Goal: Information Seeking & Learning: Learn about a topic

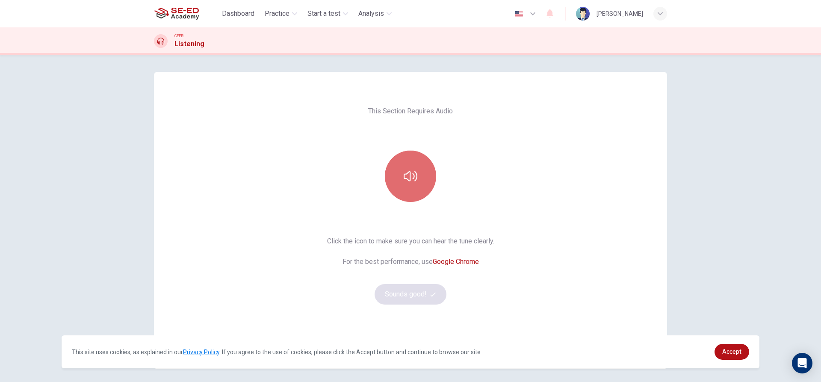
click at [406, 188] on button "button" at bounding box center [410, 176] width 51 height 51
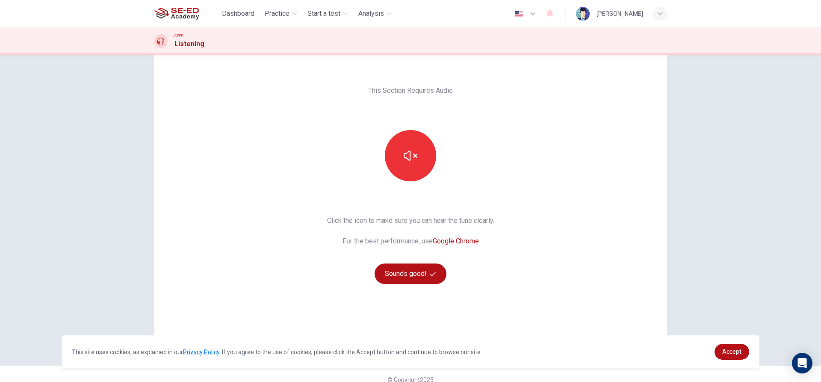
scroll to position [32, 0]
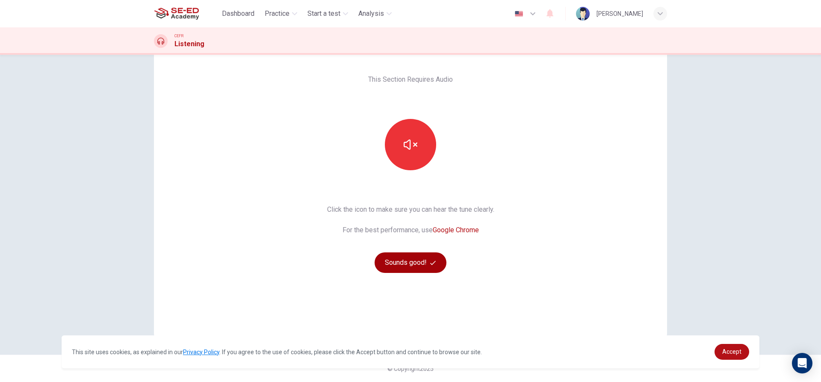
click at [418, 264] on button "Sounds good!" at bounding box center [411, 262] width 72 height 21
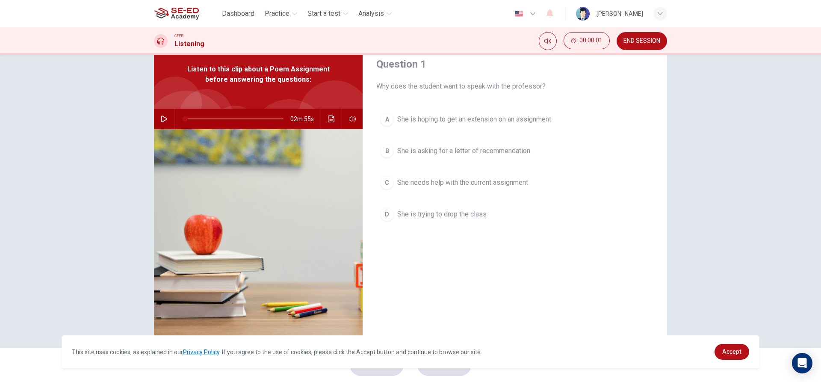
click at [161, 125] on button "button" at bounding box center [164, 119] width 14 height 21
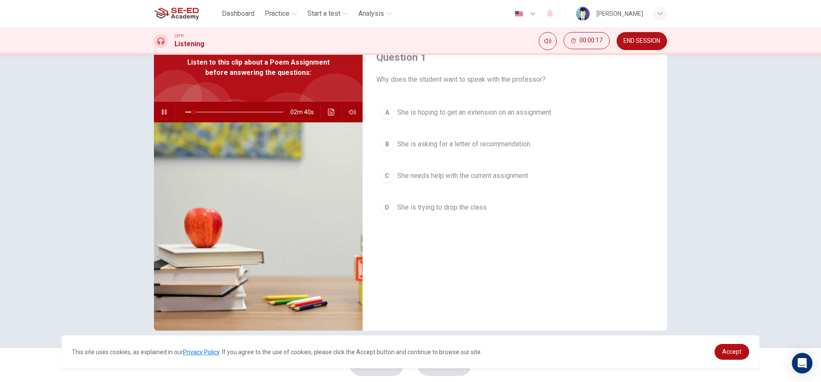
scroll to position [0, 0]
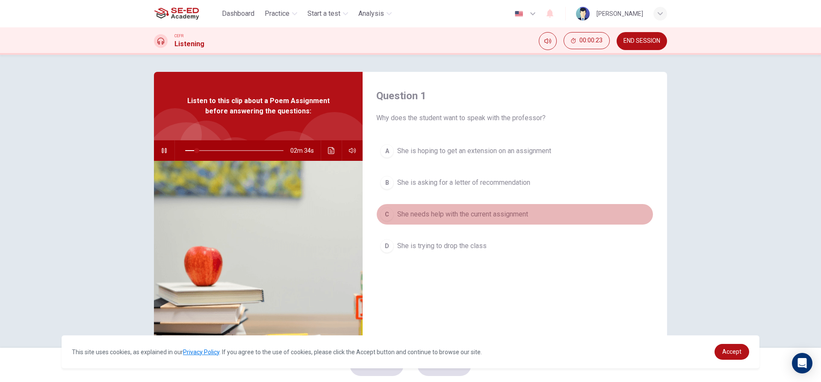
click at [496, 217] on span "She needs help with the current assignment" at bounding box center [462, 214] width 131 height 10
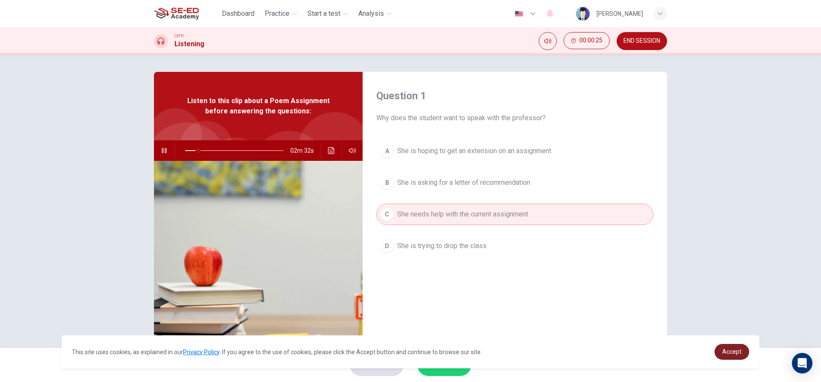
click at [728, 352] on span "Accept" at bounding box center [732, 351] width 19 height 7
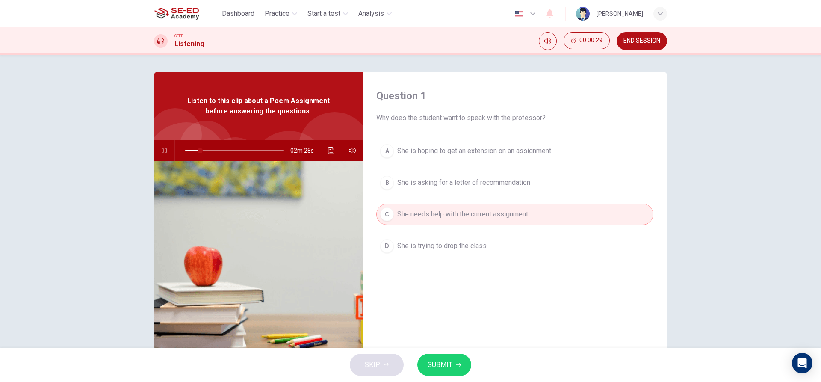
click at [502, 178] on span "She is asking for a letter of recommendation" at bounding box center [463, 183] width 133 height 10
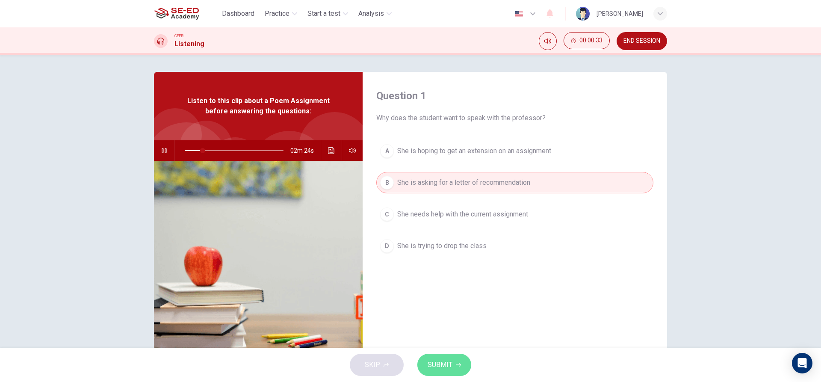
click at [442, 367] on span "SUBMIT" at bounding box center [440, 365] width 25 height 12
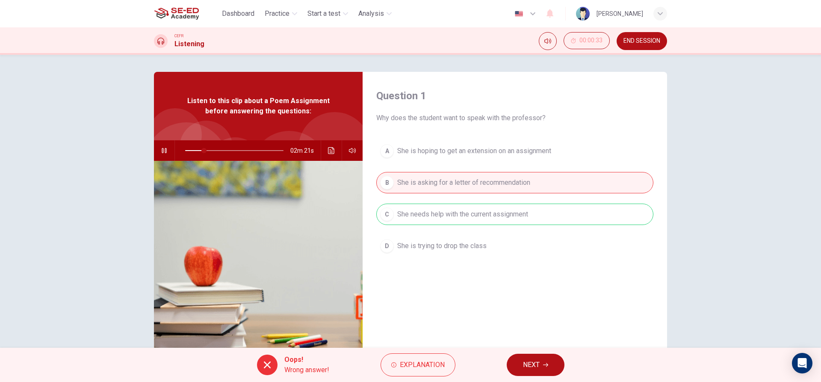
click at [264, 368] on icon at bounding box center [267, 365] width 7 height 7
click at [403, 358] on button "Explanation" at bounding box center [418, 364] width 75 height 23
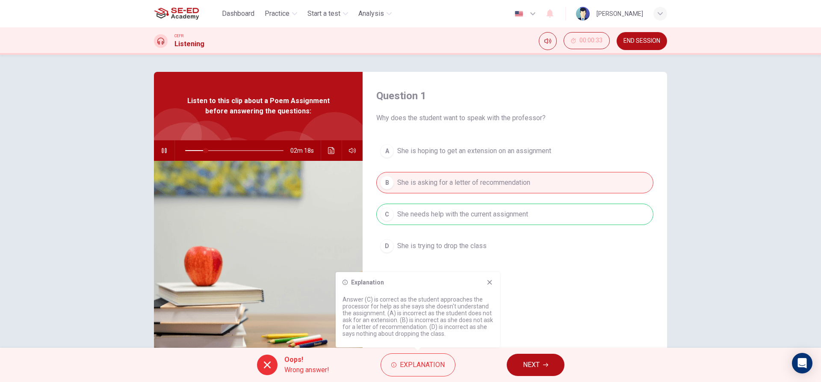
click at [489, 274] on div "Explanation Answer (C) is correct as the student approaches the processor for h…" at bounding box center [418, 309] width 164 height 75
click at [483, 282] on div "Explanation" at bounding box center [418, 282] width 151 height 7
click at [492, 282] on icon at bounding box center [489, 282] width 7 height 7
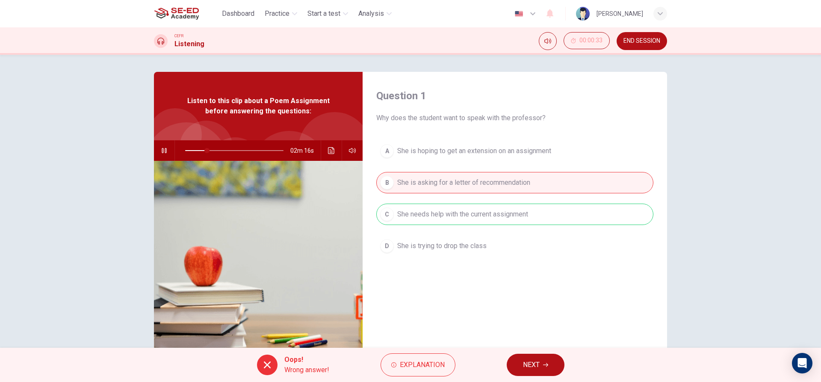
click at [483, 217] on div "A She is hoping to get an extension on an assignment B She is asking for a lett…" at bounding box center [515, 206] width 277 height 133
click at [519, 368] on button "NEXT" at bounding box center [536, 365] width 58 height 22
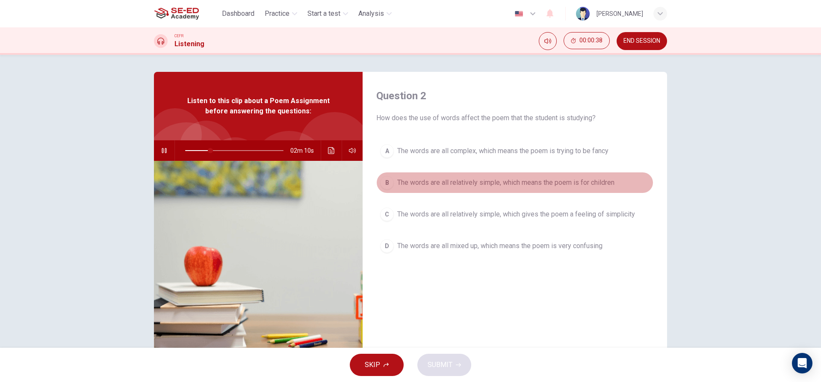
click at [486, 188] on button "B The words are all relatively simple, which means the poem is for children" at bounding box center [515, 182] width 277 height 21
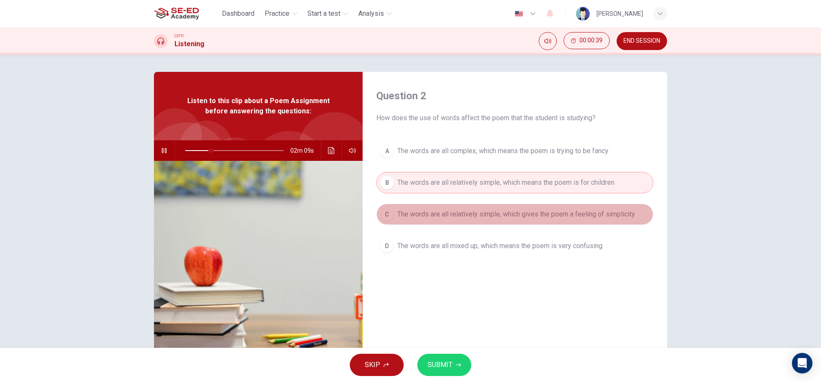
click at [489, 216] on span "The words are all relatively simple, which gives the poem a feeling of simplici…" at bounding box center [516, 214] width 238 height 10
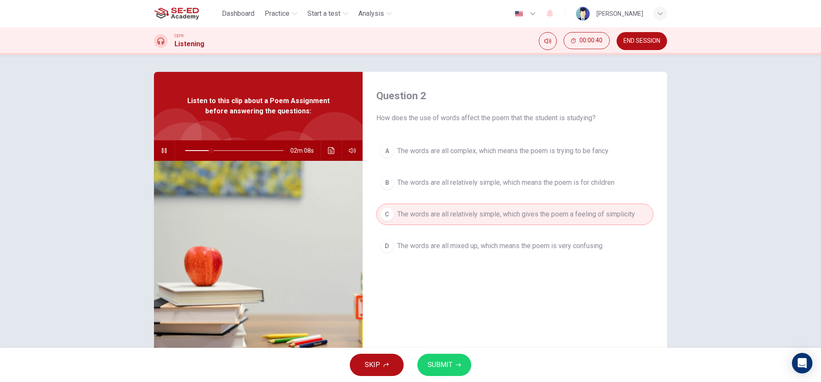
click at [434, 359] on span "SUBMIT" at bounding box center [440, 365] width 25 height 12
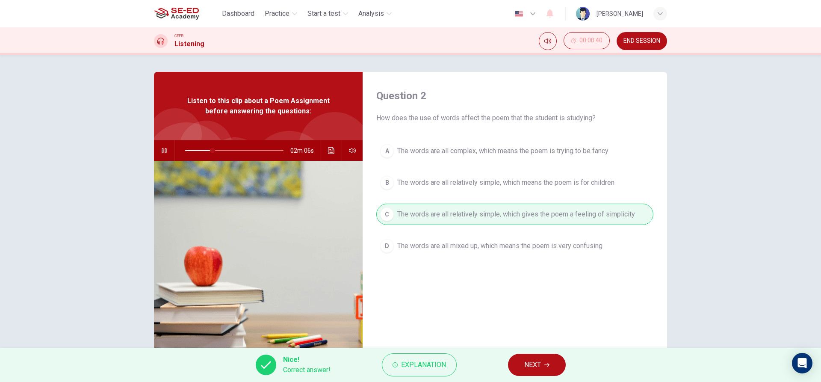
click at [529, 363] on span "NEXT" at bounding box center [533, 365] width 17 height 12
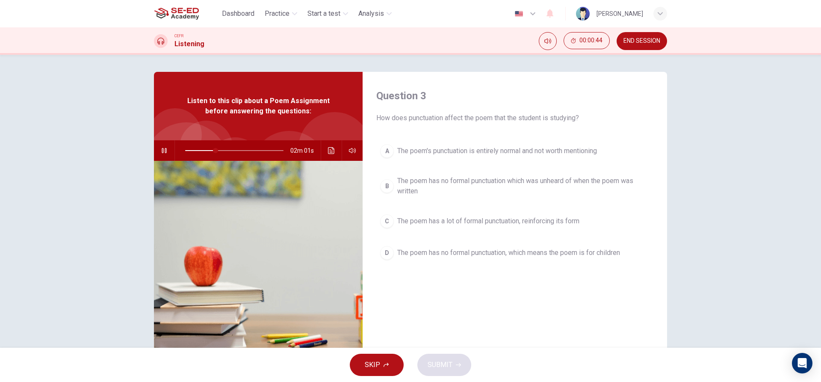
click at [507, 160] on button "A The poem's punctuation is entirely normal and not worth mentioning" at bounding box center [515, 150] width 277 height 21
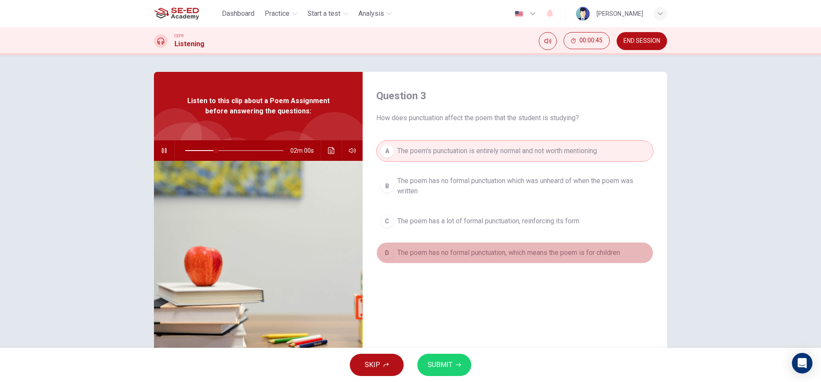
click at [522, 244] on button "D The poem has no formal punctuation, which means the poem is for children" at bounding box center [515, 252] width 277 height 21
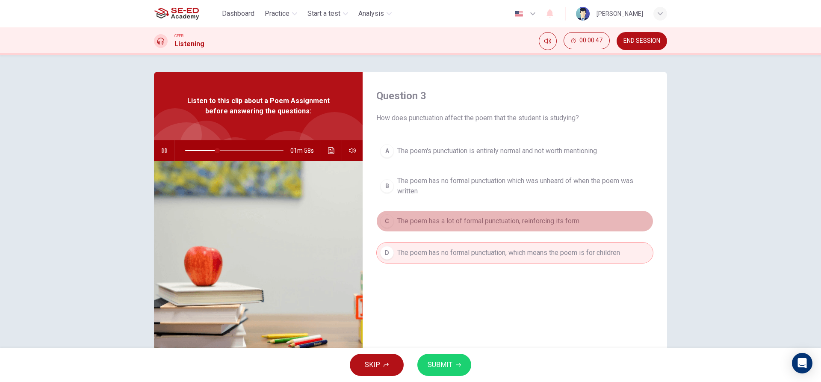
click at [501, 214] on button "C The poem has a lot of formal punctuation, reinforcing its form" at bounding box center [515, 221] width 277 height 21
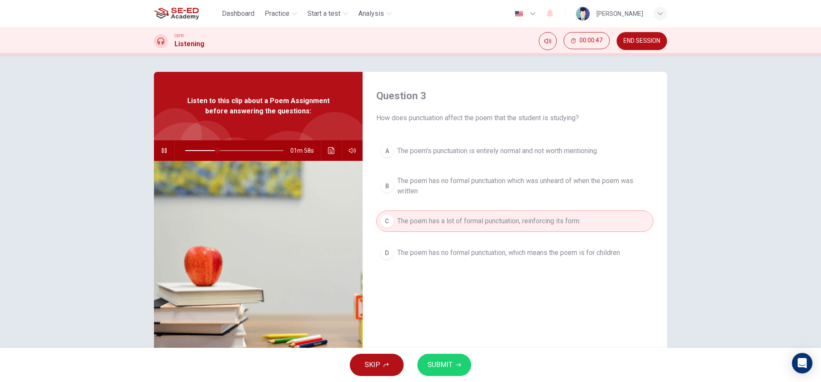
click at [443, 368] on span "SUBMIT" at bounding box center [440, 365] width 25 height 12
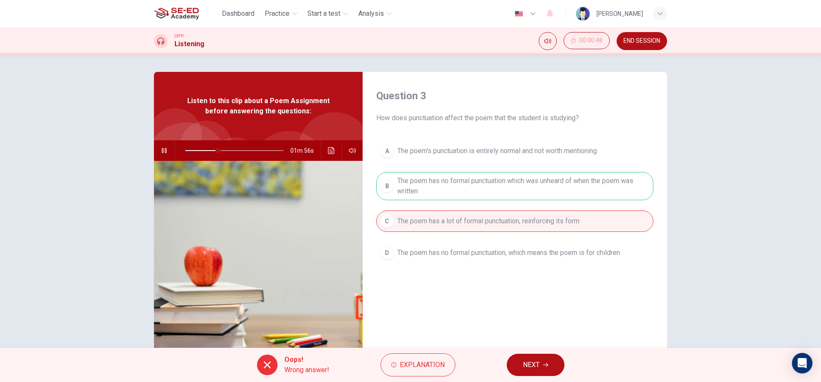
click at [404, 353] on div "Oops! Wrong answer! Explanation NEXT" at bounding box center [410, 365] width 821 height 34
click at [374, 367] on div "Oops! Wrong answer! Explanation NEXT" at bounding box center [410, 365] width 821 height 34
click at [391, 362] on icon "button" at bounding box center [393, 364] width 5 height 5
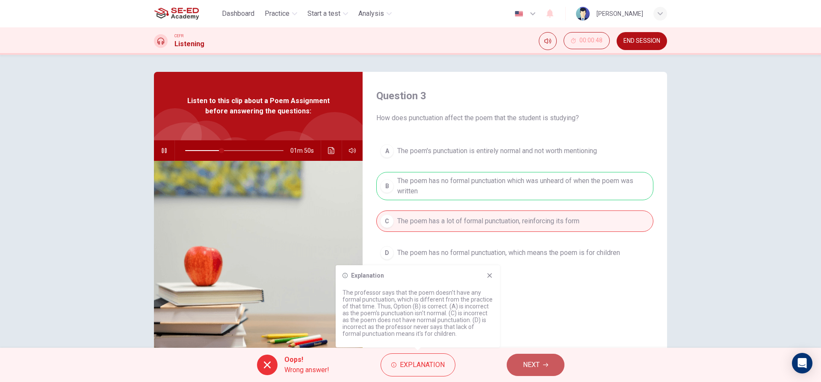
click at [534, 373] on button "NEXT" at bounding box center [536, 365] width 58 height 22
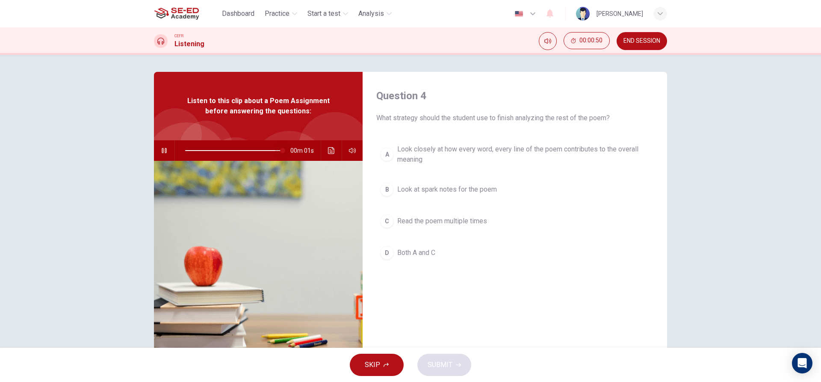
type input "100"
drag, startPoint x: 232, startPoint y: 154, endPoint x: 291, endPoint y: 157, distance: 59.1
click at [284, 157] on span at bounding box center [234, 151] width 98 height 12
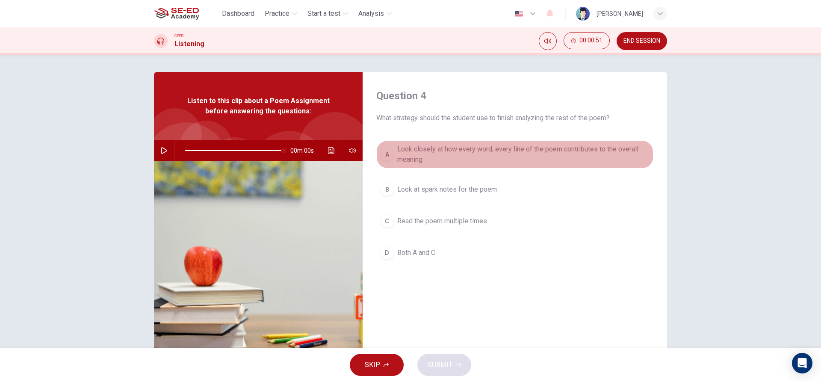
click at [443, 164] on span "Look closely at how every word, every line of the poem contributes to the overa…" at bounding box center [523, 154] width 252 height 21
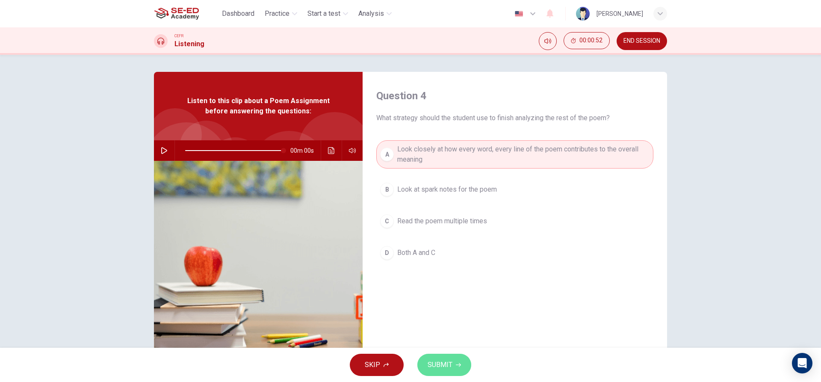
click at [445, 370] on span "SUBMIT" at bounding box center [440, 365] width 25 height 12
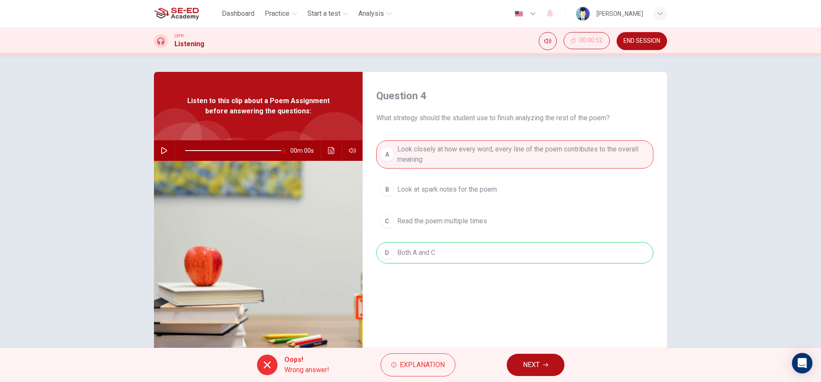
click at [537, 359] on span "NEXT" at bounding box center [531, 365] width 17 height 12
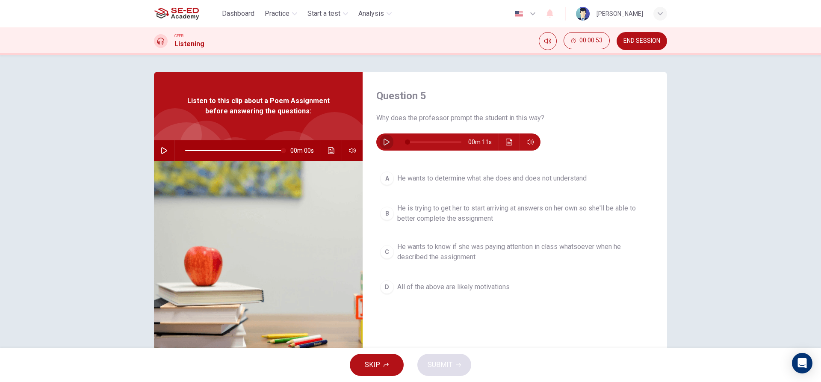
click at [386, 145] on icon "button" at bounding box center [386, 142] width 7 height 7
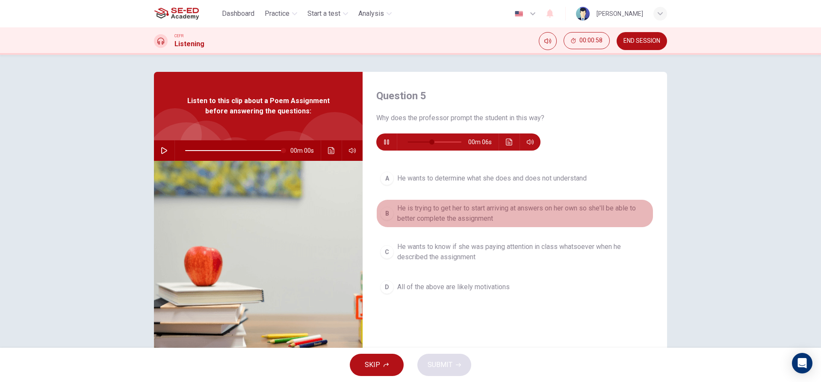
click at [474, 216] on span "He is trying to get her to start arriving at answers on her own so she'll be ab…" at bounding box center [523, 213] width 252 height 21
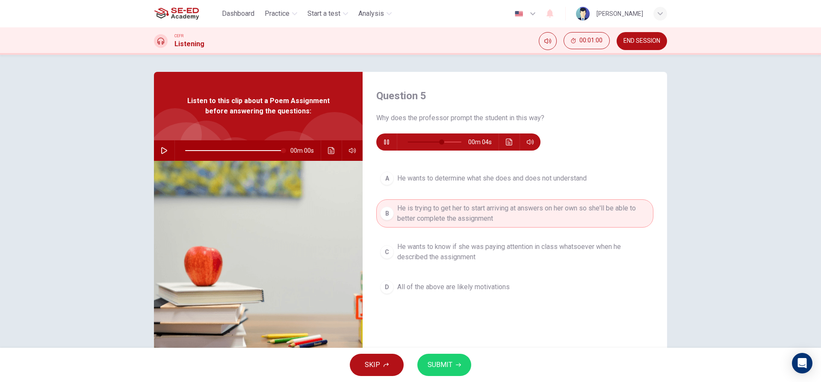
click at [441, 366] on span "SUBMIT" at bounding box center [440, 365] width 25 height 12
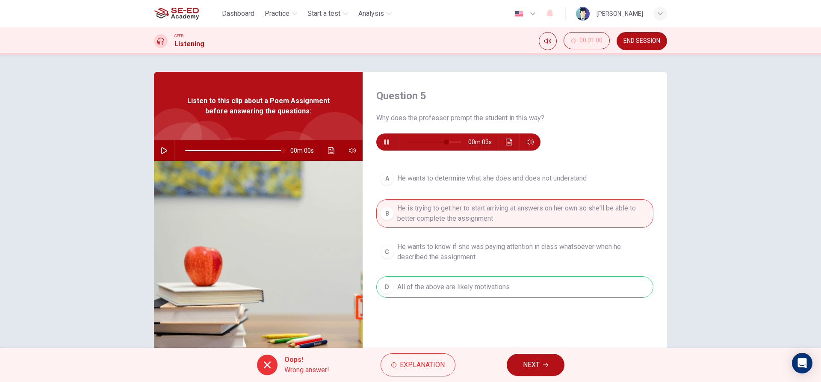
type input "82"
click at [529, 366] on span "NEXT" at bounding box center [531, 365] width 17 height 12
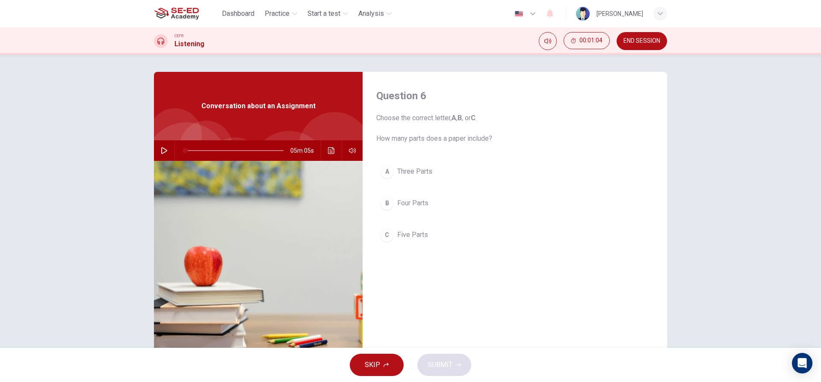
click at [162, 153] on icon "button" at bounding box center [164, 150] width 6 height 7
drag, startPoint x: 188, startPoint y: 151, endPoint x: 228, endPoint y: 161, distance: 41.5
click at [228, 161] on div "Conversation about an Assignment 02m 45s" at bounding box center [258, 220] width 209 height 297
drag, startPoint x: 212, startPoint y: 148, endPoint x: 196, endPoint y: 151, distance: 16.6
click at [196, 151] on span at bounding box center [234, 151] width 98 height 12
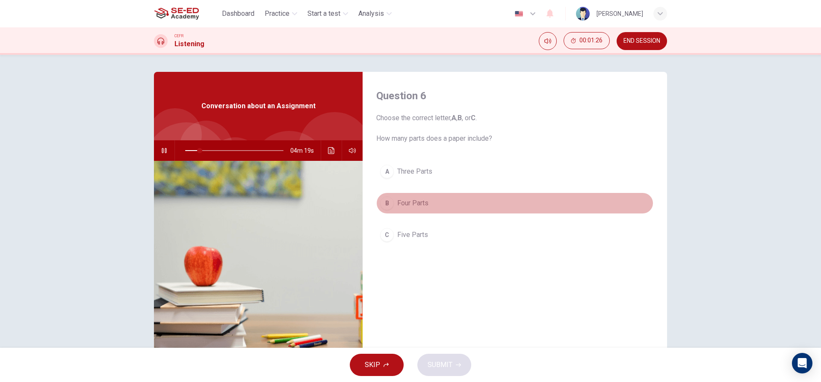
click at [419, 209] on button "B Four Parts" at bounding box center [515, 203] width 277 height 21
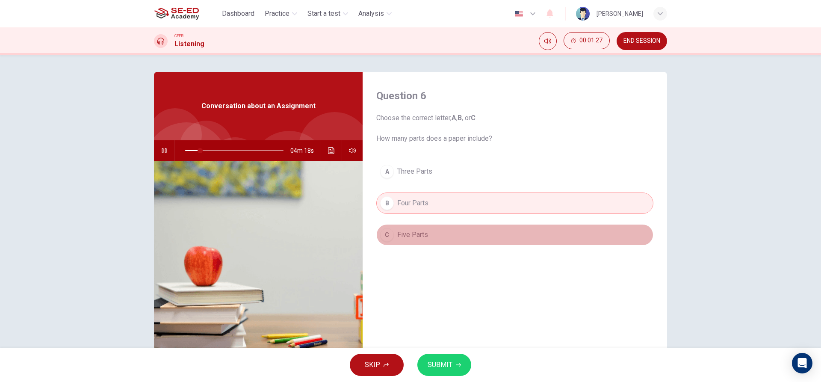
click at [418, 238] on span "Five Parts" at bounding box center [412, 235] width 31 height 10
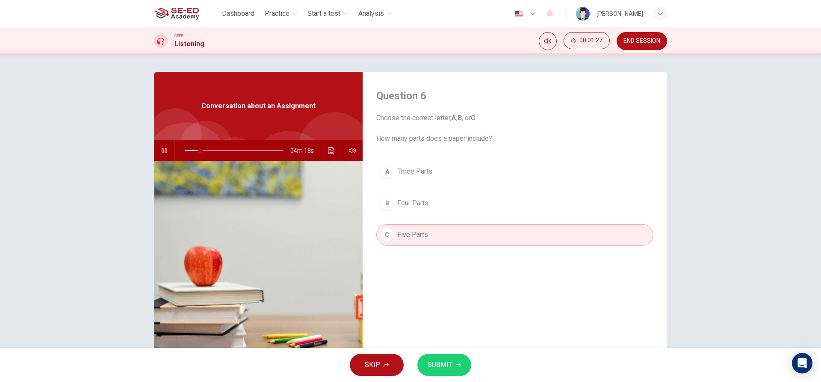
click at [434, 189] on div "A Three Parts B Four Parts C Five Parts" at bounding box center [515, 212] width 277 height 102
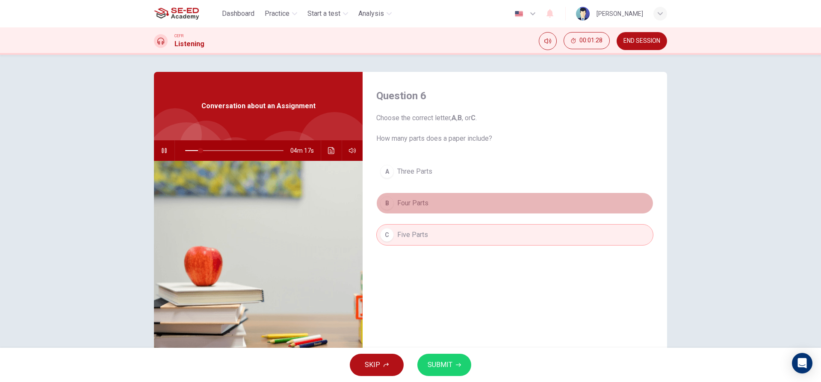
click at [431, 207] on button "B Four Parts" at bounding box center [515, 203] width 277 height 21
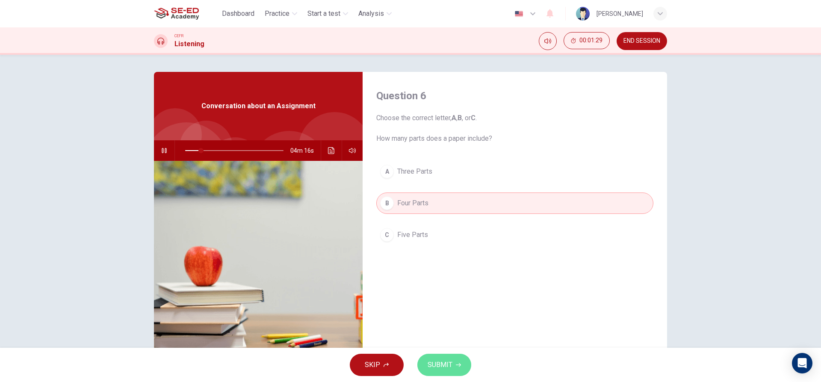
click at [448, 359] on span "SUBMIT" at bounding box center [440, 365] width 25 height 12
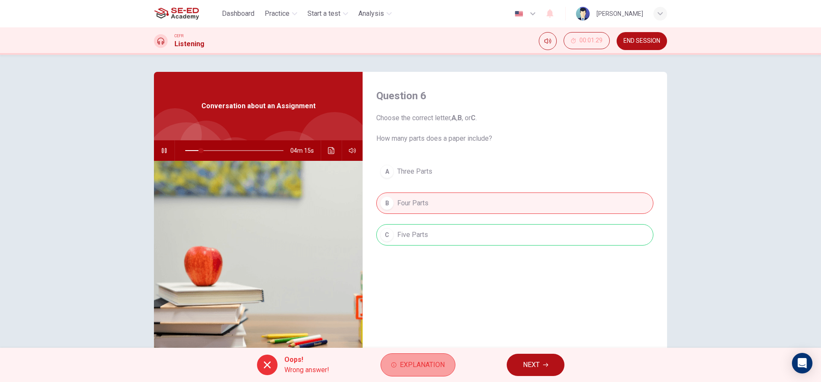
click at [426, 353] on button "Explanation" at bounding box center [418, 364] width 75 height 23
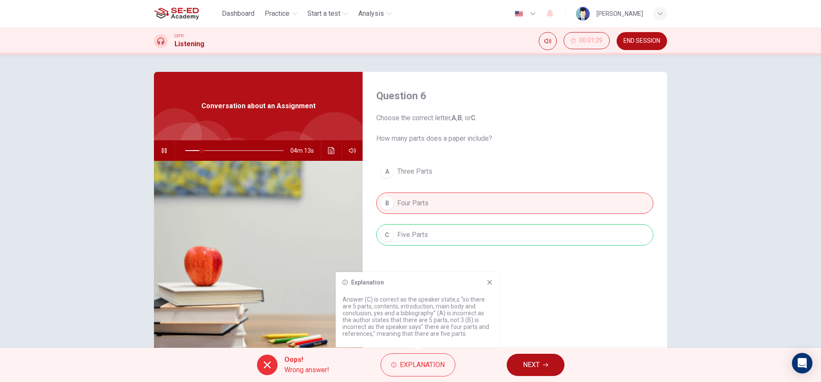
click at [495, 271] on div "Question 6 Choose the correct letter, A , B , or C . How many parts does a pape…" at bounding box center [515, 220] width 305 height 297
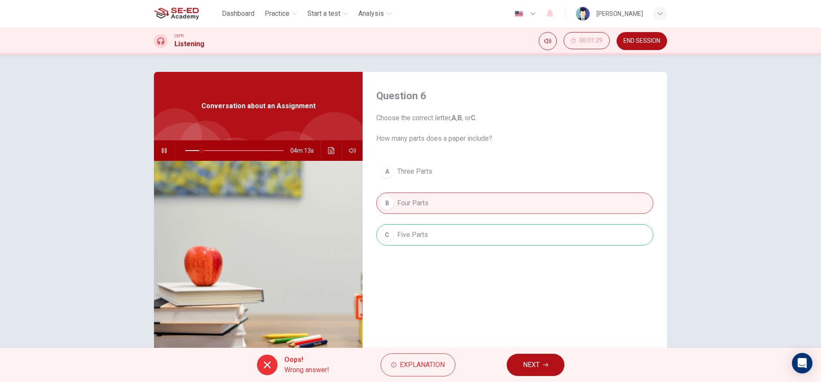
click at [493, 280] on div "Question 6 Choose the correct letter, A , B , or C . How many parts does a pape…" at bounding box center [515, 220] width 305 height 297
click at [513, 359] on button "NEXT" at bounding box center [536, 365] width 58 height 22
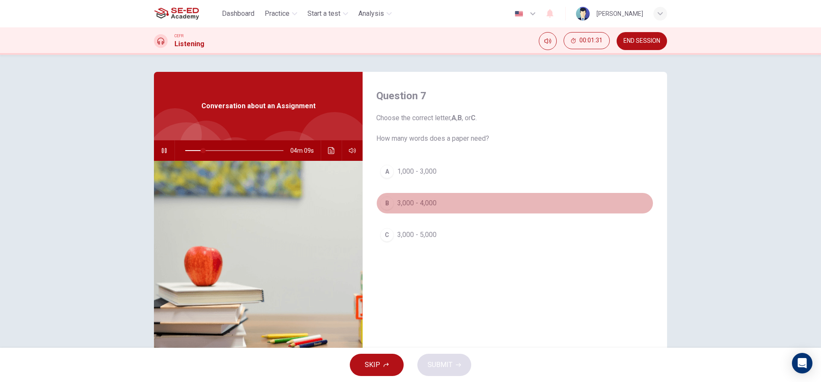
click at [436, 208] on button "B 3,000 - 4,000" at bounding box center [515, 203] width 277 height 21
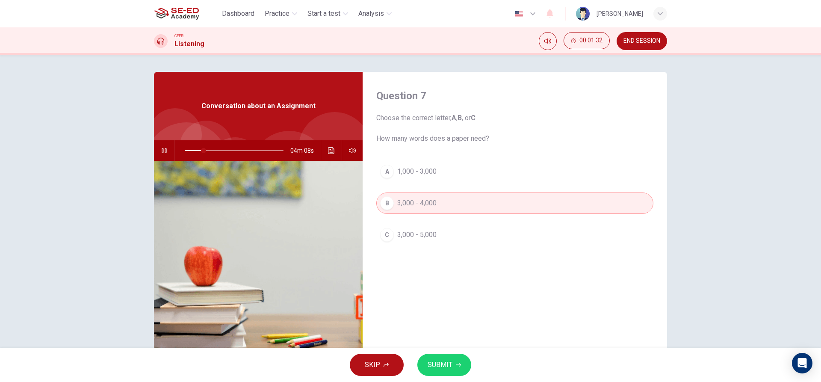
click at [452, 373] on button "SUBMIT" at bounding box center [445, 365] width 54 height 22
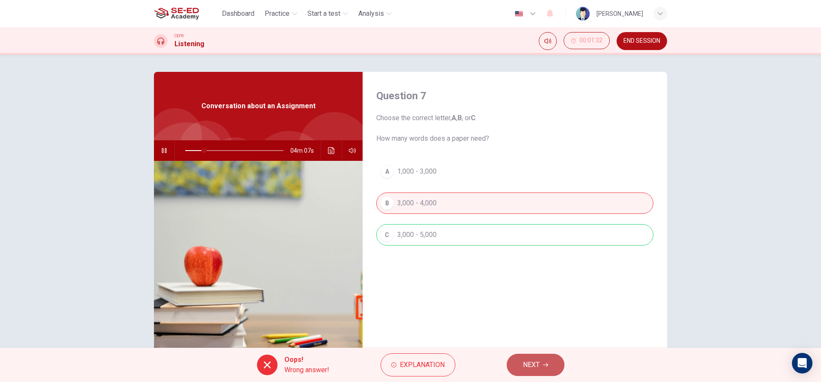
click at [519, 370] on button "NEXT" at bounding box center [536, 365] width 58 height 22
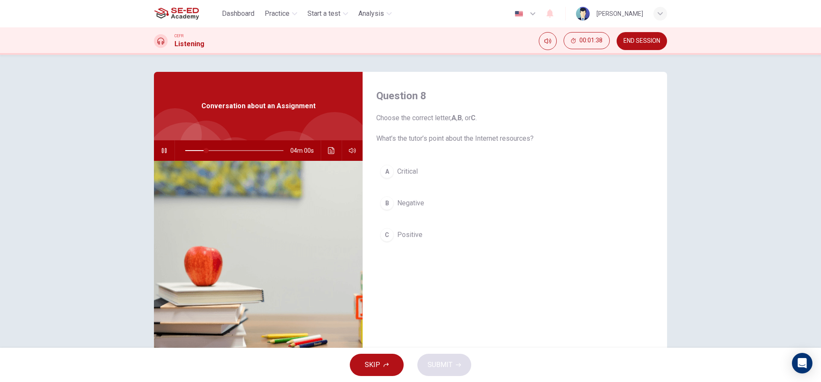
type input "22"
click at [660, 46] on button "END SESSION" at bounding box center [642, 41] width 50 height 18
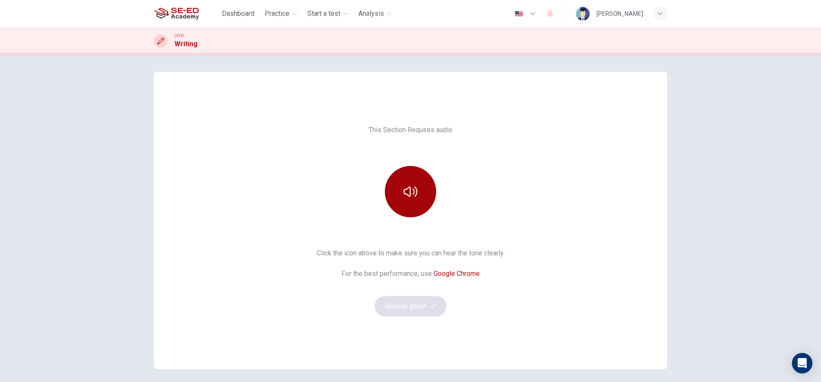
click at [414, 194] on icon "button" at bounding box center [411, 192] width 14 height 10
click at [415, 305] on button "Sounds good!" at bounding box center [411, 306] width 72 height 21
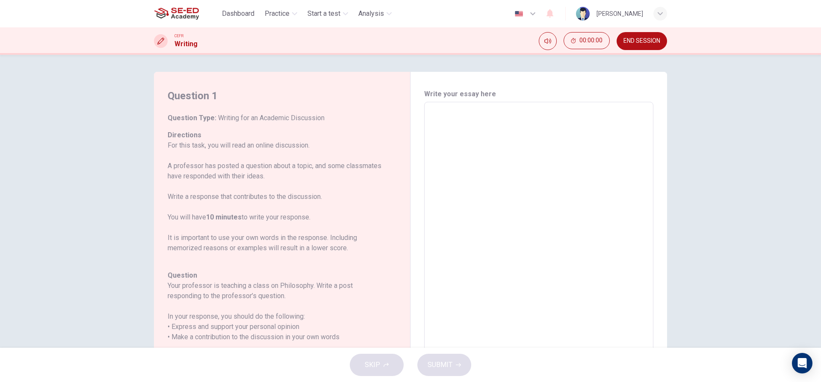
drag, startPoint x: 506, startPoint y: 124, endPoint x: 504, endPoint y: 129, distance: 5.4
click at [504, 129] on textarea at bounding box center [538, 245] width 217 height 272
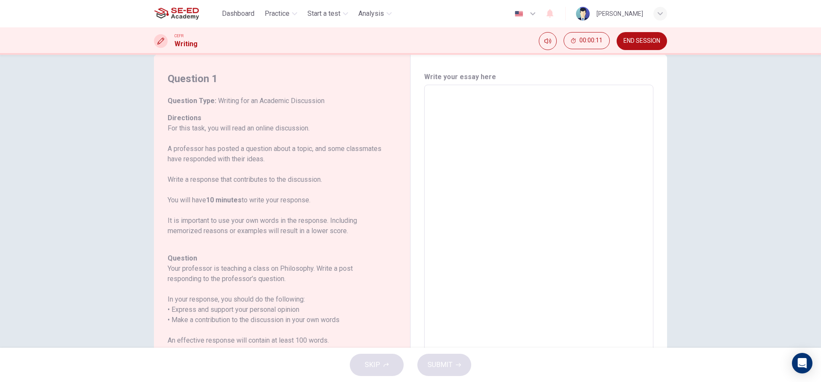
scroll to position [2, 0]
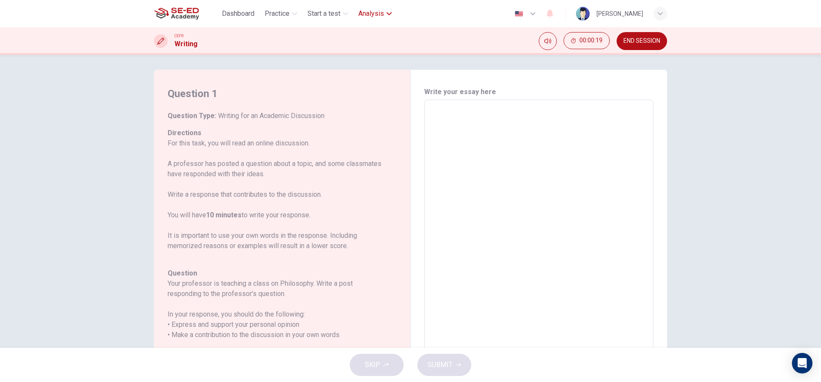
type textarea "T"
type textarea "x"
type textarea "Th"
type textarea "x"
type textarea "The"
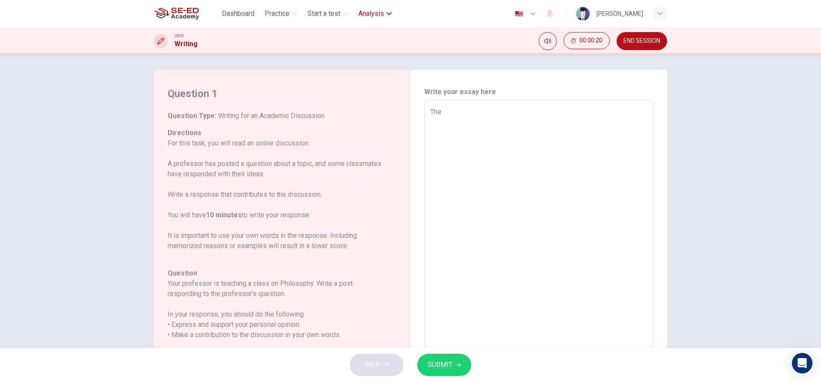
type textarea "x"
type textarea "The"
type textarea "x"
type textarea "The a"
type textarea "x"
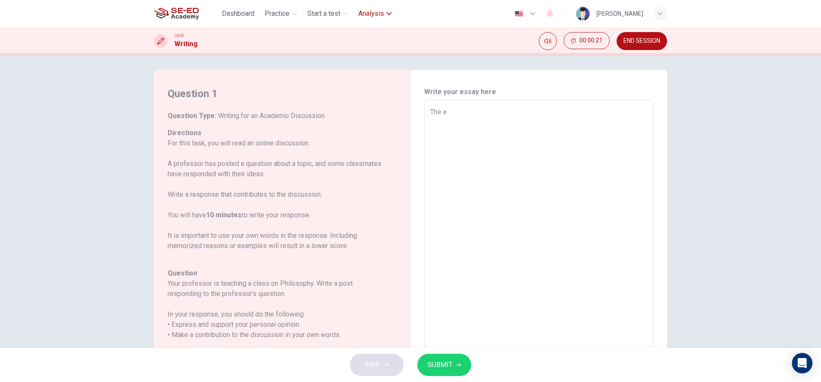
type textarea "The ac"
type textarea "x"
type textarea "The aca"
type textarea "x"
type textarea "The acad"
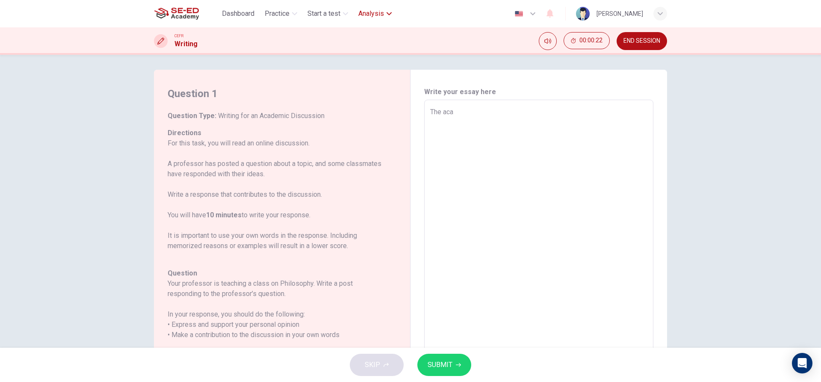
type textarea "x"
type textarea "The acade"
type textarea "x"
type textarea "The academ"
type textarea "x"
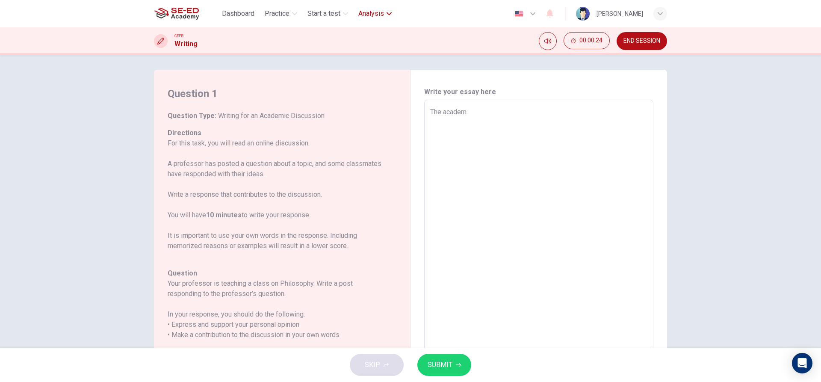
type textarea "The academu"
type textarea "x"
type textarea "The academuc"
type textarea "x"
type textarea "The academuc="
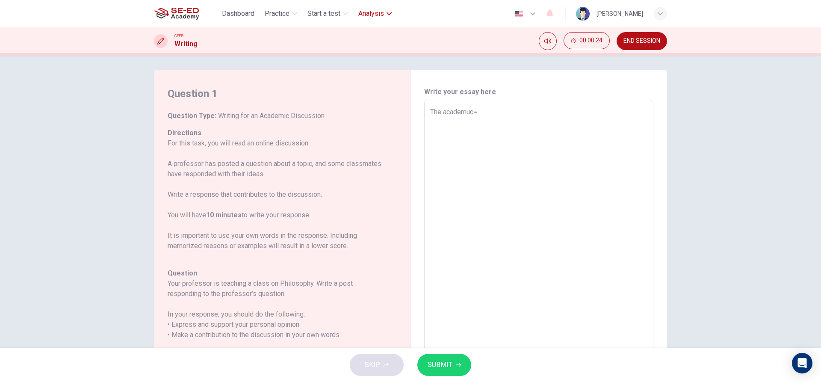
type textarea "x"
type textarea "The academuc"
type textarea "x"
type textarea "The academu"
type textarea "x"
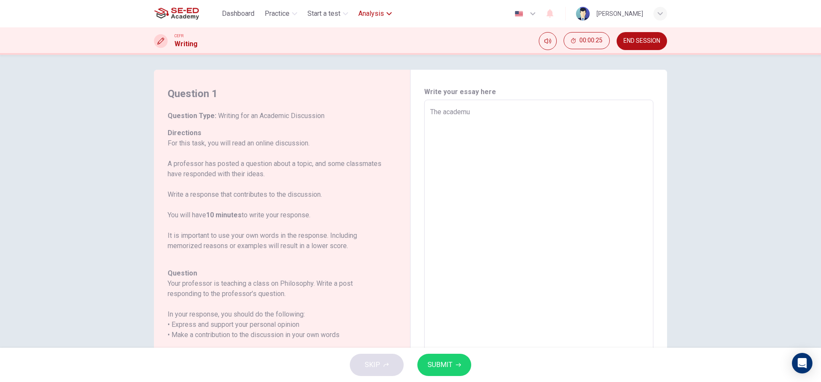
type textarea "The academ"
type textarea "x"
type textarea "The academi"
type textarea "x"
type textarea "The academic"
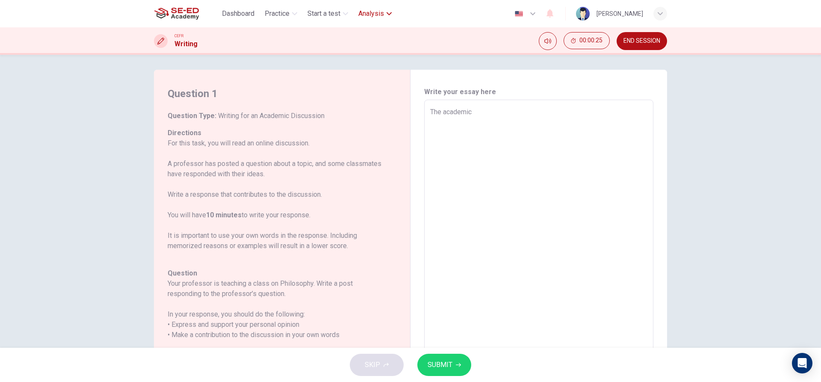
type textarea "x"
type textarea "The academic"
type textarea "x"
type textarea "The academic F"
type textarea "x"
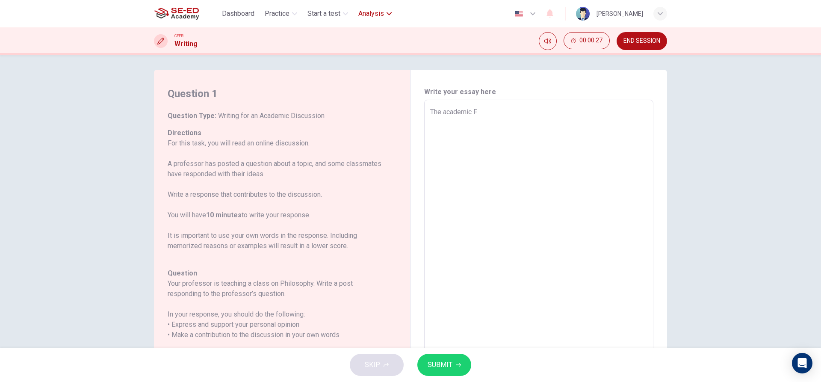
type textarea "The academic F="
type textarea "x"
type textarea "The academic F"
type textarea "x"
type textarea "The academic"
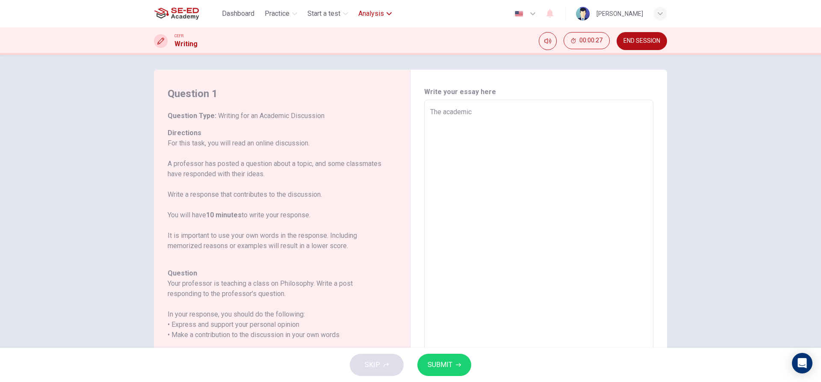
type textarea "x"
type textarea "The academic D"
type textarea "x"
type textarea "The academic Du"
type textarea "x"
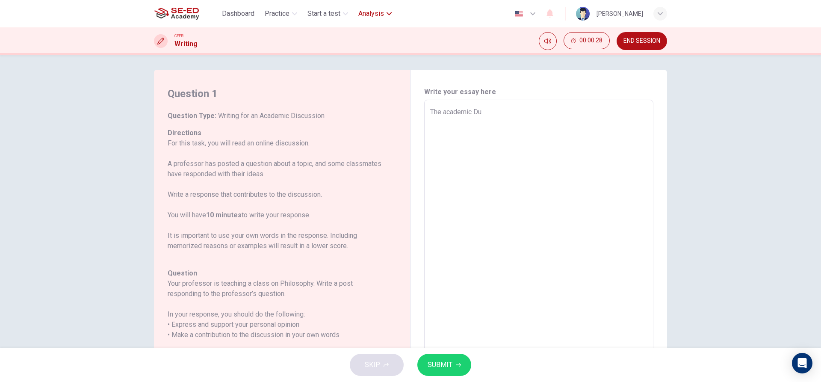
type textarea "The academic Dus"
type textarea "x"
type textarea "The academic Du"
type textarea "x"
type textarea "The academic D"
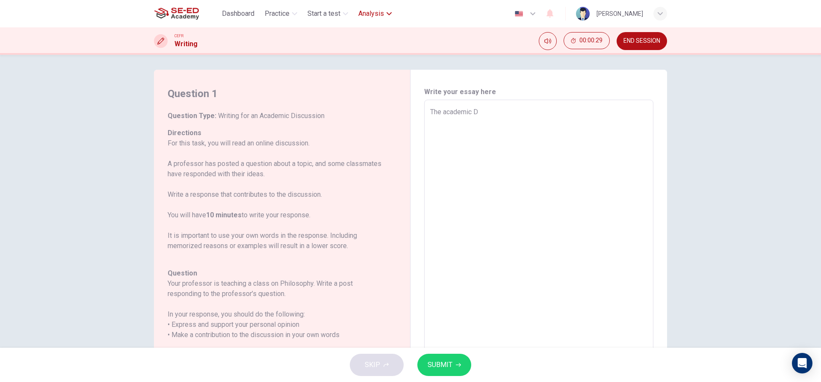
type textarea "x"
type textarea "The academic Du"
type textarea "x"
type textarea "The academic Dus"
type textarea "x"
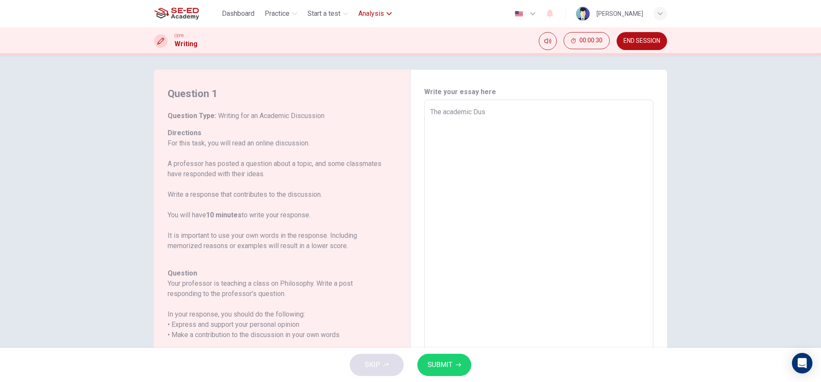
type textarea "The academic Dusc"
type textarea "x"
type textarea "The academic Dus"
type textarea "x"
type textarea "The academic Du"
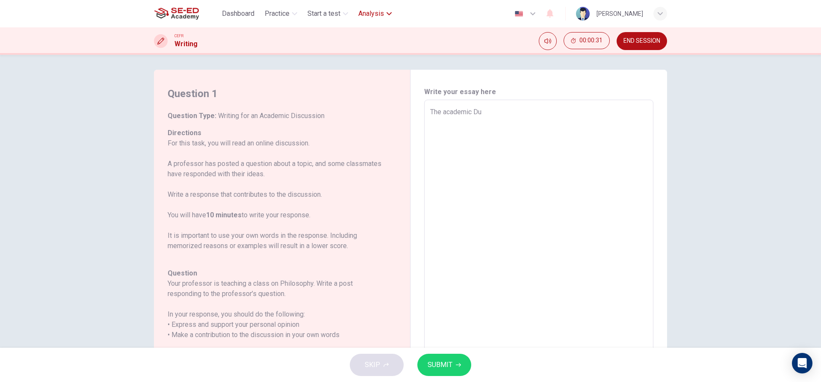
type textarea "x"
type textarea "The academic D"
type textarea "x"
type textarea "The academic Di"
type textarea "x"
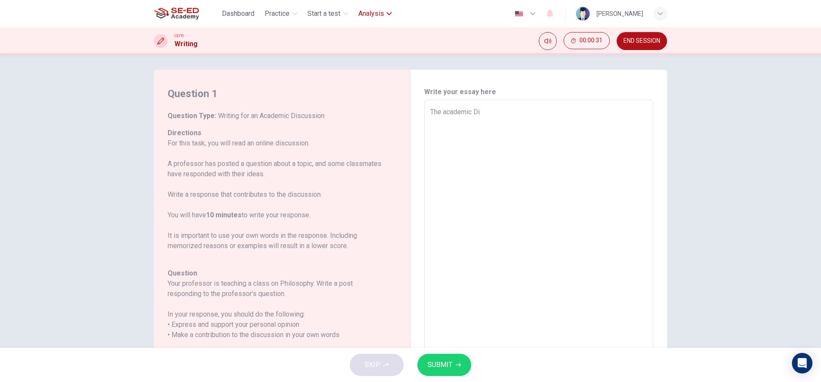
type textarea "The academic Dis"
type textarea "x"
type textarea "The academic Di"
type textarea "x"
type textarea "The academic Dis"
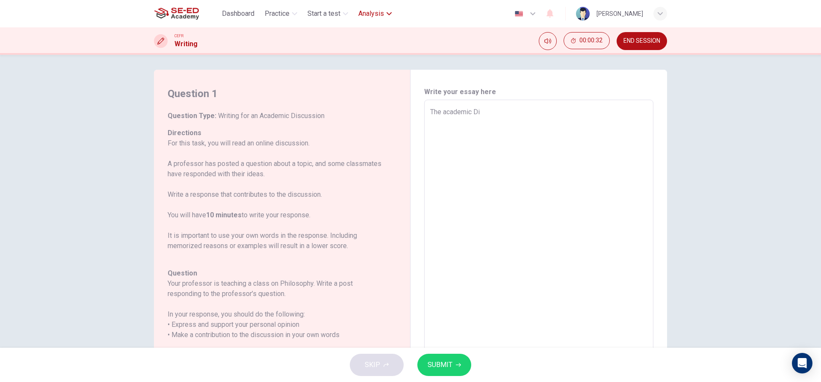
type textarea "x"
type textarea "The academic Disc"
type textarea "x"
type textarea "The academic Discs"
type textarea "x"
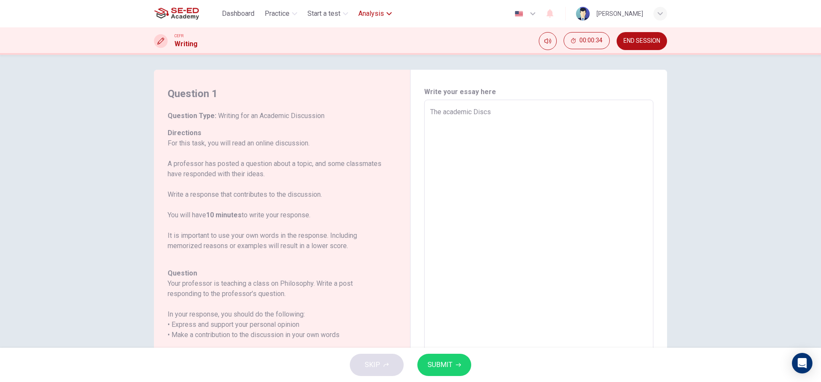
type textarea "The academic Discss"
type textarea "x"
type textarea "The academic Discsss"
type textarea "x"
type textarea "The academic Discss"
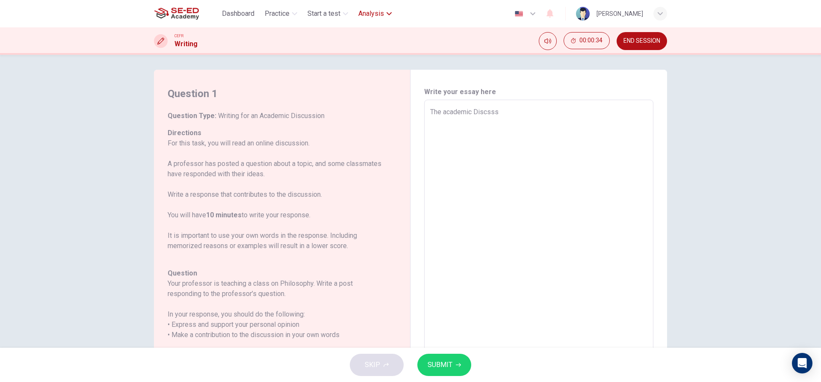
type textarea "x"
type textarea "The academic Discs"
type textarea "x"
type textarea "The academic Disc"
type textarea "x"
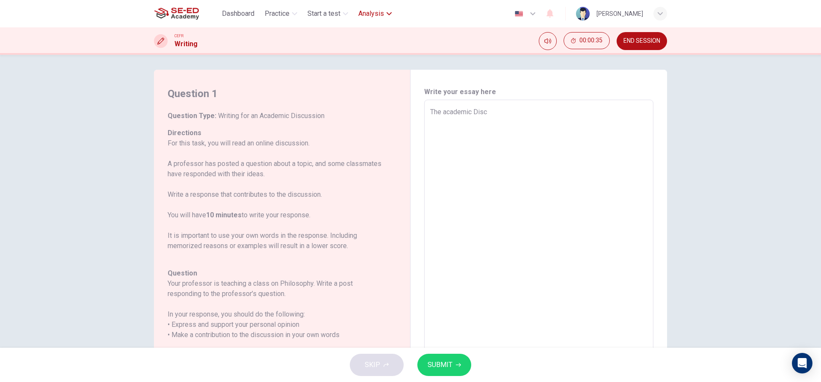
type textarea "The academic Discu"
type textarea "x"
type textarea "The academic Discus"
type textarea "x"
type textarea "The academic Discuss"
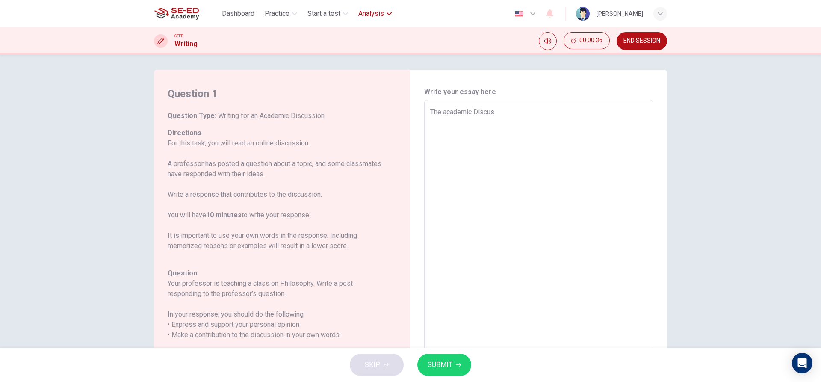
type textarea "x"
type textarea "The academic Discussi"
type textarea "x"
type textarea "The academic Discussio"
type textarea "x"
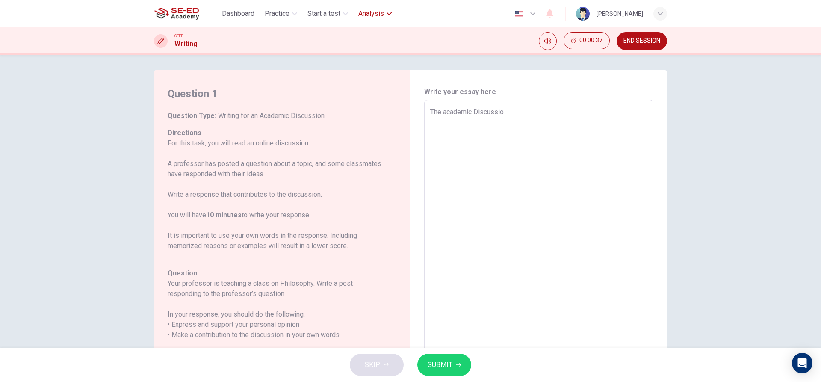
type textarea "The academic Discussion"
type textarea "x"
type textarea "The academic Discussion"
type textarea "x"
type textarea "The academic Discussion a"
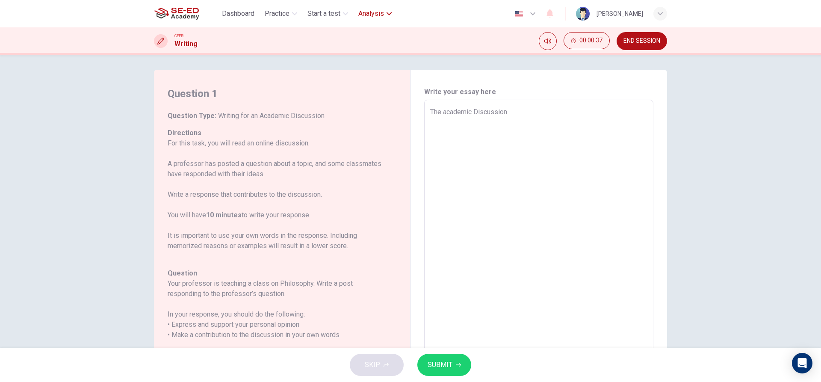
type textarea "x"
type textarea "The academic Discussion av"
type textarea "x"
type textarea "The academic Discussion a"
type textarea "x"
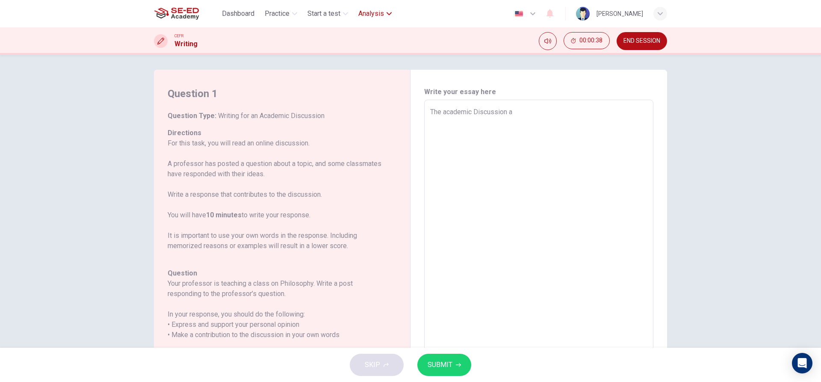
type textarea "The academic Discussion ab"
type textarea "x"
type textarea "The academic Discussion abo"
type textarea "x"
type textarea "The academic Discussion abot"
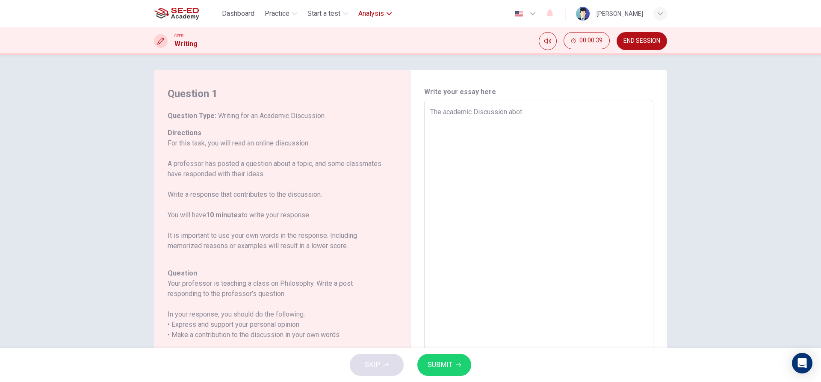
type textarea "x"
type textarea "The academic Discussion abotu"
type textarea "x"
type textarea "The academic Discussion abot"
type textarea "x"
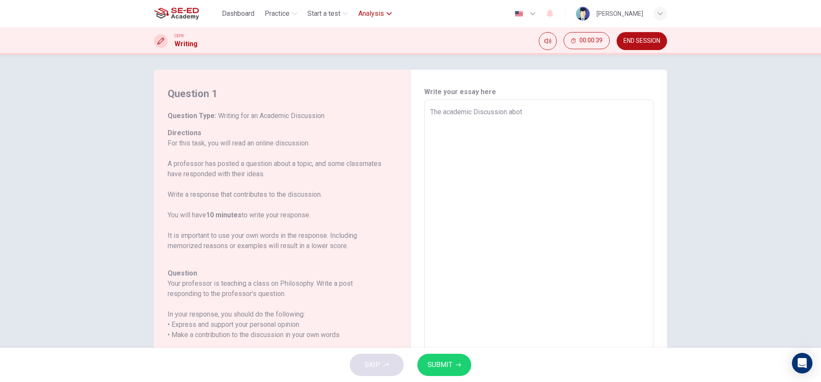
type textarea "The academic Discussion abo"
type textarea "x"
type textarea "The academic Discussion abou"
type textarea "x"
type textarea "The academic Discussion about"
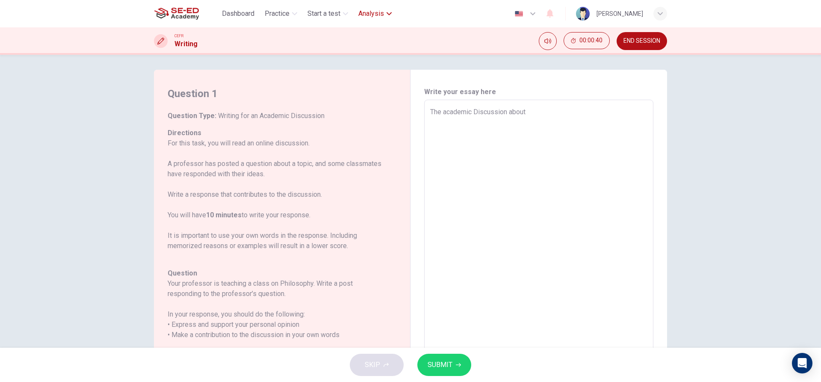
type textarea "x"
type textarea "The academic Discussion about"
type textarea "x"
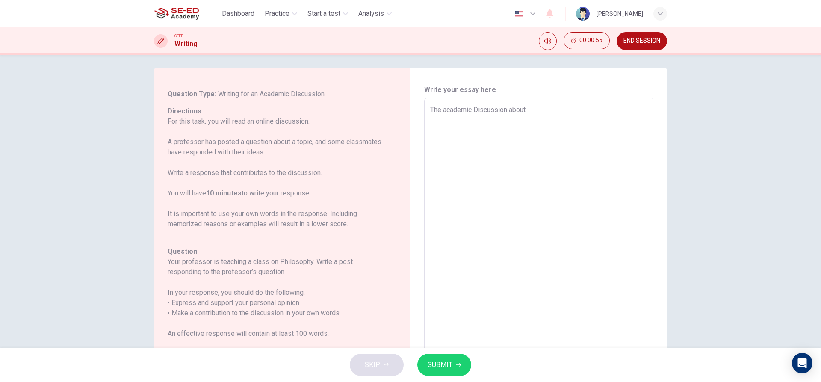
scroll to position [0, 0]
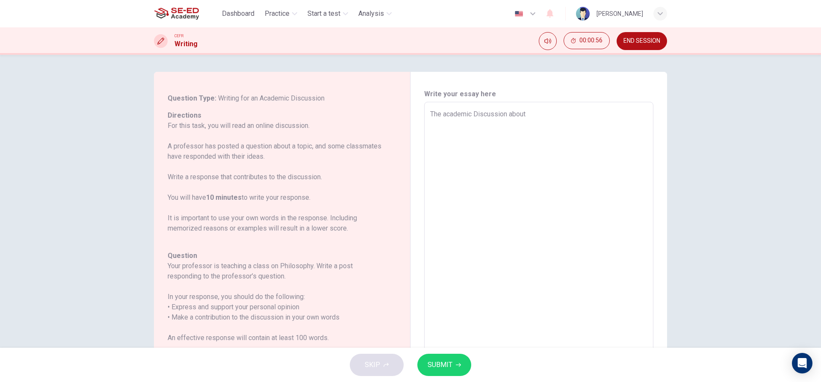
type textarea "The academic Discussion about"
click at [451, 367] on span "SUBMIT" at bounding box center [440, 365] width 25 height 12
type textarea "x"
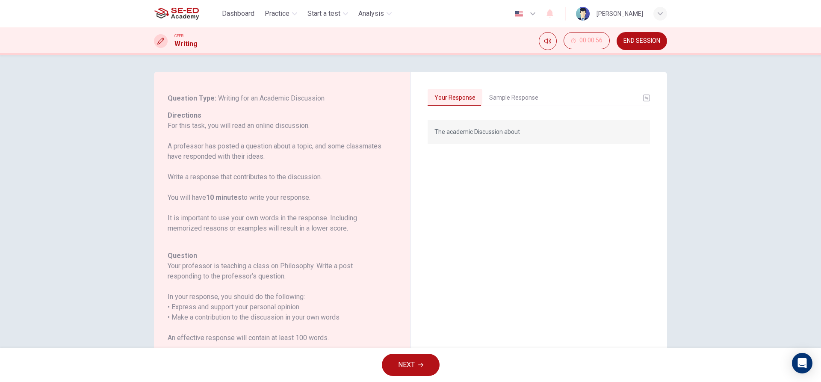
click at [512, 109] on div "Your Response Sample Response The academic Discussion about The philosophy of e…" at bounding box center [539, 236] width 222 height 295
click at [517, 97] on button "Sample Response" at bounding box center [514, 98] width 63 height 18
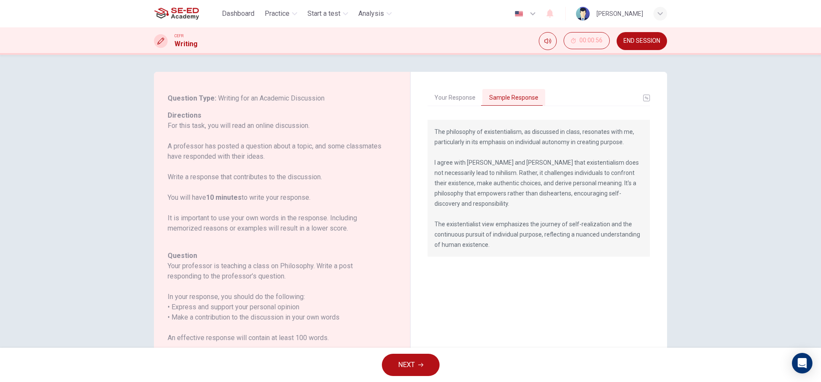
drag, startPoint x: 437, startPoint y: 129, endPoint x: 566, endPoint y: 166, distance: 134.8
click at [566, 166] on p "The philosophy of existentialism, as discussed in class, resonates with me, par…" at bounding box center [539, 188] width 209 height 123
drag, startPoint x: 534, startPoint y: 157, endPoint x: 521, endPoint y: 161, distance: 13.7
click at [529, 158] on p "The philosophy of existentialism, as discussed in class, resonates with me, par…" at bounding box center [539, 188] width 209 height 123
click at [645, 100] on icon "basic tabs example" at bounding box center [646, 98] width 7 height 7
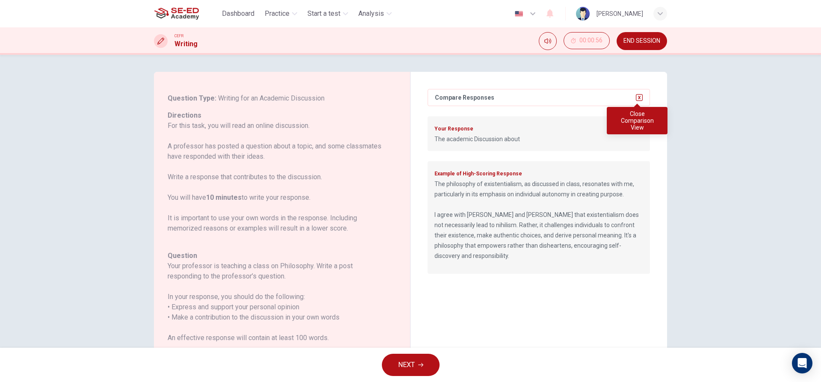
click at [637, 100] on icon "button" at bounding box center [639, 97] width 7 height 7
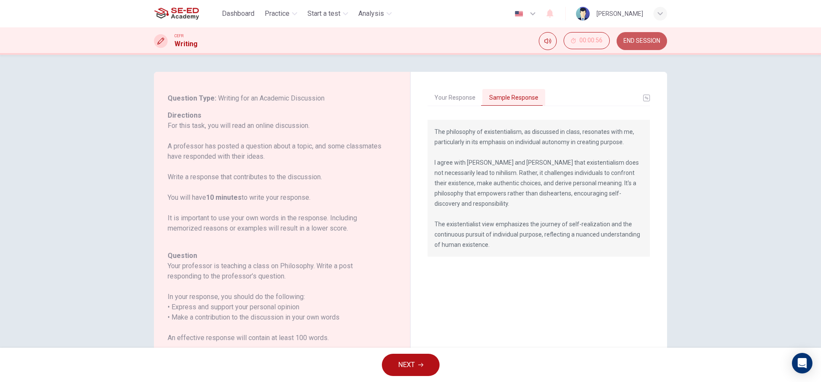
click at [655, 40] on span "END SESSION" at bounding box center [642, 41] width 37 height 7
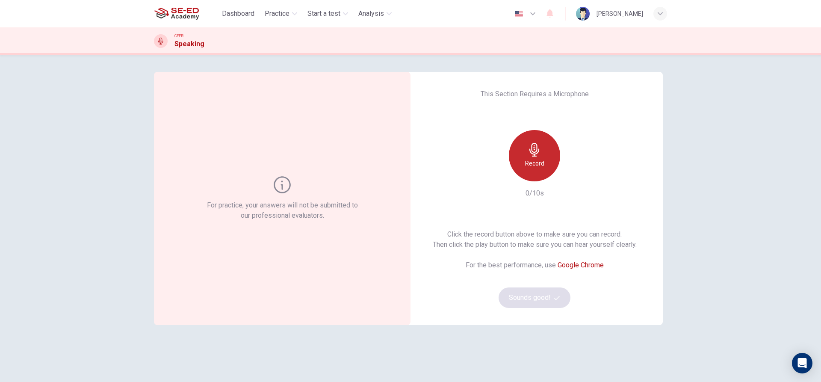
click at [535, 156] on icon "button" at bounding box center [535, 150] width 14 height 14
click at [531, 166] on h6 "Stop" at bounding box center [534, 163] width 13 height 10
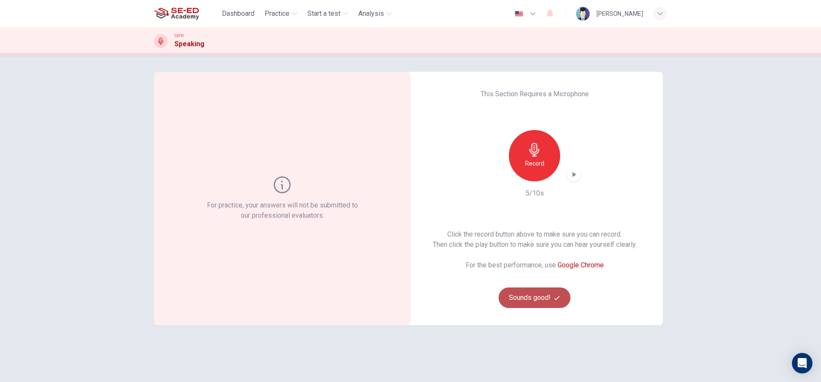
click at [543, 291] on button "Sounds good!" at bounding box center [535, 298] width 72 height 21
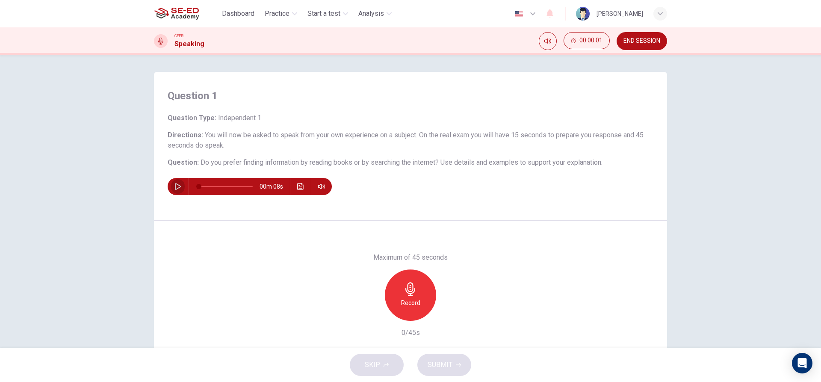
click at [178, 187] on icon "button" at bounding box center [178, 186] width 6 height 7
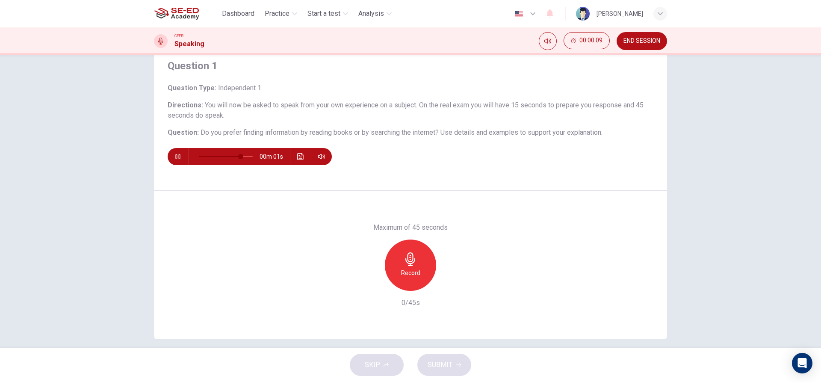
scroll to position [39, 0]
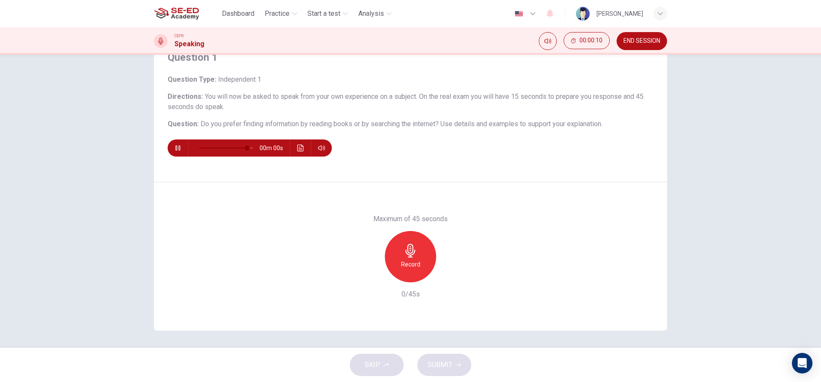
type input "0"
click at [411, 267] on h6 "Record" at bounding box center [410, 264] width 19 height 10
click at [403, 238] on div "Stop" at bounding box center [410, 256] width 51 height 51
click at [365, 279] on div "button" at bounding box center [372, 276] width 14 height 14
click at [401, 261] on h6 "Record" at bounding box center [410, 264] width 19 height 10
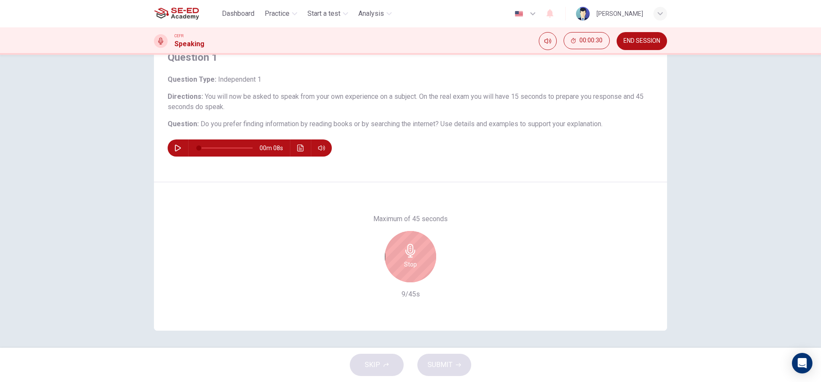
click at [418, 246] on div "Stop" at bounding box center [410, 256] width 51 height 51
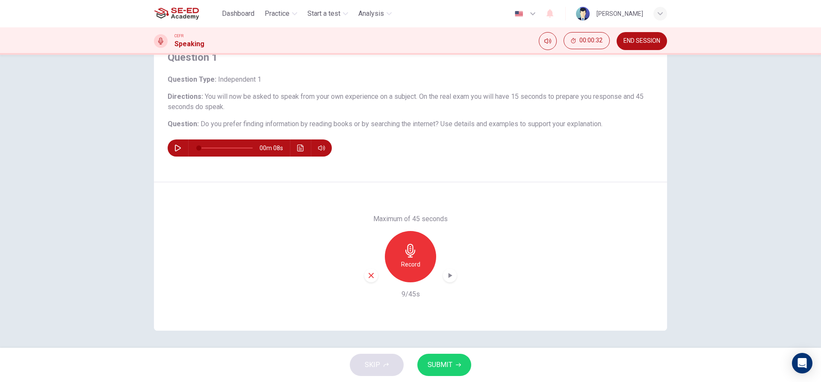
click at [442, 374] on button "SUBMIT" at bounding box center [445, 365] width 54 height 22
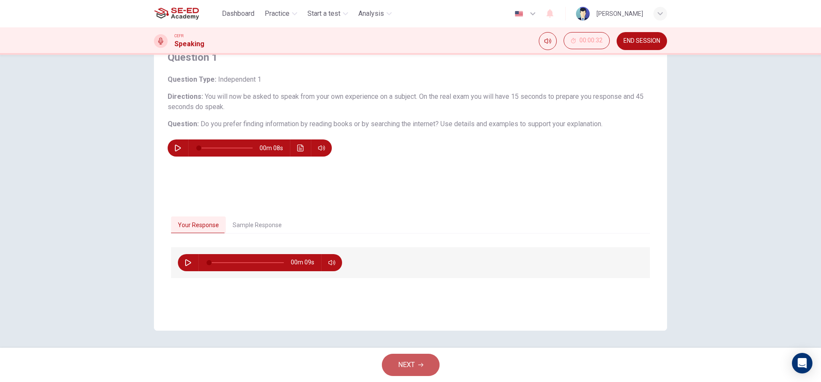
click at [406, 371] on button "NEXT" at bounding box center [411, 365] width 58 height 22
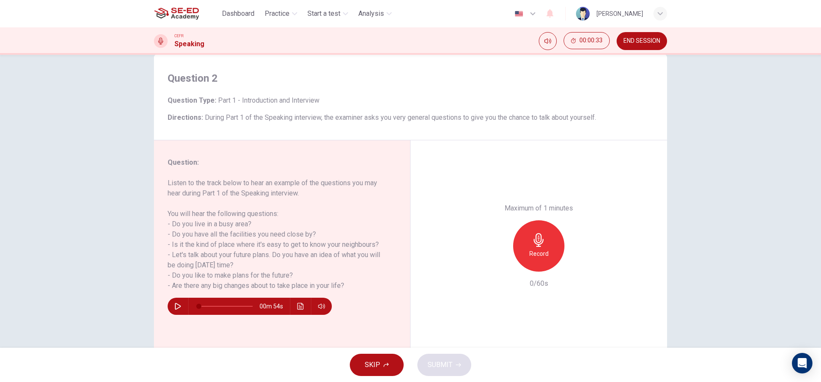
scroll to position [0, 0]
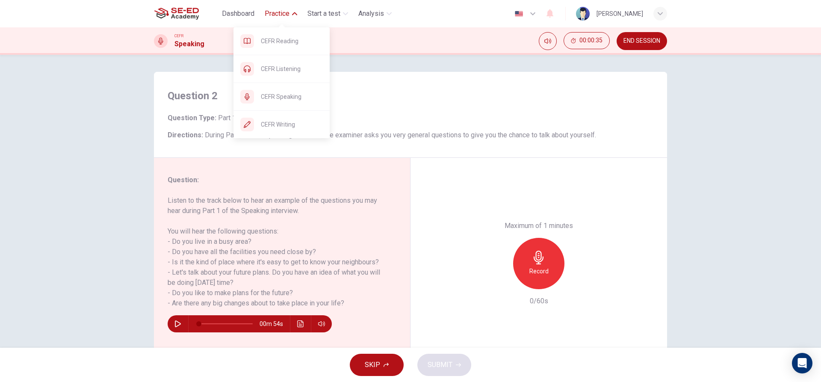
click at [275, 14] on span "Practice" at bounding box center [277, 14] width 25 height 10
click at [298, 47] on div "CEFR Reading" at bounding box center [282, 40] width 96 height 27
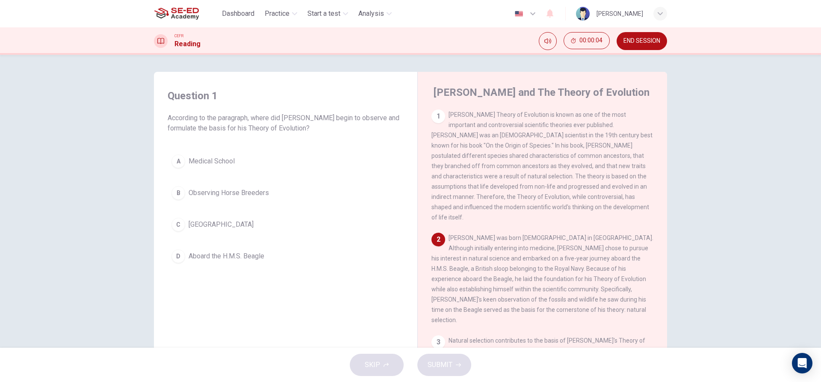
drag, startPoint x: 339, startPoint y: 107, endPoint x: 382, endPoint y: 119, distance: 44.2
click at [381, 118] on div "Question 1 According to the paragraph, where did Charles Darwin begin to observ…" at bounding box center [286, 111] width 236 height 44
click at [228, 195] on span "Observing Horse Breeders" at bounding box center [229, 193] width 80 height 10
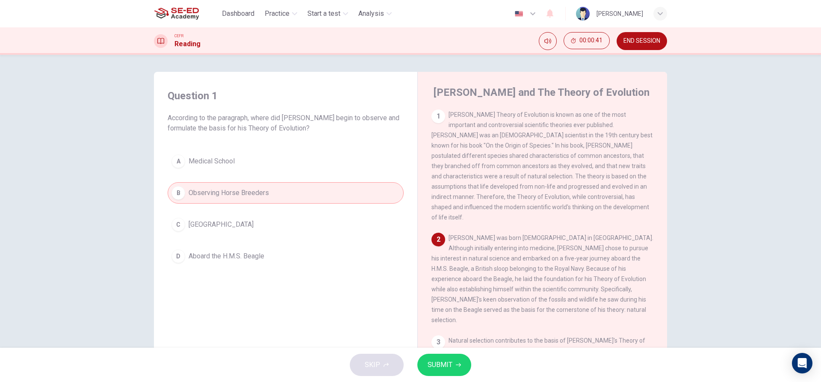
click at [466, 380] on div "SKIP SUBMIT" at bounding box center [410, 365] width 821 height 34
click at [454, 368] on button "SUBMIT" at bounding box center [445, 365] width 54 height 22
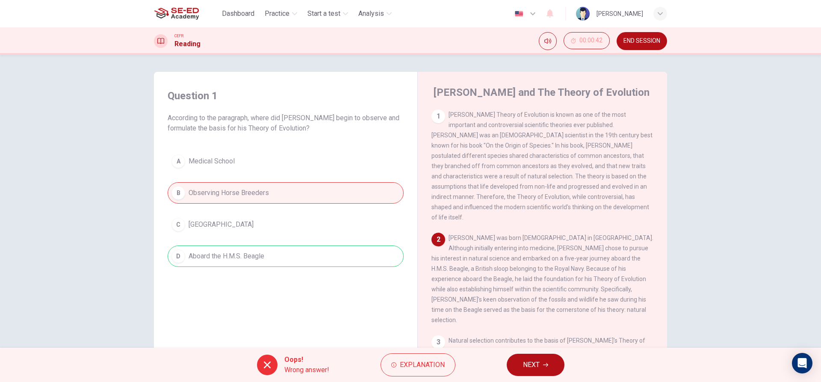
click at [537, 372] on button "NEXT" at bounding box center [536, 365] width 58 height 22
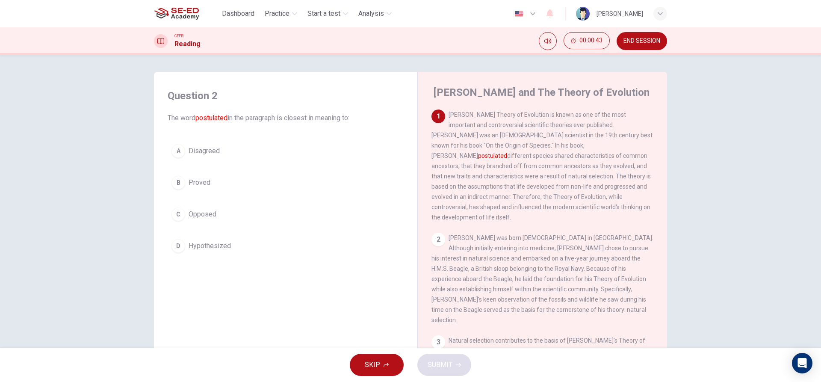
click at [276, 243] on button "D Hypothesized" at bounding box center [286, 245] width 236 height 21
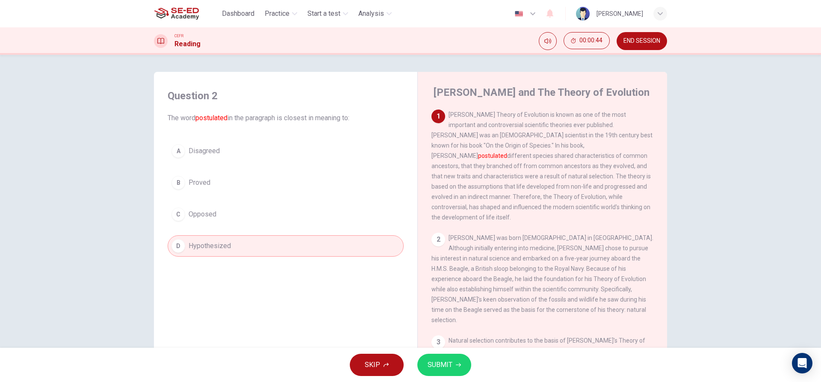
drag, startPoint x: 440, startPoint y: 343, endPoint x: 445, endPoint y: 365, distance: 22.8
click at [441, 350] on div "Dashboard Practice Start a test Analysis English en ​ Pratipol Chindapol CEFR R…" at bounding box center [410, 191] width 821 height 382
click at [446, 367] on span "SUBMIT" at bounding box center [440, 365] width 25 height 12
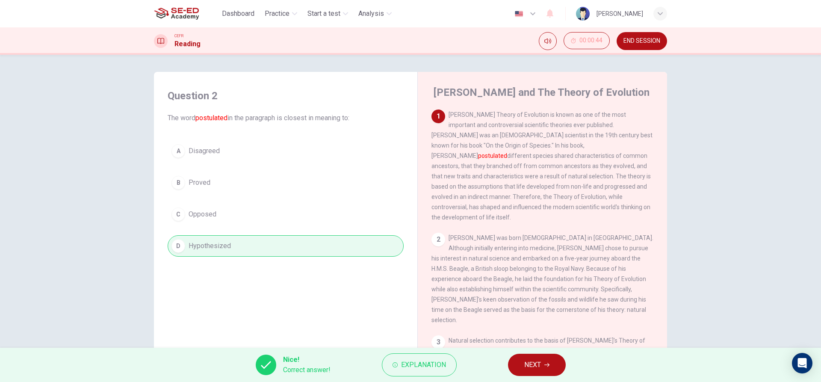
click at [523, 370] on button "NEXT" at bounding box center [537, 365] width 58 height 22
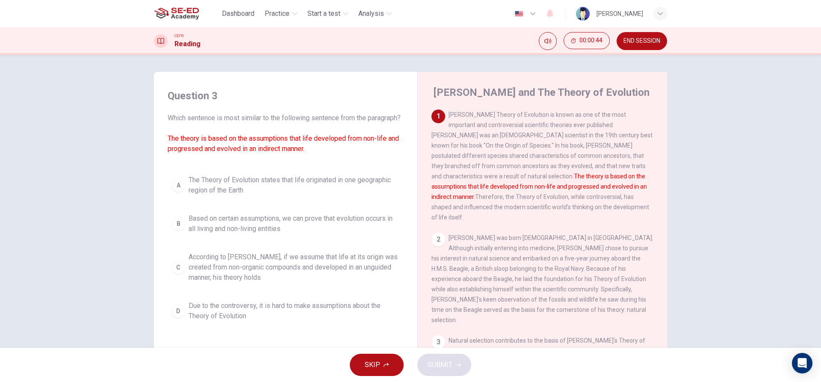
click at [291, 196] on span "The Theory of Evolution states that life originated in one geographic region of…" at bounding box center [294, 185] width 211 height 21
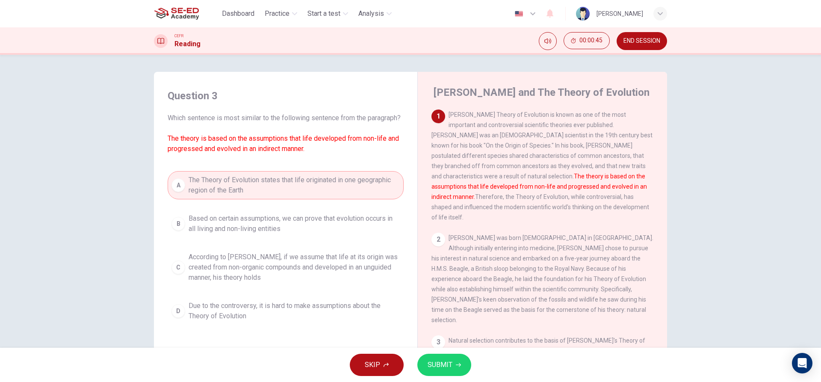
click at [451, 374] on button "SUBMIT" at bounding box center [445, 365] width 54 height 22
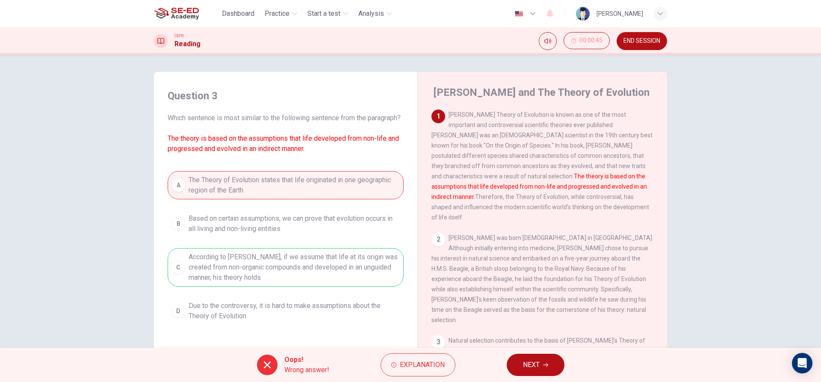
click at [495, 364] on div "Oops! Wrong answer! Explanation NEXT" at bounding box center [410, 365] width 821 height 34
click at [522, 365] on button "NEXT" at bounding box center [536, 365] width 58 height 22
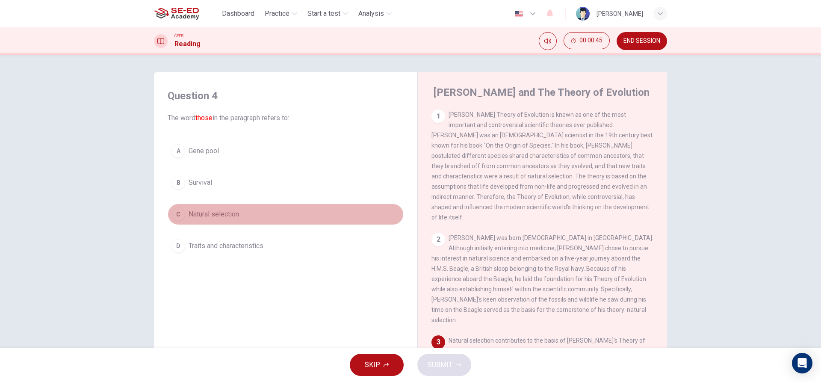
click at [256, 217] on button "C Natural selection" at bounding box center [286, 214] width 236 height 21
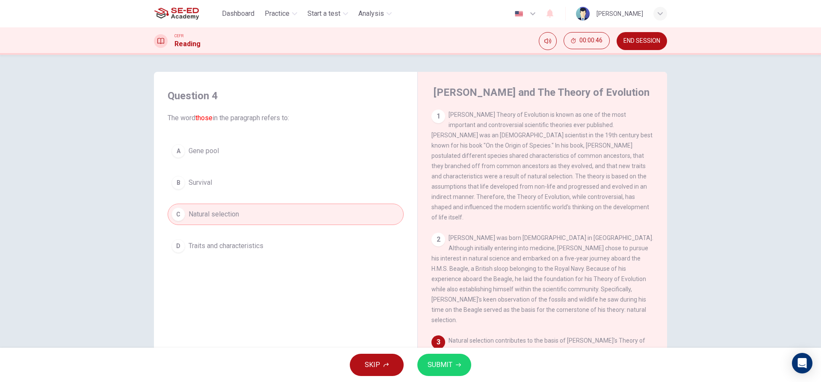
click at [465, 376] on div "SKIP SUBMIT" at bounding box center [410, 365] width 821 height 34
click at [464, 374] on button "SUBMIT" at bounding box center [445, 365] width 54 height 22
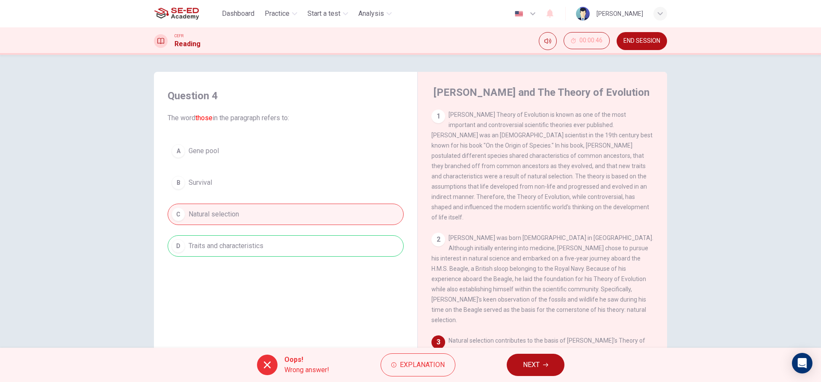
click at [516, 362] on button "NEXT" at bounding box center [536, 365] width 58 height 22
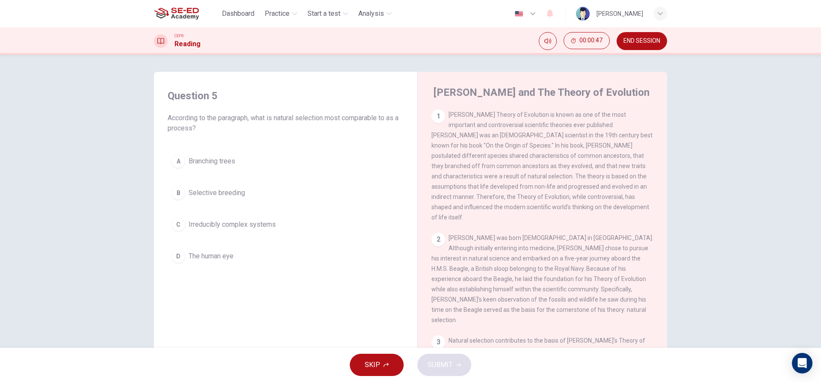
click at [254, 171] on button "A Branching trees" at bounding box center [286, 161] width 236 height 21
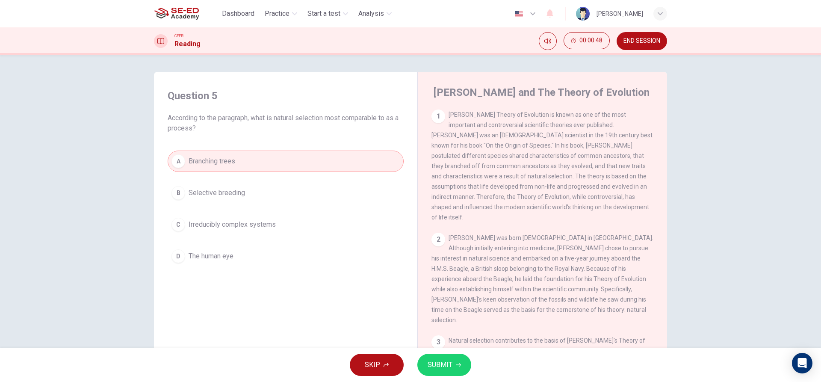
click at [456, 375] on button "SUBMIT" at bounding box center [445, 365] width 54 height 22
click at [453, 368] on span "Processing your response..." at bounding box center [424, 365] width 83 height 10
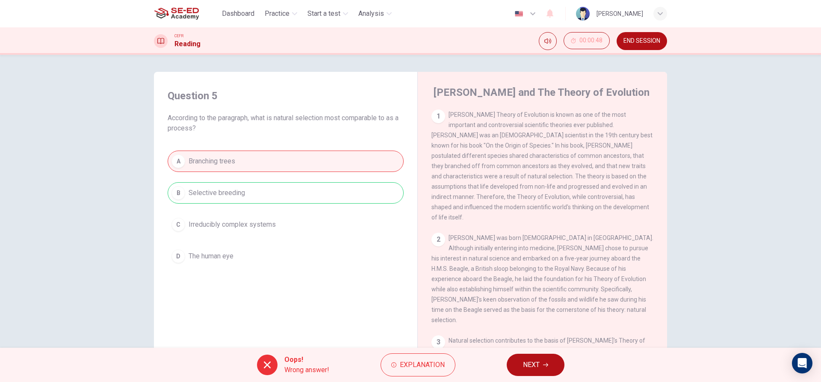
click at [523, 355] on div "Oops! Wrong answer! Explanation NEXT" at bounding box center [410, 365] width 821 height 34
click at [524, 357] on button "NEXT" at bounding box center [536, 365] width 58 height 22
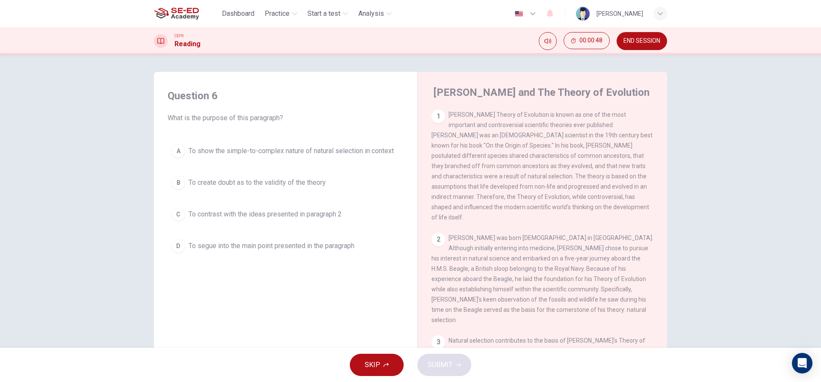
click at [260, 219] on button "C To contrast with the ideas presented in paragraph 2" at bounding box center [286, 214] width 236 height 21
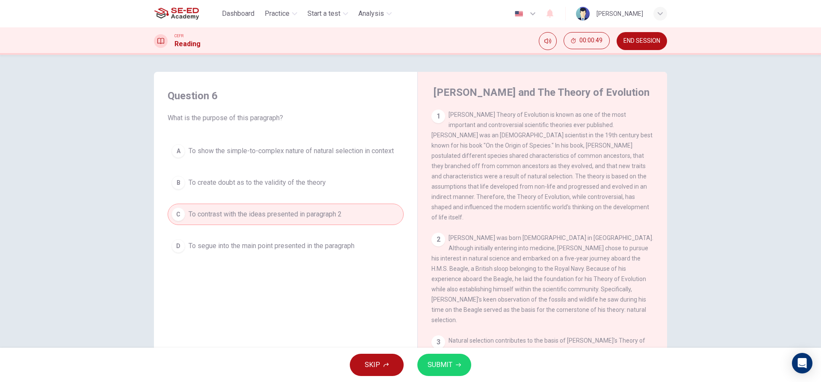
click at [442, 365] on span "SUBMIT" at bounding box center [440, 365] width 25 height 12
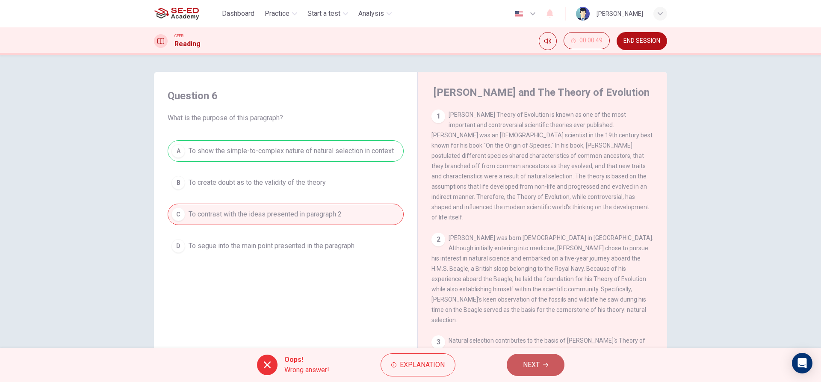
click at [551, 371] on button "NEXT" at bounding box center [536, 365] width 58 height 22
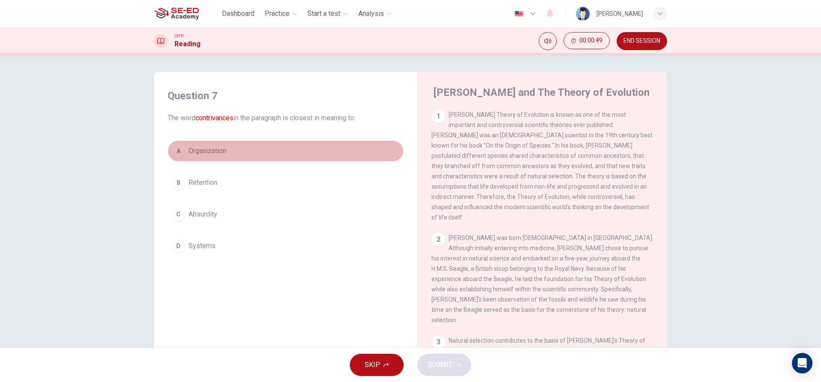
click at [256, 157] on button "A Organization" at bounding box center [286, 150] width 236 height 21
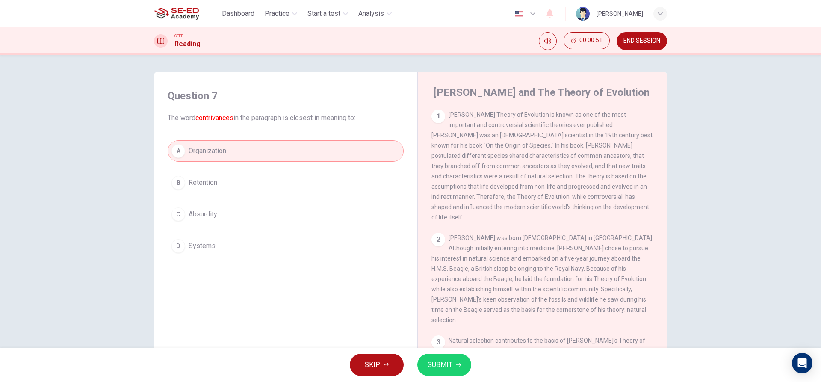
click at [454, 370] on button "SUBMIT" at bounding box center [445, 365] width 54 height 22
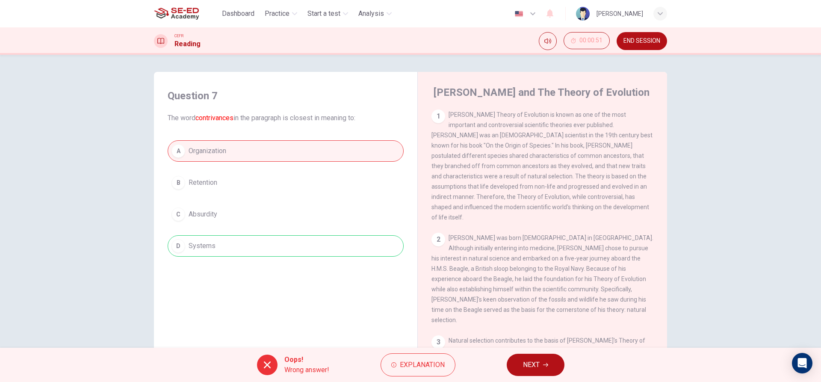
click at [492, 368] on div "Oops! Wrong answer! Explanation NEXT" at bounding box center [410, 365] width 821 height 34
click at [510, 363] on button "NEXT" at bounding box center [536, 365] width 58 height 22
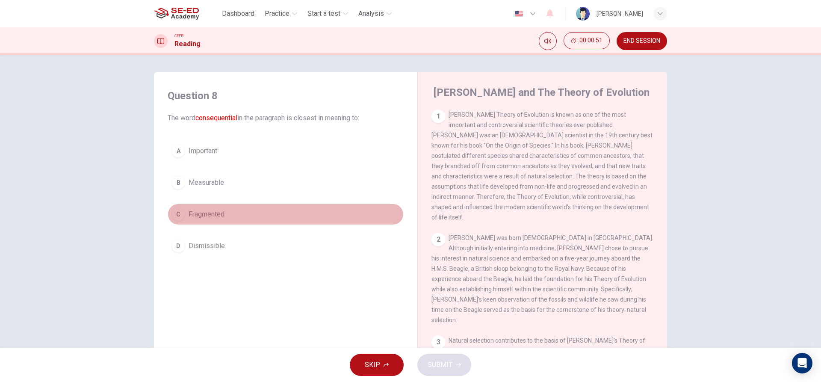
click at [246, 209] on button "C Fragmented" at bounding box center [286, 214] width 236 height 21
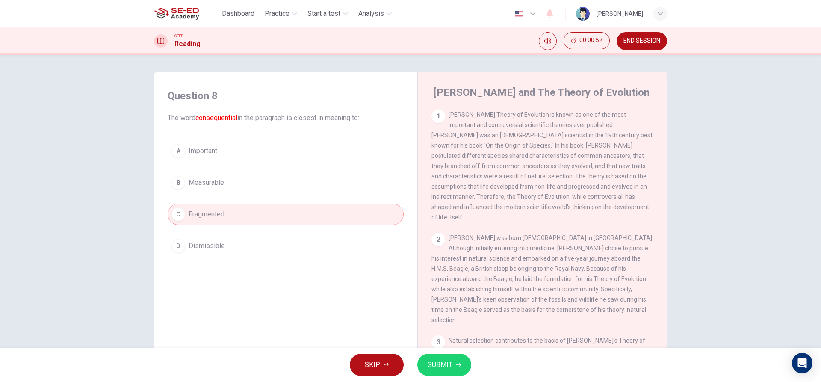
click at [453, 374] on button "SUBMIT" at bounding box center [445, 365] width 54 height 22
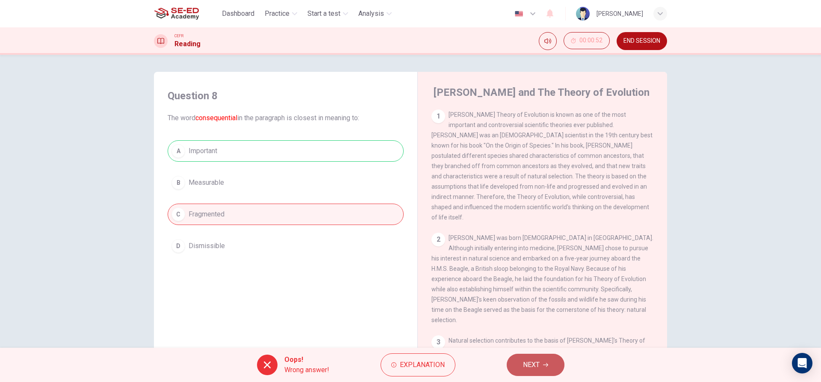
click at [550, 359] on button "NEXT" at bounding box center [536, 365] width 58 height 22
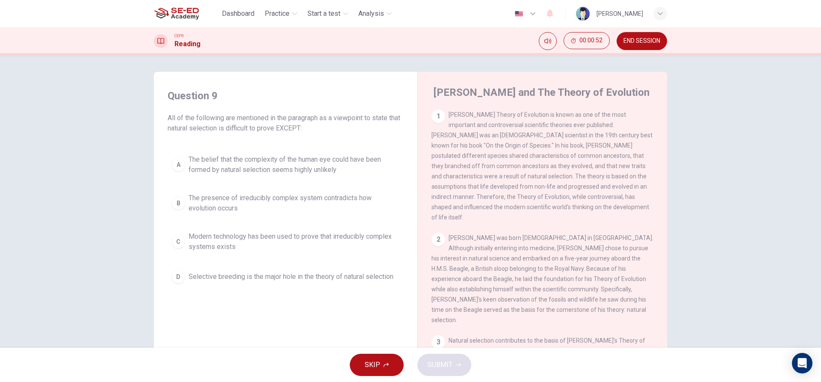
click at [276, 187] on div "A The belief that the complexity of the human eye could have been formed by nat…" at bounding box center [286, 219] width 236 height 137
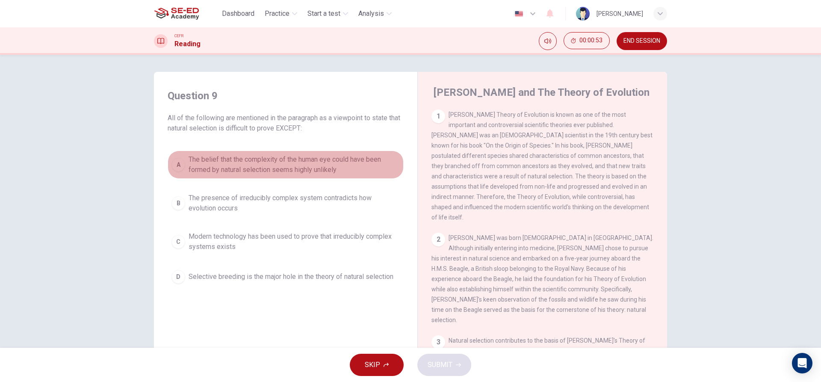
click at [279, 152] on button "A The belief that the complexity of the human eye could have been formed by nat…" at bounding box center [286, 165] width 236 height 28
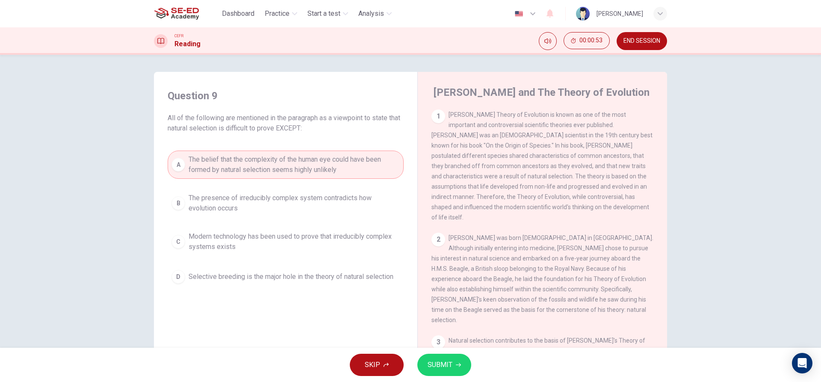
click at [456, 359] on button "SUBMIT" at bounding box center [445, 365] width 54 height 22
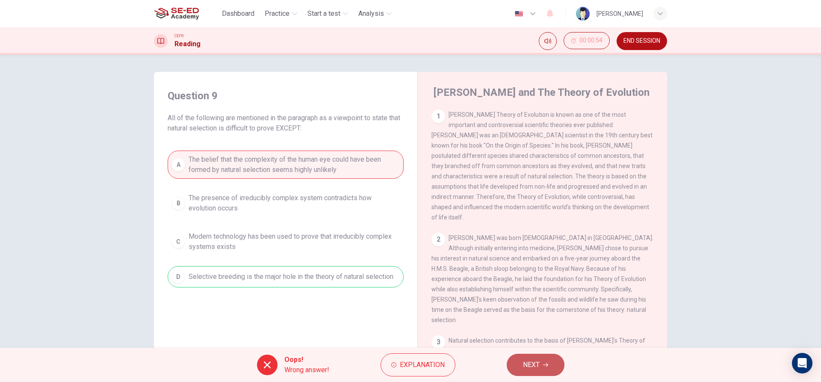
click at [525, 361] on span "NEXT" at bounding box center [531, 365] width 17 height 12
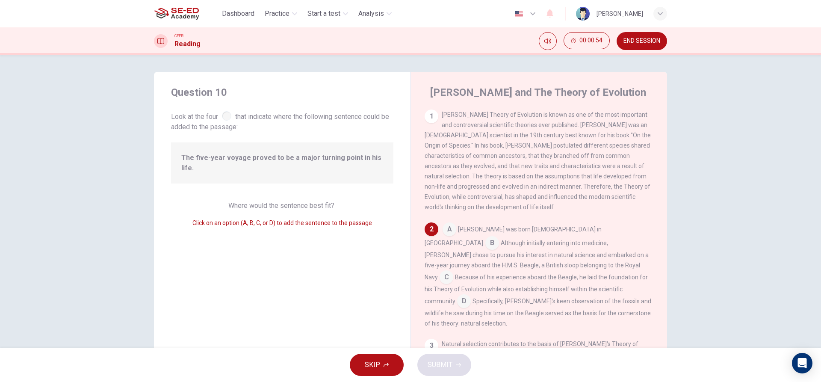
scroll to position [49, 0]
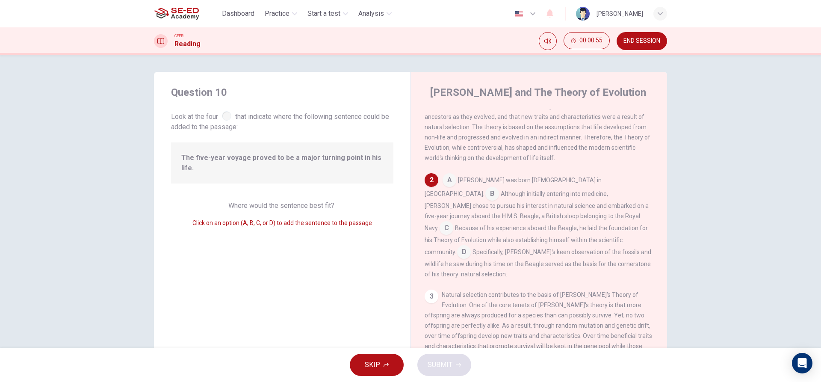
drag, startPoint x: 305, startPoint y: 163, endPoint x: 324, endPoint y: 155, distance: 20.6
click at [312, 160] on span "The five-year voyage proved to be a major turning point in his life." at bounding box center [282, 163] width 202 height 21
click at [327, 155] on span "The five-year voyage proved to be a major turning point in his life." at bounding box center [282, 163] width 202 height 21
click at [478, 234] on div "A Darwin was born February 12, 1809 in England. B Although initially entering i…" at bounding box center [539, 226] width 229 height 106
click at [454, 222] on input at bounding box center [447, 229] width 14 height 14
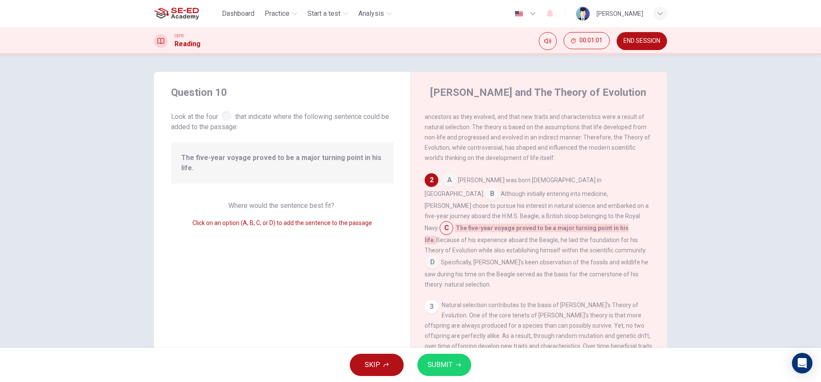
click at [461, 362] on button "SUBMIT" at bounding box center [445, 365] width 54 height 22
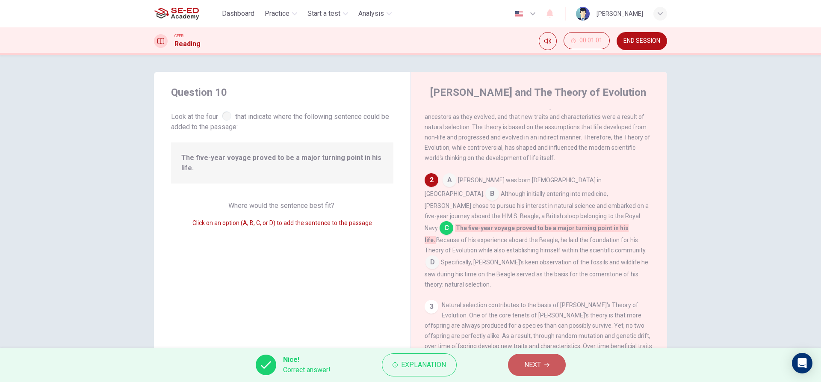
click at [516, 360] on button "NEXT" at bounding box center [537, 365] width 58 height 22
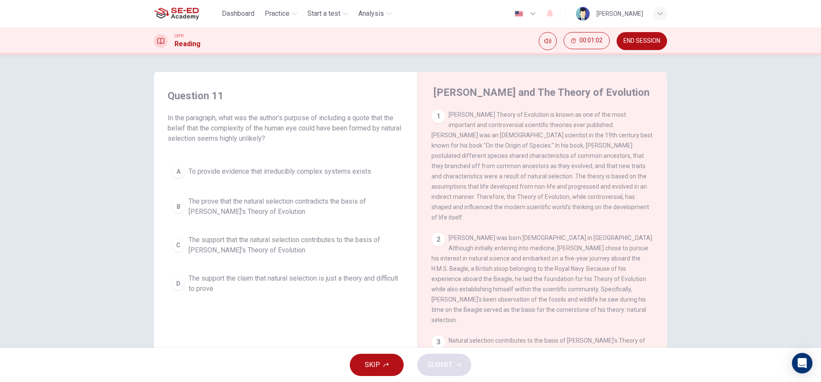
click at [438, 236] on div "2" at bounding box center [439, 240] width 14 height 14
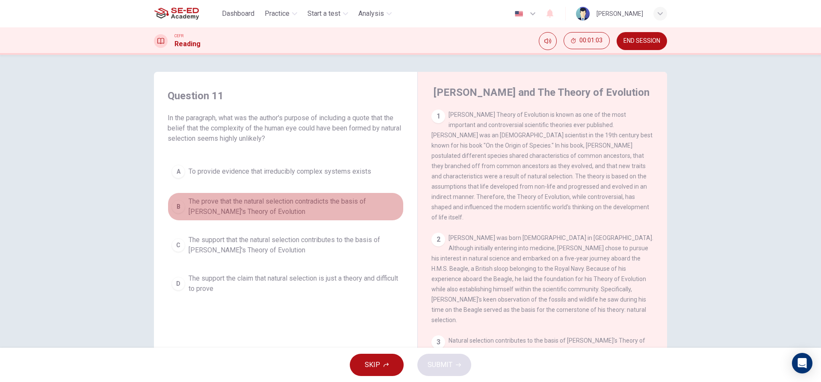
drag, startPoint x: 263, startPoint y: 215, endPoint x: 262, endPoint y: 223, distance: 8.2
click at [262, 223] on div "A To provide evidence that irreducibly complex systems exists B The prove that …" at bounding box center [286, 229] width 236 height 137
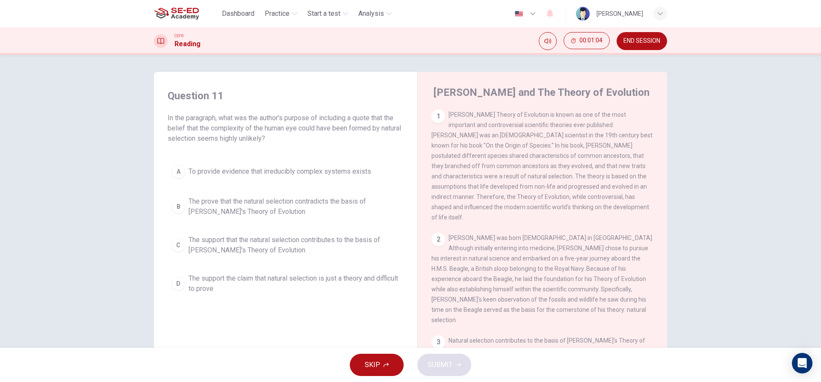
click at [324, 155] on div "Question 11 In the paragraph, what was the author's purpose of including a quot…" at bounding box center [286, 193] width 250 height 226
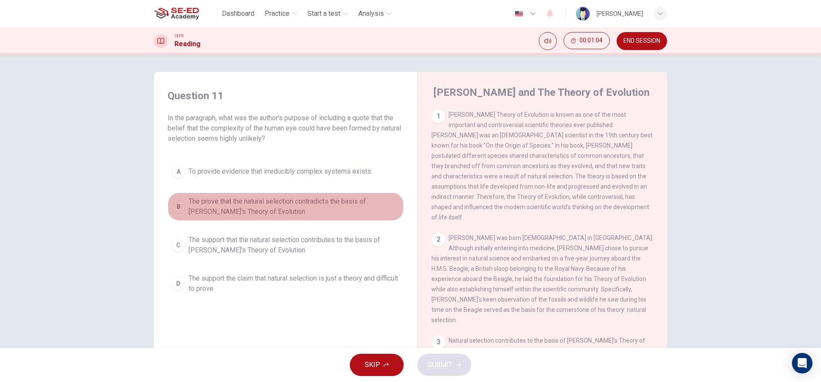
click at [330, 211] on span "The prove that the natural selection contradicts the basis of Darwin's Theory o…" at bounding box center [294, 206] width 211 height 21
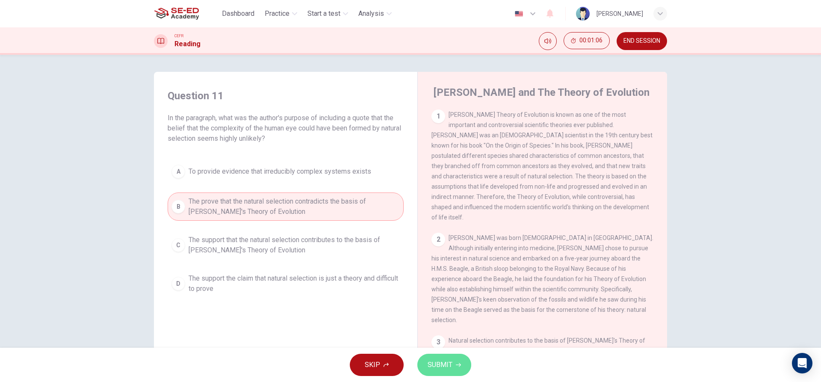
click at [449, 373] on button "SUBMIT" at bounding box center [445, 365] width 54 height 22
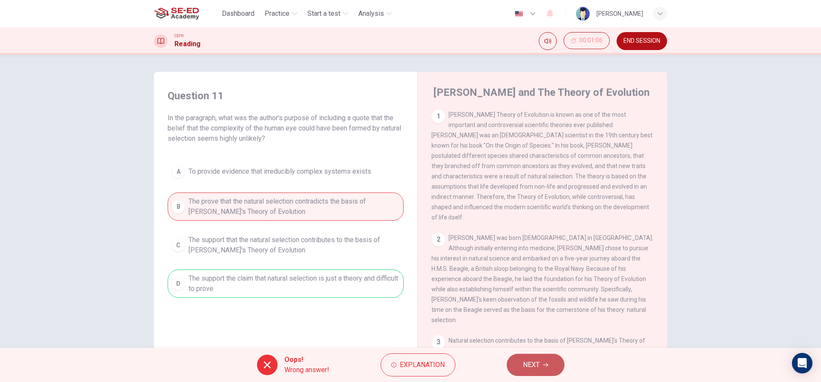
click at [551, 361] on button "NEXT" at bounding box center [536, 365] width 58 height 22
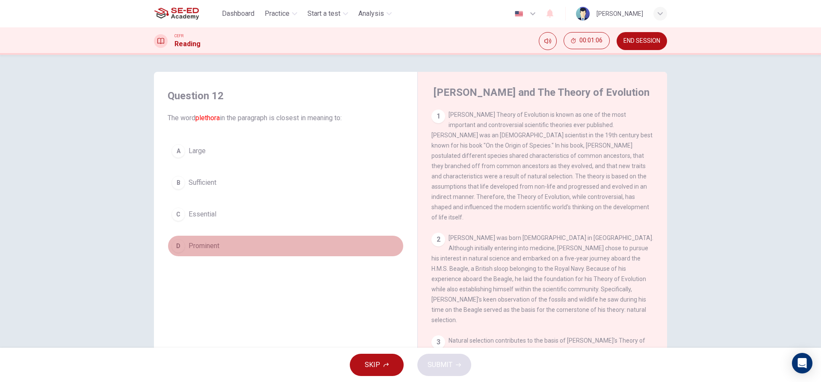
click at [264, 237] on button "D Prominent" at bounding box center [286, 245] width 236 height 21
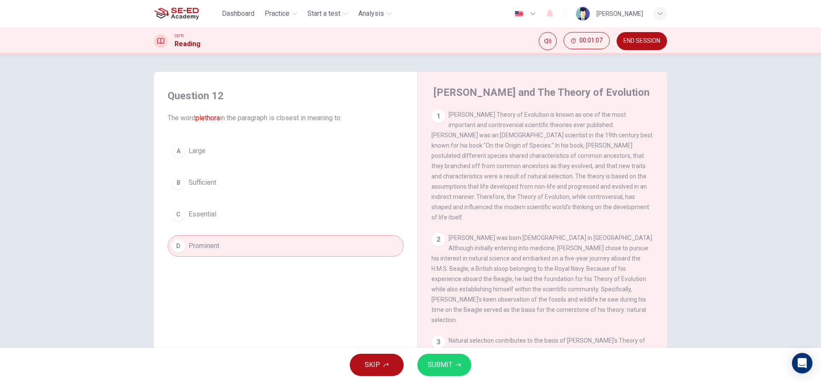
click at [441, 358] on button "SUBMIT" at bounding box center [445, 365] width 54 height 22
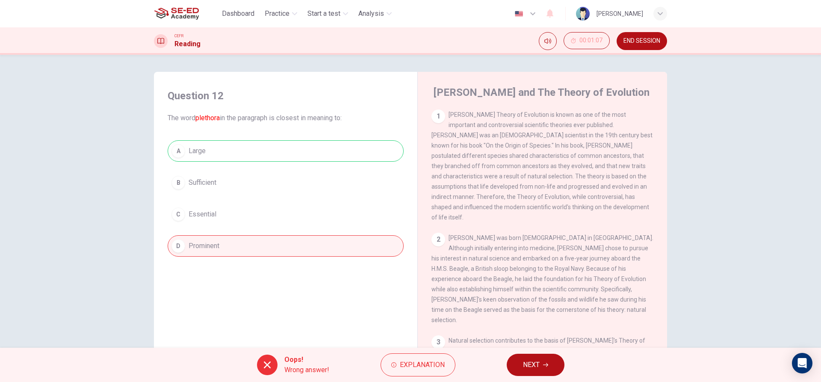
drag, startPoint x: 544, startPoint y: 353, endPoint x: 541, endPoint y: 360, distance: 7.1
click at [543, 358] on div "Oops! Wrong answer! Explanation NEXT" at bounding box center [410, 365] width 821 height 34
drag, startPoint x: 531, startPoint y: 364, endPoint x: 515, endPoint y: 356, distance: 17.6
click at [530, 365] on span "NEXT" at bounding box center [531, 365] width 17 height 12
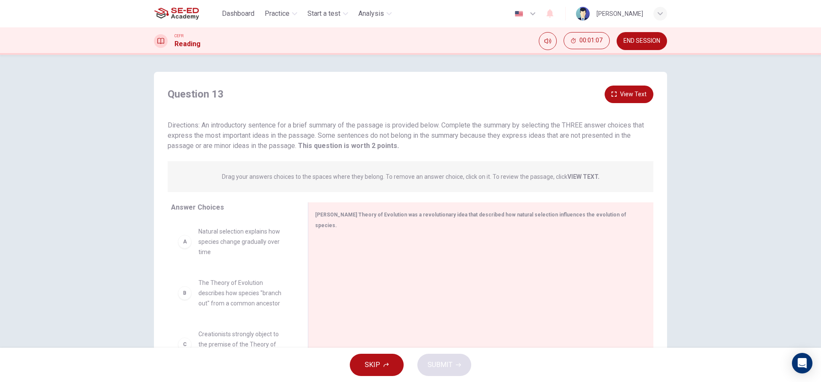
click at [240, 243] on span "Natural selection explains how species change gradually over time" at bounding box center [243, 241] width 89 height 31
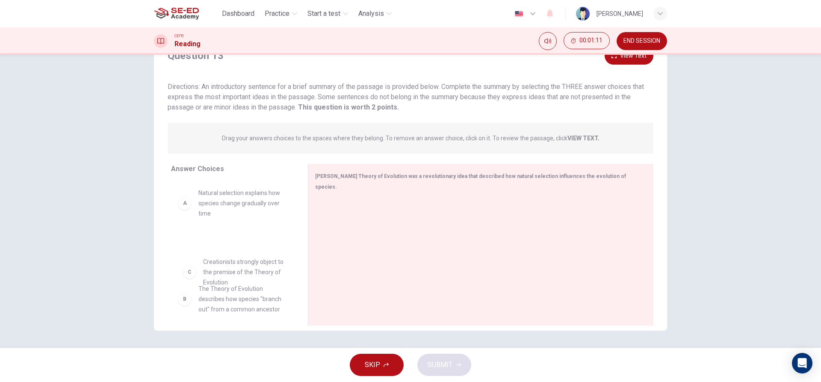
scroll to position [1, 0]
drag, startPoint x: 228, startPoint y: 283, endPoint x: 233, endPoint y: 242, distance: 41.4
drag, startPoint x: 232, startPoint y: 281, endPoint x: 236, endPoint y: 247, distance: 34.0
click at [236, 247] on div "A Natural selection explains how species change gradually over time B The Theor…" at bounding box center [232, 246] width 123 height 132
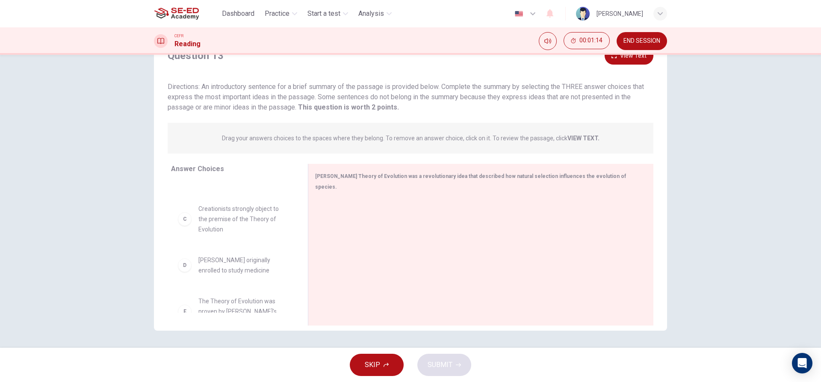
drag, startPoint x: 234, startPoint y: 288, endPoint x: 240, endPoint y: 246, distance: 42.7
click at [240, 246] on div "A Natural selection explains how species change gradually over time B The Theor…" at bounding box center [236, 247] width 130 height 132
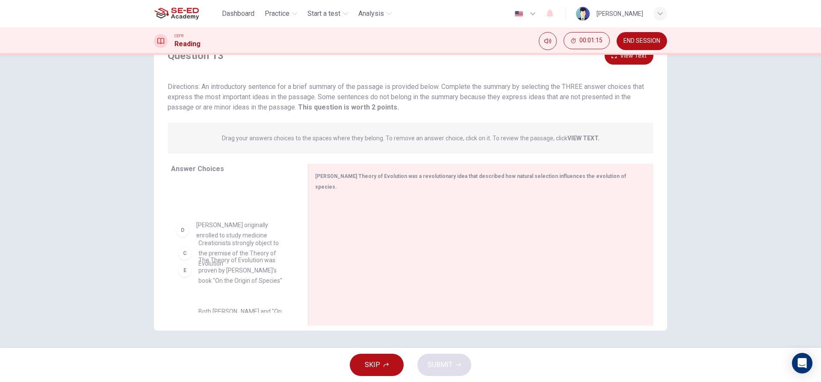
drag, startPoint x: 239, startPoint y: 255, endPoint x: 239, endPoint y: 208, distance: 47.5
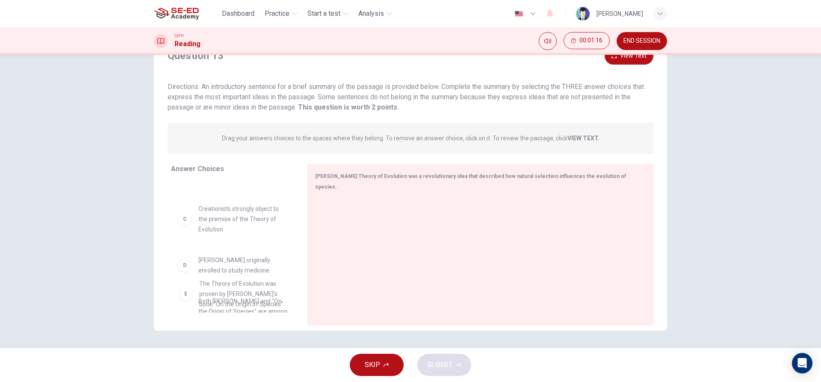
scroll to position [91, 0]
drag, startPoint x: 240, startPoint y: 300, endPoint x: 253, endPoint y: 230, distance: 71.3
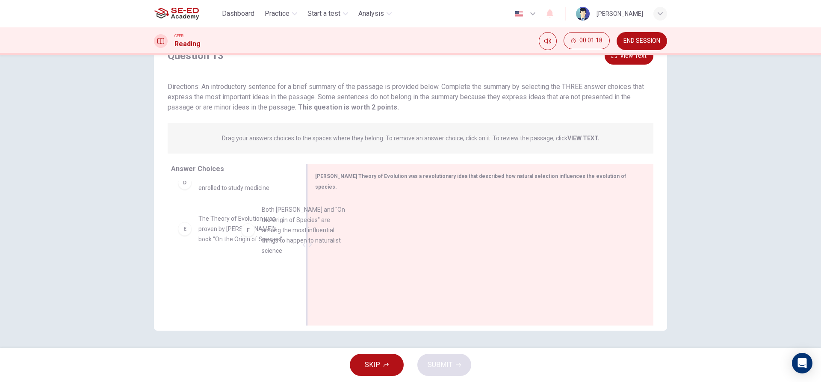
drag, startPoint x: 245, startPoint y: 300, endPoint x: 407, endPoint y: 228, distance: 177.7
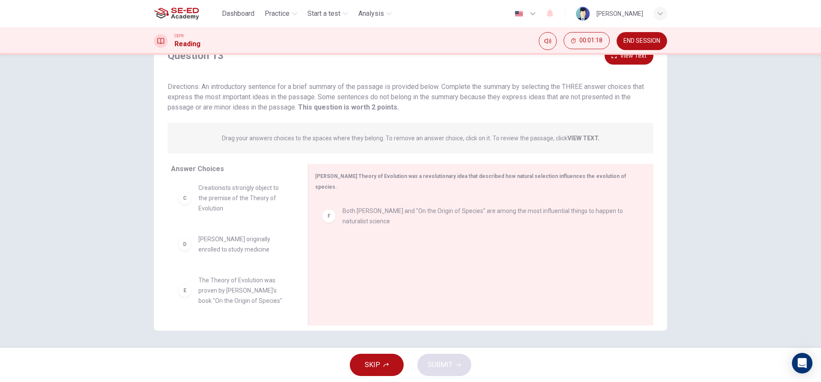
scroll to position [108, 0]
drag, startPoint x: 207, startPoint y: 236, endPoint x: 369, endPoint y: 238, distance: 161.7
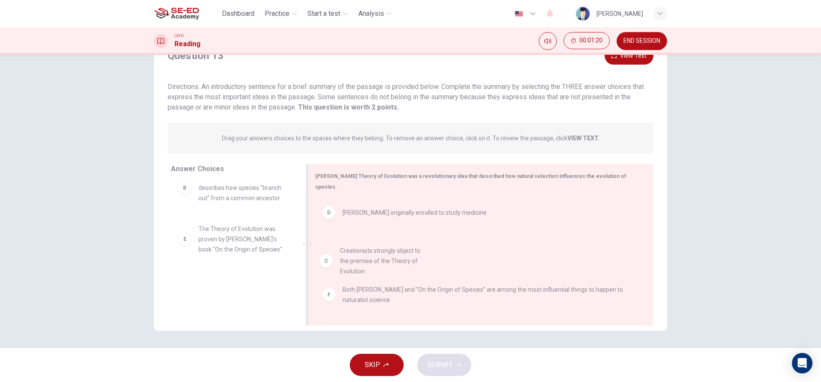
drag, startPoint x: 218, startPoint y: 207, endPoint x: 434, endPoint y: 253, distance: 221.0
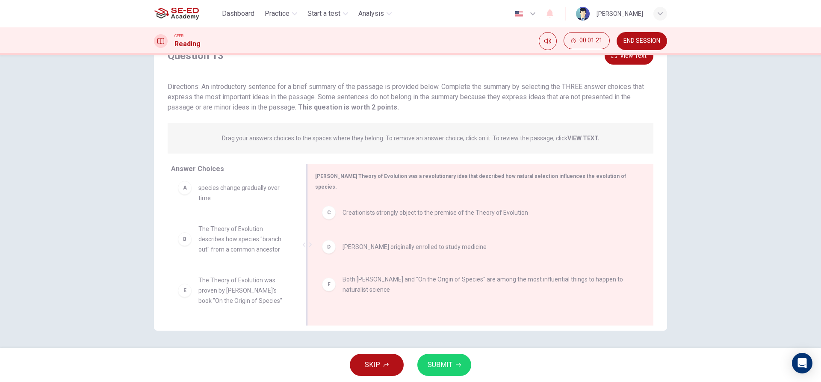
scroll to position [15, 0]
drag, startPoint x: 233, startPoint y: 199, endPoint x: 415, endPoint y: 264, distance: 194.2
click at [415, 264] on div "Answer Choices A Natural selection explains how species change gradually over t…" at bounding box center [410, 247] width 513 height 166
click at [465, 366] on button "SUBMIT" at bounding box center [445, 365] width 54 height 22
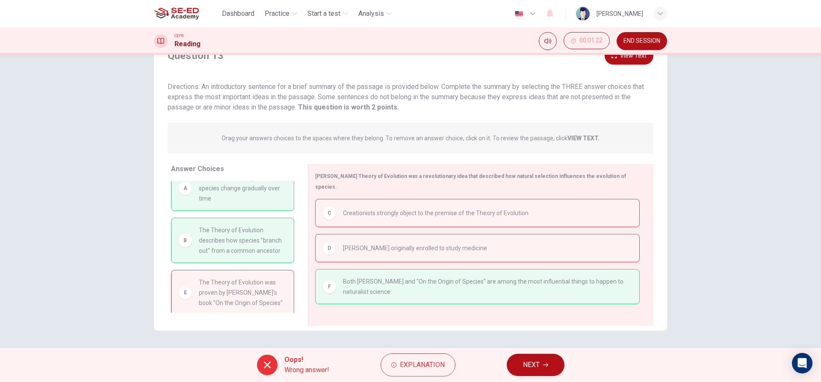
click at [525, 361] on span "NEXT" at bounding box center [531, 365] width 17 height 12
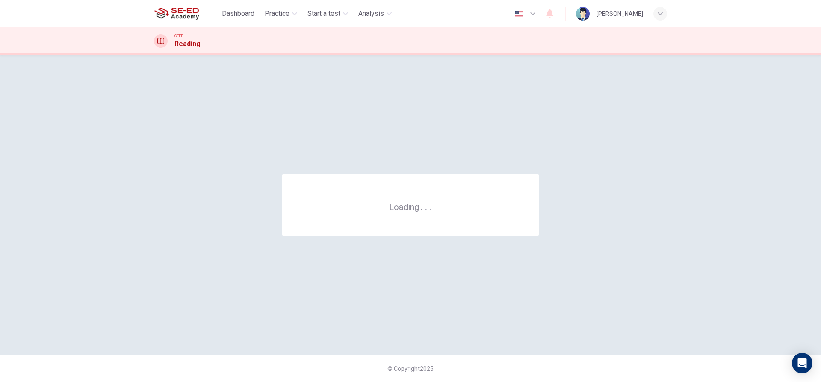
scroll to position [0, 0]
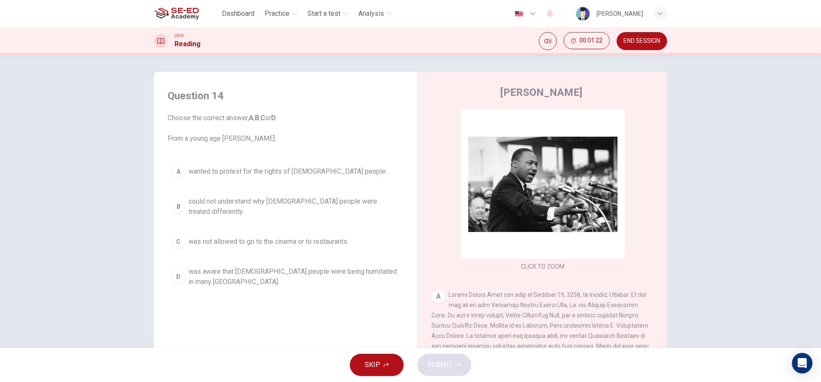
click at [247, 188] on div "A wanted to protest for the rights of black people. B could not understand why …" at bounding box center [286, 226] width 236 height 130
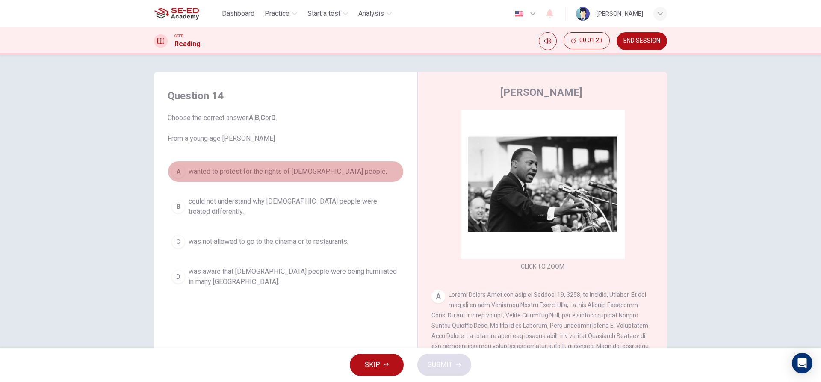
click at [251, 175] on span "wanted to protest for the rights of black people." at bounding box center [288, 171] width 199 height 10
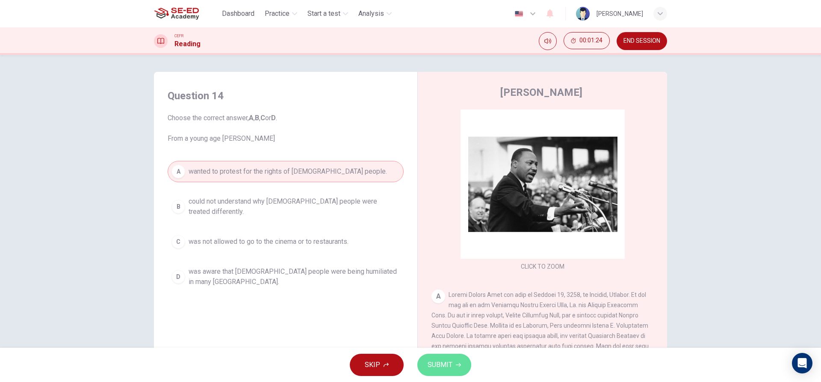
click at [469, 370] on button "SUBMIT" at bounding box center [445, 365] width 54 height 22
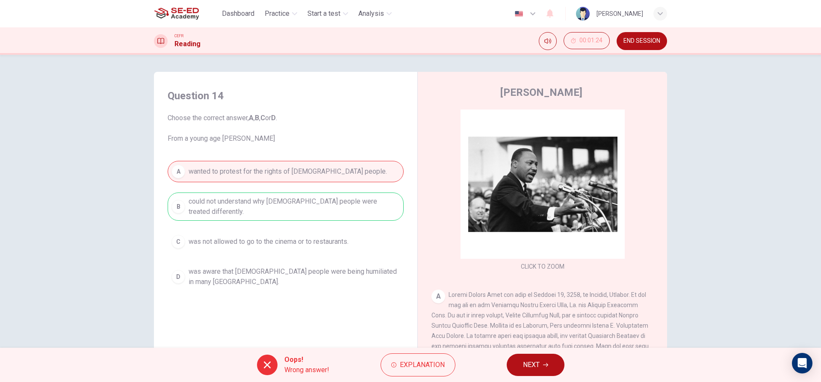
click at [556, 375] on div "Oops! Wrong answer! Explanation NEXT" at bounding box center [410, 365] width 821 height 34
click at [543, 362] on button "NEXT" at bounding box center [536, 365] width 58 height 22
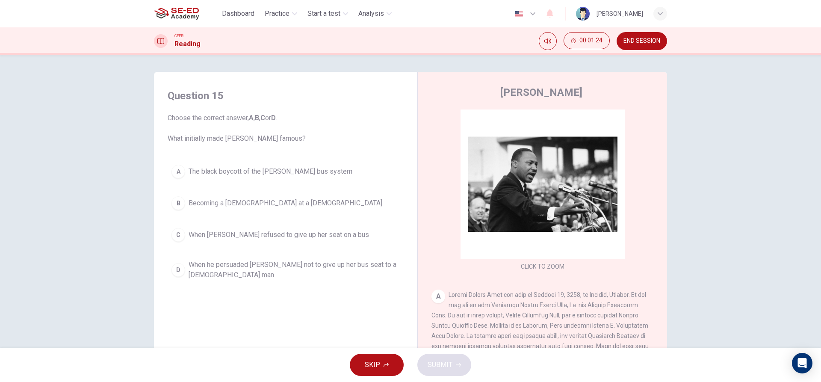
click at [250, 182] on button "A The black boycott of the Montgomery bus system" at bounding box center [286, 171] width 236 height 21
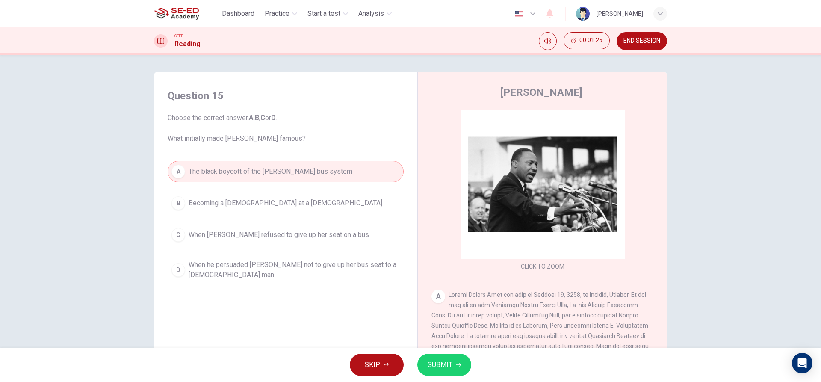
click at [445, 364] on span "SUBMIT" at bounding box center [440, 365] width 25 height 12
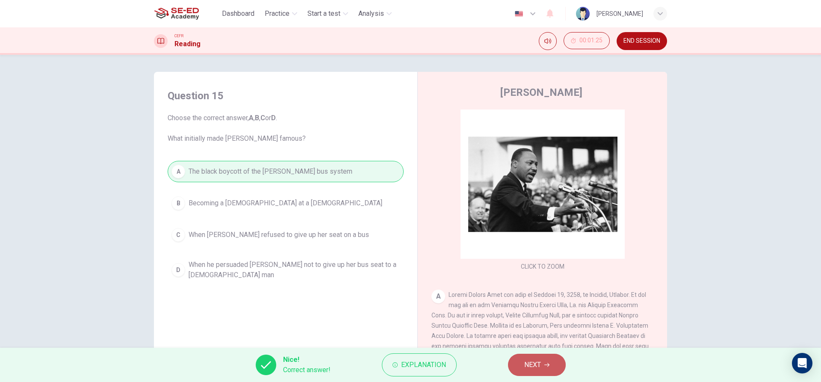
click at [533, 359] on span "NEXT" at bounding box center [533, 365] width 17 height 12
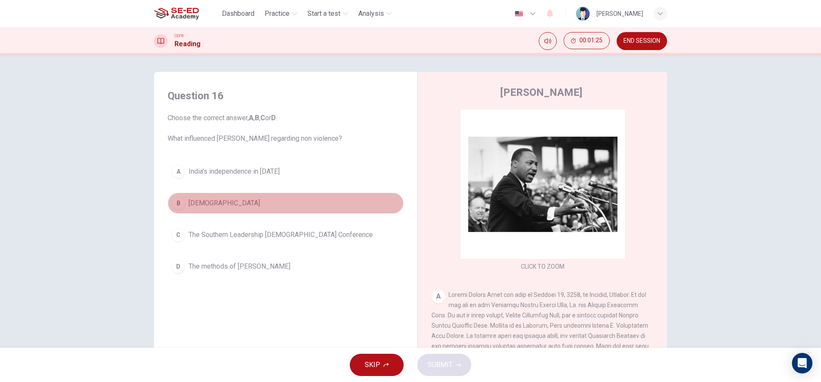
click at [273, 208] on button "B Christianity" at bounding box center [286, 203] width 236 height 21
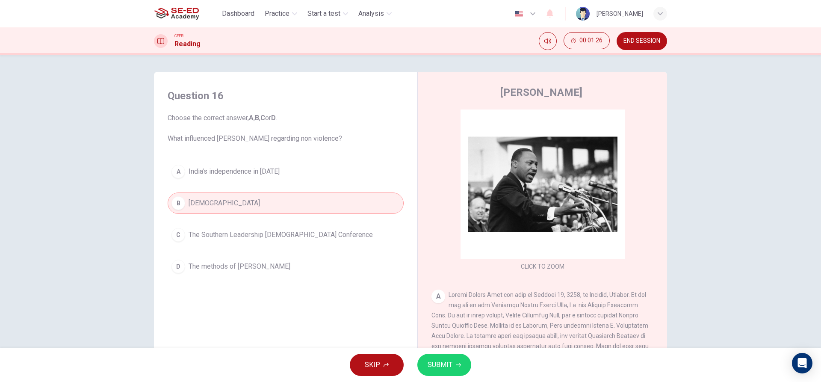
click at [445, 353] on div "SKIP SUBMIT" at bounding box center [410, 365] width 821 height 34
click at [444, 362] on span "SUBMIT" at bounding box center [440, 365] width 25 height 12
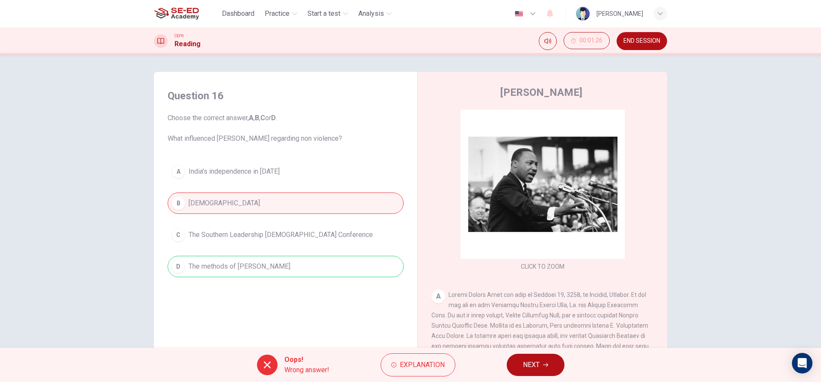
drag, startPoint x: 550, startPoint y: 359, endPoint x: 546, endPoint y: 361, distance: 4.6
click at [548, 360] on button "NEXT" at bounding box center [536, 365] width 58 height 22
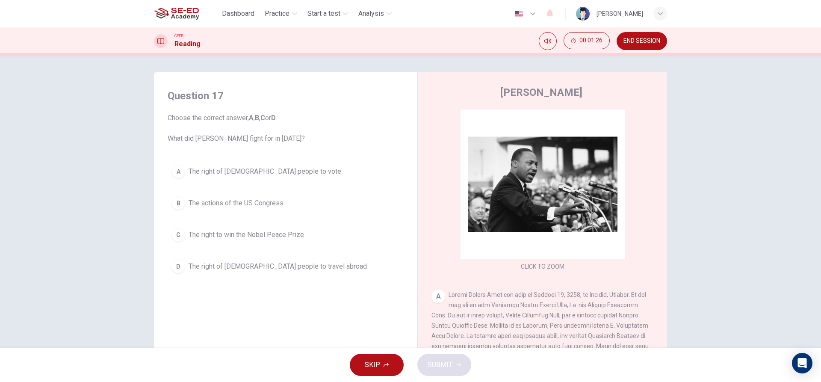
click at [173, 223] on div "A The right of black people to vote B The actions of the US Congress C The righ…" at bounding box center [286, 219] width 236 height 116
click at [202, 230] on span "The right to win the Nobel Peace Prize" at bounding box center [247, 235] width 116 height 10
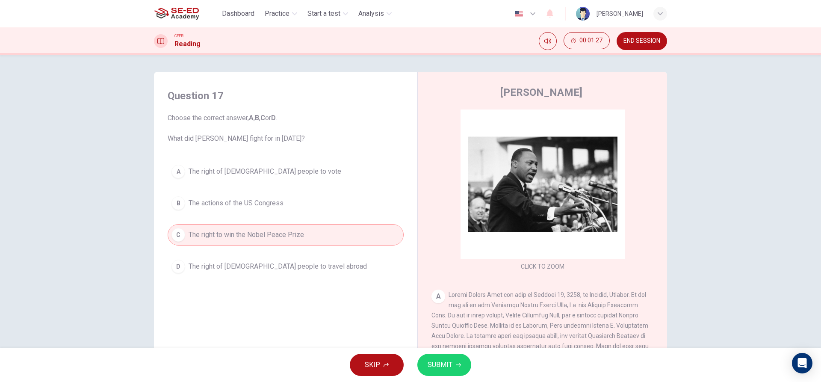
click at [257, 254] on div "A The right of black people to vote B The actions of the US Congress C The righ…" at bounding box center [286, 219] width 236 height 116
click at [261, 261] on button "D The right of black people to travel abroad" at bounding box center [286, 266] width 236 height 21
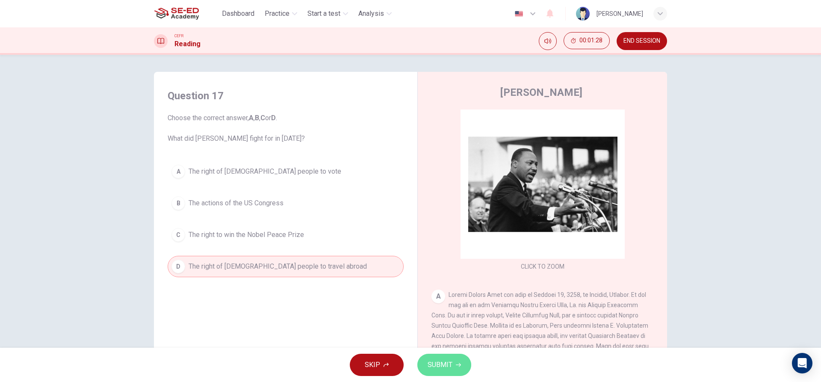
click at [428, 371] on button "SUBMIT" at bounding box center [445, 365] width 54 height 22
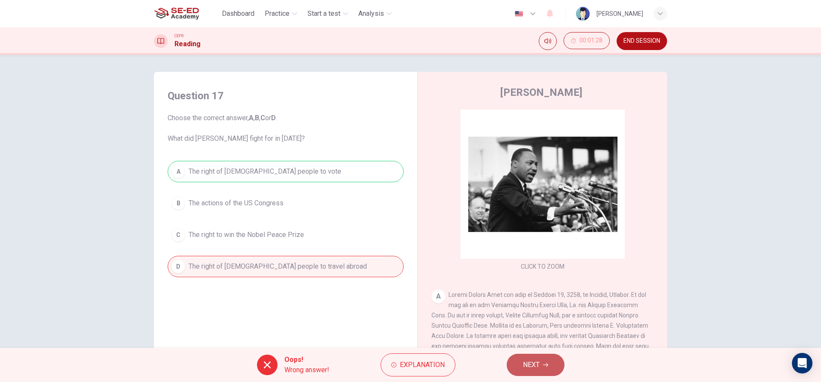
drag, startPoint x: 556, startPoint y: 371, endPoint x: 550, endPoint y: 369, distance: 6.0
click at [554, 371] on button "NEXT" at bounding box center [536, 365] width 58 height 22
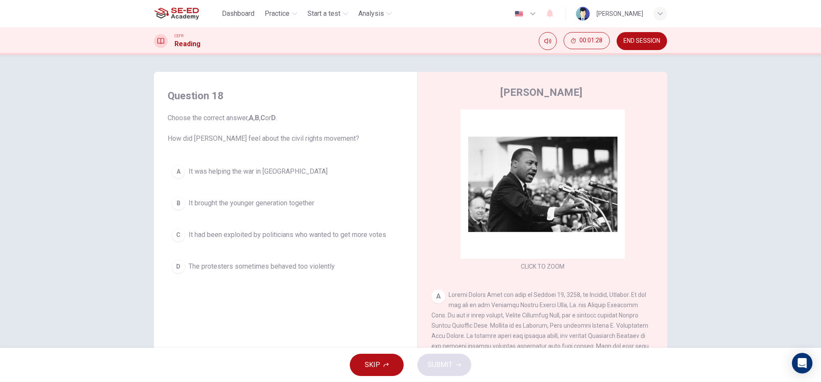
click at [199, 191] on div "A It was helping the war in Vietnam B It brought the younger generation togethe…" at bounding box center [286, 219] width 236 height 116
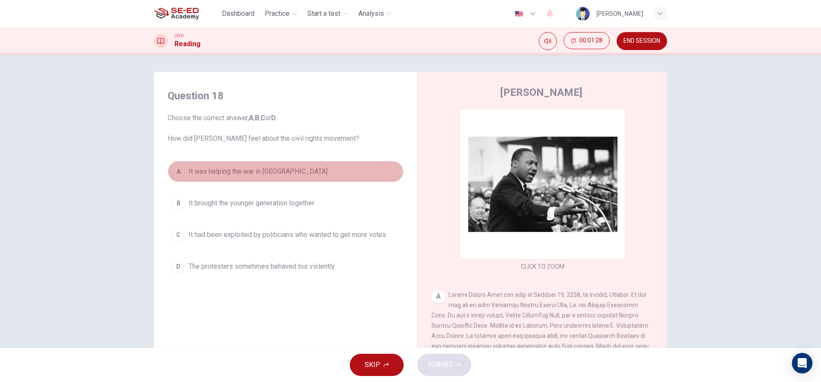
click at [205, 175] on span "It was helping the war in Vietnam" at bounding box center [258, 171] width 139 height 10
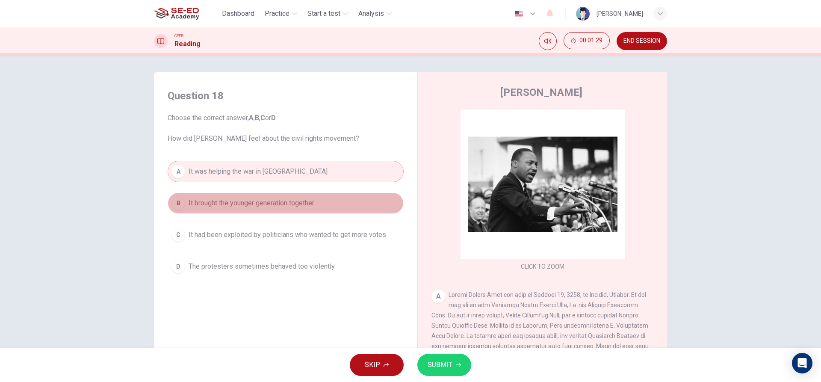
click at [273, 197] on button "B It brought the younger generation together" at bounding box center [286, 203] width 236 height 21
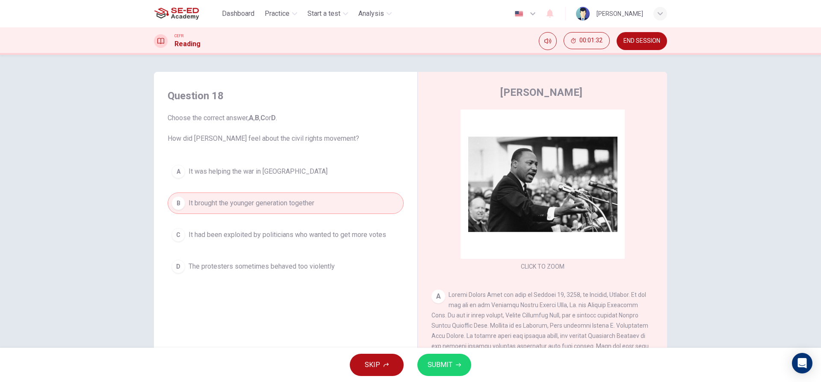
click at [364, 243] on button "C It had been exploited by politicians who wanted to get more votes" at bounding box center [286, 234] width 236 height 21
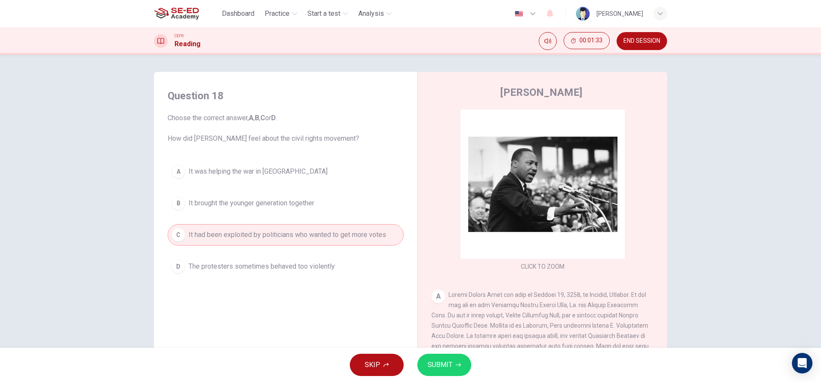
click at [450, 370] on span "SUBMIT" at bounding box center [440, 365] width 25 height 12
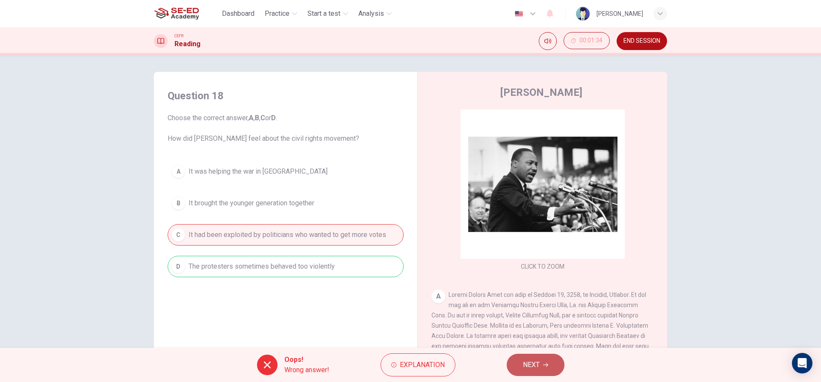
click at [537, 366] on span "NEXT" at bounding box center [531, 365] width 17 height 12
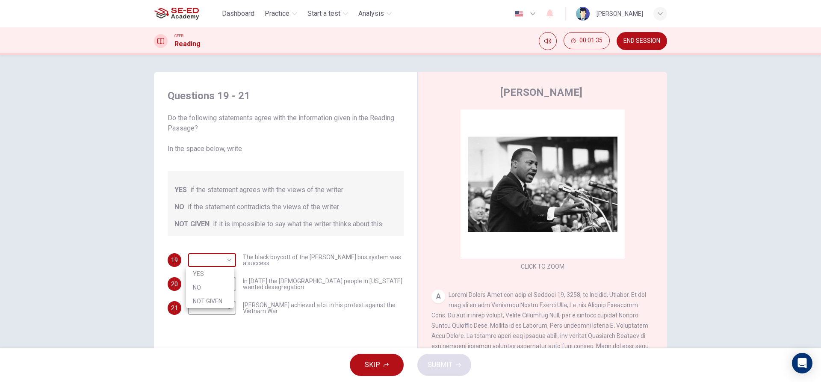
click at [224, 260] on body "This site uses cookies, as explained in our Privacy Policy . If you agree to th…" at bounding box center [410, 191] width 821 height 382
click at [217, 290] on li "NO" at bounding box center [210, 288] width 48 height 14
type input "NO"
click at [216, 284] on body "This site uses cookies, as explained in our Privacy Policy . If you agree to th…" at bounding box center [410, 191] width 821 height 382
click at [219, 300] on li "YES" at bounding box center [210, 298] width 48 height 14
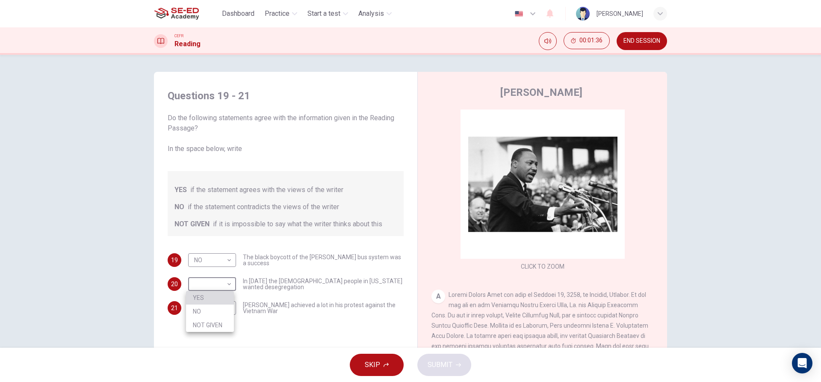
type input "YES"
click at [219, 312] on body "This site uses cookies, as explained in our Privacy Policy . If you agree to th…" at bounding box center [410, 191] width 821 height 382
click at [224, 345] on li "NOT GIVEN" at bounding box center [210, 349] width 48 height 14
type input "NOT GIVEN"
click at [443, 357] on button "SUBMIT" at bounding box center [445, 365] width 54 height 22
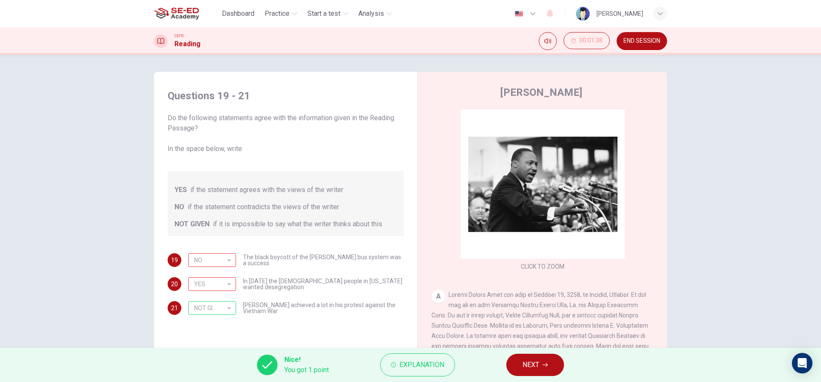
click at [536, 372] on button "NEXT" at bounding box center [536, 365] width 58 height 22
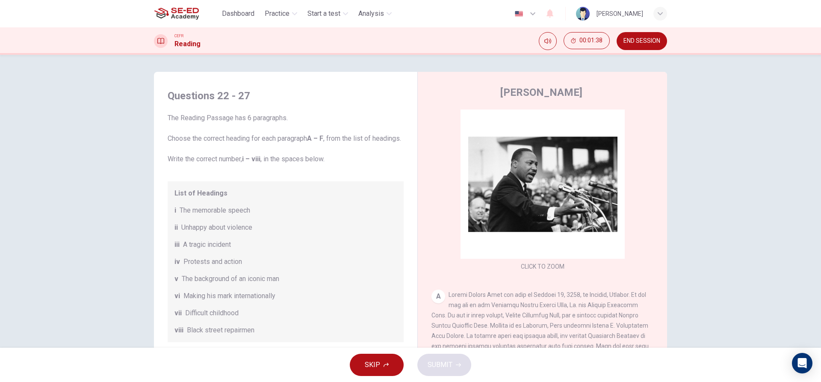
click at [225, 267] on span "Protests and action" at bounding box center [213, 262] width 59 height 10
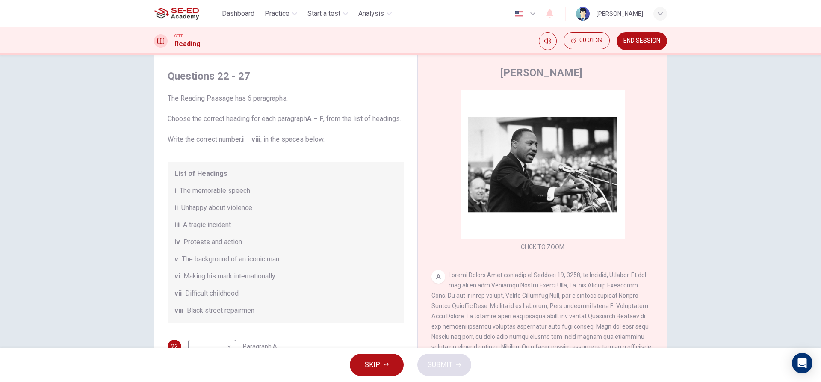
scroll to position [39, 0]
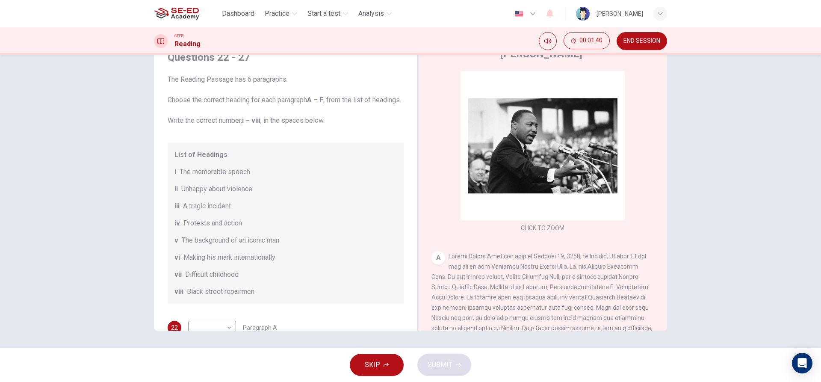
drag, startPoint x: 439, startPoint y: 269, endPoint x: 437, endPoint y: 257, distance: 12.6
click at [438, 261] on div "A" at bounding box center [543, 317] width 222 height 133
click at [437, 257] on div "A" at bounding box center [439, 258] width 14 height 14
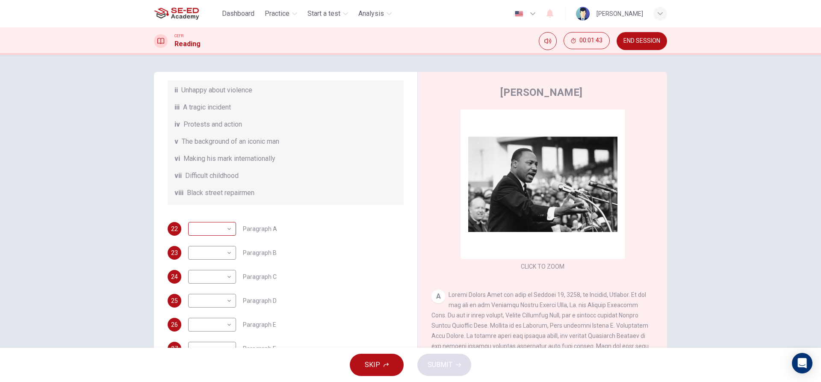
scroll to position [151, 0]
click at [222, 213] on div "Questions 22 - 27 The Reading Passage has 6 paragraphs. Choose the correct head…" at bounding box center [286, 150] width 250 height 421
click at [218, 224] on body "This site uses cookies, as explained in our Privacy Policy . If you agree to th…" at bounding box center [410, 191] width 821 height 382
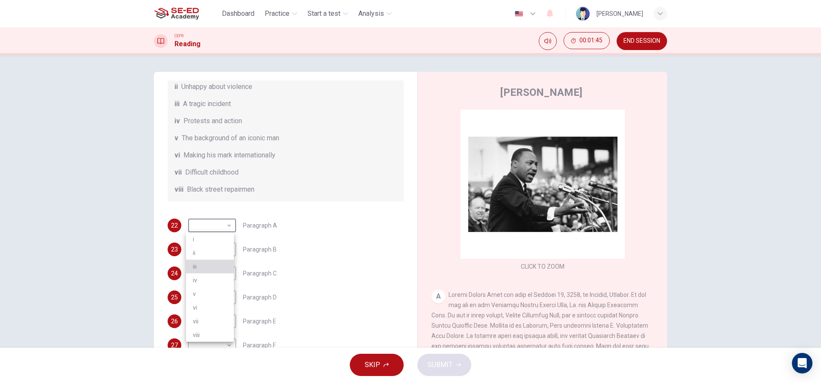
click at [225, 261] on li "iii" at bounding box center [210, 267] width 48 height 14
type input "iii"
click at [220, 247] on body "This site uses cookies, as explained in our Privacy Policy . If you agree to th…" at bounding box center [410, 191] width 821 height 382
click at [217, 335] on li "vi" at bounding box center [210, 332] width 48 height 14
type input "vi"
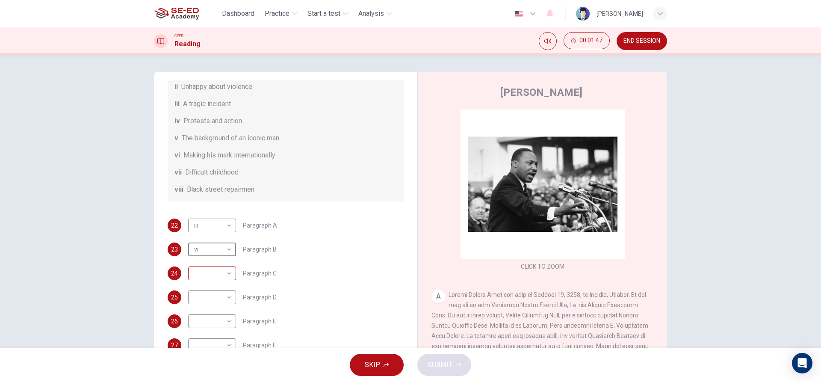
click at [202, 266] on body "This site uses cookies, as explained in our Privacy Policy . If you agree to th…" at bounding box center [410, 191] width 821 height 382
click at [210, 341] on li "vi" at bounding box center [210, 341] width 48 height 14
type input "vi"
click at [217, 293] on body "This site uses cookies, as explained in our Privacy Policy . If you agree to th…" at bounding box center [410, 191] width 821 height 382
click at [227, 272] on li "i" at bounding box center [210, 273] width 48 height 14
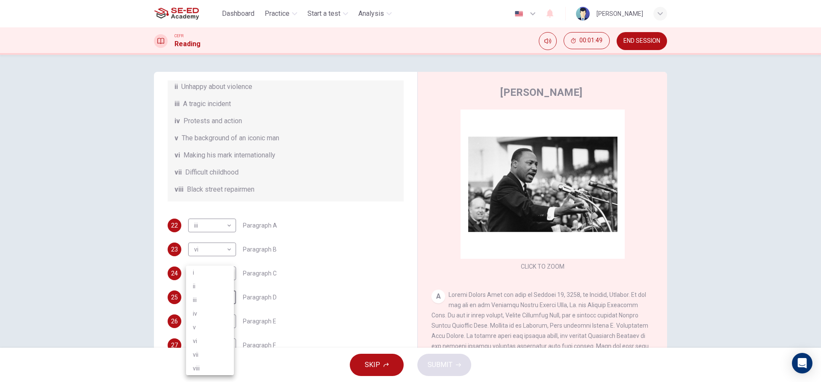
type input "i"
click at [219, 277] on body "This site uses cookies, as explained in our Privacy Policy . If you agree to th…" at bounding box center [410, 191] width 821 height 382
click at [228, 369] on li "viii" at bounding box center [210, 369] width 48 height 14
type input "viii"
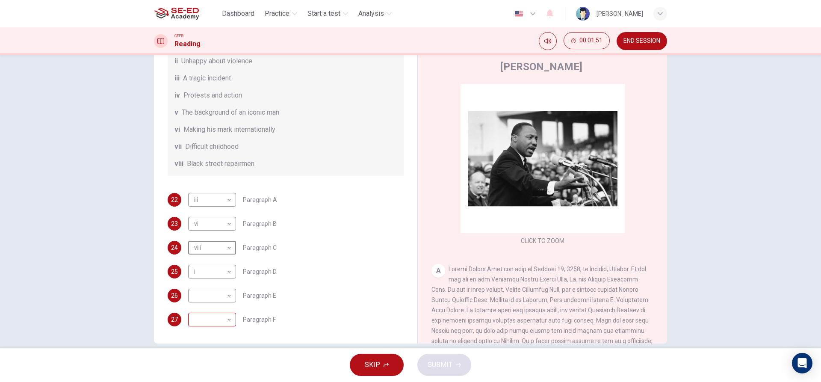
scroll to position [39, 0]
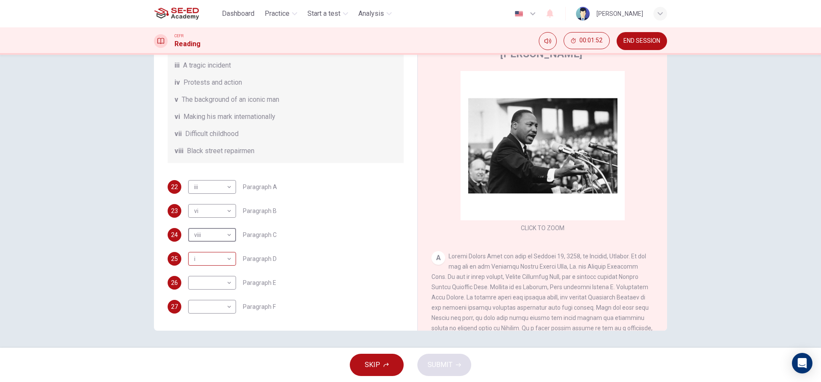
click at [208, 271] on body "This site uses cookies, as explained in our Privacy Policy . If you agree to th…" at bounding box center [410, 191] width 821 height 382
click at [213, 292] on li "ii" at bounding box center [210, 286] width 48 height 14
type input "ii"
click at [216, 305] on body "This site uses cookies, as explained in our Privacy Policy . If you agree to th…" at bounding box center [410, 191] width 821 height 382
click at [215, 353] on li "vii" at bounding box center [210, 355] width 48 height 14
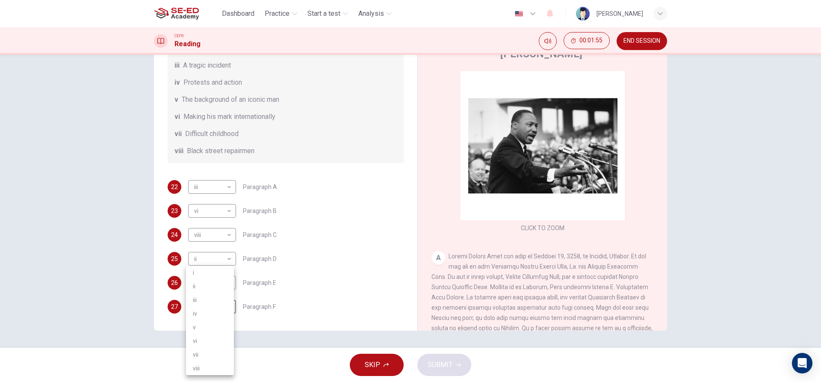
type input "vii"
click at [211, 287] on body "This site uses cookies, as explained in our Privacy Policy . If you agree to th…" at bounding box center [410, 191] width 821 height 382
click at [208, 305] on li "iii" at bounding box center [210, 300] width 48 height 14
type input "iii"
click at [448, 362] on button "SUBMIT" at bounding box center [445, 365] width 54 height 22
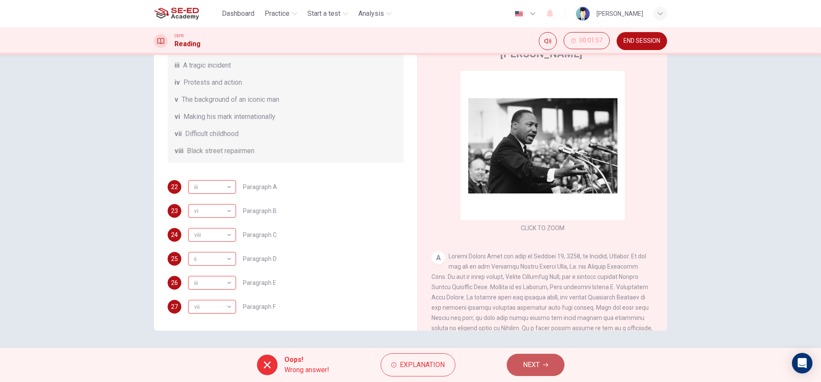
click at [516, 362] on button "NEXT" at bounding box center [536, 365] width 58 height 22
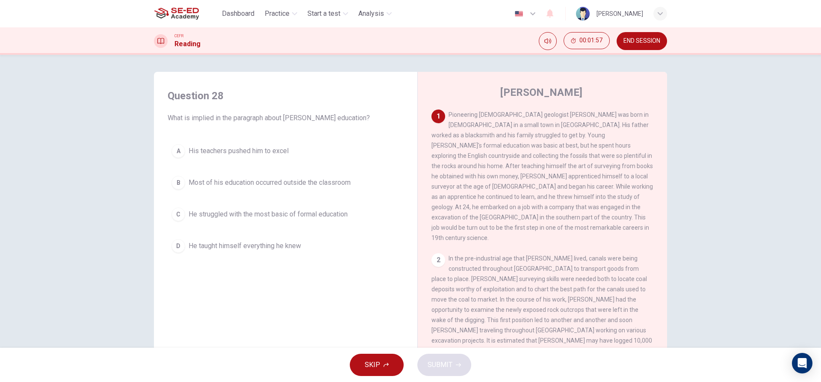
drag, startPoint x: 307, startPoint y: 174, endPoint x: 299, endPoint y: 167, distance: 10.6
click at [305, 174] on button "B Most of his education occurred outside the classroom" at bounding box center [286, 182] width 236 height 21
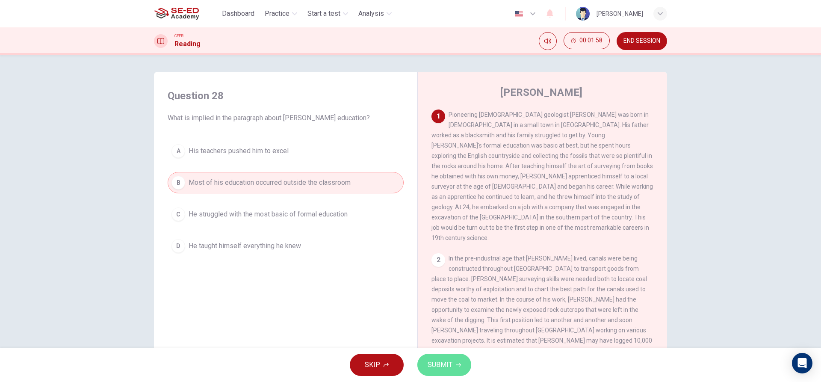
click at [444, 371] on button "SUBMIT" at bounding box center [445, 365] width 54 height 22
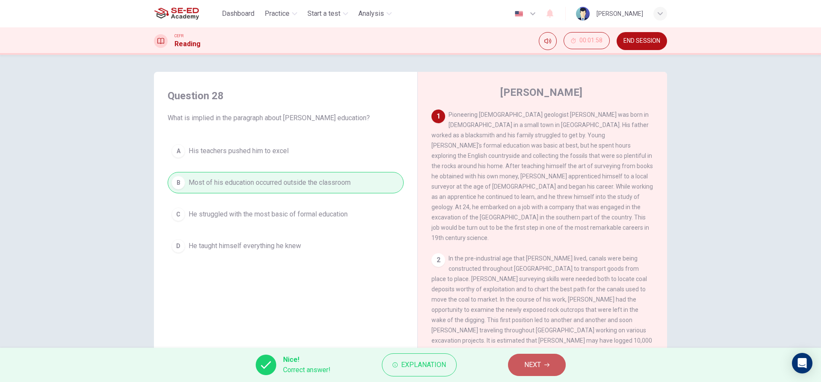
click at [528, 366] on span "NEXT" at bounding box center [533, 365] width 17 height 12
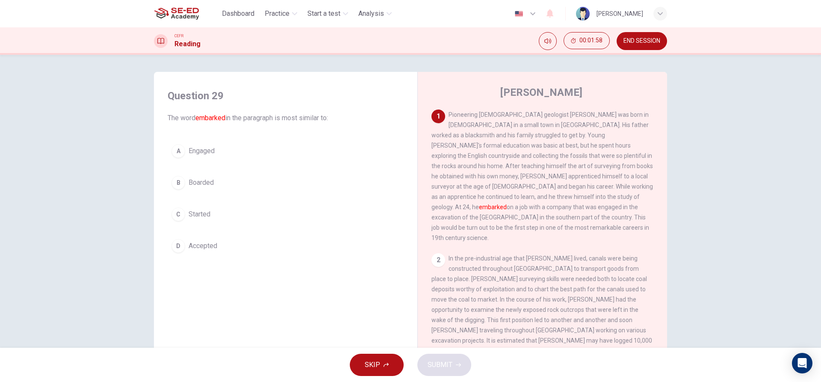
drag, startPoint x: 293, startPoint y: 268, endPoint x: 281, endPoint y: 253, distance: 18.9
click at [288, 262] on div "Question 29 The word embarked in the paragraph is most similar to: A Engaged B …" at bounding box center [286, 224] width 250 height 289
click at [279, 248] on button "D Accepted" at bounding box center [286, 245] width 236 height 21
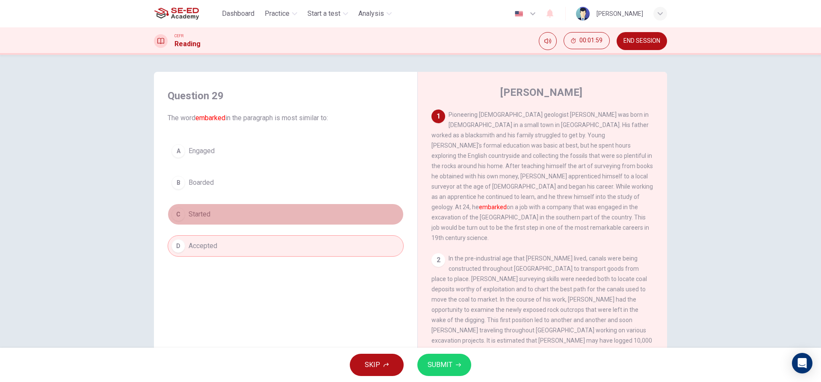
click at [286, 213] on button "C Started" at bounding box center [286, 214] width 236 height 21
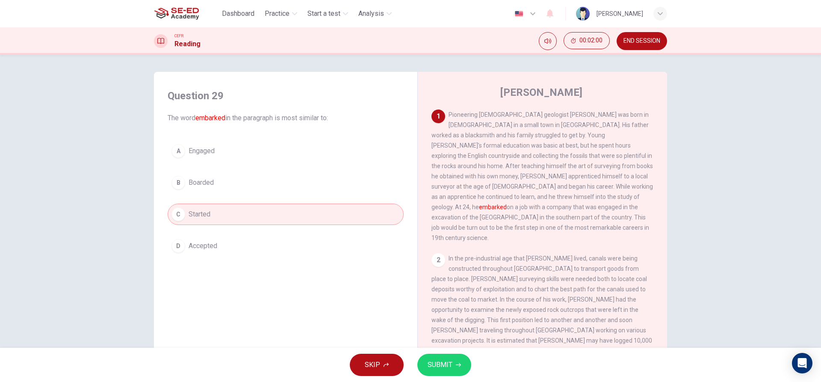
click at [430, 366] on span "SUBMIT" at bounding box center [440, 365] width 25 height 12
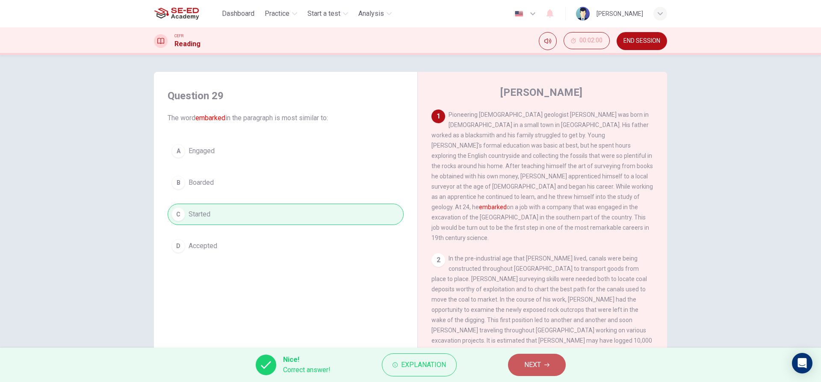
click at [525, 369] on span "NEXT" at bounding box center [533, 365] width 17 height 12
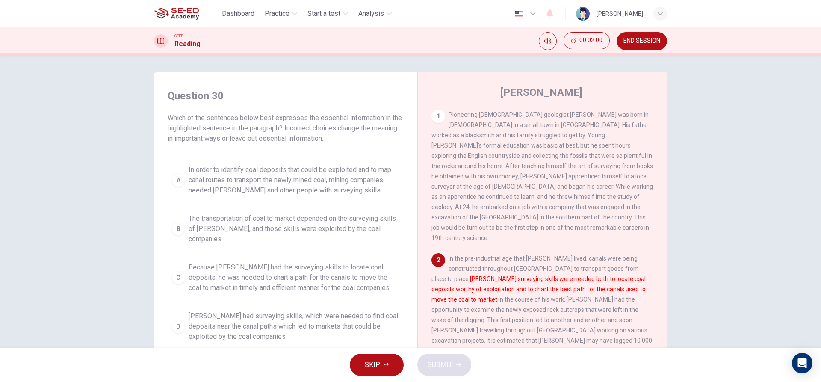
click at [239, 222] on span "The transportation of coal to market depended on the surveying skills of Smith,…" at bounding box center [294, 228] width 211 height 31
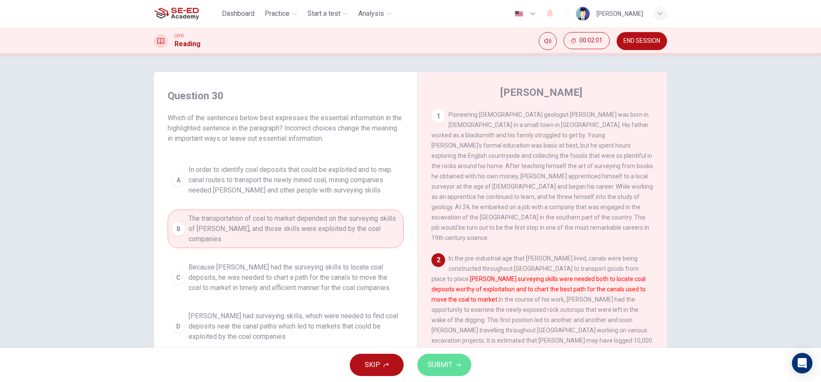
click at [441, 371] on button "SUBMIT" at bounding box center [445, 365] width 54 height 22
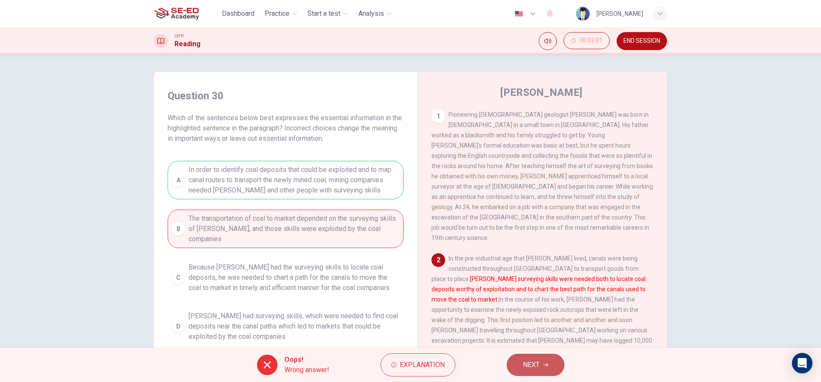
click at [527, 374] on button "NEXT" at bounding box center [536, 365] width 58 height 22
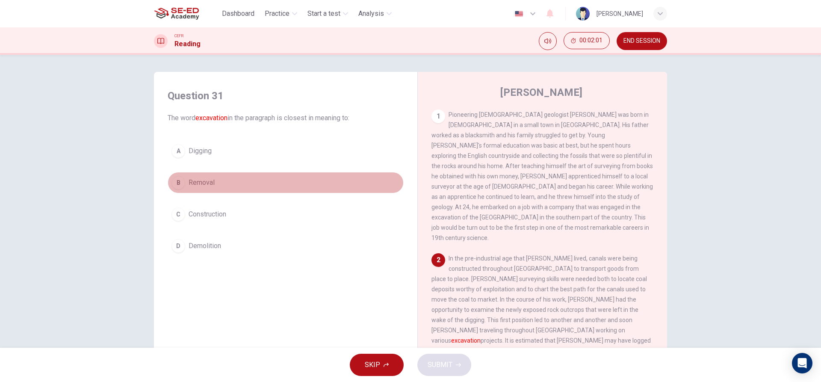
drag, startPoint x: 240, startPoint y: 172, endPoint x: 231, endPoint y: 169, distance: 9.5
click at [231, 169] on div "A Digging B Removal C Construction D Demolition" at bounding box center [286, 198] width 236 height 116
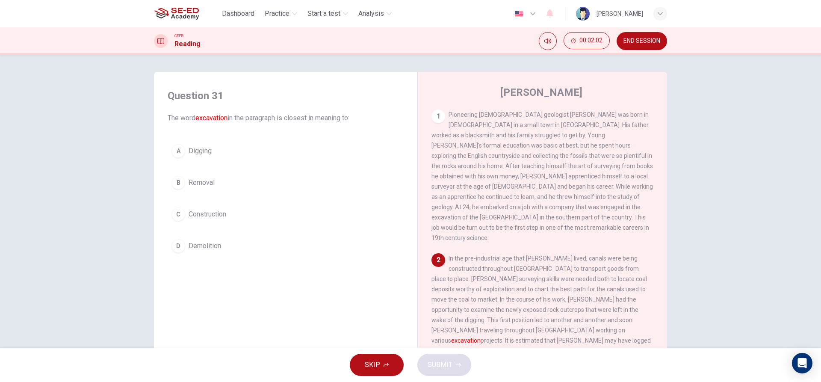
click at [273, 174] on button "B Removal" at bounding box center [286, 182] width 236 height 21
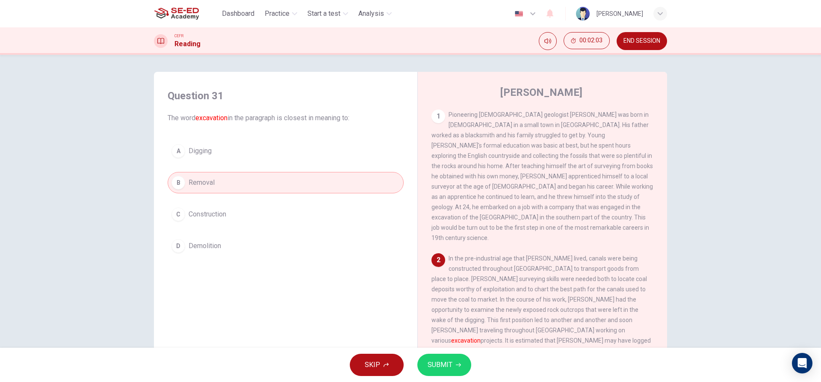
click at [442, 357] on button "SUBMIT" at bounding box center [445, 365] width 54 height 22
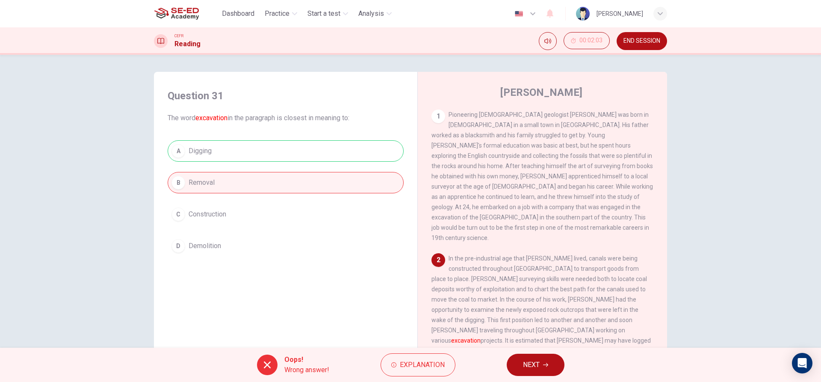
click at [505, 354] on div "Oops! Wrong answer! Explanation NEXT" at bounding box center [410, 365] width 821 height 34
click at [512, 362] on button "NEXT" at bounding box center [536, 365] width 58 height 22
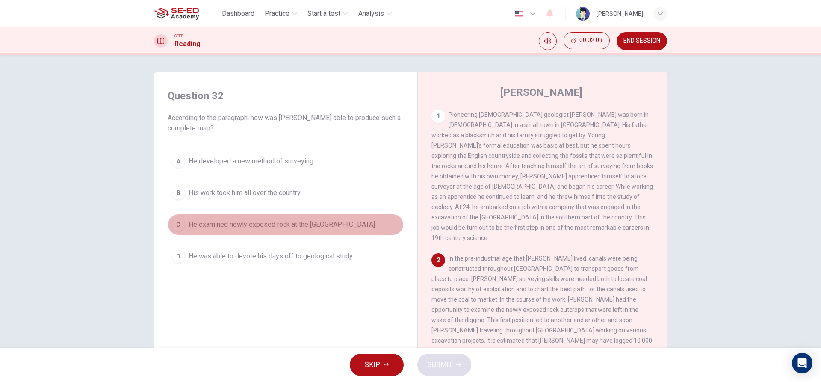
click at [303, 231] on button "C He examined newly exposed rock at the Somerset dig" at bounding box center [286, 224] width 236 height 21
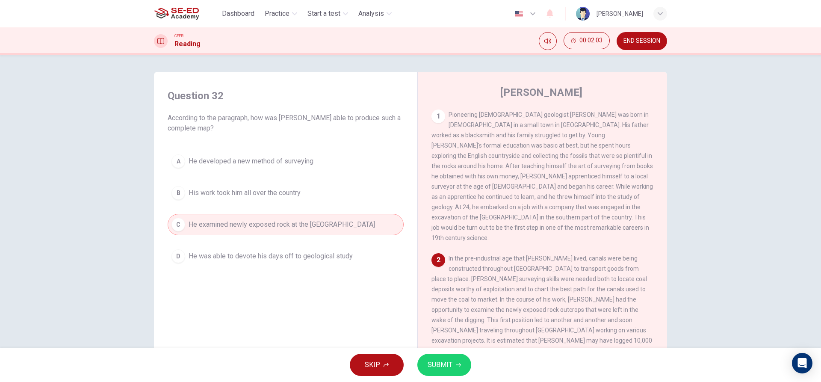
click at [439, 364] on span "SUBMIT" at bounding box center [440, 365] width 25 height 12
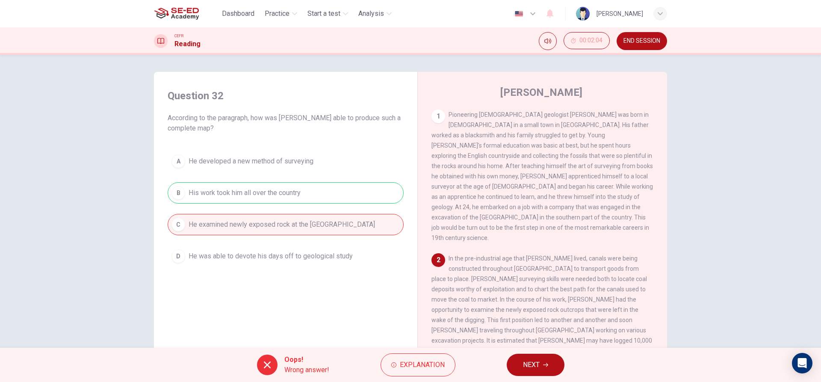
drag, startPoint x: 335, startPoint y: 166, endPoint x: 524, endPoint y: 304, distance: 234.0
click at [354, 181] on div "A He developed a new method of surveying B His work took him all over the count…" at bounding box center [286, 209] width 236 height 116
click at [531, 367] on span "NEXT" at bounding box center [531, 365] width 17 height 12
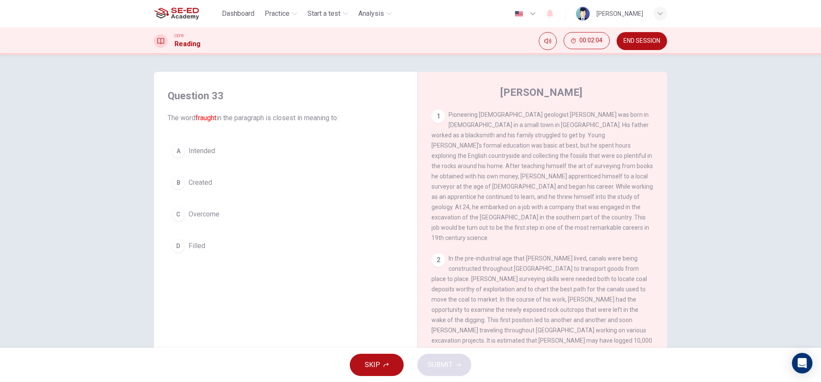
click at [315, 168] on div "A Intended B Created C Overcome D Filled" at bounding box center [286, 198] width 236 height 116
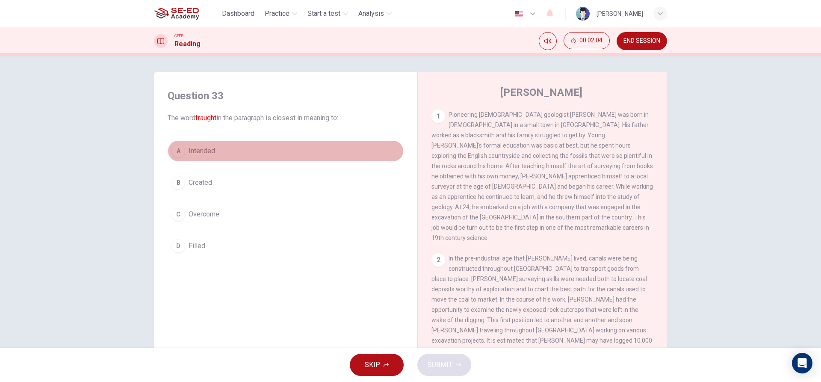
click at [294, 142] on button "A Intended" at bounding box center [286, 150] width 236 height 21
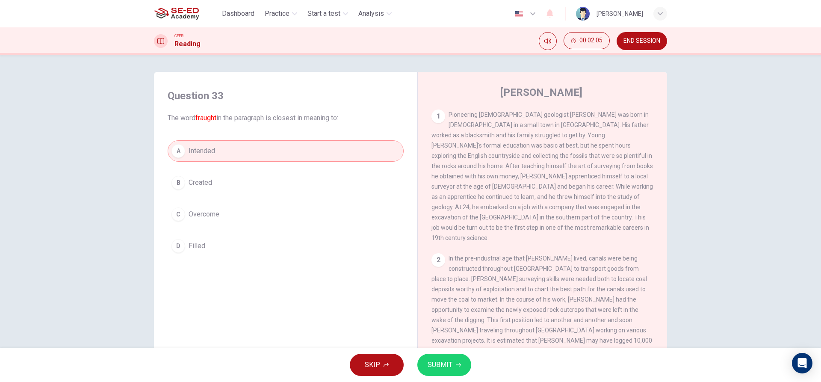
click at [450, 366] on span "SUBMIT" at bounding box center [440, 365] width 25 height 12
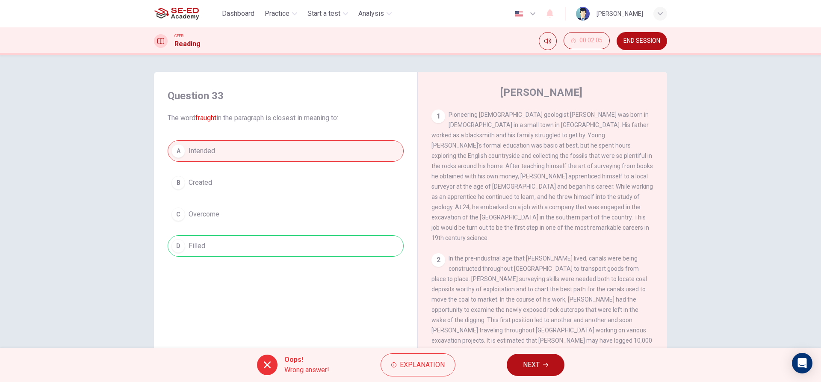
click at [508, 358] on div "Oops! Wrong answer! Explanation NEXT" at bounding box center [410, 365] width 821 height 34
click at [552, 366] on button "NEXT" at bounding box center [536, 365] width 58 height 22
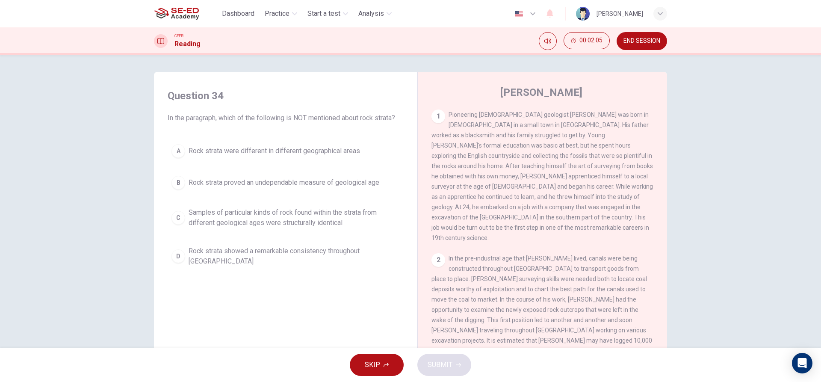
click at [320, 234] on div "A Rock strata were different in different geographical areas B Rock strata prov…" at bounding box center [286, 205] width 236 height 130
click at [326, 258] on button "D Rock strata showed a remarkable consistency throughout England" at bounding box center [286, 256] width 236 height 28
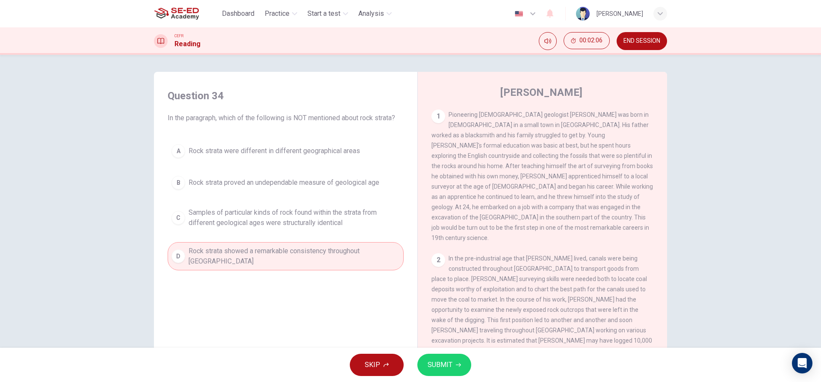
drag, startPoint x: 434, startPoint y: 344, endPoint x: 447, endPoint y: 365, distance: 24.7
click at [442, 356] on div "Dashboard Practice Start a test Analysis English en ​ Pratipol Chindapol CEFR R…" at bounding box center [410, 191] width 821 height 382
click at [447, 366] on span "SUBMIT" at bounding box center [440, 365] width 25 height 12
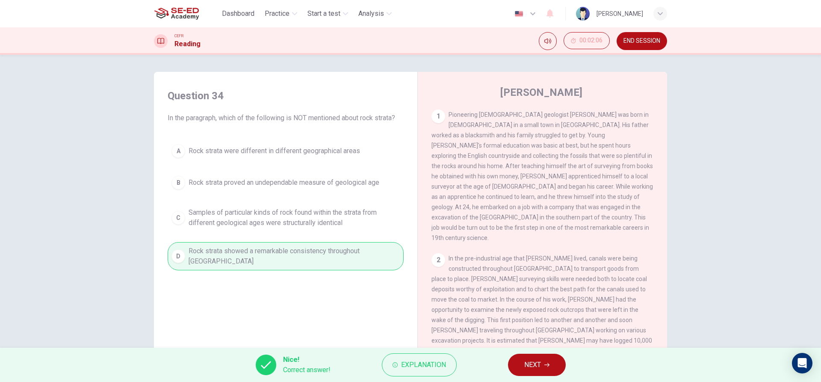
click at [543, 371] on button "NEXT" at bounding box center [537, 365] width 58 height 22
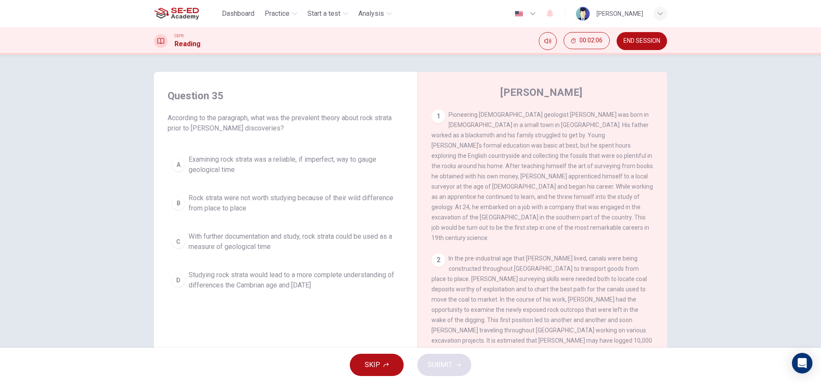
drag, startPoint x: 400, startPoint y: 263, endPoint x: 377, endPoint y: 250, distance: 26.1
click at [394, 261] on div "Question 35 According to the paragraph, what was the prevalent theory about roc…" at bounding box center [286, 191] width 250 height 222
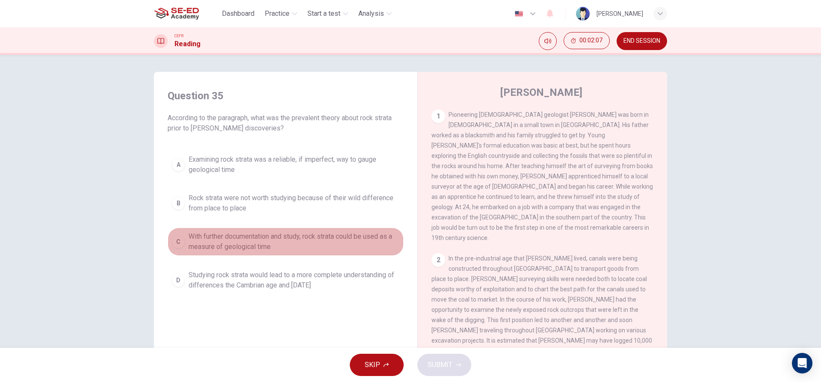
drag, startPoint x: 344, startPoint y: 231, endPoint x: 336, endPoint y: 221, distance: 13.7
click at [341, 230] on button "C With further documentation and study, rock strata could be used as a measure …" at bounding box center [286, 242] width 236 height 28
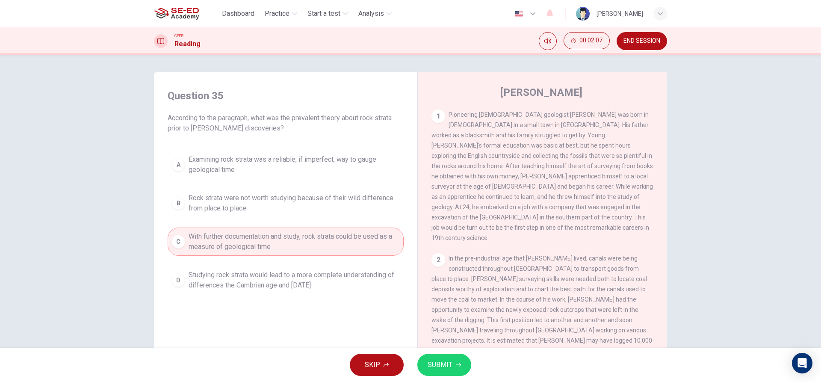
click at [325, 196] on span "Rock strata were not worth studying because of their wild difference from place…" at bounding box center [294, 203] width 211 height 21
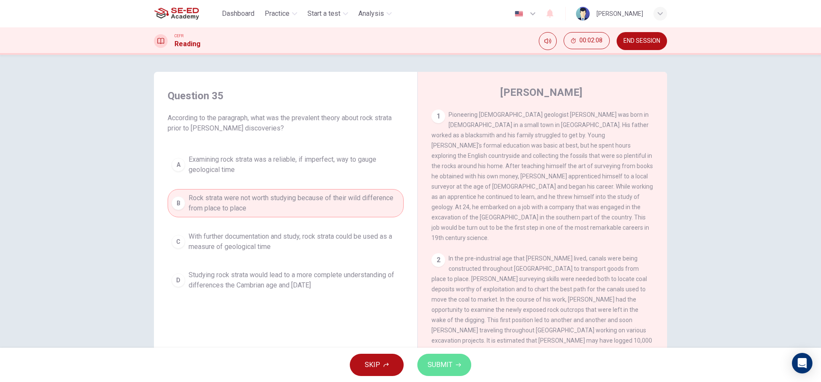
click at [451, 374] on button "SUBMIT" at bounding box center [445, 365] width 54 height 22
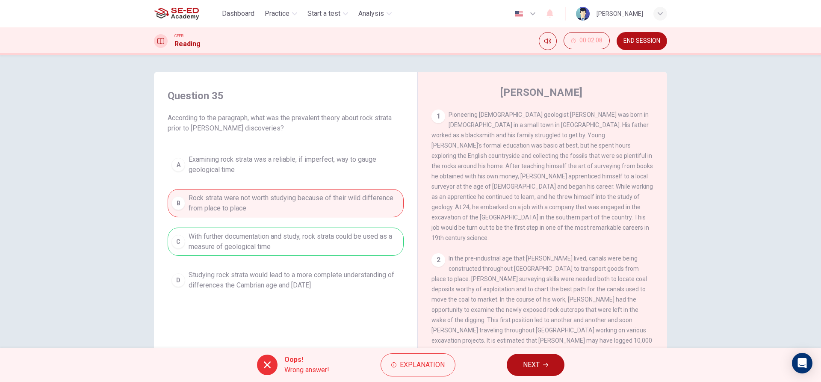
drag, startPoint x: 534, startPoint y: 375, endPoint x: 534, endPoint y: 368, distance: 6.9
click at [534, 372] on button "NEXT" at bounding box center [536, 365] width 58 height 22
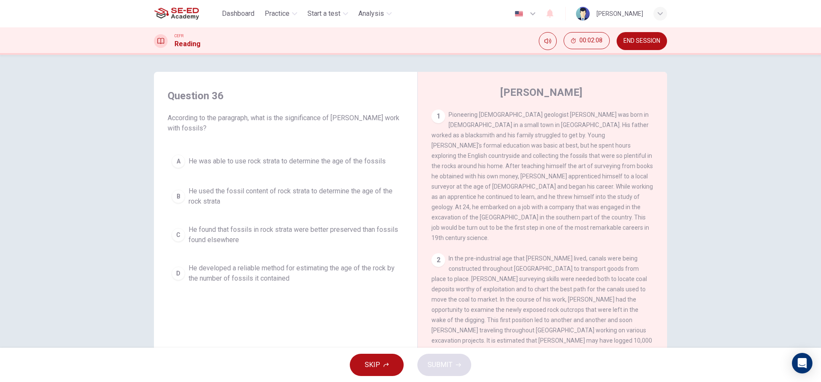
click at [239, 205] on button "B He used the fossil content of rock strata to determine the age of the rock st…" at bounding box center [286, 196] width 236 height 28
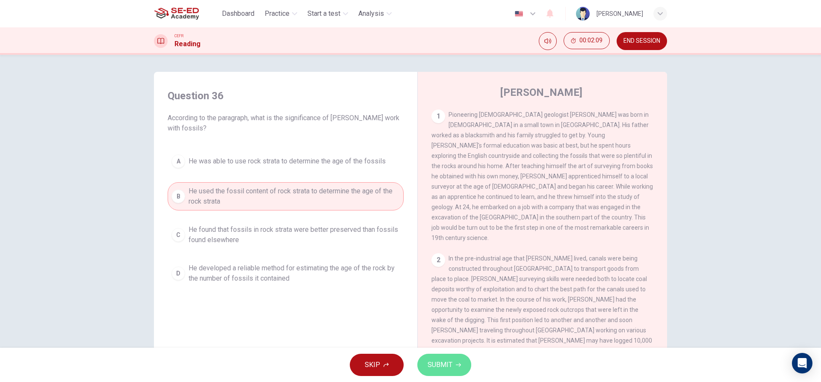
click at [464, 365] on button "SUBMIT" at bounding box center [445, 365] width 54 height 22
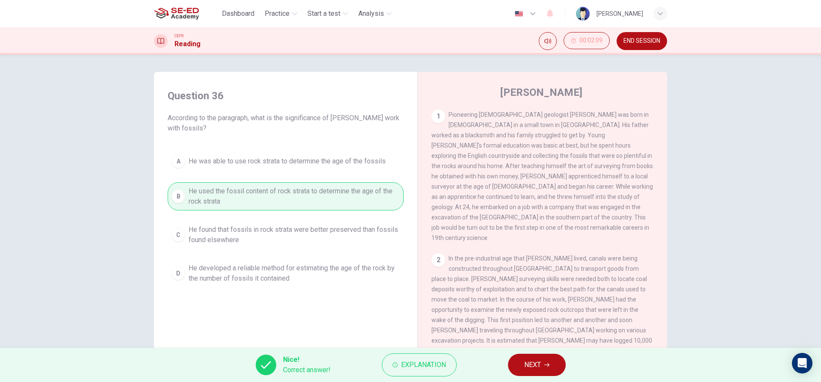
click at [549, 372] on button "NEXT" at bounding box center [537, 365] width 58 height 22
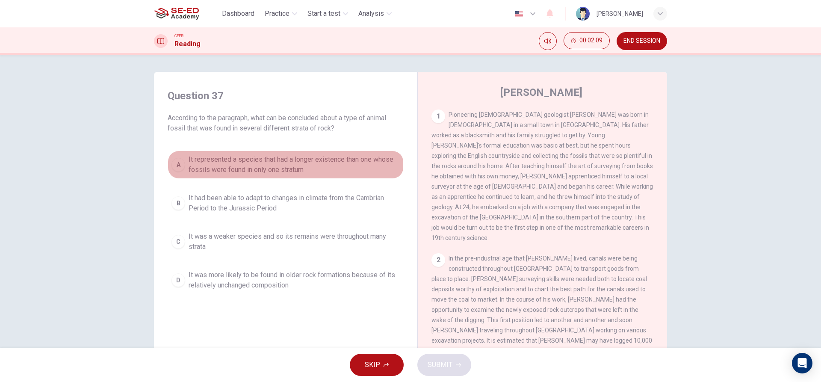
click at [276, 159] on span "It represented a species that had a longer existence than one whose fossils wer…" at bounding box center [294, 164] width 211 height 21
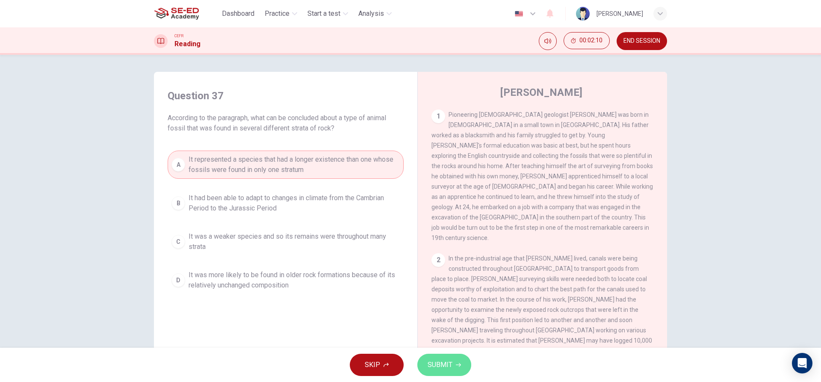
click at [446, 369] on span "SUBMIT" at bounding box center [440, 365] width 25 height 12
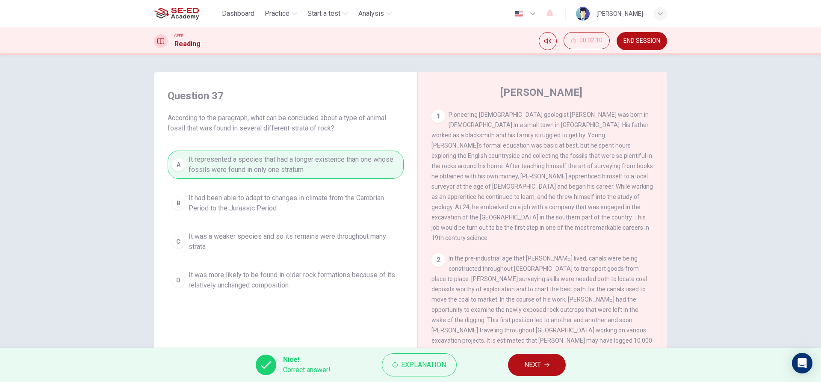
click at [540, 379] on div "Nice! Correct answer! Explanation NEXT" at bounding box center [410, 365] width 821 height 34
click at [533, 369] on span "NEXT" at bounding box center [533, 365] width 17 height 12
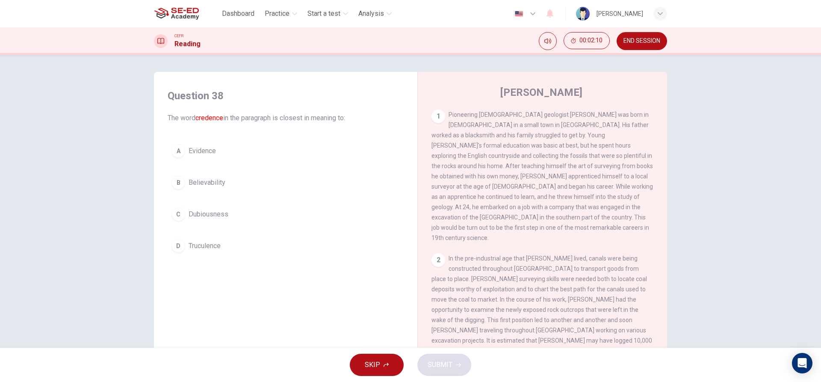
click at [326, 223] on div "A Evidence B Believability C Dubiousness D Truculence" at bounding box center [286, 198] width 236 height 116
click at [318, 211] on button "C Dubiousness" at bounding box center [286, 214] width 236 height 21
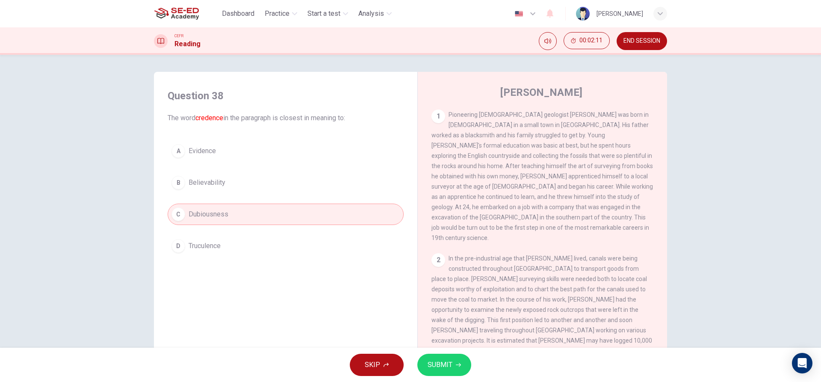
click at [438, 361] on span "SUBMIT" at bounding box center [440, 365] width 25 height 12
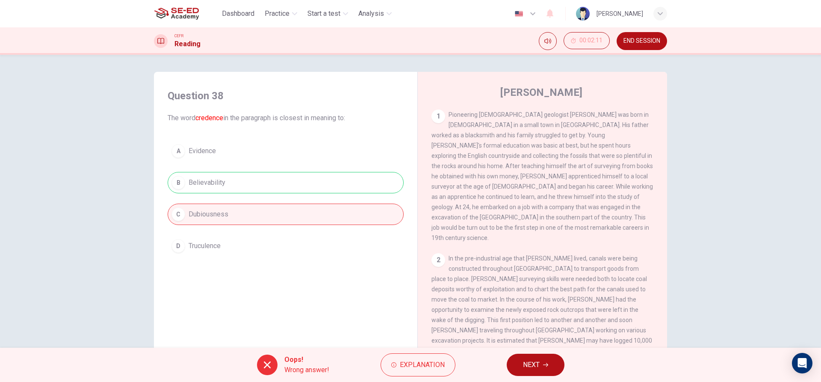
drag, startPoint x: 508, startPoint y: 358, endPoint x: 518, endPoint y: 361, distance: 10.3
click at [508, 359] on div "Oops! Wrong answer! Explanation NEXT" at bounding box center [410, 365] width 821 height 34
click at [519, 362] on button "NEXT" at bounding box center [536, 365] width 58 height 22
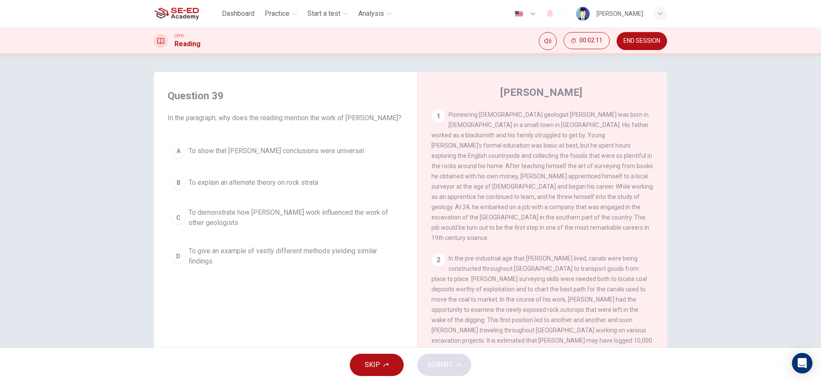
click at [305, 232] on div "A To show that Smith's conclusions were universal B To explain an alternate the…" at bounding box center [286, 205] width 236 height 130
click at [306, 259] on span "To give an example of vastly different methods yielding similar findings" at bounding box center [294, 256] width 211 height 21
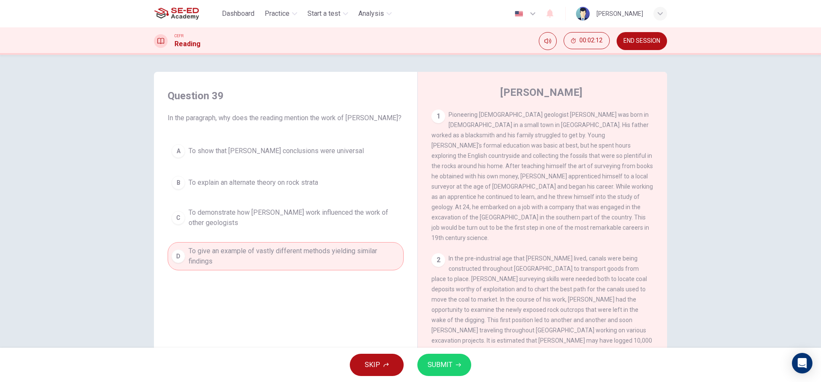
drag, startPoint x: 457, startPoint y: 352, endPoint x: 456, endPoint y: 363, distance: 11.2
click at [456, 357] on div "SKIP SUBMIT" at bounding box center [410, 365] width 821 height 34
click at [456, 366] on icon "button" at bounding box center [458, 364] width 5 height 5
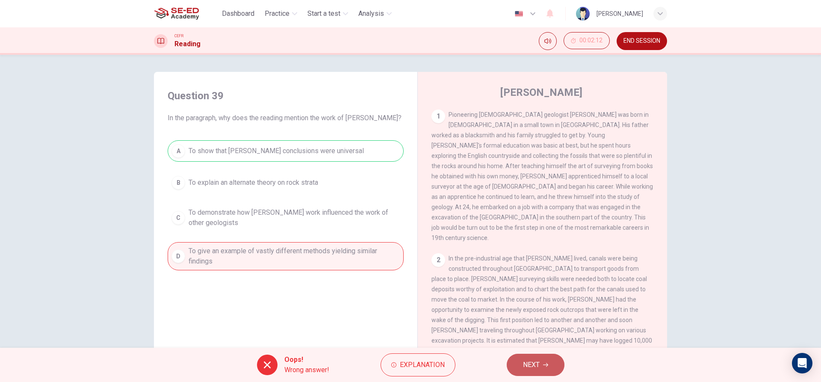
click at [515, 372] on button "NEXT" at bounding box center [536, 365] width 58 height 22
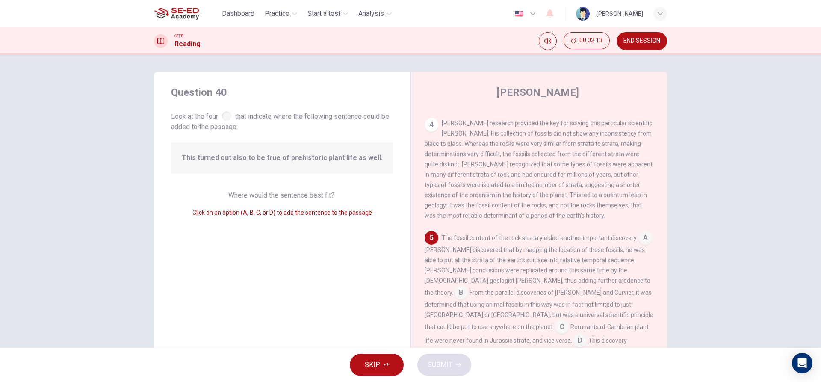
scroll to position [39, 0]
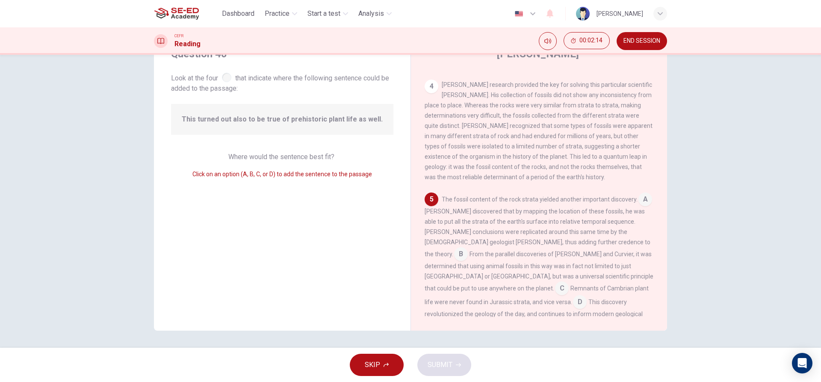
click at [569, 282] on input at bounding box center [562, 289] width 14 height 14
click at [460, 369] on button "SUBMIT" at bounding box center [445, 365] width 54 height 22
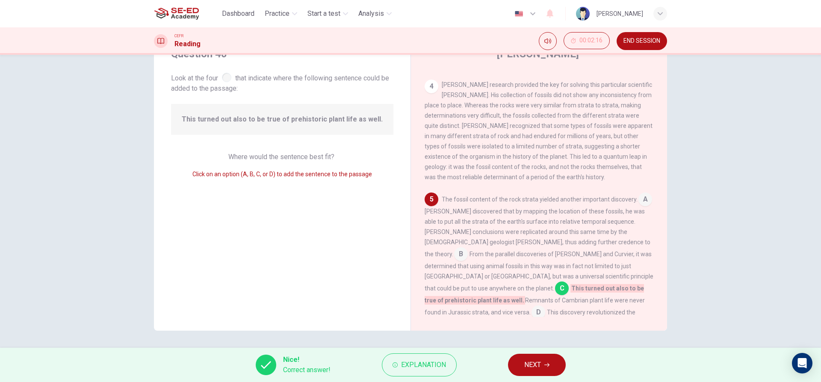
click at [509, 365] on div "Nice! Correct answer! Explanation NEXT" at bounding box center [410, 365] width 821 height 34
click at [526, 370] on span "NEXT" at bounding box center [533, 365] width 17 height 12
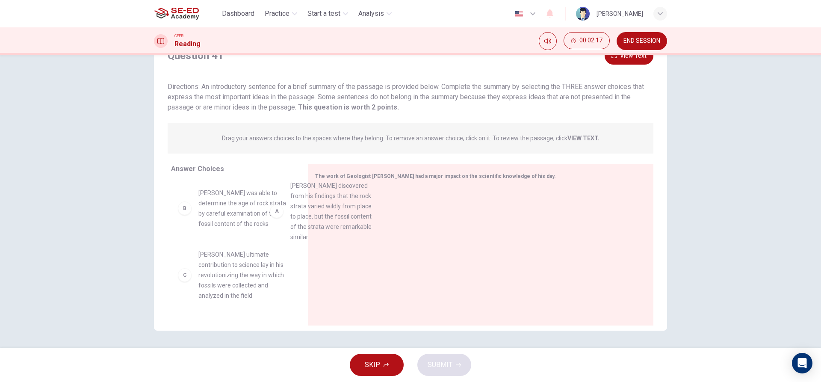
drag, startPoint x: 252, startPoint y: 216, endPoint x: 208, endPoint y: 220, distance: 44.2
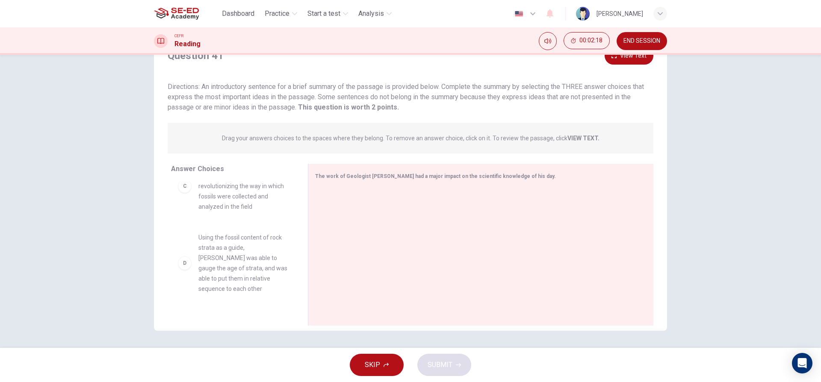
scroll to position [293, 0]
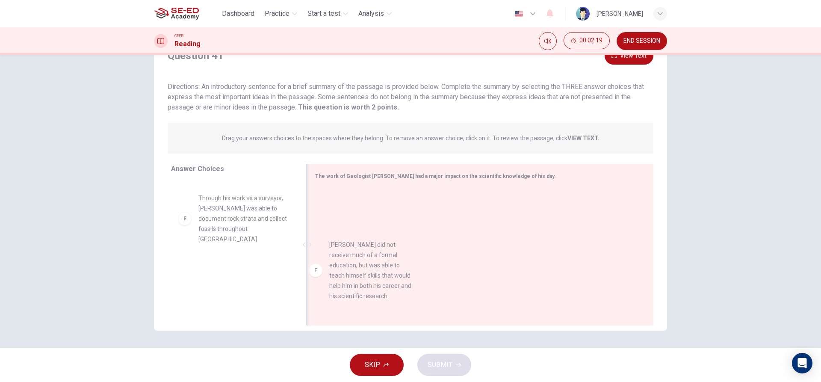
drag, startPoint x: 257, startPoint y: 263, endPoint x: 455, endPoint y: 247, distance: 199.2
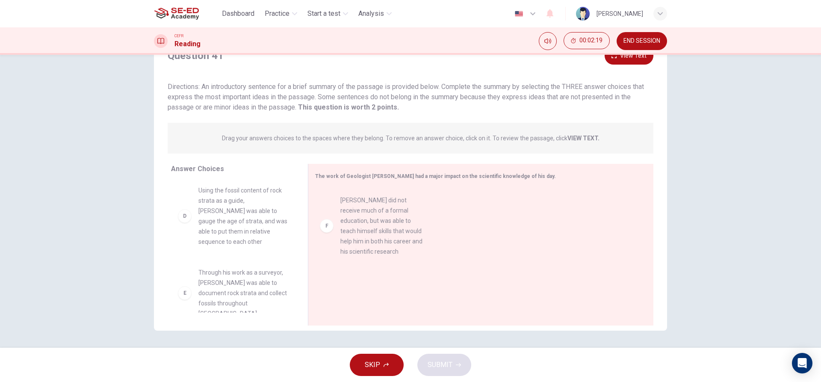
scroll to position [165, 0]
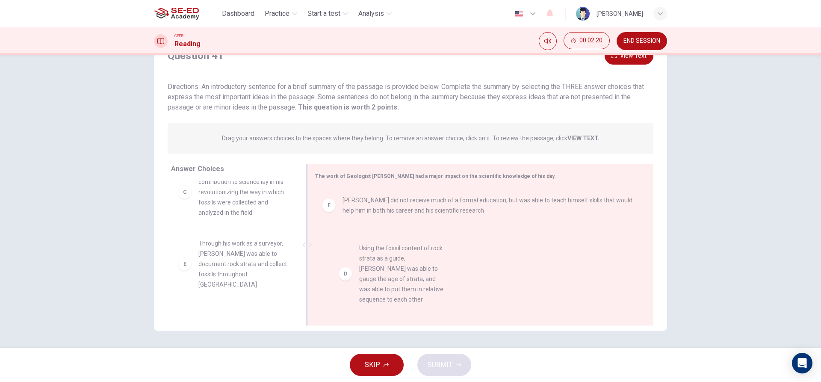
drag, startPoint x: 223, startPoint y: 236, endPoint x: 432, endPoint y: 234, distance: 209.2
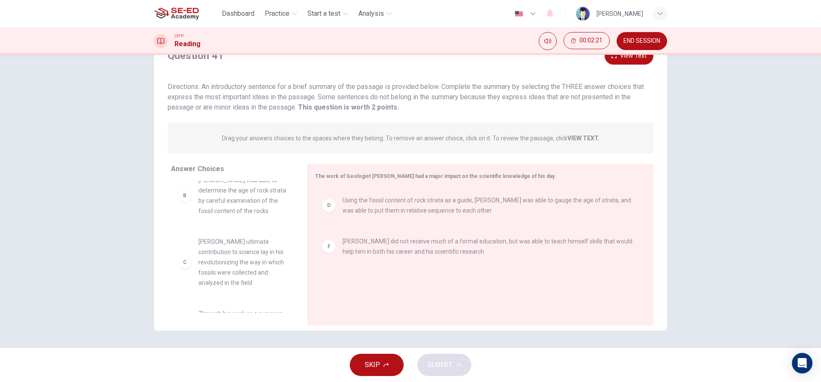
scroll to position [80, 0]
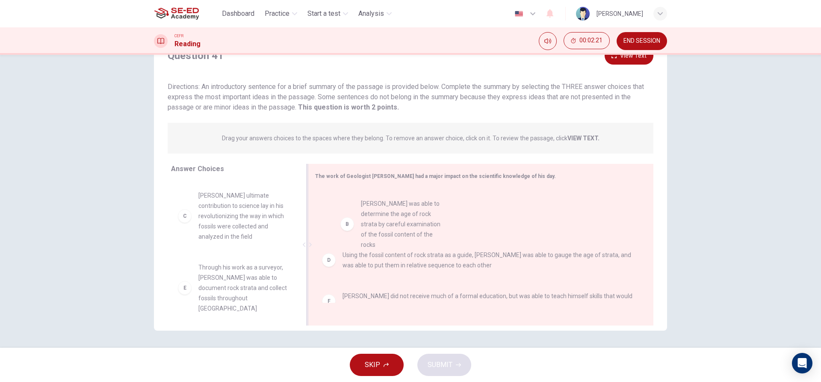
drag, startPoint x: 281, startPoint y: 230, endPoint x: 423, endPoint y: 231, distance: 142.0
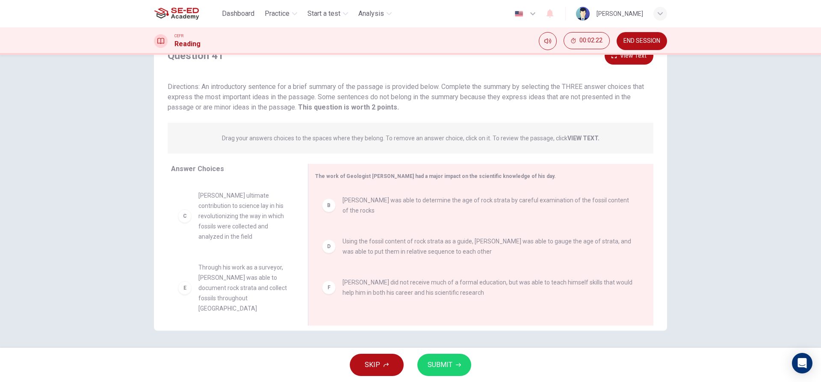
scroll to position [77, 0]
click at [447, 377] on div "SKIP SUBMIT" at bounding box center [410, 365] width 821 height 34
click at [447, 372] on button "SUBMIT" at bounding box center [445, 365] width 54 height 22
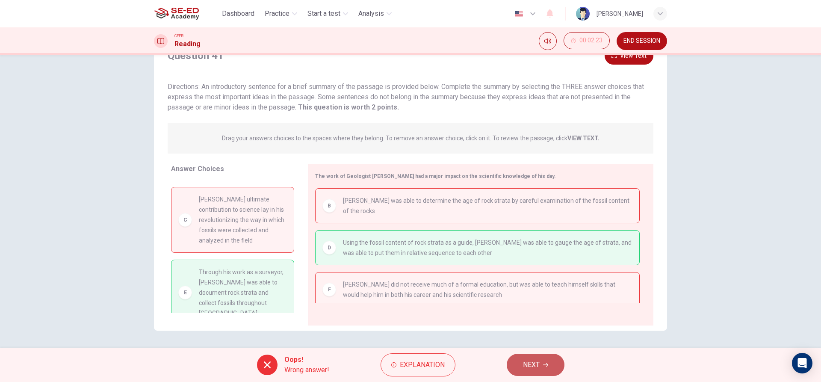
click at [526, 366] on span "NEXT" at bounding box center [531, 365] width 17 height 12
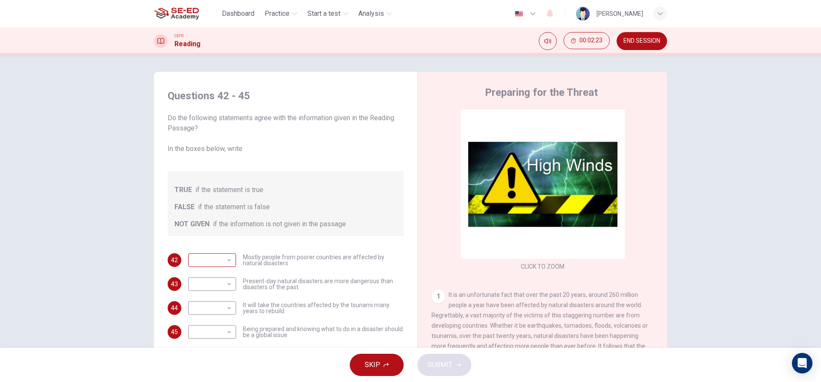
click at [227, 265] on body "This site uses cookies, as explained in our Privacy Policy . If you agree to th…" at bounding box center [410, 191] width 821 height 382
click at [217, 273] on li "TRUE" at bounding box center [210, 274] width 48 height 14
type input "TRUE"
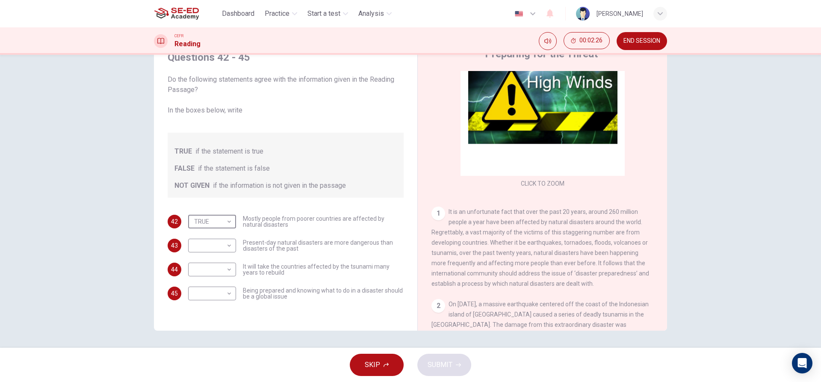
scroll to position [128, 0]
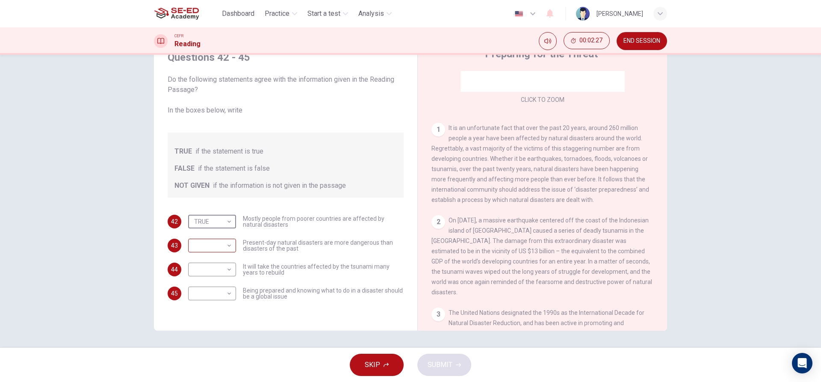
click at [205, 246] on body "This site uses cookies, as explained in our Privacy Policy . If you agree to th…" at bounding box center [410, 191] width 821 height 382
click at [218, 267] on li "FALSE" at bounding box center [210, 273] width 48 height 14
type input "FALSE"
click at [220, 279] on body "This site uses cookies, as explained in our Privacy Policy . If you agree to th…" at bounding box center [410, 191] width 821 height 382
click at [221, 291] on li "FALSE" at bounding box center [210, 297] width 48 height 14
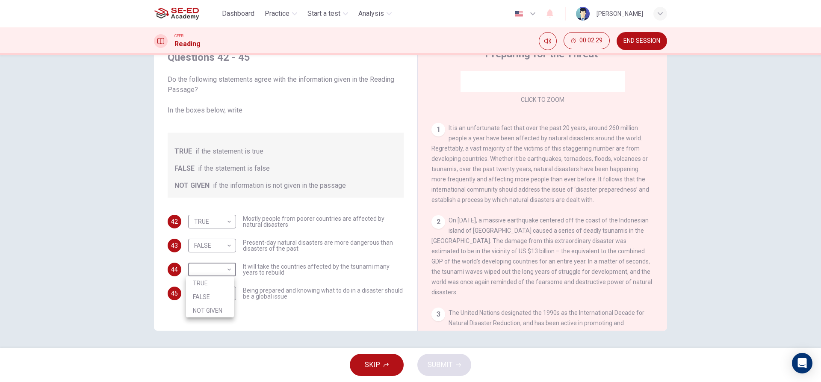
type input "FALSE"
click at [221, 294] on body "This site uses cookies, as explained in our Privacy Policy . If you agree to th…" at bounding box center [410, 191] width 821 height 382
click at [216, 311] on li "TRUE" at bounding box center [210, 307] width 48 height 14
type input "TRUE"
click at [458, 375] on button "SUBMIT" at bounding box center [445, 365] width 54 height 22
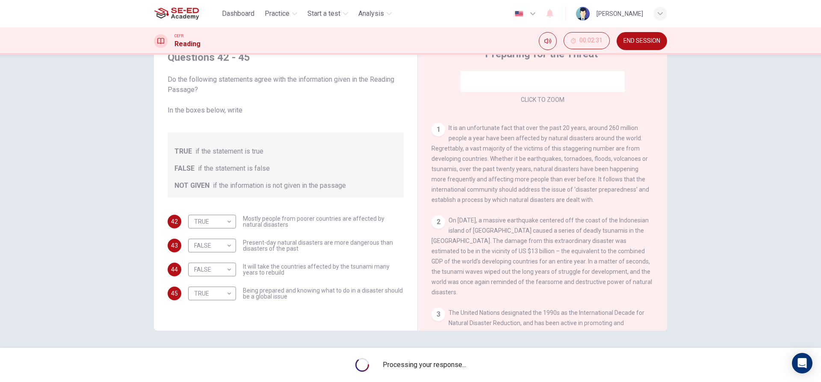
click at [453, 370] on div "Processing your response..." at bounding box center [410, 365] width 821 height 34
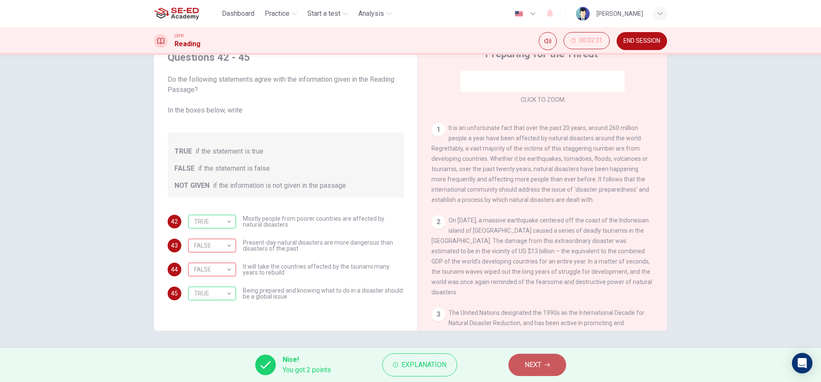
click at [545, 366] on button "NEXT" at bounding box center [538, 365] width 58 height 22
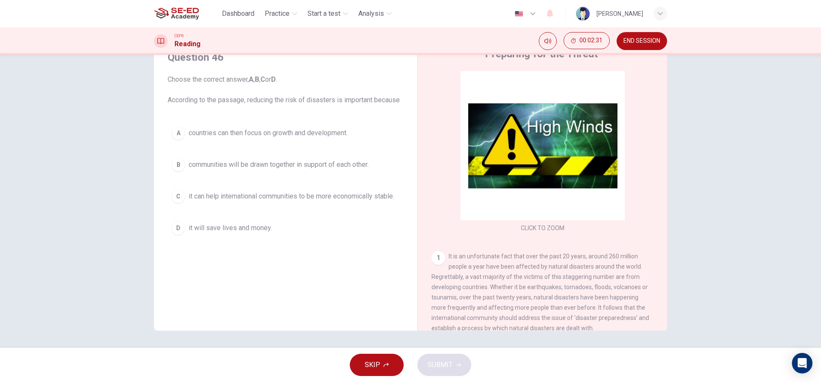
click at [279, 149] on div "A countries can then focus on growth and development. B communities will be dra…" at bounding box center [286, 180] width 236 height 116
click at [287, 172] on button "B communities will be drawn together in support of each other." at bounding box center [286, 164] width 236 height 21
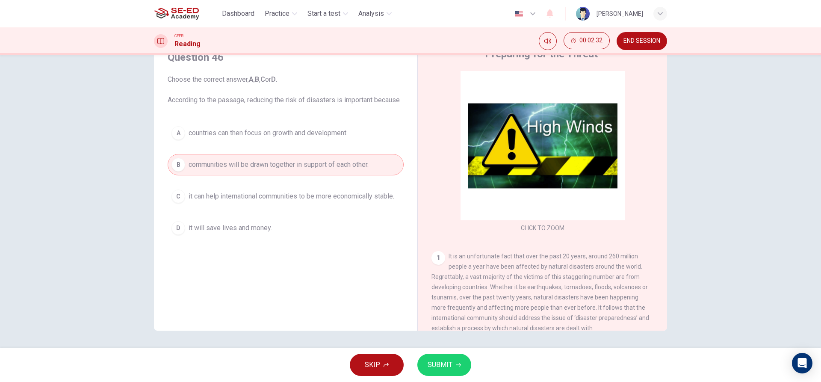
drag, startPoint x: 412, startPoint y: 337, endPoint x: 422, endPoint y: 345, distance: 13.0
click at [422, 345] on div "Question 46 Choose the correct answer, A , B , C or D . According to the passag…" at bounding box center [410, 201] width 821 height 293
click at [446, 365] on span "SUBMIT" at bounding box center [440, 365] width 25 height 12
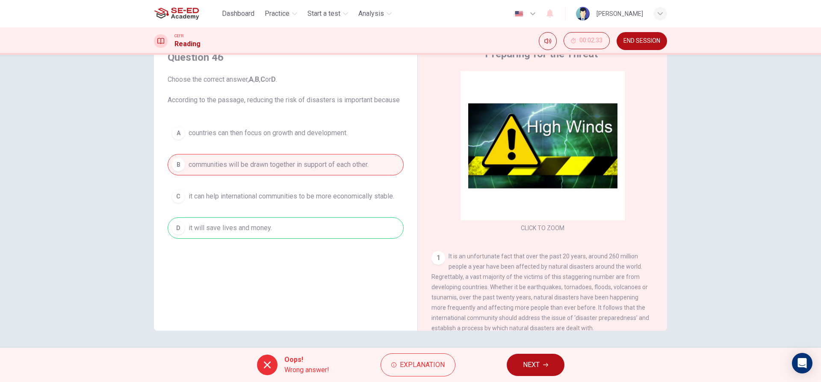
click at [588, 356] on div "Oops! Wrong answer! Explanation NEXT" at bounding box center [410, 365] width 821 height 34
click at [552, 366] on button "NEXT" at bounding box center [536, 365] width 58 height 22
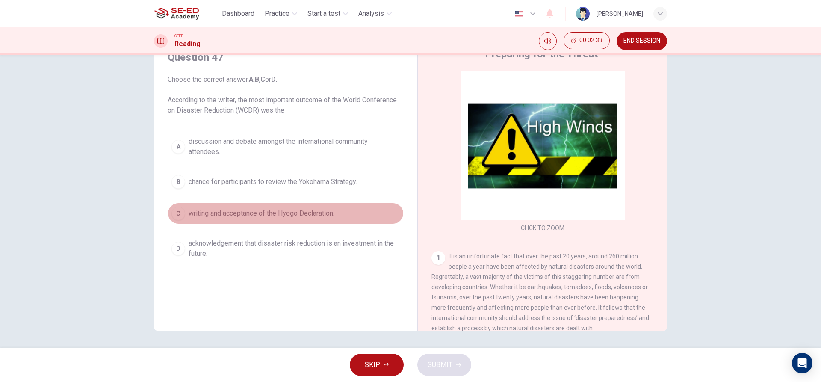
click at [308, 220] on button "C writing and acceptance of the Hyogo Declaration." at bounding box center [286, 213] width 236 height 21
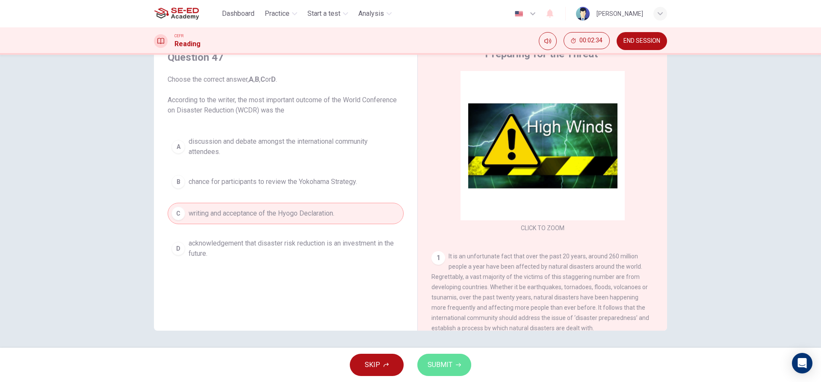
click at [433, 373] on button "SUBMIT" at bounding box center [445, 365] width 54 height 22
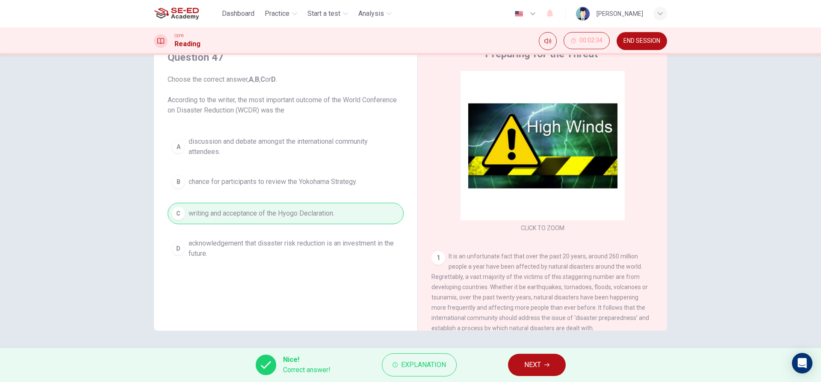
click at [516, 368] on button "NEXT" at bounding box center [537, 365] width 58 height 22
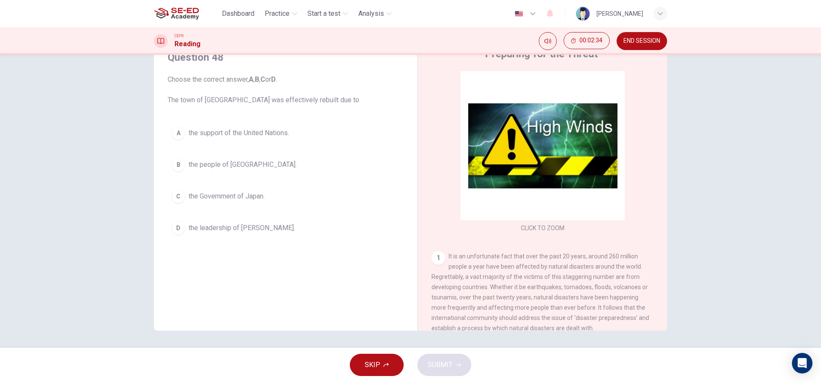
click at [310, 208] on div "A the support of the United Nations. B the people of Kobe. C the Government of …" at bounding box center [286, 180] width 236 height 116
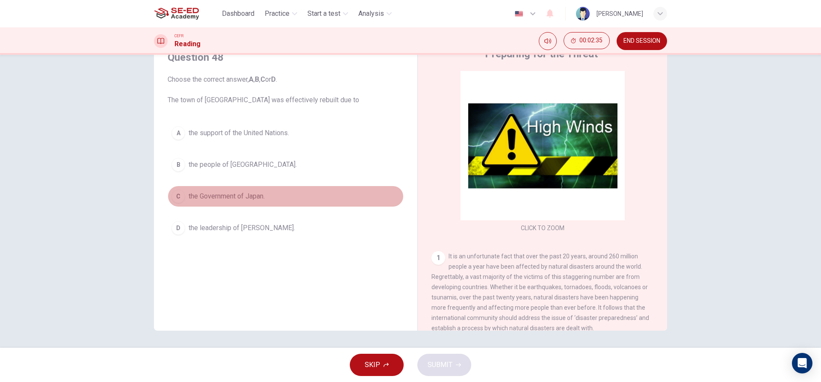
click at [303, 195] on button "C the Government of Japan." at bounding box center [286, 196] width 236 height 21
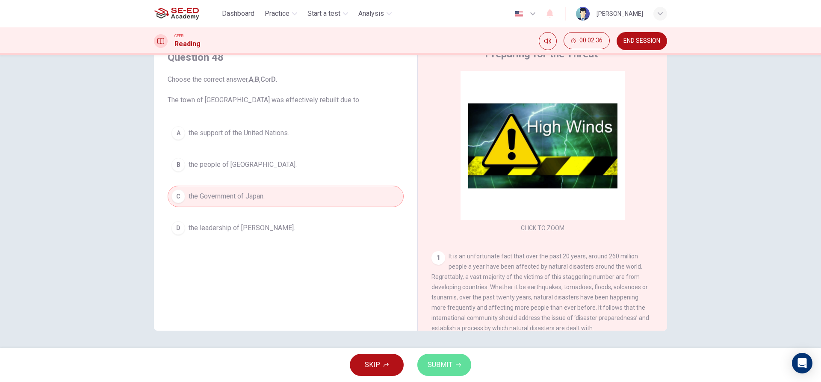
click at [444, 367] on span "SUBMIT" at bounding box center [440, 365] width 25 height 12
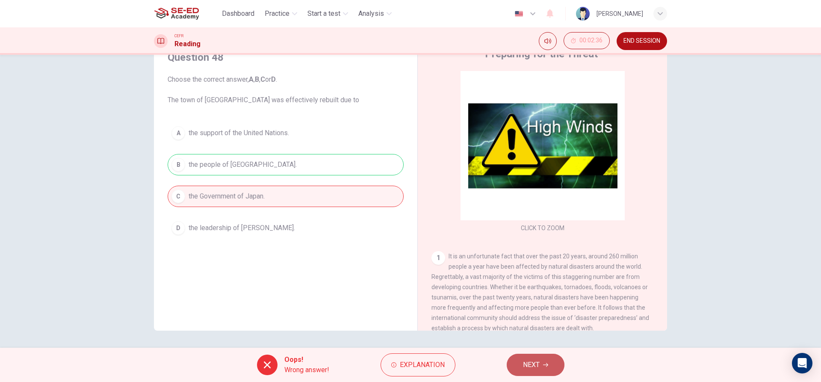
click at [514, 375] on button "NEXT" at bounding box center [536, 365] width 58 height 22
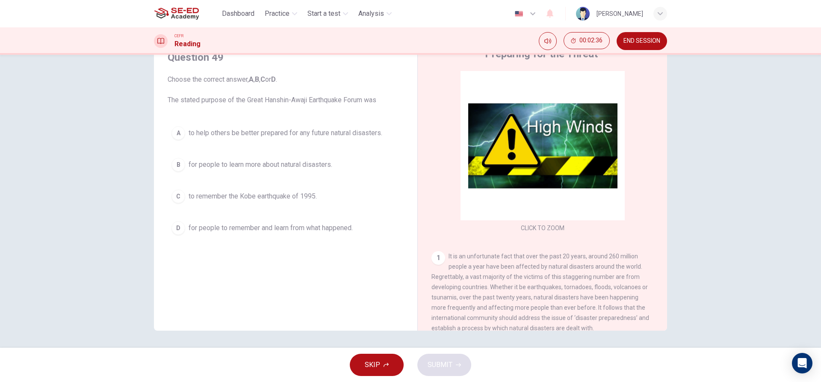
click at [304, 232] on span "for people to remember and learn from what happened." at bounding box center [271, 228] width 164 height 10
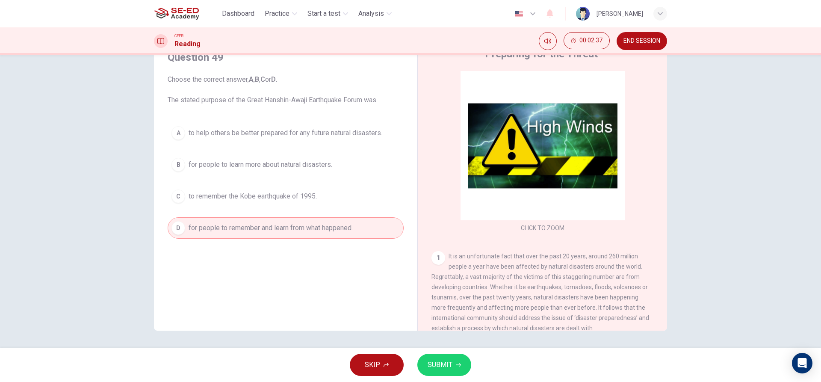
click at [445, 371] on span "SUBMIT" at bounding box center [440, 365] width 25 height 12
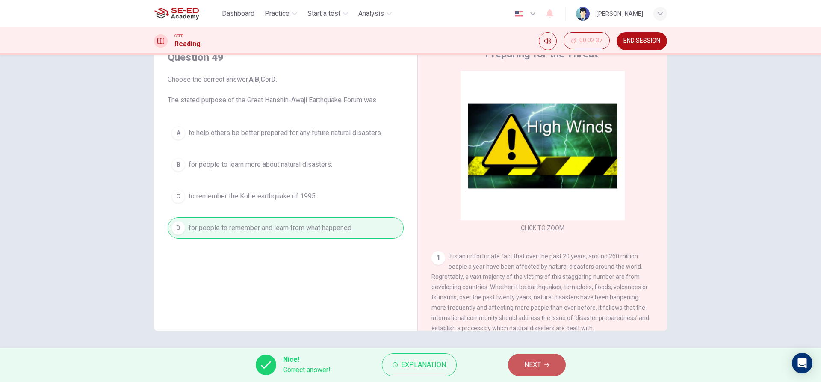
click at [534, 363] on span "NEXT" at bounding box center [533, 365] width 17 height 12
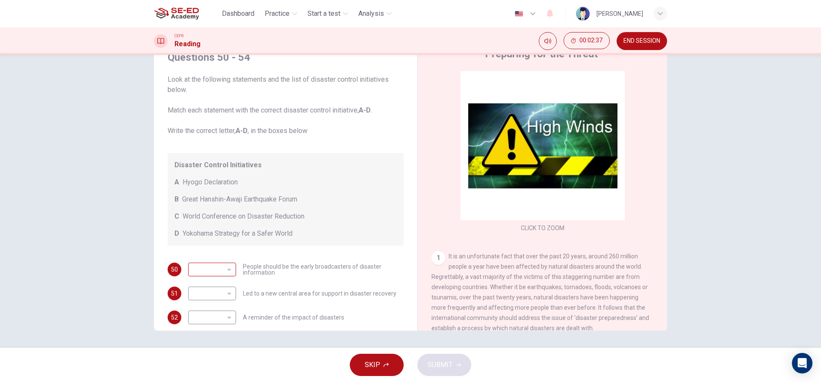
click at [201, 275] on body "This site uses cookies, as explained in our Privacy Policy . If you agree to th…" at bounding box center [410, 191] width 821 height 382
click at [208, 310] on li "C" at bounding box center [210, 311] width 48 height 14
type input "C"
click at [211, 298] on body "This site uses cookies, as explained in our Privacy Policy . If you agree to th…" at bounding box center [410, 191] width 821 height 382
click at [213, 315] on li "B" at bounding box center [210, 321] width 48 height 14
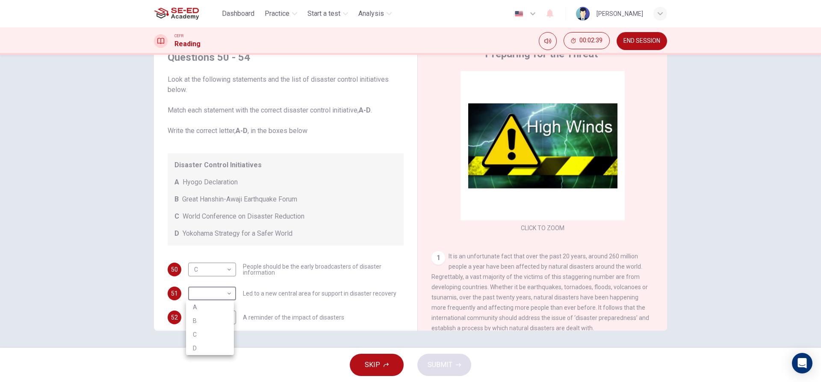
type input "B"
click at [214, 318] on body "This site uses cookies, as explained in our Privacy Policy . If you agree to th…" at bounding box center [410, 191] width 821 height 382
click at [222, 332] on li "A" at bounding box center [210, 327] width 48 height 14
type input "A"
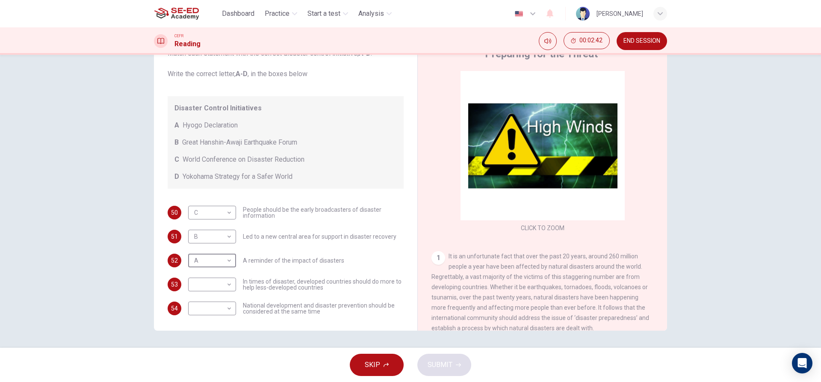
scroll to position [59, 0]
click at [229, 285] on body "This site uses cookies, as explained in our Privacy Policy . If you agree to th…" at bounding box center [410, 191] width 821 height 382
click at [212, 332] on li "D" at bounding box center [210, 338] width 48 height 14
type input "D"
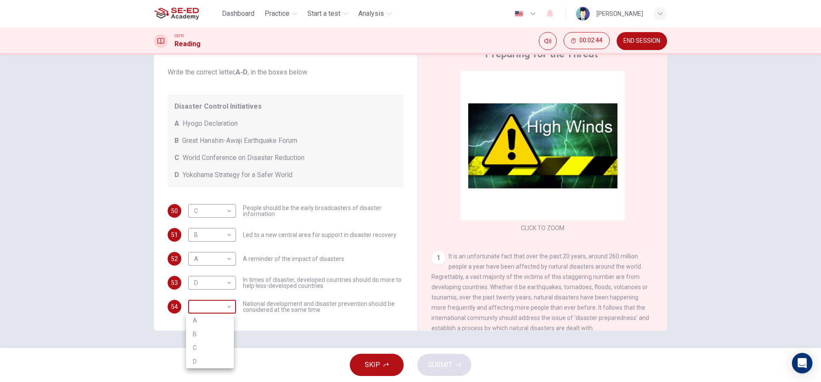
click at [216, 308] on body "This site uses cookies, as explained in our Privacy Policy . If you agree to th…" at bounding box center [410, 191] width 821 height 382
click at [221, 323] on li "A" at bounding box center [210, 321] width 48 height 14
type input "A"
click at [433, 365] on span "SUBMIT" at bounding box center [440, 365] width 25 height 12
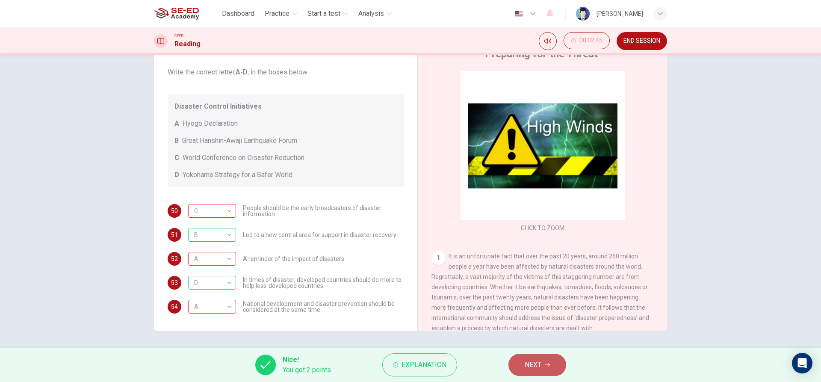
click at [550, 365] on icon "button" at bounding box center [547, 365] width 5 height 4
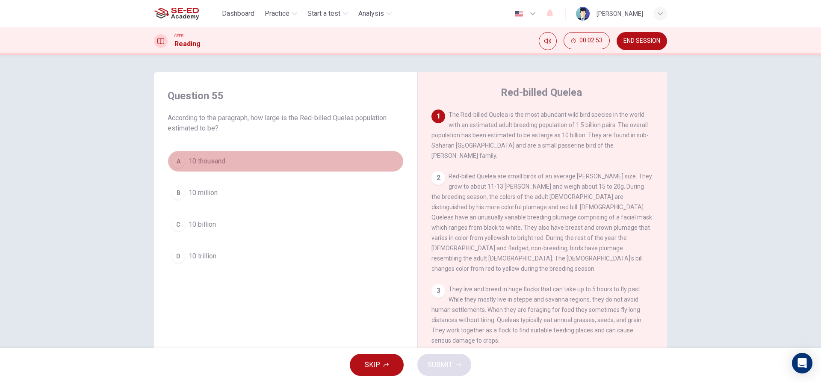
click at [230, 168] on button "A 10 thousand" at bounding box center [286, 161] width 236 height 21
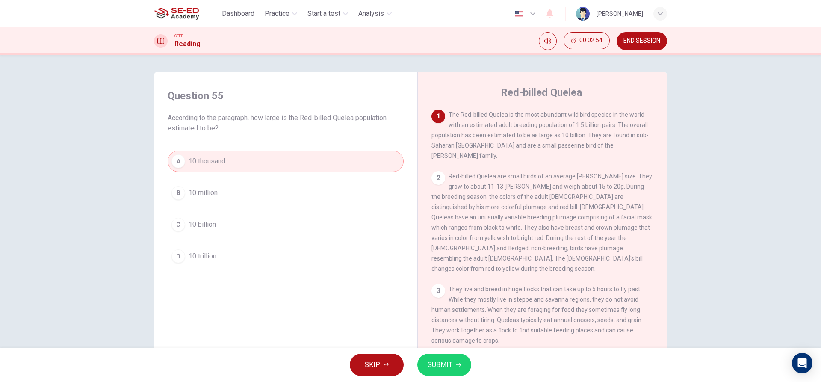
click at [448, 368] on span "SUBMIT" at bounding box center [440, 365] width 25 height 12
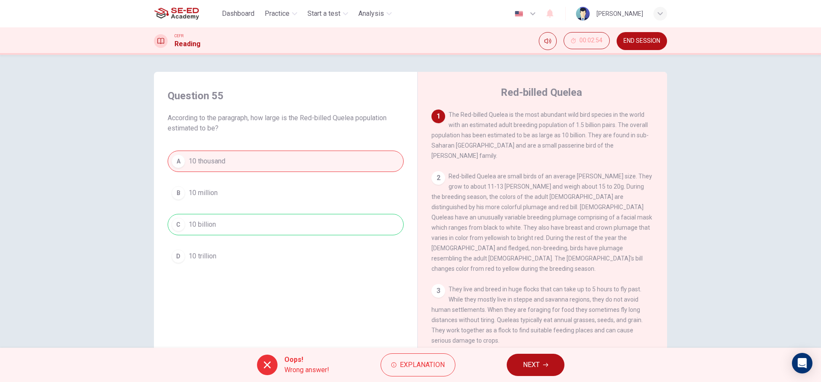
click at [505, 360] on div "Oops! Wrong answer! Explanation NEXT" at bounding box center [410, 365] width 821 height 34
drag, startPoint x: 523, startPoint y: 364, endPoint x: 499, endPoint y: 350, distance: 27.6
click at [523, 365] on span "NEXT" at bounding box center [531, 365] width 17 height 12
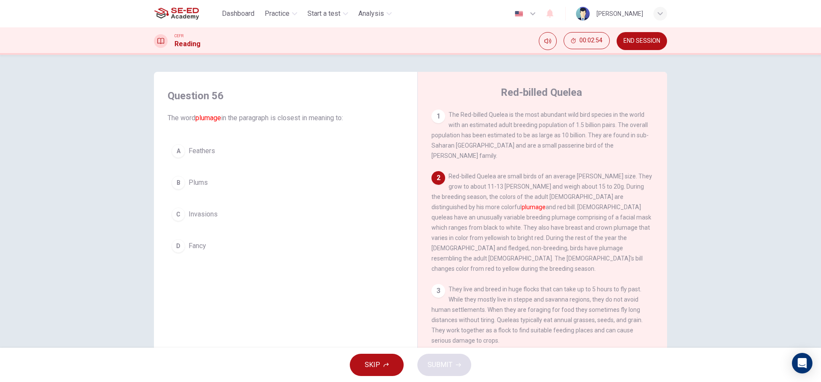
click at [191, 198] on div "A Feathers B Plums C Invasions D Fancy" at bounding box center [286, 198] width 236 height 116
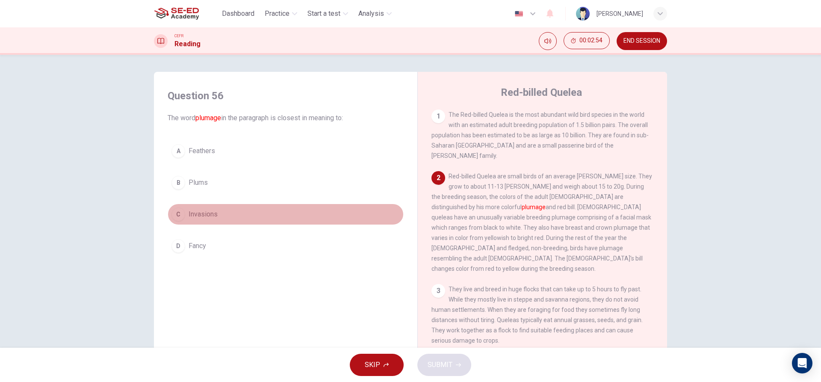
click at [211, 222] on button "C Invasions" at bounding box center [286, 214] width 236 height 21
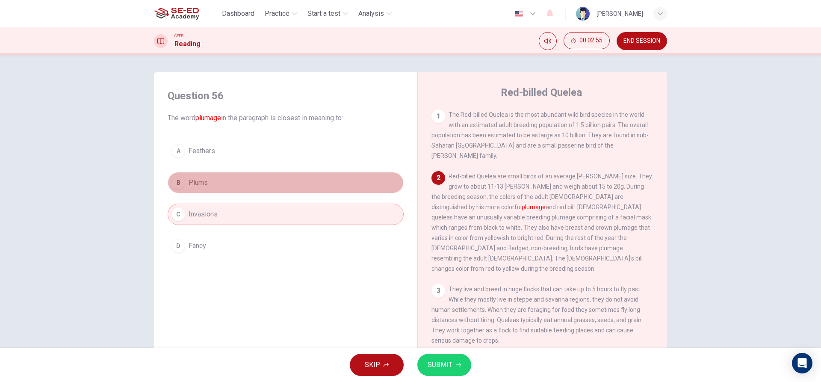
click at [213, 175] on button "B Plums" at bounding box center [286, 182] width 236 height 21
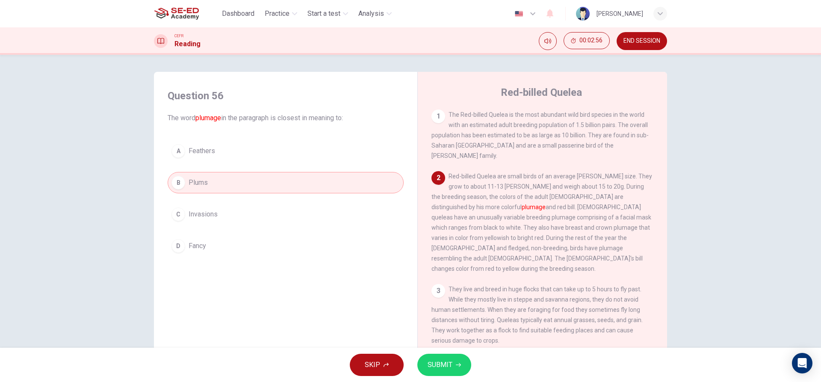
click at [175, 201] on div "A Feathers B Plums C Invasions D Fancy" at bounding box center [286, 198] width 236 height 116
click at [194, 211] on span "Invasions" at bounding box center [203, 214] width 29 height 10
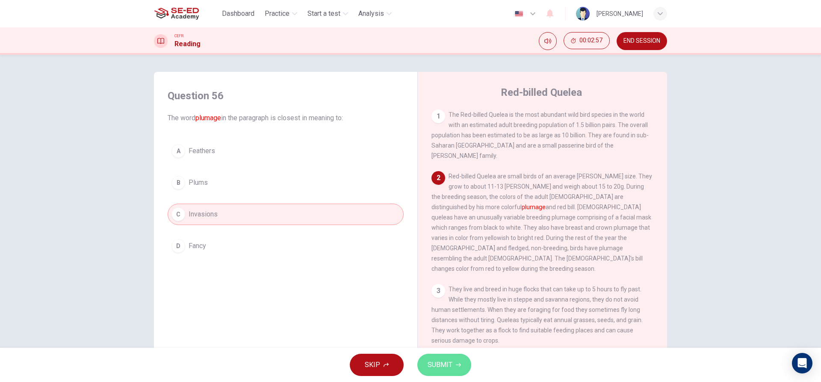
click at [428, 362] on span "SUBMIT" at bounding box center [440, 365] width 25 height 12
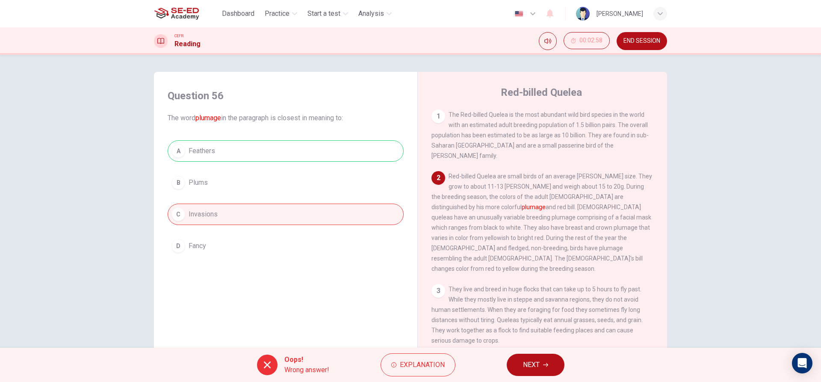
click at [510, 362] on button "NEXT" at bounding box center [536, 365] width 58 height 22
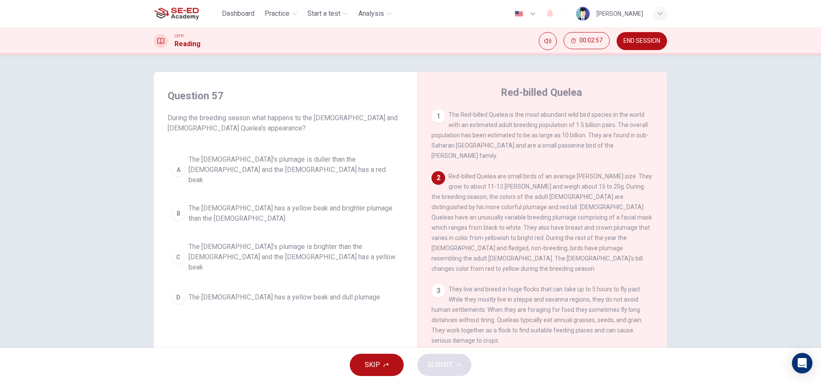
click at [216, 252] on div "A The male's plumage is duller than the female and the female has a red beak B …" at bounding box center [286, 229] width 236 height 157
click at [238, 292] on span "The male has a yellow beak and dull plumage" at bounding box center [285, 297] width 192 height 10
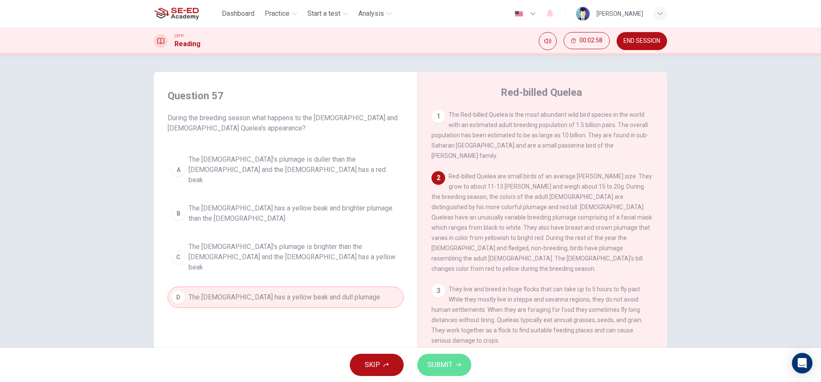
click at [450, 356] on button "SUBMIT" at bounding box center [445, 365] width 54 height 22
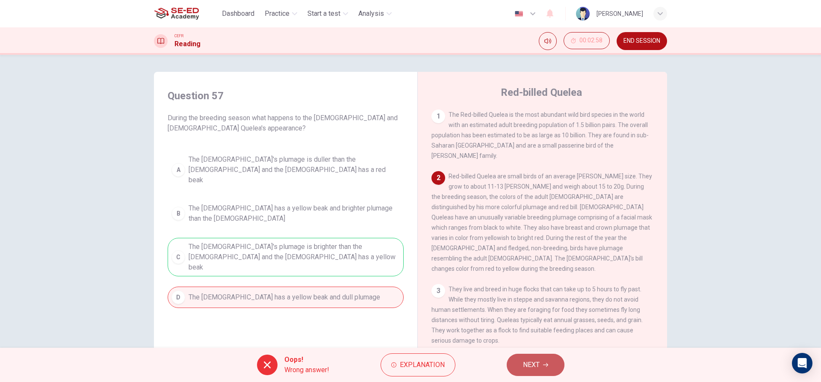
click at [545, 368] on button "NEXT" at bounding box center [536, 365] width 58 height 22
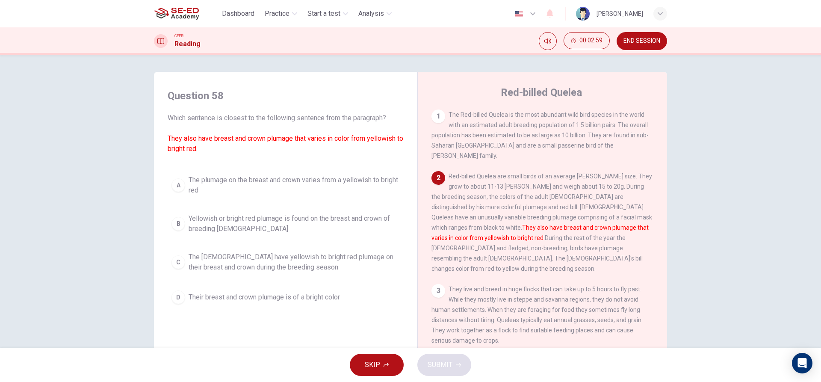
click at [249, 170] on div "Question 58 Which sentence is closest to the following sentence from the paragr…" at bounding box center [286, 198] width 250 height 236
click at [246, 177] on span "The plumage on the breast and crown varies from a yellowish to bright red" at bounding box center [294, 185] width 211 height 21
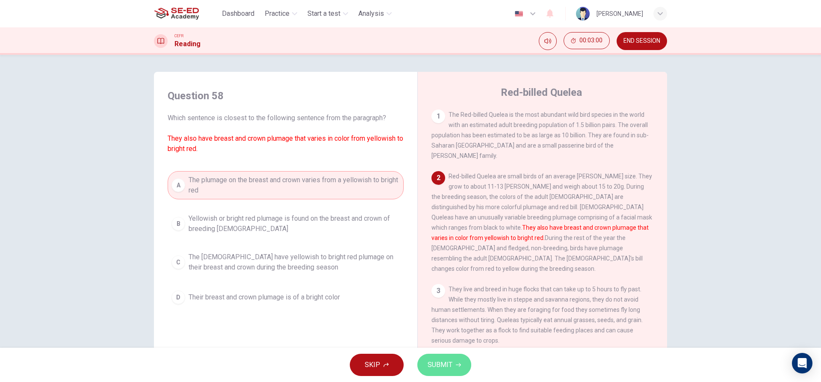
click at [449, 375] on button "SUBMIT" at bounding box center [445, 365] width 54 height 22
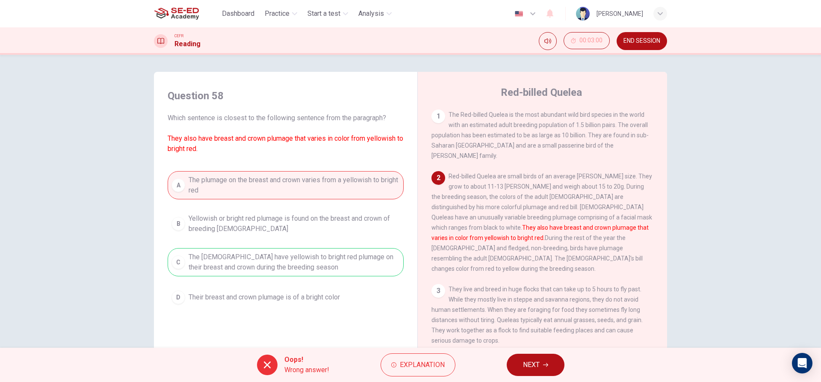
click at [543, 382] on html "This site uses cookies, as explained in our Privacy Policy . If you agree to th…" at bounding box center [410, 191] width 821 height 382
click at [535, 365] on span "NEXT" at bounding box center [531, 365] width 17 height 12
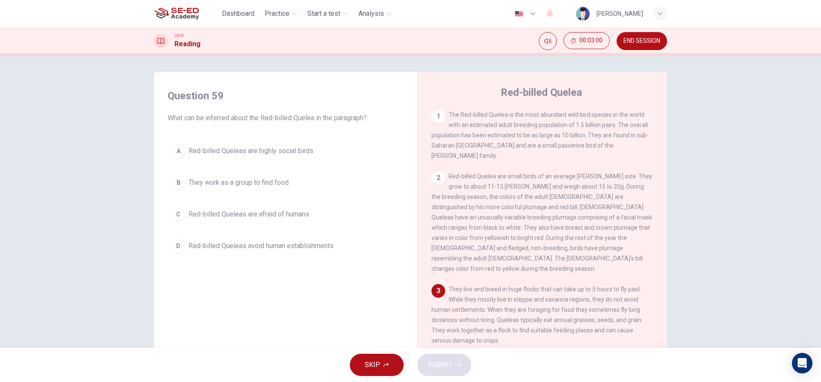
click at [216, 230] on div "A Red-billed Queleas are highly social birds B They work as a group to find foo…" at bounding box center [286, 198] width 236 height 116
click at [218, 218] on span "Red-billed Queleas are afraid of humans" at bounding box center [249, 214] width 121 height 10
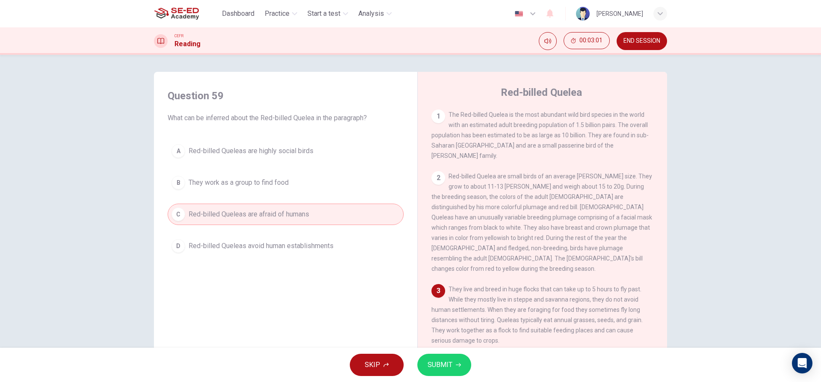
click at [434, 370] on span "SUBMIT" at bounding box center [440, 365] width 25 height 12
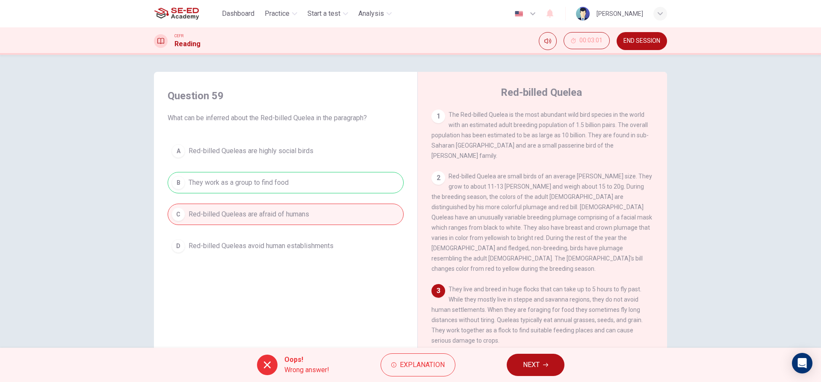
click at [528, 371] on button "NEXT" at bounding box center [536, 365] width 58 height 22
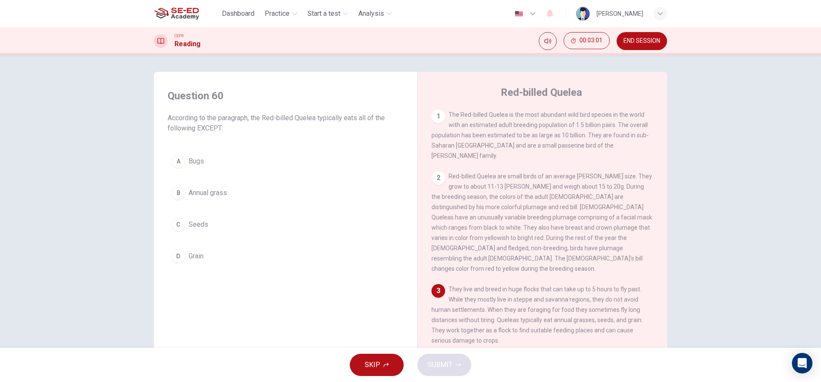
click at [264, 244] on div "A Bugs B Annual grass C Seeds D Grain" at bounding box center [286, 209] width 236 height 116
click at [264, 268] on div "Question 60 According to the paragraph, the Red-billed Quelea typically eats al…" at bounding box center [286, 177] width 250 height 195
click at [287, 267] on div "Question 60 According to the paragraph, the Red-billed Quelea typically eats al…" at bounding box center [286, 177] width 250 height 195
click at [309, 256] on button "D Grain" at bounding box center [286, 256] width 236 height 21
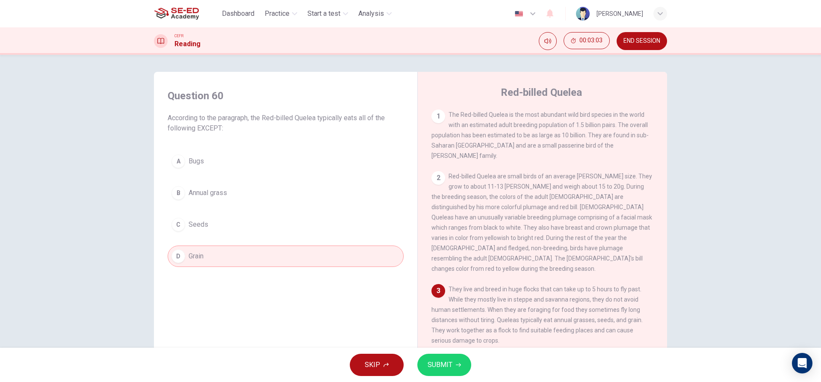
click at [433, 349] on div "SKIP SUBMIT" at bounding box center [410, 365] width 821 height 34
click at [453, 377] on div "SKIP SUBMIT" at bounding box center [410, 365] width 821 height 34
click at [451, 375] on button "SUBMIT" at bounding box center [445, 365] width 54 height 22
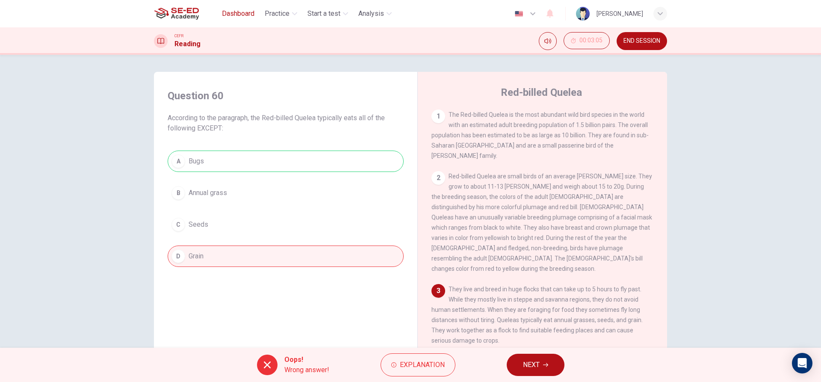
click at [254, 17] on span "Dashboard" at bounding box center [238, 14] width 33 height 10
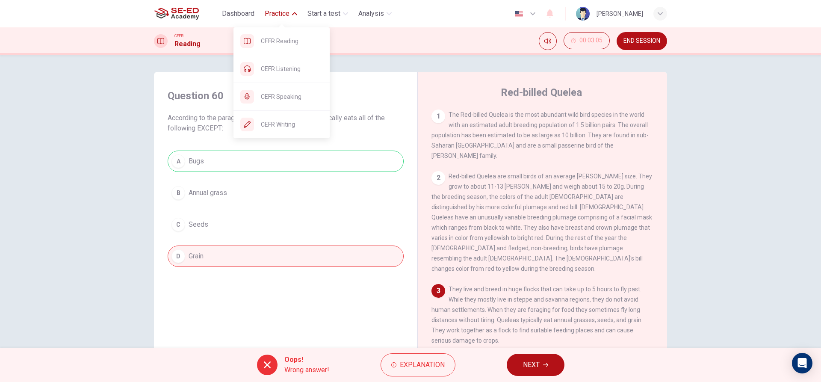
click at [286, 11] on span "Practice" at bounding box center [277, 14] width 25 height 10
drag, startPoint x: 272, startPoint y: 6, endPoint x: 271, endPoint y: 11, distance: 4.7
click at [271, 10] on button "Practice" at bounding box center [280, 13] width 39 height 15
click at [290, 102] on div "CEFR Speaking" at bounding box center [282, 96] width 96 height 27
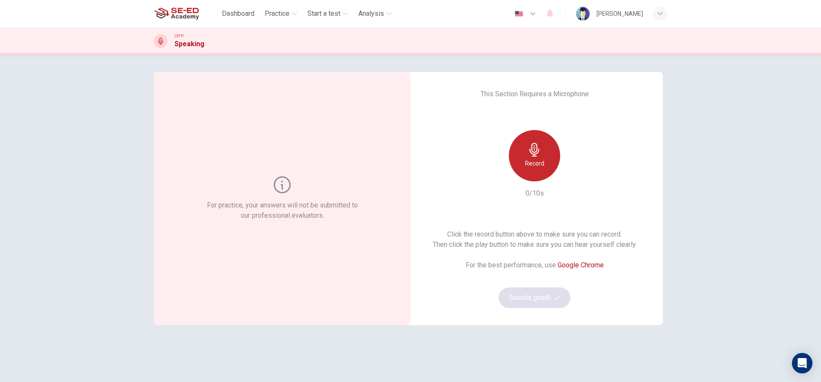
click at [535, 174] on div "Record" at bounding box center [534, 155] width 51 height 51
drag, startPoint x: 547, startPoint y: 300, endPoint x: 546, endPoint y: 294, distance: 6.6
click at [547, 298] on div "Click the record button above to make sure you can record. Then click the play …" at bounding box center [535, 268] width 204 height 79
click at [530, 175] on div "Stop" at bounding box center [534, 155] width 51 height 51
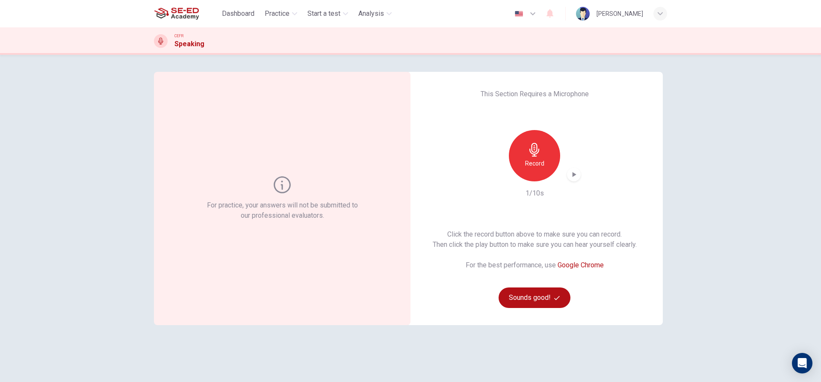
click at [528, 164] on h6 "Record" at bounding box center [534, 163] width 19 height 10
click at [534, 303] on button "Sounds good!" at bounding box center [535, 298] width 72 height 21
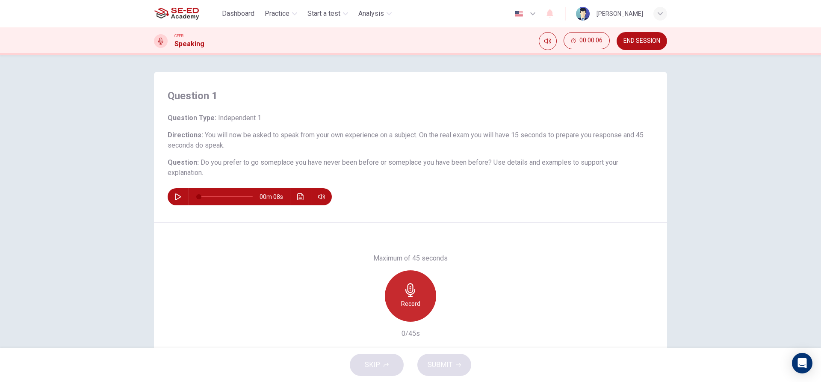
drag, startPoint x: 413, startPoint y: 295, endPoint x: 411, endPoint y: 301, distance: 6.8
click at [411, 301] on div "Record" at bounding box center [410, 295] width 51 height 51
click at [407, 314] on div "Stop" at bounding box center [410, 295] width 51 height 51
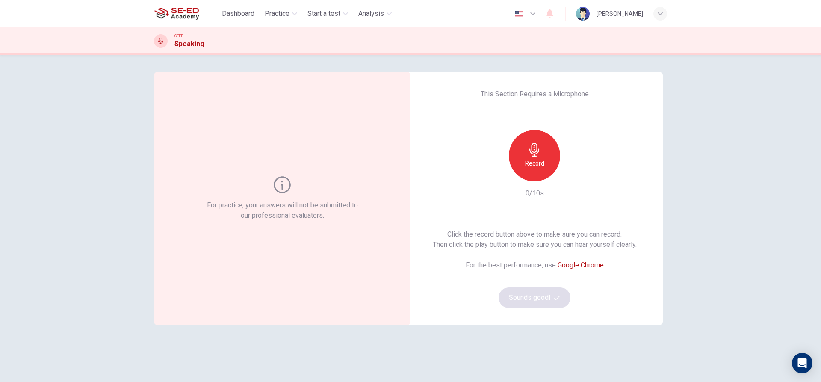
click at [535, 170] on div "Record" at bounding box center [534, 155] width 51 height 51
click at [537, 161] on h6 "Stop" at bounding box center [534, 163] width 13 height 10
click at [574, 177] on icon "button" at bounding box center [574, 174] width 9 height 9
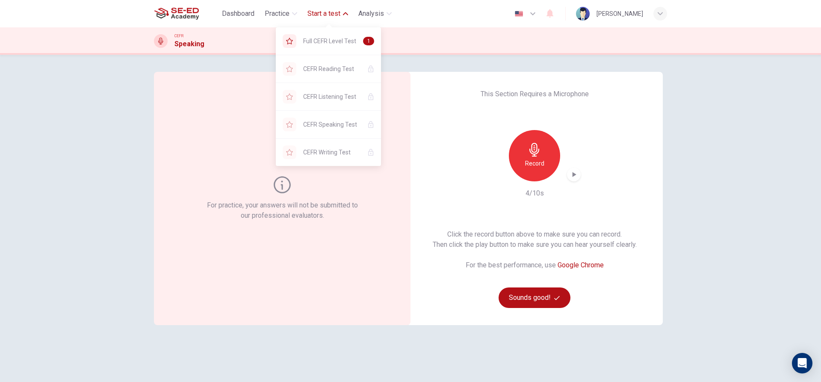
drag, startPoint x: 309, startPoint y: 19, endPoint x: 304, endPoint y: 18, distance: 4.8
click at [309, 20] on button "Start a test" at bounding box center [327, 13] width 47 height 15
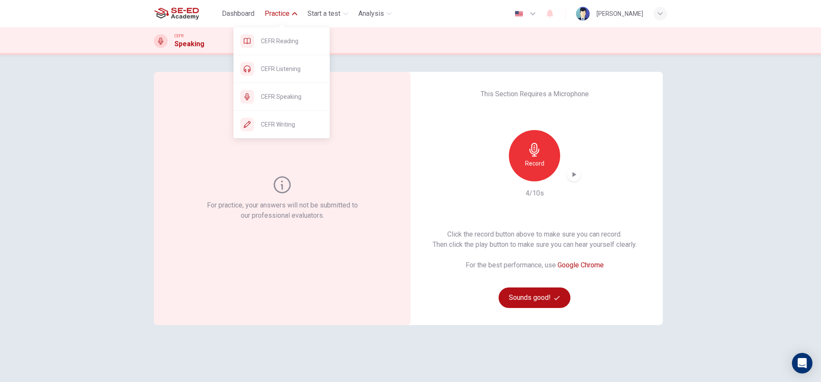
click at [288, 14] on span "Practice" at bounding box center [277, 14] width 25 height 10
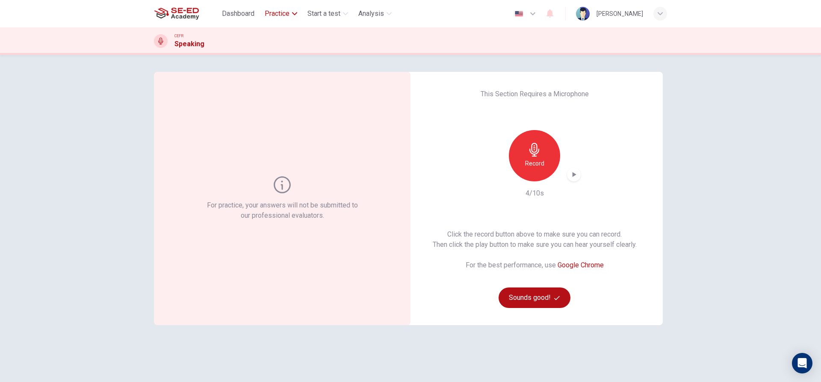
click at [288, 14] on span "Practice" at bounding box center [277, 14] width 25 height 10
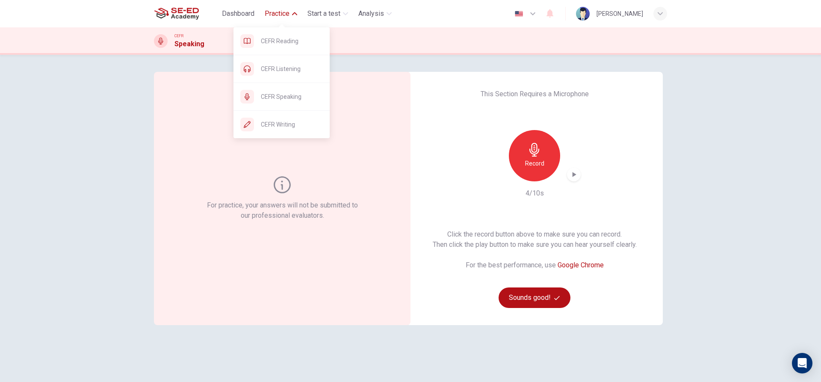
click at [294, 14] on icon "button" at bounding box center [294, 13] width 5 height 5
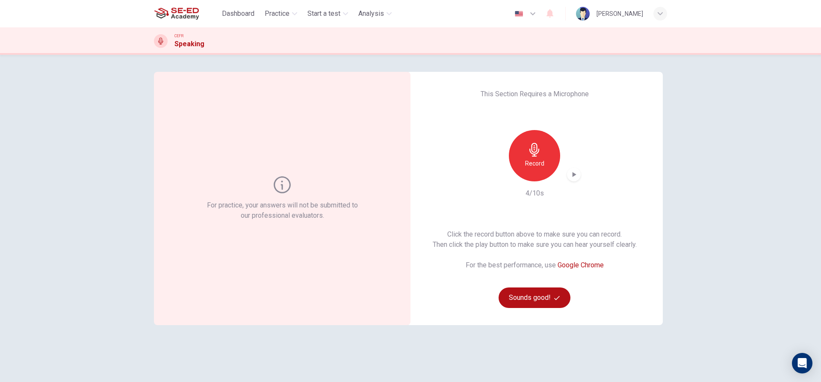
drag, startPoint x: 498, startPoint y: 187, endPoint x: 473, endPoint y: 169, distance: 30.9
click at [495, 185] on div "Record 4/10s" at bounding box center [535, 164] width 92 height 68
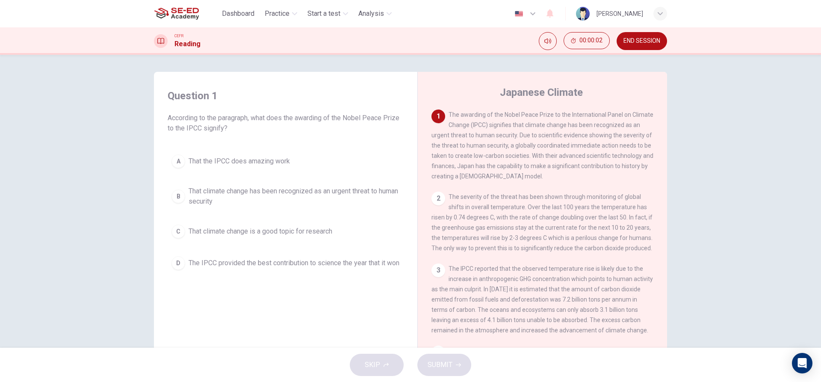
click at [599, 17] on div "[PERSON_NAME]" at bounding box center [620, 14] width 47 height 10
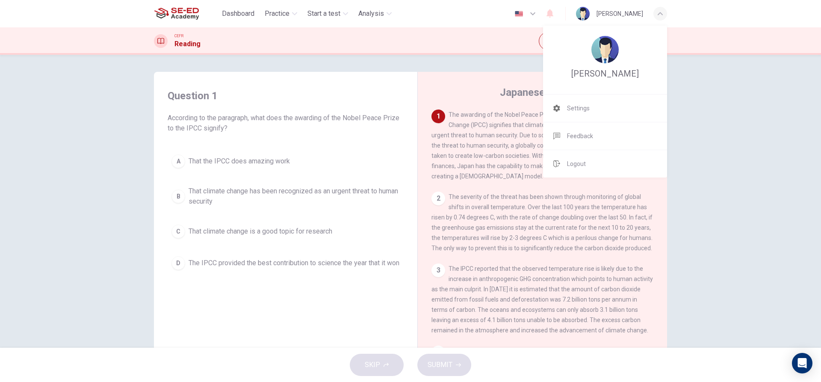
click at [579, 17] on div at bounding box center [410, 191] width 821 height 382
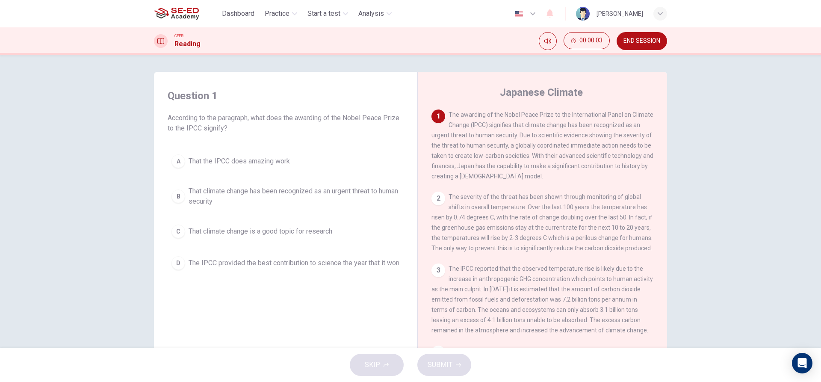
drag, startPoint x: 648, startPoint y: 42, endPoint x: 456, endPoint y: 29, distance: 192.1
click at [648, 42] on span "END SESSION" at bounding box center [642, 41] width 37 height 7
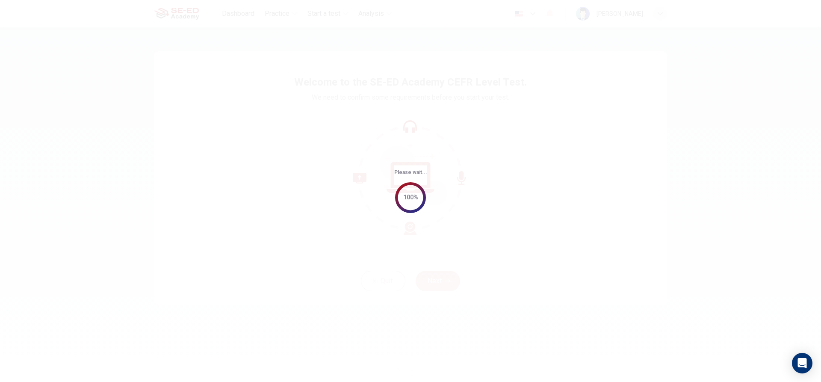
click at [262, 89] on div "Please wait... 100%" at bounding box center [410, 191] width 821 height 382
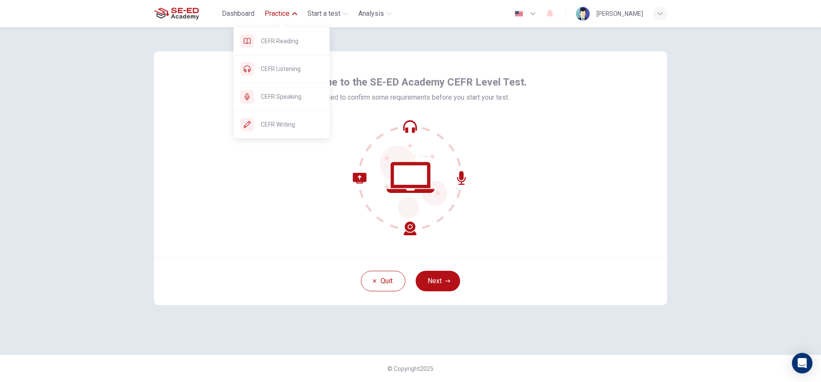
click at [271, 14] on span "Practice" at bounding box center [277, 14] width 25 height 10
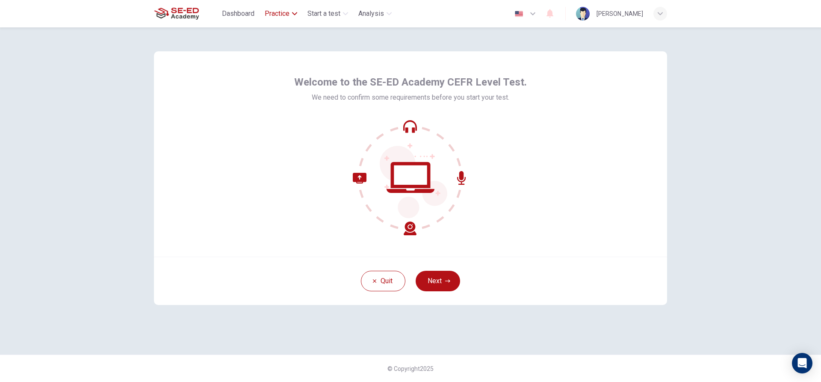
click at [271, 14] on span "Practice" at bounding box center [277, 14] width 25 height 10
click at [166, 5] on img at bounding box center [176, 13] width 45 height 17
click at [437, 278] on button "Next" at bounding box center [438, 281] width 44 height 21
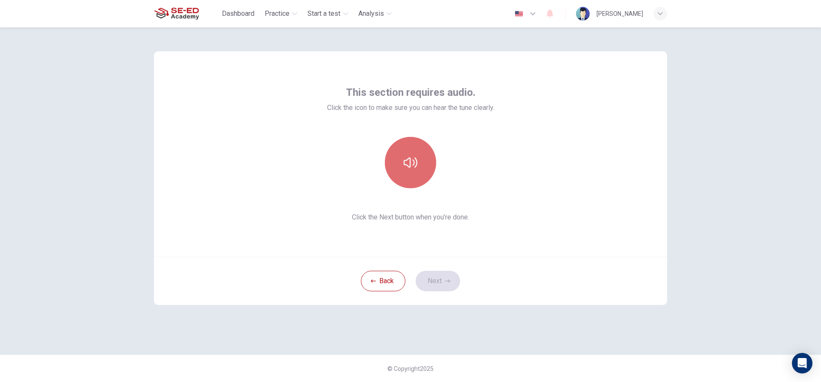
click at [412, 170] on button "button" at bounding box center [410, 162] width 51 height 51
click at [417, 169] on icon "button" at bounding box center [411, 163] width 14 height 14
click at [449, 277] on button "Next" at bounding box center [438, 281] width 44 height 21
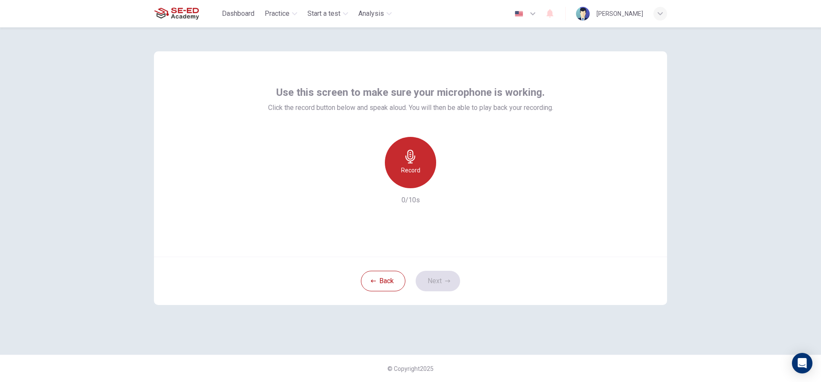
click at [416, 160] on icon "button" at bounding box center [411, 157] width 14 height 14
click at [415, 158] on icon "button" at bounding box center [411, 157] width 14 height 14
click at [459, 187] on div "Record 4/10s" at bounding box center [410, 171] width 285 height 68
click at [447, 177] on div "button" at bounding box center [450, 182] width 14 height 14
click at [449, 178] on icon "button" at bounding box center [450, 181] width 9 height 9
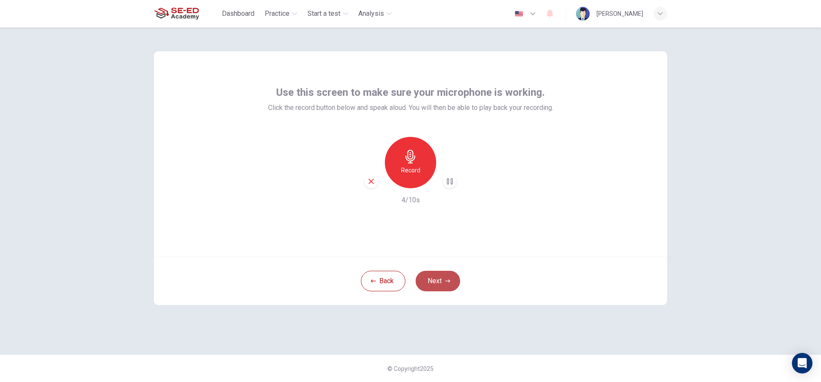
click at [448, 284] on button "Next" at bounding box center [438, 281] width 44 height 21
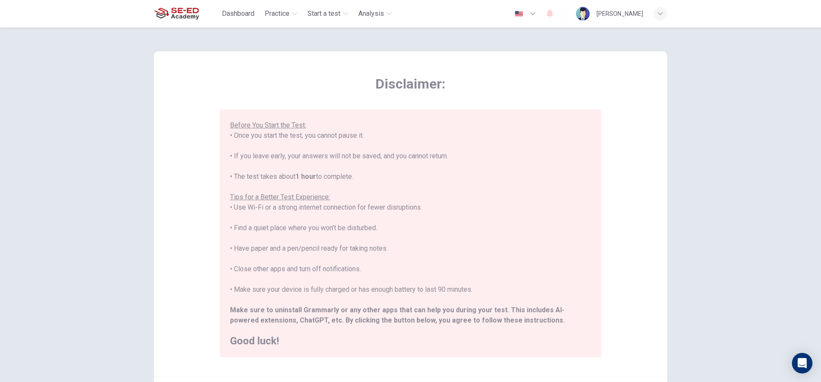
scroll to position [94, 0]
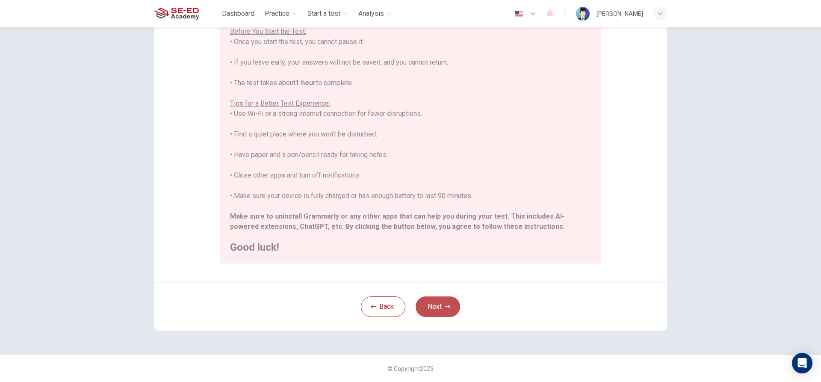
click at [439, 307] on button "Next" at bounding box center [438, 306] width 44 height 21
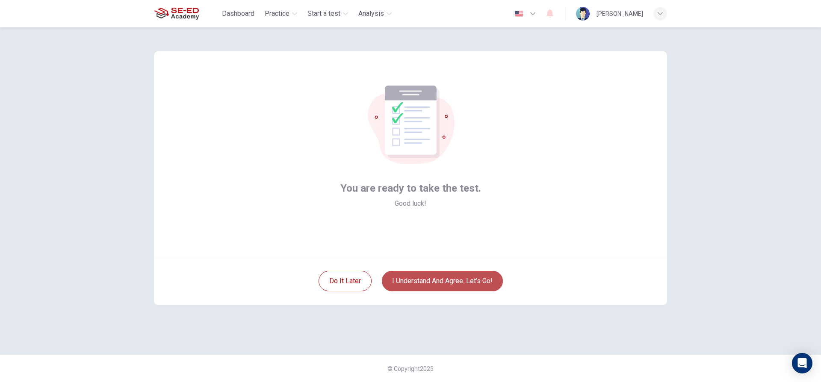
click at [416, 280] on button "I understand and agree. Let’s go!" at bounding box center [442, 281] width 121 height 21
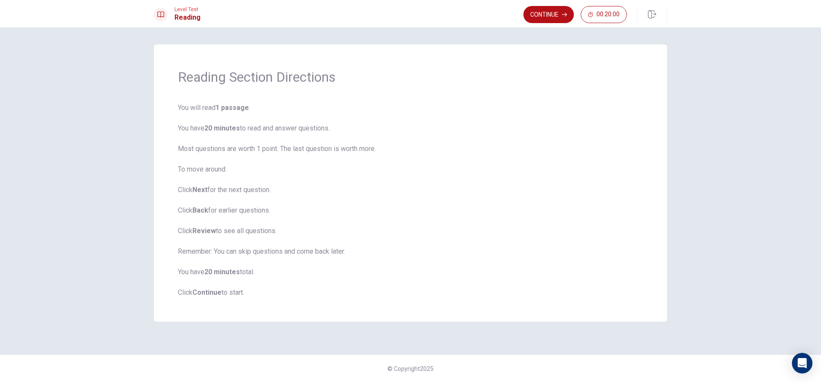
click at [226, 107] on b "1 passage" at bounding box center [232, 108] width 33 height 8
drag, startPoint x: 216, startPoint y: 111, endPoint x: 308, endPoint y: 175, distance: 112.9
click at [307, 167] on span "You will read 1 passage . You have 20 minutes to read and answer questions. Mos…" at bounding box center [410, 200] width 465 height 195
click at [202, 188] on b "Next" at bounding box center [200, 190] width 15 height 8
click at [531, 12] on button "Continue" at bounding box center [549, 14] width 50 height 17
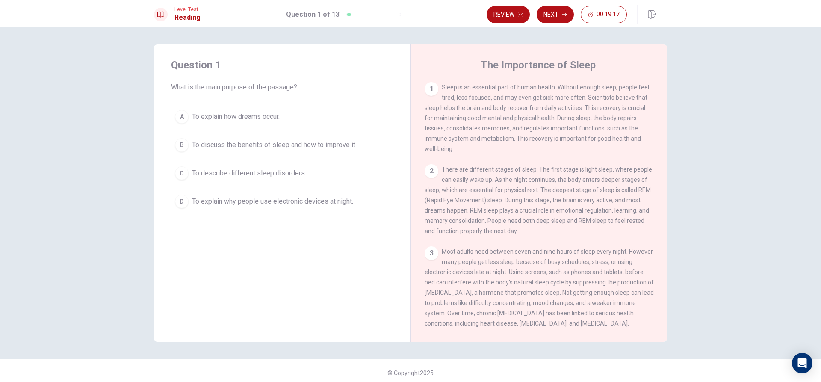
scroll to position [86, 0]
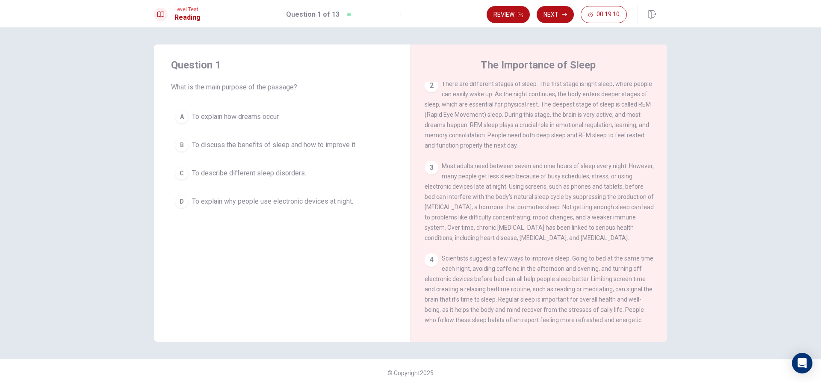
click at [261, 151] on button "B To discuss the benefits of sleep and how to improve it." at bounding box center [282, 144] width 222 height 21
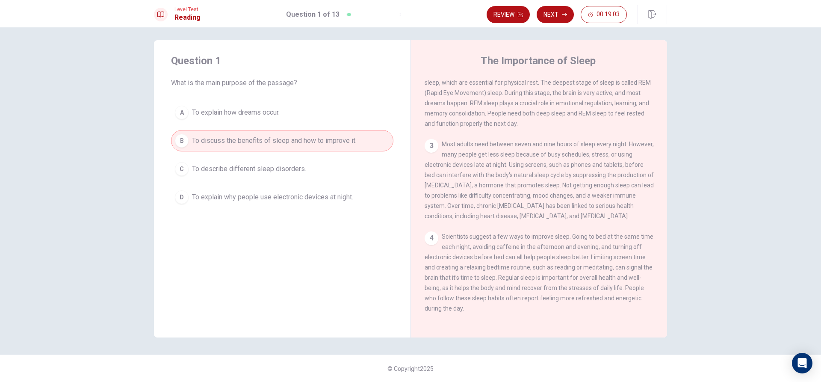
scroll to position [116, 0]
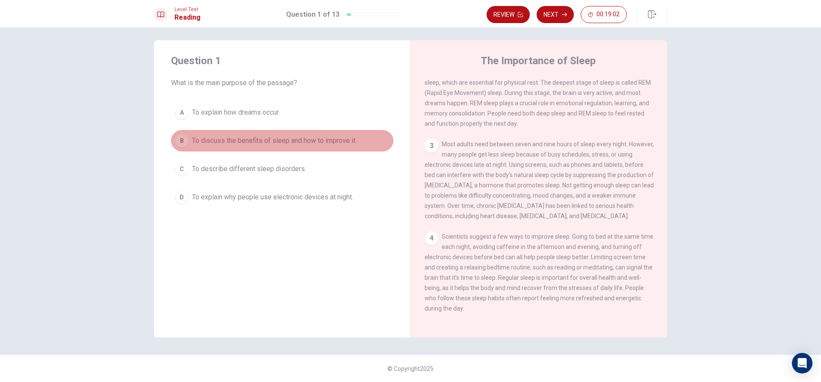
click at [228, 130] on button "B To discuss the benefits of sleep and how to improve it." at bounding box center [282, 140] width 222 height 21
click at [233, 136] on span "To discuss the benefits of sleep and how to improve it." at bounding box center [274, 141] width 165 height 10
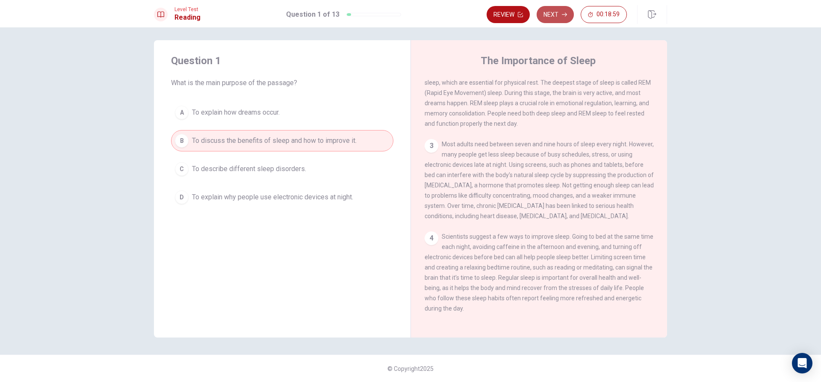
click at [554, 18] on button "Next" at bounding box center [555, 14] width 37 height 17
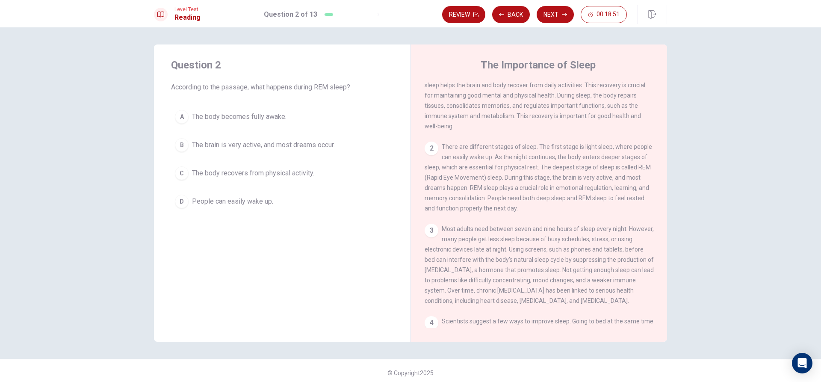
scroll to position [43, 0]
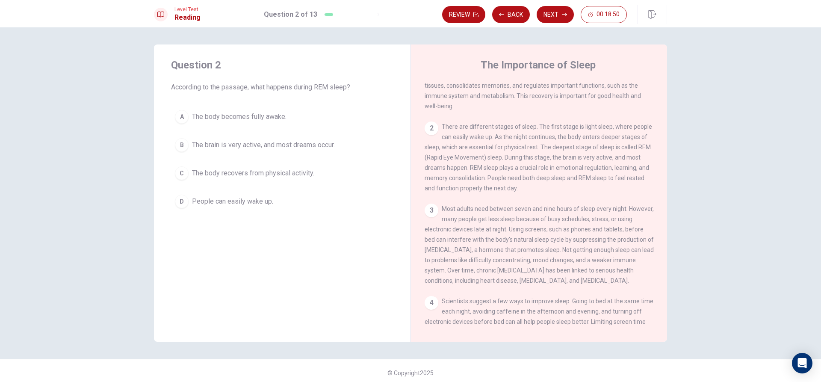
click at [579, 84] on span "Sleep is an essential part of human health. Without enough sleep, people feel t…" at bounding box center [537, 75] width 225 height 68
drag, startPoint x: 469, startPoint y: 219, endPoint x: 542, endPoint y: 216, distance: 72.8
click at [541, 216] on div "3 Most adults need between seven and nine hours of sleep every night. However, …" at bounding box center [539, 245] width 229 height 82
drag, startPoint x: 543, startPoint y: 216, endPoint x: 604, endPoint y: 236, distance: 64.0
click at [604, 232] on div "3 Most adults need between seven and nine hours of sleep every night. However, …" at bounding box center [539, 245] width 229 height 82
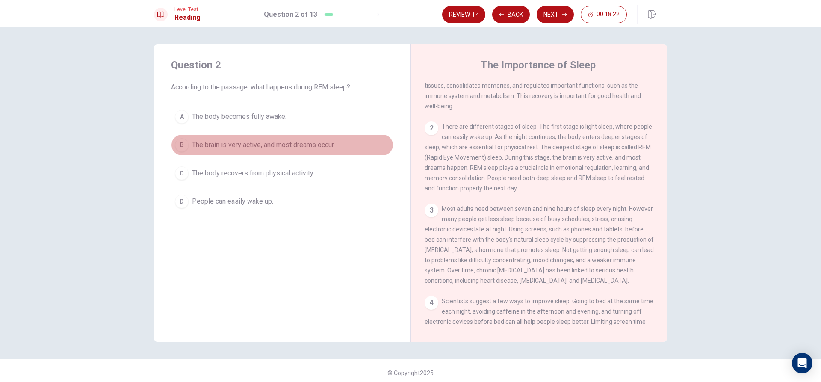
click at [294, 143] on span "The brain is very active, and most dreams occur." at bounding box center [263, 145] width 143 height 10
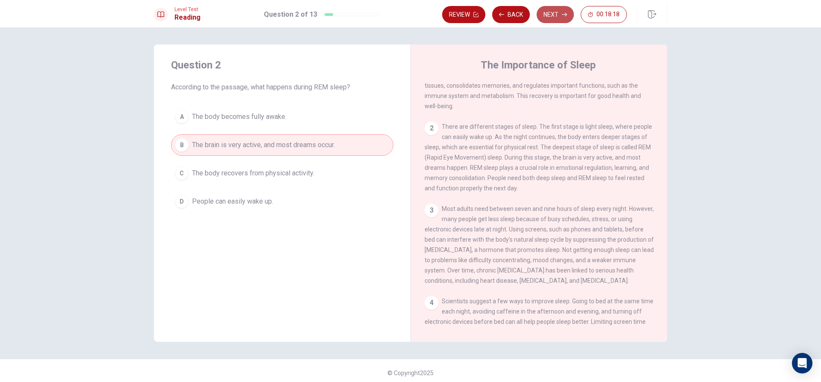
click at [552, 19] on button "Next" at bounding box center [555, 14] width 37 height 17
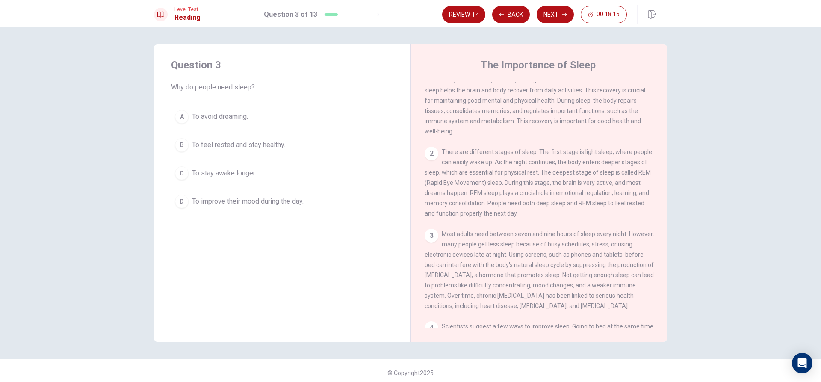
scroll to position [116, 0]
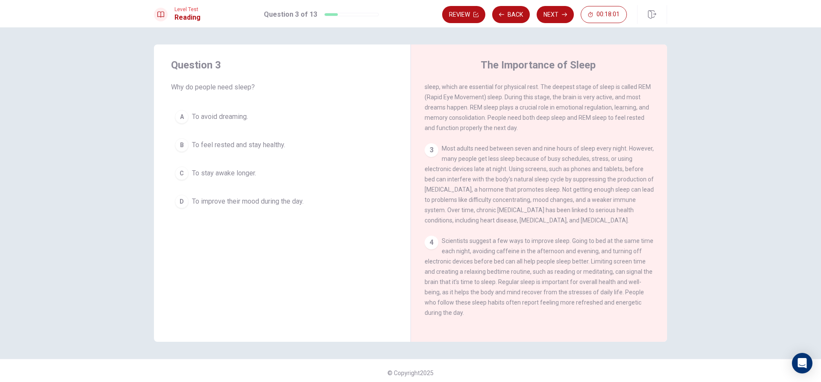
click at [243, 119] on span "To avoid dreaming." at bounding box center [220, 117] width 56 height 10
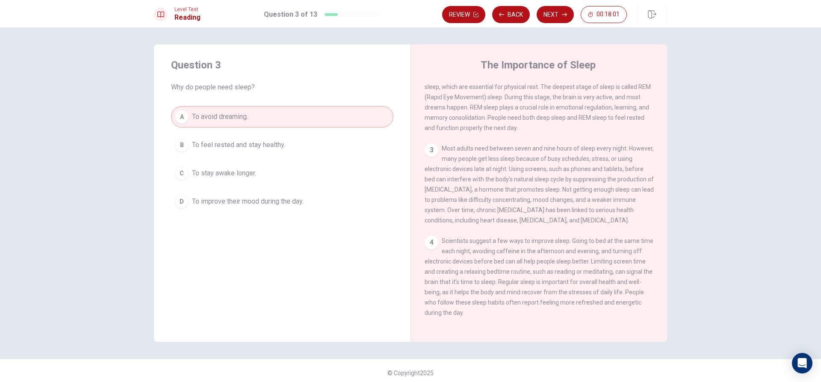
click at [240, 138] on button "B To feel rested and stay healthy." at bounding box center [282, 144] width 222 height 21
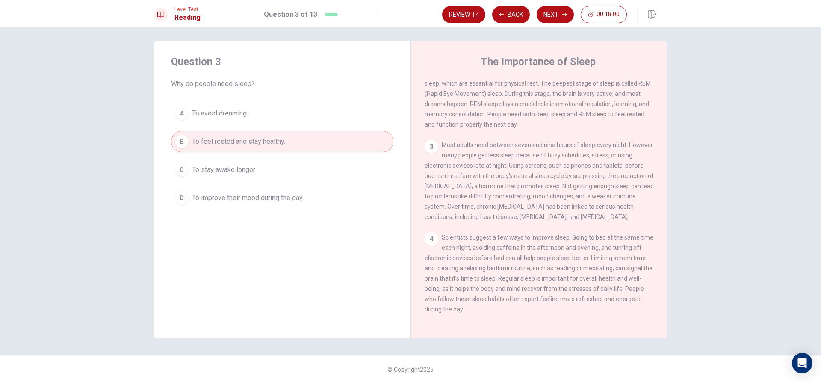
scroll to position [4, 0]
click at [549, 20] on button "Next" at bounding box center [555, 14] width 37 height 17
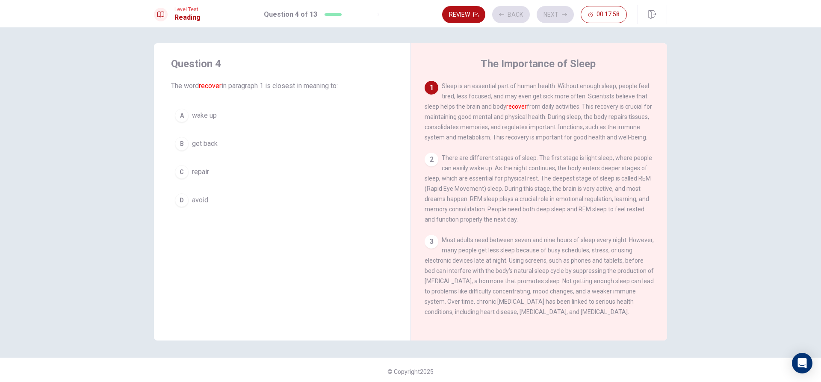
scroll to position [0, 0]
click at [425, 168] on div "2" at bounding box center [432, 161] width 14 height 14
drag, startPoint x: 507, startPoint y: 107, endPoint x: 539, endPoint y: 108, distance: 32.1
click at [538, 108] on span "Sleep is an essential part of human health. Without enough sleep, people feel t…" at bounding box center [539, 113] width 228 height 58
click at [235, 174] on button "C repair" at bounding box center [282, 173] width 222 height 21
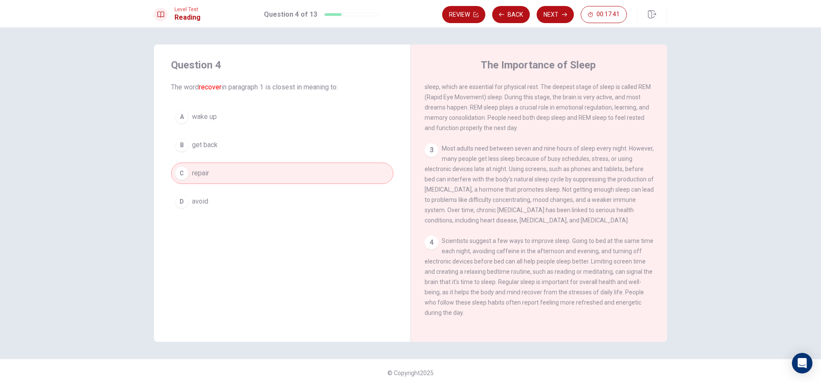
scroll to position [4, 0]
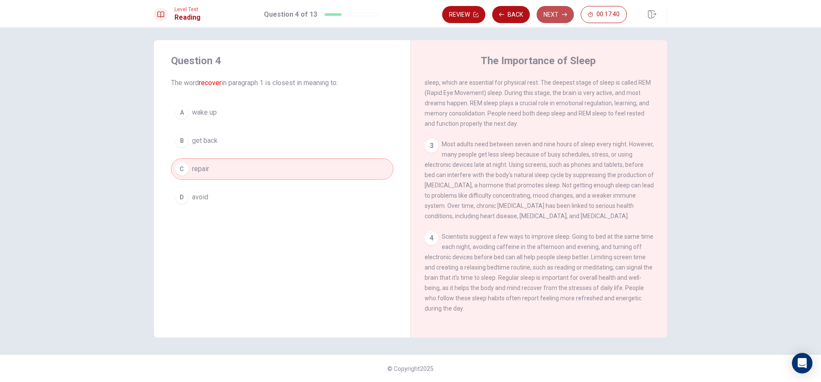
click at [551, 11] on button "Next" at bounding box center [555, 14] width 37 height 17
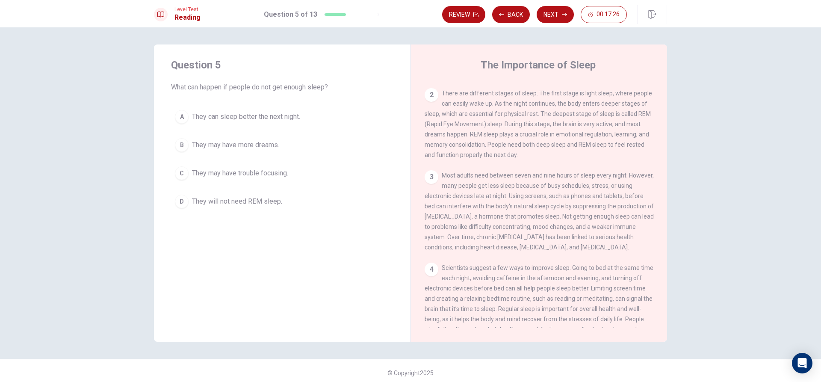
scroll to position [0, 0]
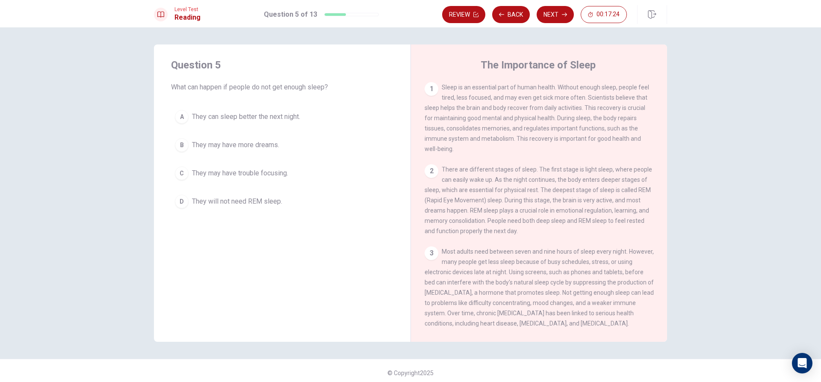
drag, startPoint x: 482, startPoint y: 111, endPoint x: 532, endPoint y: 103, distance: 51.1
click at [532, 103] on div "1 Sleep is an essential part of human health. Without enough sleep, people feel…" at bounding box center [539, 118] width 229 height 72
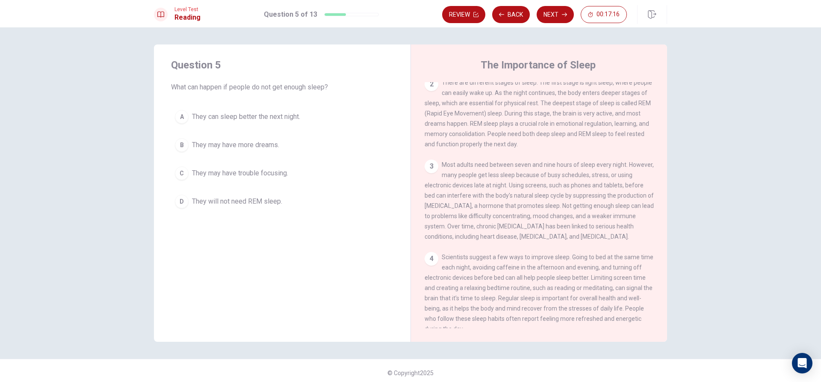
scroll to position [116, 0]
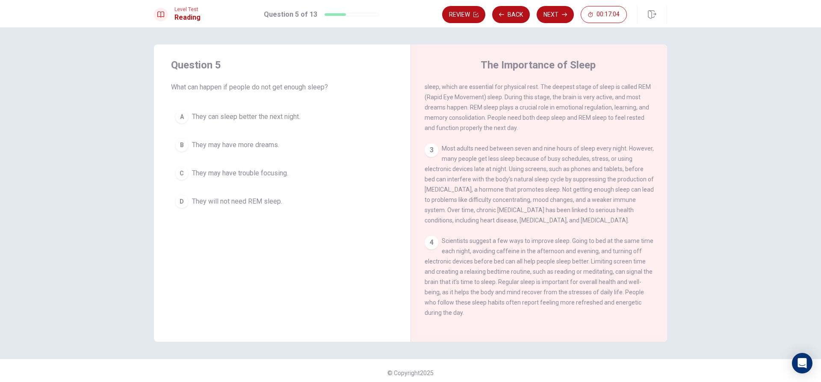
click at [281, 167] on button "C They may have trouble focusing." at bounding box center [282, 173] width 222 height 21
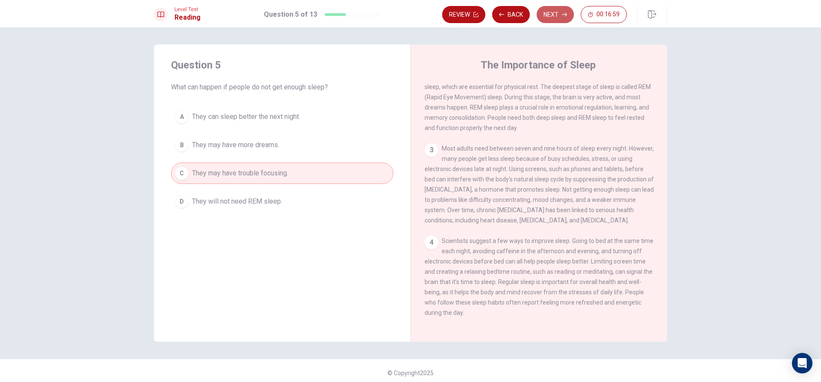
click at [551, 14] on button "Next" at bounding box center [555, 14] width 37 height 17
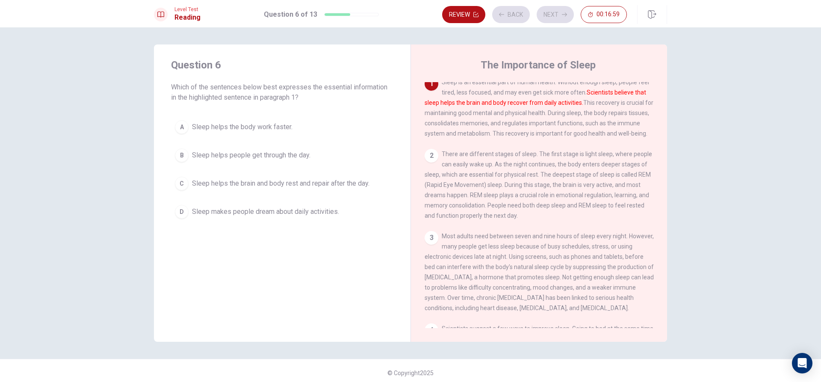
scroll to position [0, 0]
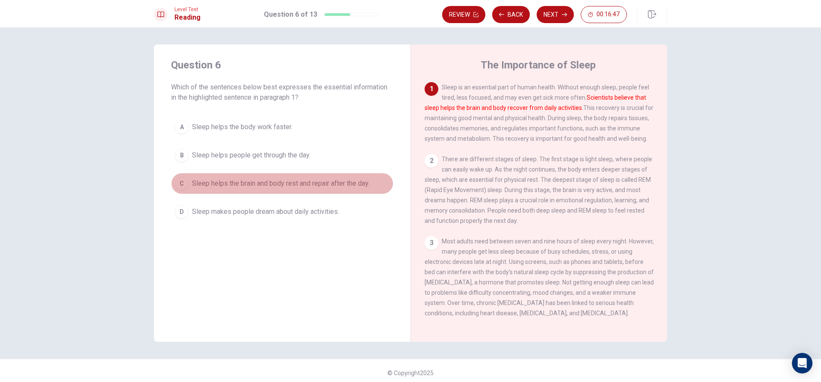
click at [310, 175] on button "C Sleep helps the brain and body rest and repair after the day." at bounding box center [282, 183] width 222 height 21
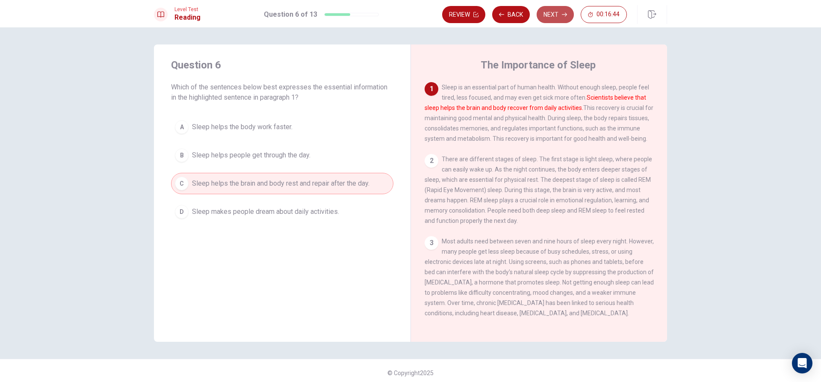
click at [540, 12] on button "Next" at bounding box center [555, 14] width 37 height 17
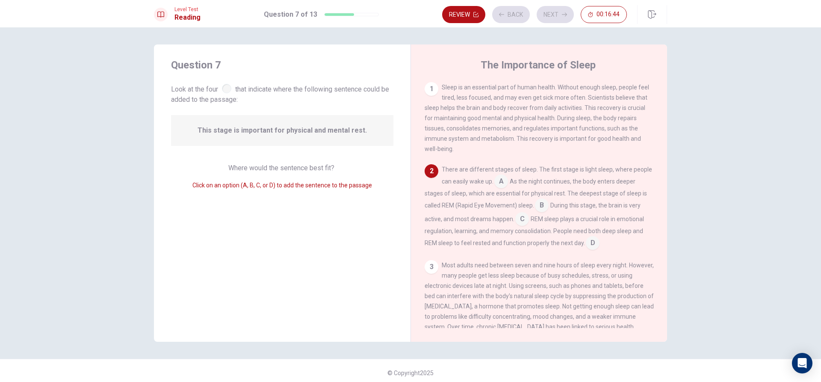
scroll to position [10, 0]
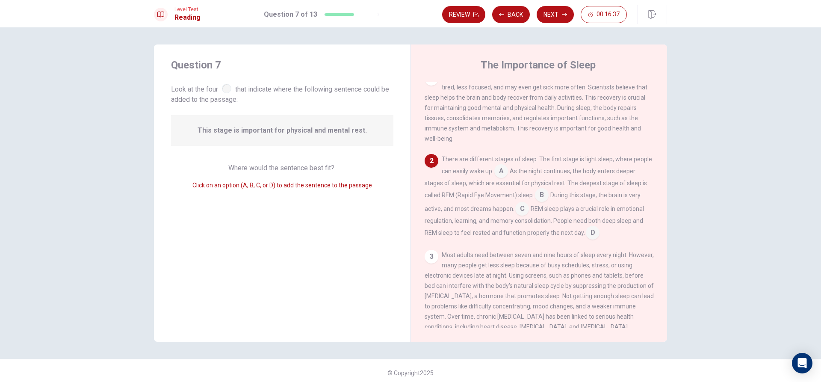
click at [544, 194] on input at bounding box center [542, 196] width 14 height 14
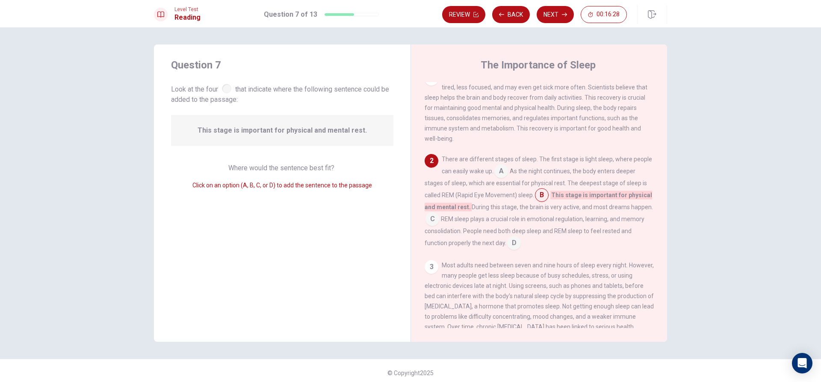
click at [503, 178] on input at bounding box center [502, 172] width 14 height 14
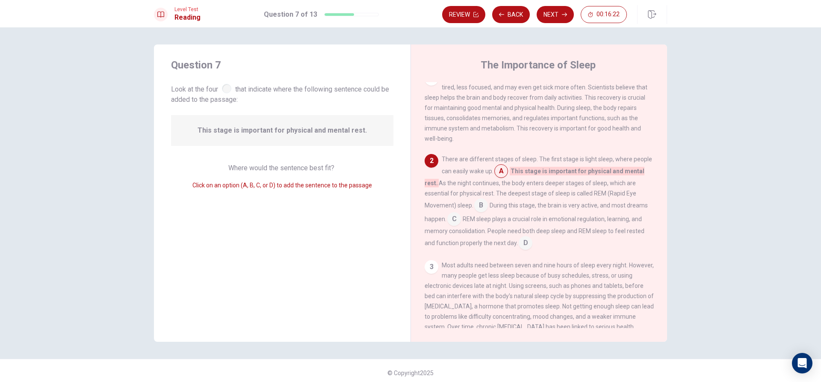
click at [522, 245] on input at bounding box center [526, 244] width 14 height 14
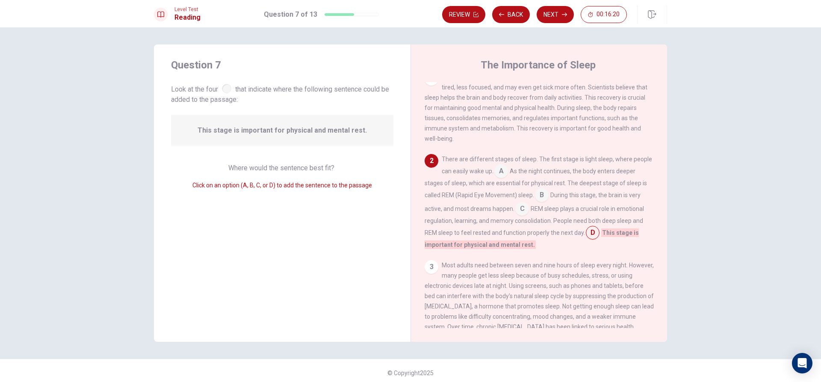
click at [516, 209] on input at bounding box center [523, 210] width 14 height 14
click at [520, 246] on input at bounding box center [526, 244] width 14 height 14
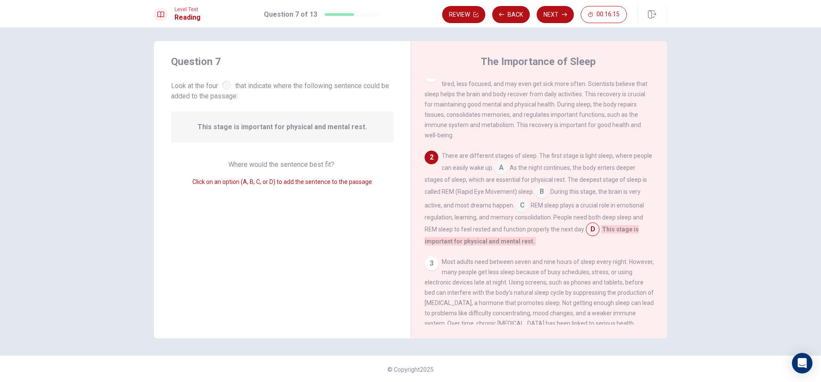
scroll to position [4, 0]
click at [545, 15] on button "Next" at bounding box center [555, 14] width 37 height 17
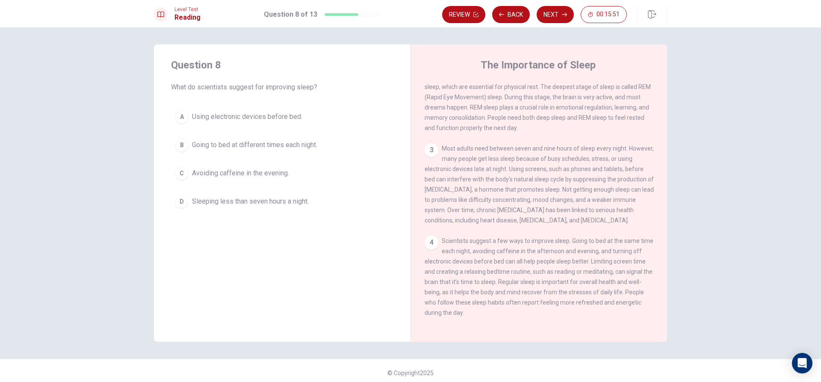
scroll to position [116, 0]
click at [302, 150] on button "B Going to bed at different times each night." at bounding box center [282, 144] width 222 height 21
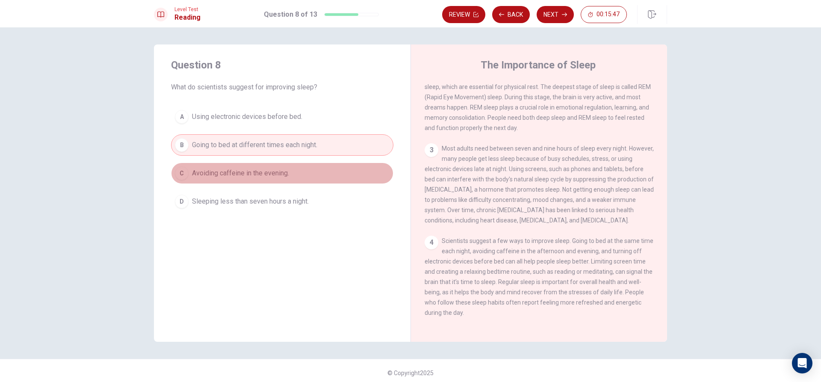
click at [295, 172] on button "C Avoiding caffeine in the evening." at bounding box center [282, 173] width 222 height 21
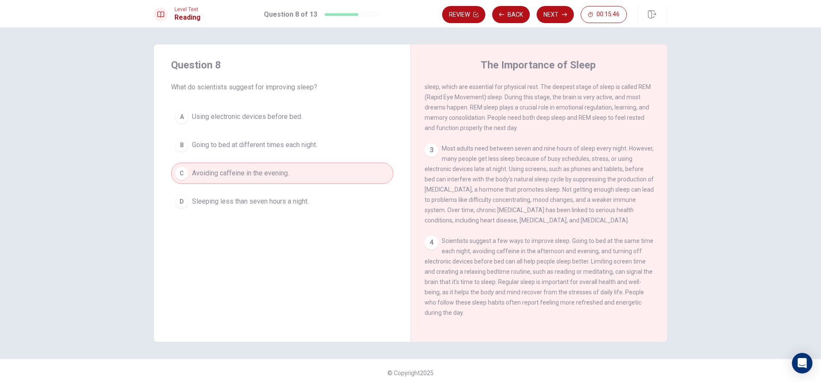
click at [305, 194] on div "A Using electronic devices before bed. B Going to bed at different times each n…" at bounding box center [282, 159] width 222 height 106
click at [307, 195] on button "D Sleeping less than seven hours a night." at bounding box center [282, 201] width 222 height 21
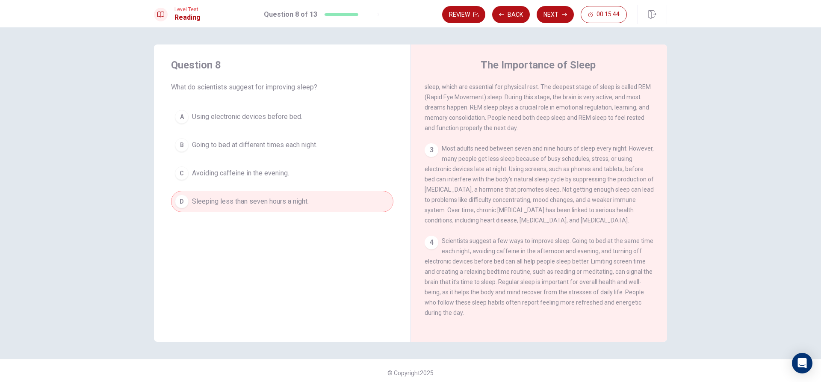
click at [305, 119] on button "A Using electronic devices before bed." at bounding box center [282, 116] width 222 height 21
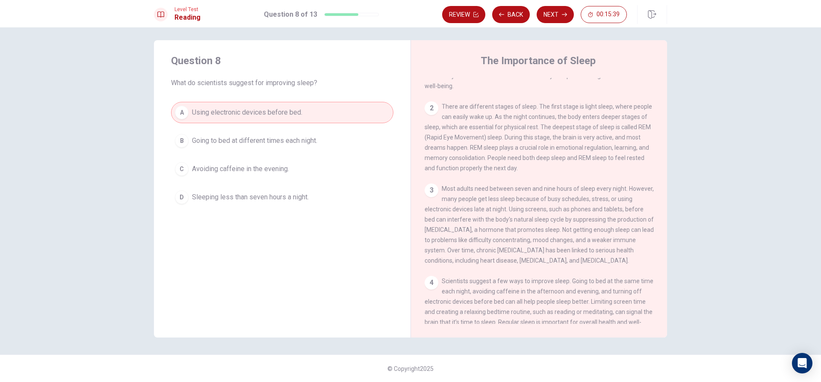
scroll to position [0, 0]
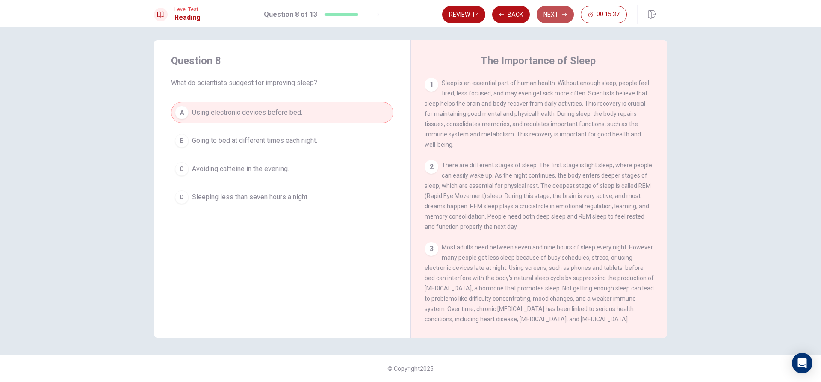
click at [555, 15] on button "Next" at bounding box center [555, 14] width 37 height 17
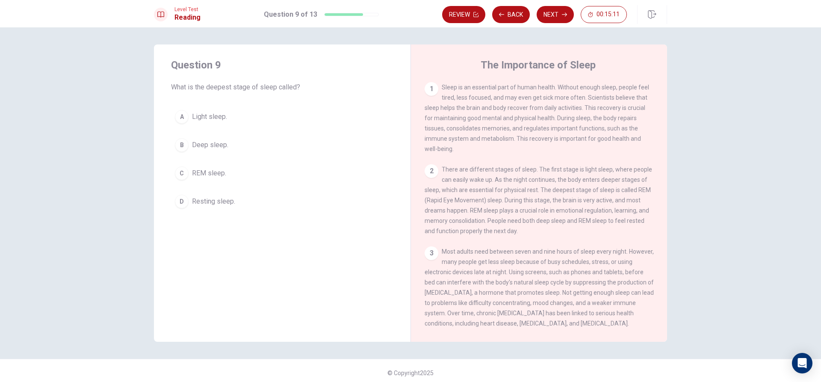
click at [244, 116] on button "A Light sleep." at bounding box center [282, 116] width 222 height 21
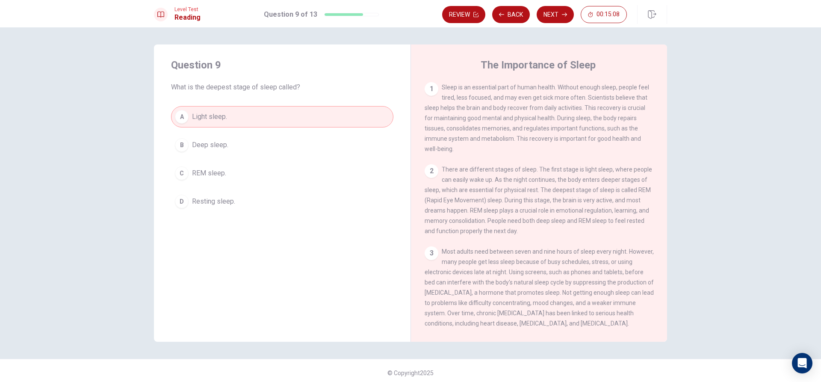
click at [293, 142] on button "B Deep sleep." at bounding box center [282, 144] width 222 height 21
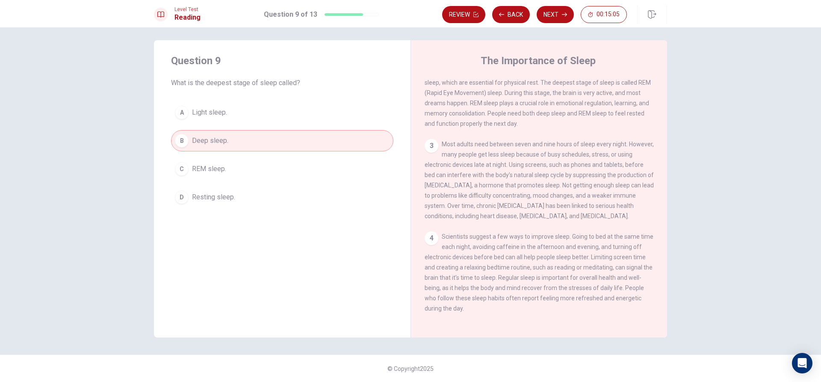
scroll to position [116, 0]
click at [558, 19] on button "Next" at bounding box center [555, 14] width 37 height 17
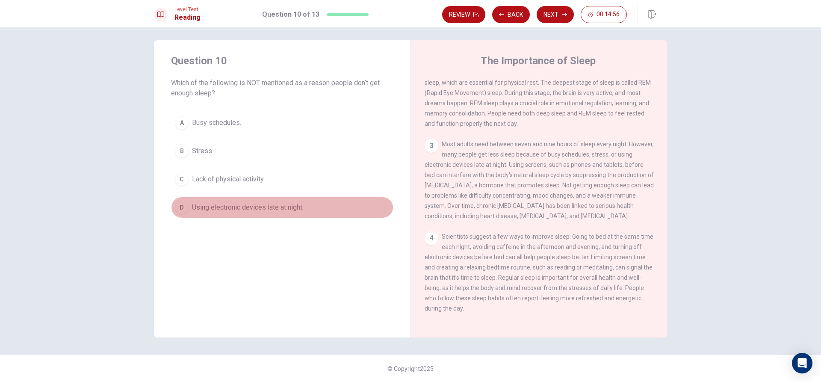
click at [227, 209] on span "Using electronic devices late at night." at bounding box center [248, 207] width 112 height 10
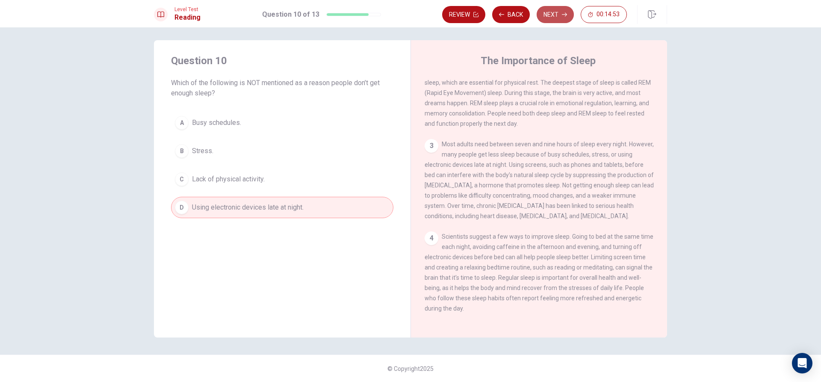
click at [554, 19] on button "Next" at bounding box center [555, 14] width 37 height 17
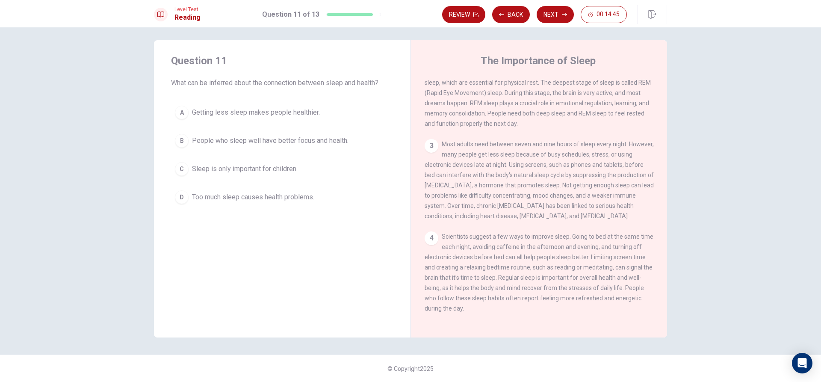
click at [298, 142] on span "People who sleep well have better focus and health." at bounding box center [270, 141] width 157 height 10
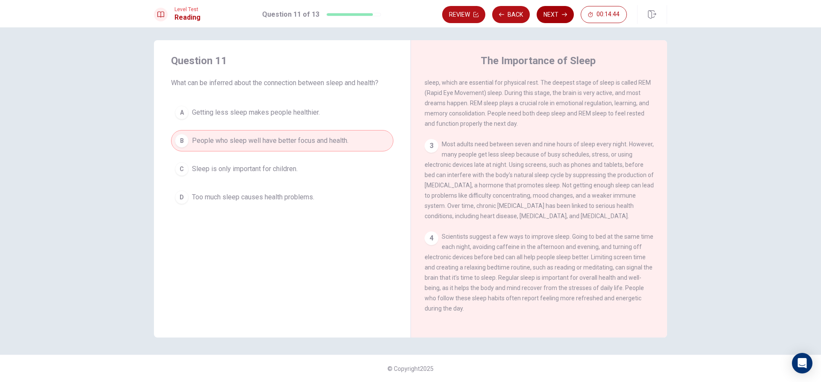
click at [544, 14] on button "Next" at bounding box center [555, 14] width 37 height 17
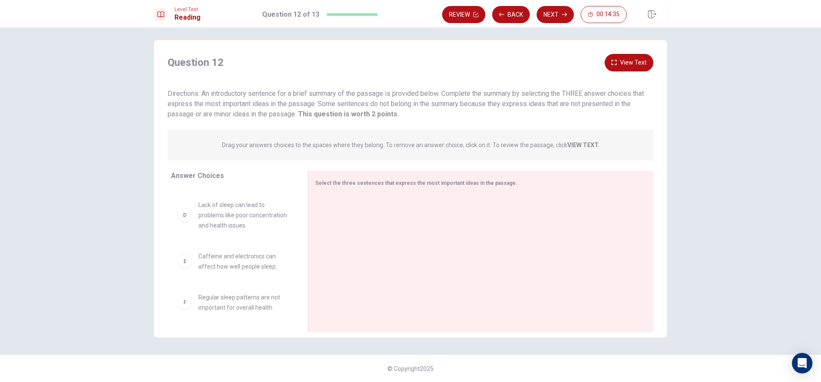
scroll to position [169, 0]
drag, startPoint x: 225, startPoint y: 273, endPoint x: 378, endPoint y: 259, distance: 153.4
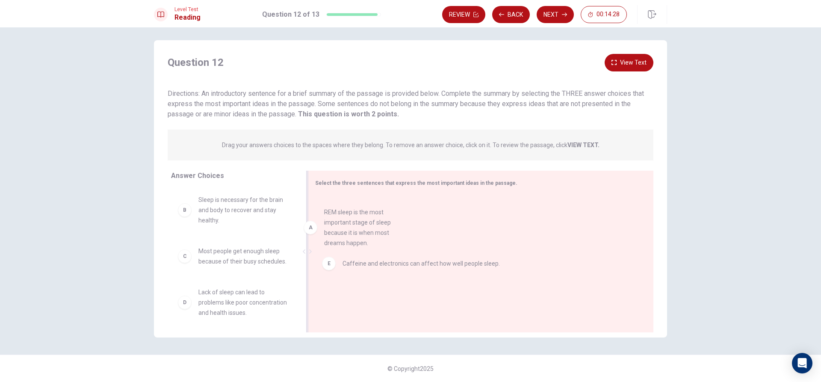
drag, startPoint x: 248, startPoint y: 211, endPoint x: 388, endPoint y: 223, distance: 140.4
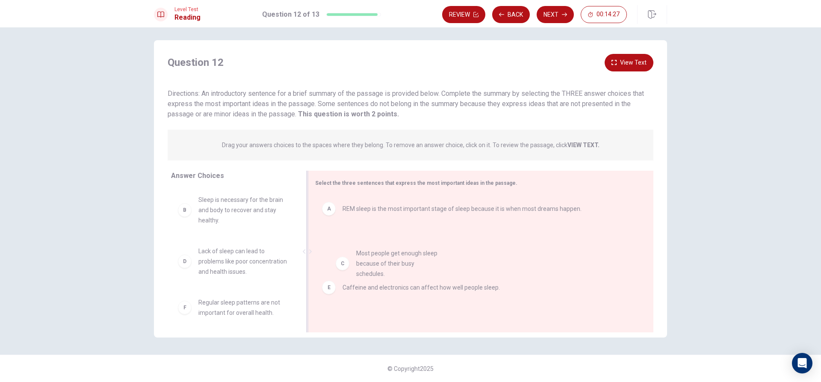
drag, startPoint x: 234, startPoint y: 263, endPoint x: 402, endPoint y: 265, distance: 167.7
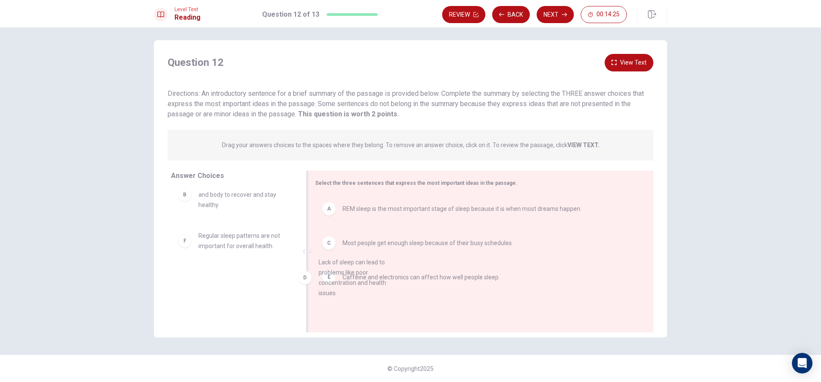
drag, startPoint x: 233, startPoint y: 226, endPoint x: 361, endPoint y: 253, distance: 131.2
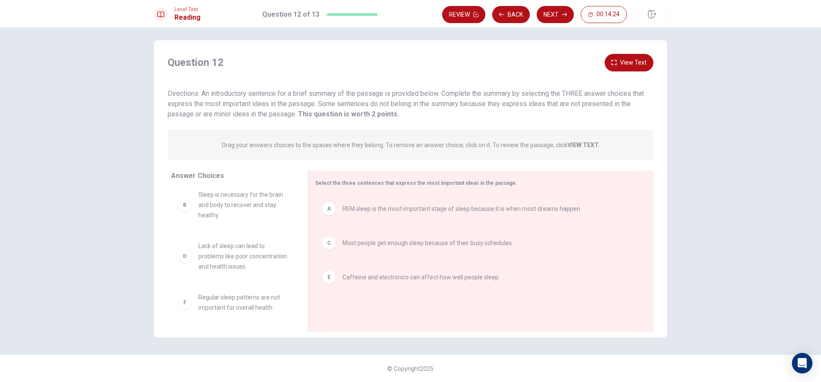
scroll to position [0, 0]
click at [563, 13] on icon "button" at bounding box center [564, 14] width 5 height 5
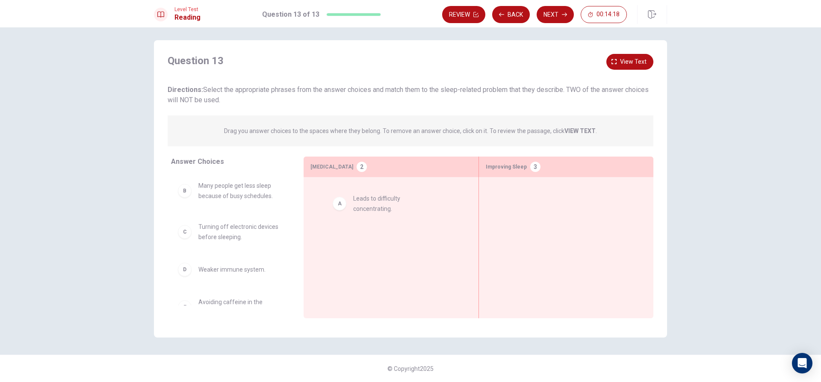
drag, startPoint x: 217, startPoint y: 196, endPoint x: 439, endPoint y: 216, distance: 222.1
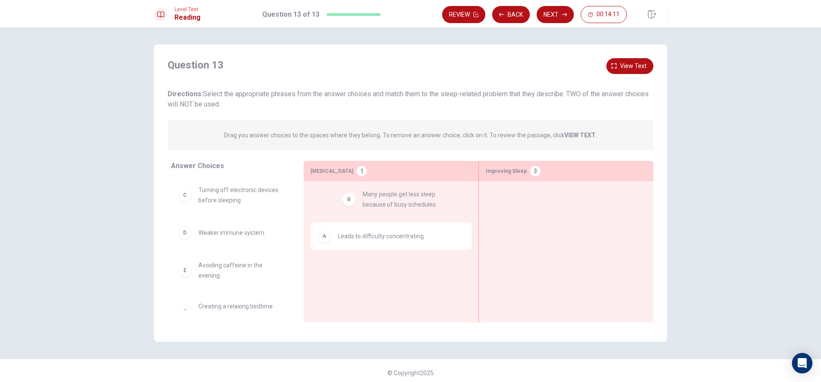
drag, startPoint x: 230, startPoint y: 209, endPoint x: 391, endPoint y: 213, distance: 160.9
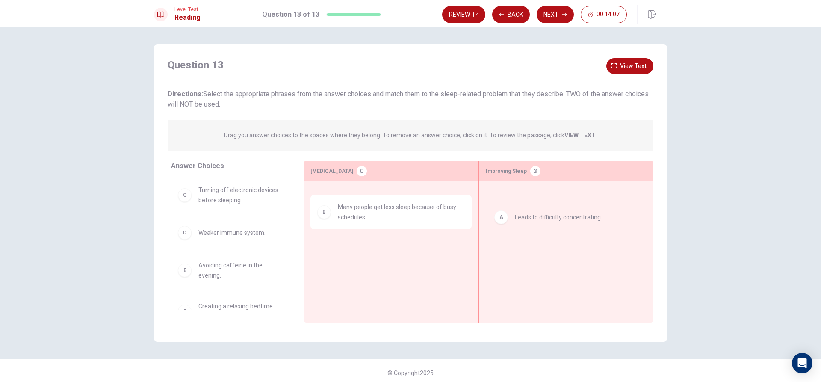
drag, startPoint x: 351, startPoint y: 201, endPoint x: 532, endPoint y: 216, distance: 182.1
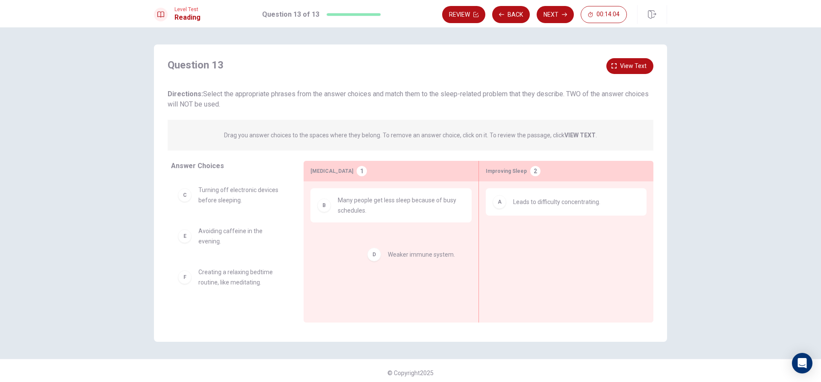
drag, startPoint x: 234, startPoint y: 241, endPoint x: 412, endPoint y: 261, distance: 180.0
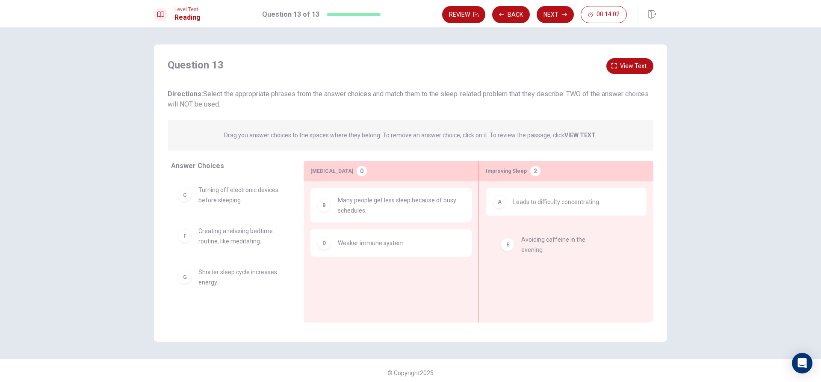
drag, startPoint x: 397, startPoint y: 261, endPoint x: 599, endPoint y: 247, distance: 201.6
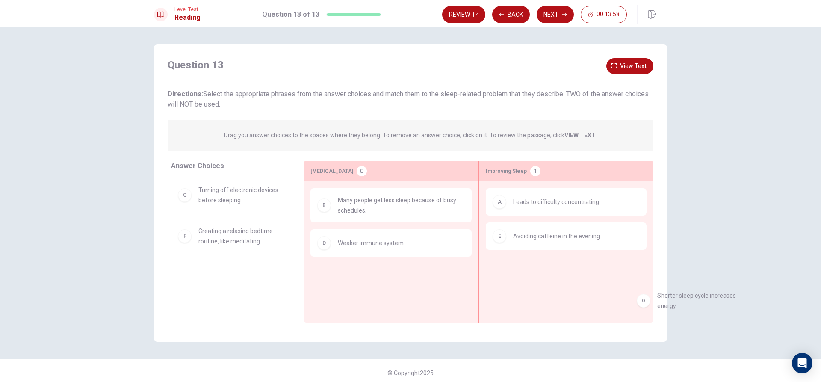
drag, startPoint x: 228, startPoint y: 278, endPoint x: 590, endPoint y: 284, distance: 362.0
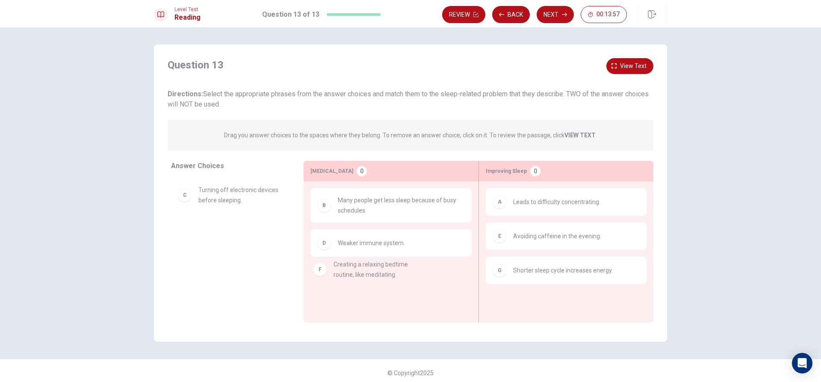
drag, startPoint x: 228, startPoint y: 237, endPoint x: 433, endPoint y: 290, distance: 212.5
drag, startPoint x: 255, startPoint y: 200, endPoint x: 409, endPoint y: 289, distance: 177.7
drag, startPoint x: 227, startPoint y: 184, endPoint x: 449, endPoint y: 298, distance: 250.1
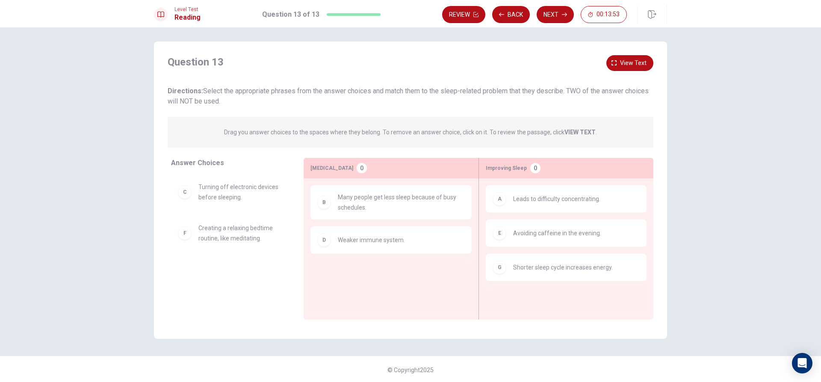
scroll to position [4, 0]
click at [558, 15] on button "Next" at bounding box center [555, 14] width 37 height 17
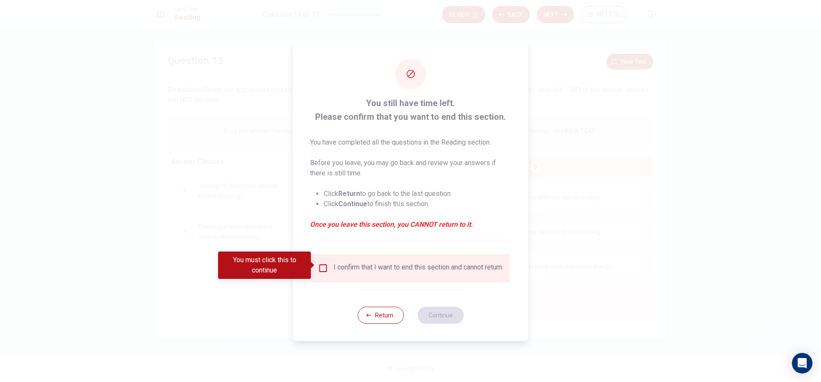
click at [326, 267] on input "You must click this to continue" at bounding box center [323, 268] width 10 height 10
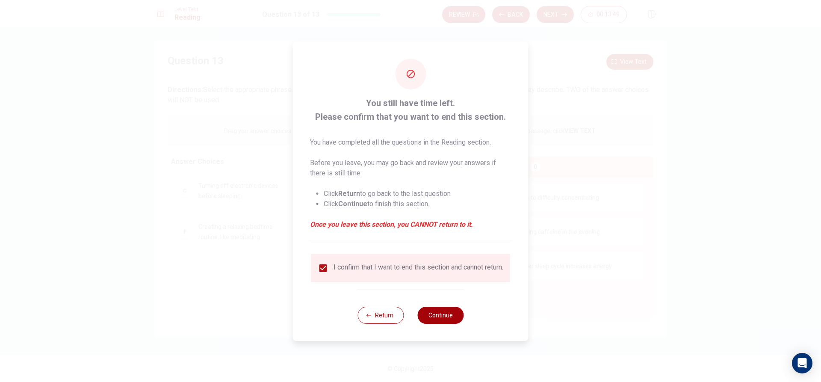
click at [444, 322] on button "Continue" at bounding box center [441, 315] width 46 height 17
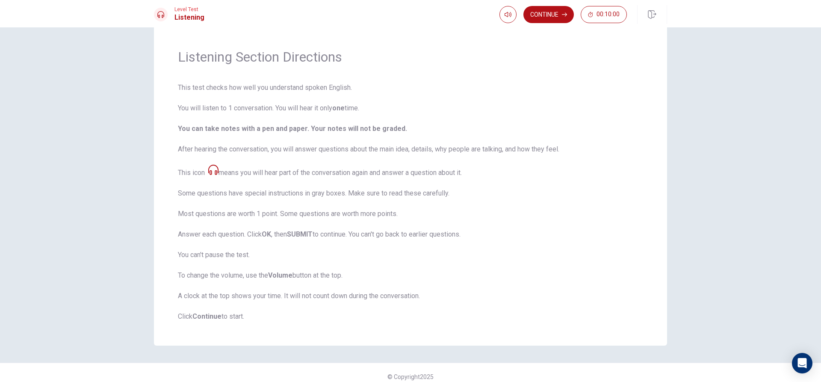
scroll to position [28, 0]
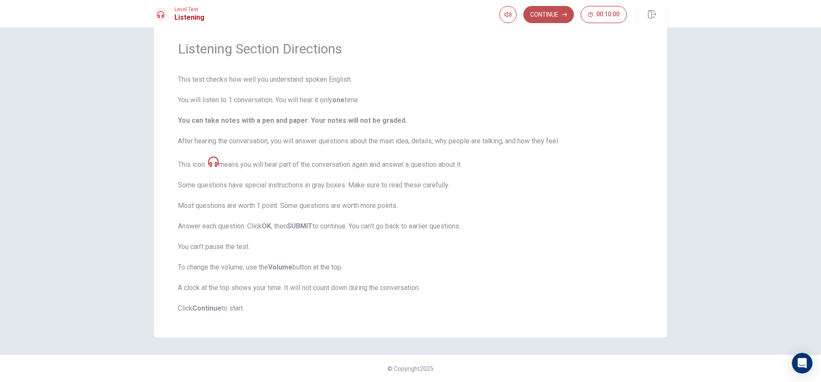
click at [546, 10] on button "Continue" at bounding box center [549, 14] width 50 height 17
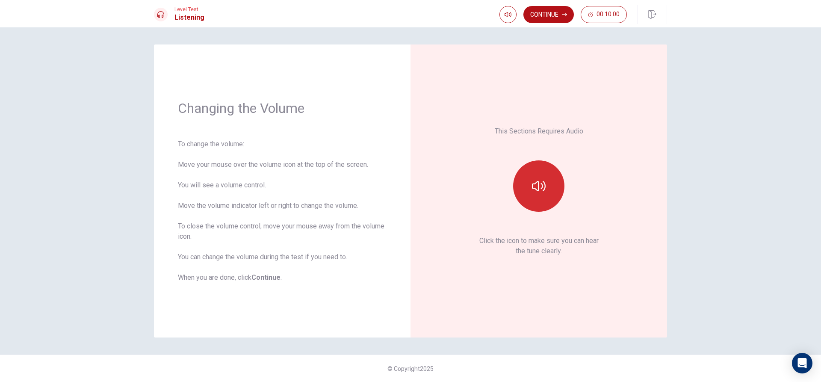
click at [532, 198] on button "button" at bounding box center [538, 185] width 51 height 51
click at [559, 15] on button "Continue" at bounding box center [549, 14] width 50 height 17
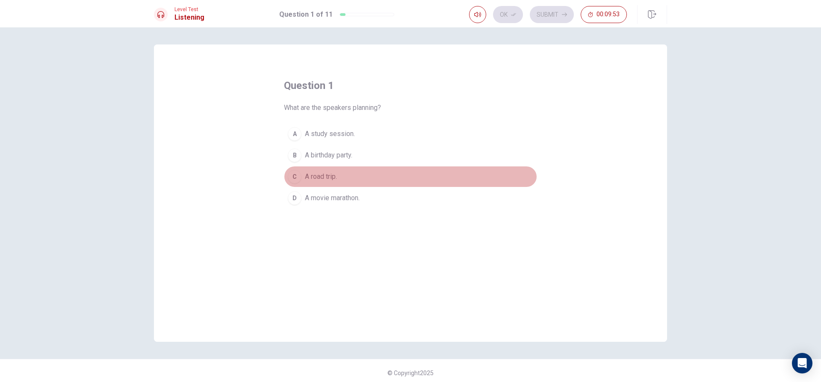
click at [326, 181] on span "A road trip." at bounding box center [321, 177] width 32 height 10
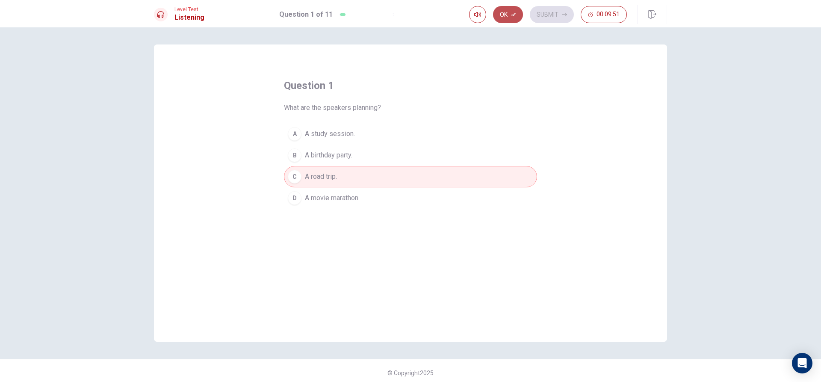
click at [513, 17] on icon "button" at bounding box center [513, 14] width 5 height 5
click at [548, 14] on button "Submit" at bounding box center [552, 14] width 44 height 17
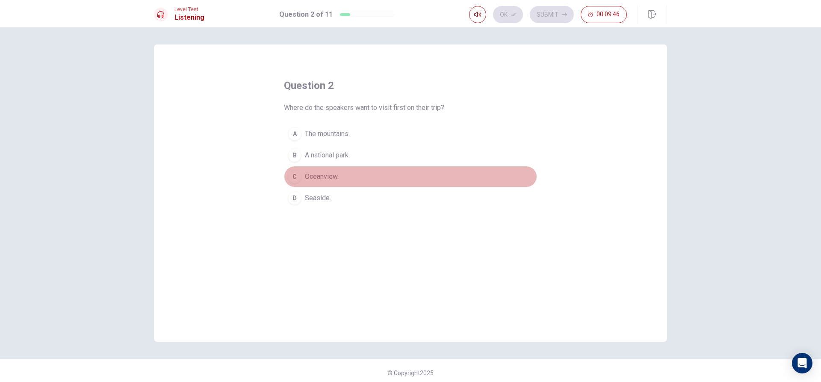
click at [335, 181] on span "Oceanview." at bounding box center [322, 177] width 34 height 10
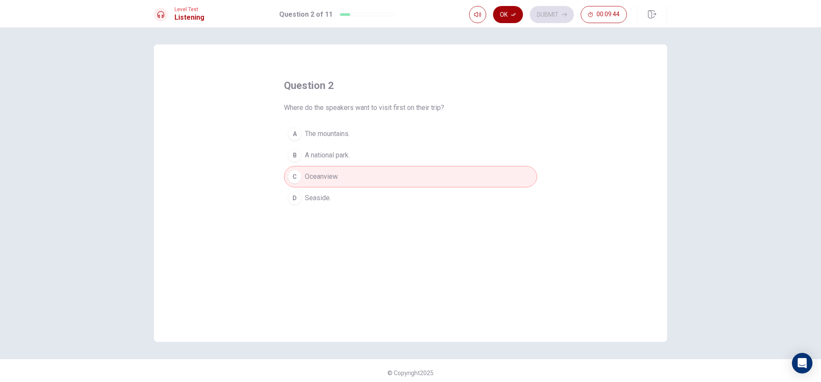
click at [513, 16] on icon "button" at bounding box center [513, 14] width 5 height 5
click at [541, 15] on button "Submit" at bounding box center [552, 14] width 44 height 17
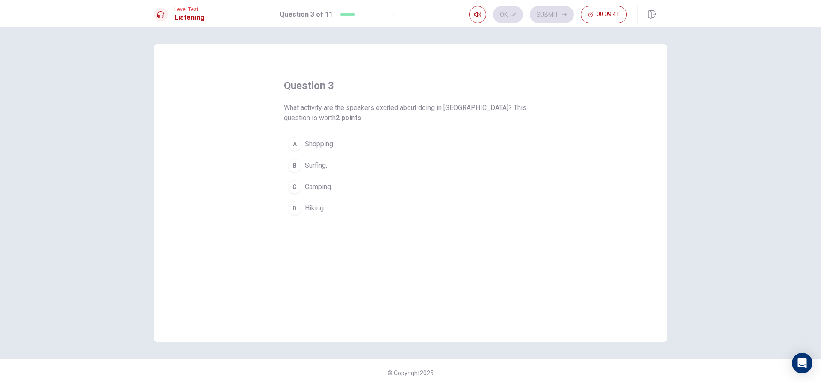
drag, startPoint x: 272, startPoint y: 114, endPoint x: 391, endPoint y: 110, distance: 119.0
click at [389, 110] on div "question 3 What activity are the speakers excited about doing in [GEOGRAPHIC_DA…" at bounding box center [410, 192] width 513 height 297
click at [326, 187] on span "Camping." at bounding box center [318, 187] width 27 height 10
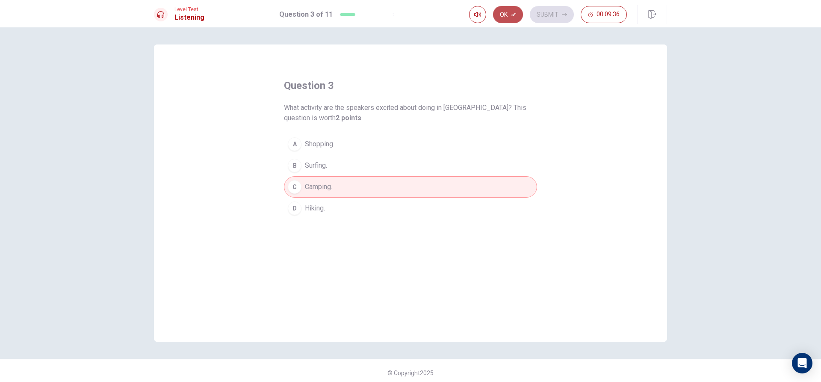
click at [520, 8] on button "Ok" at bounding box center [508, 14] width 30 height 17
click at [543, 12] on button "Submit" at bounding box center [552, 14] width 44 height 17
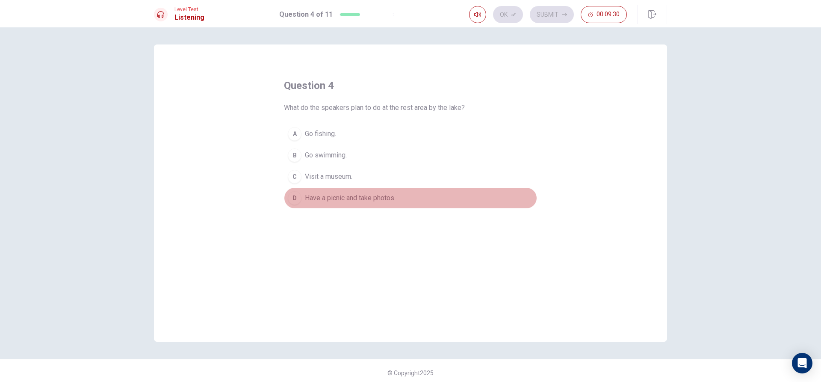
click at [376, 199] on span "Have a picnic and take photos." at bounding box center [350, 198] width 91 height 10
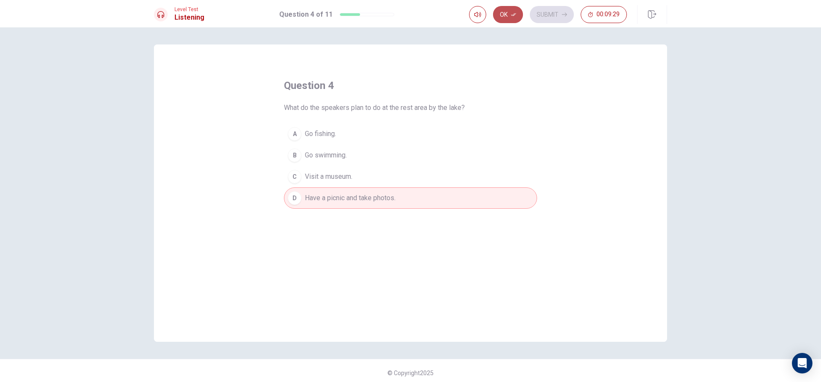
click at [510, 14] on button "Ok" at bounding box center [508, 14] width 30 height 17
click at [541, 6] on button "Submit" at bounding box center [552, 14] width 44 height 17
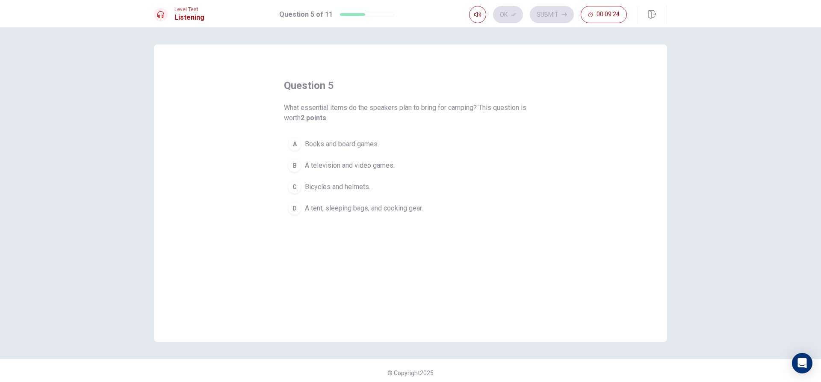
click at [389, 201] on button "D A tent, sleeping bags, and cooking gear." at bounding box center [410, 208] width 253 height 21
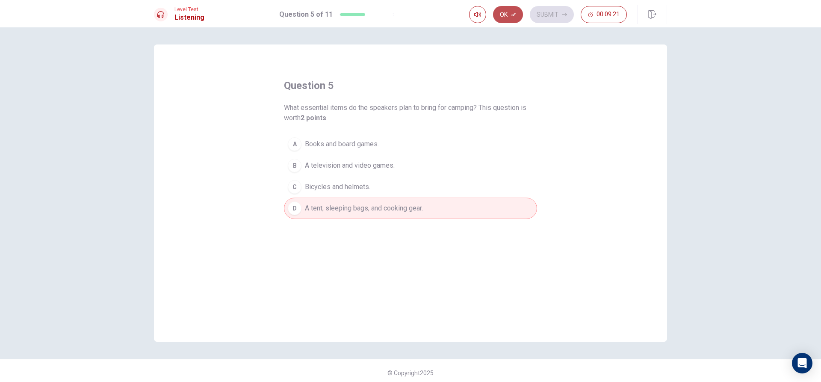
click at [501, 20] on button "Ok" at bounding box center [508, 14] width 30 height 17
click at [557, 10] on button "Submit" at bounding box center [552, 14] width 44 height 17
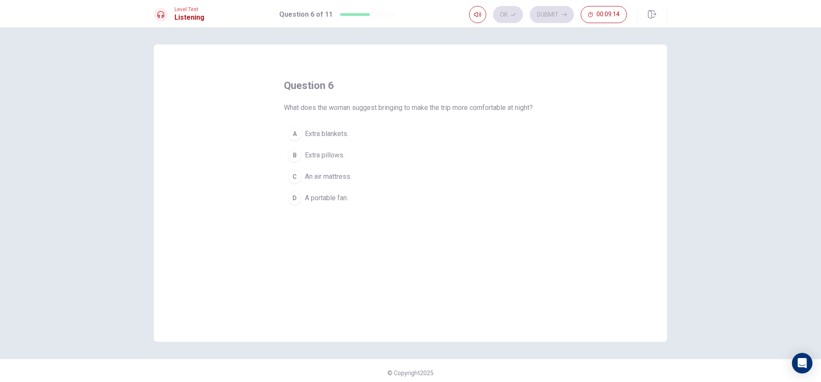
click at [340, 139] on button "A Extra blankets." at bounding box center [410, 133] width 253 height 21
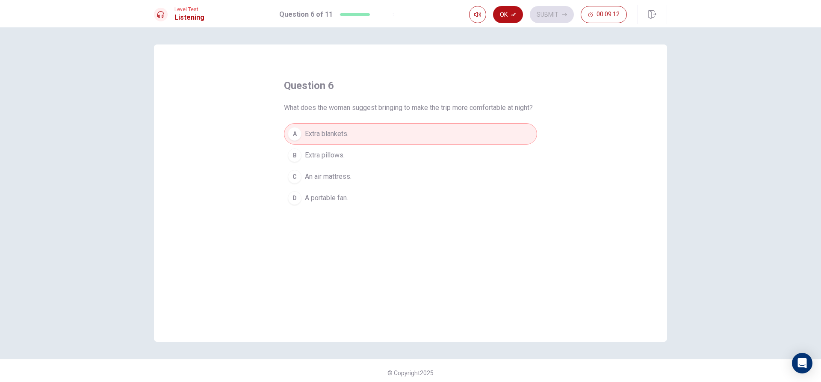
click at [526, 21] on div "Ok Submit 00:09:12" at bounding box center [548, 14] width 158 height 17
click at [510, 11] on button "Ok" at bounding box center [508, 14] width 30 height 17
click at [537, 12] on button "Submit" at bounding box center [552, 14] width 44 height 17
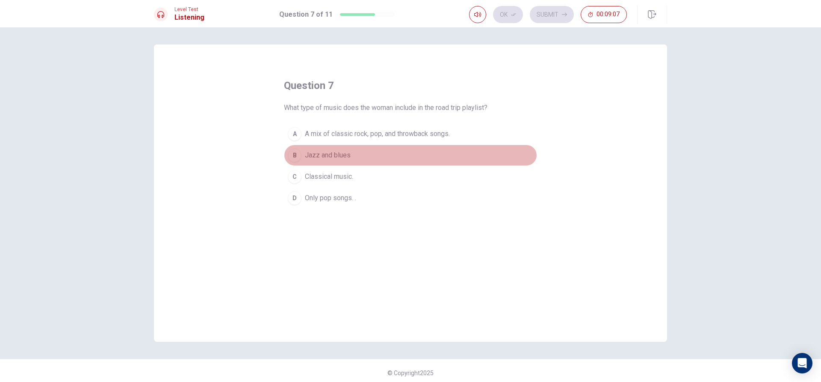
click at [331, 151] on span "Jazz and blues" at bounding box center [328, 155] width 46 height 10
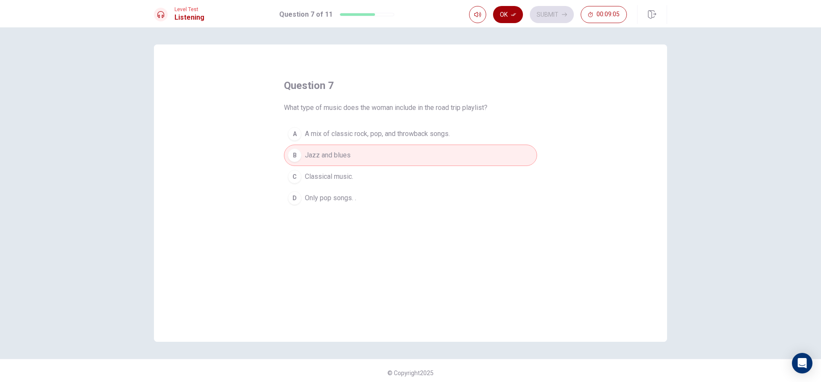
click at [511, 16] on button "Ok" at bounding box center [508, 14] width 30 height 17
click at [548, 12] on button "Submit" at bounding box center [552, 14] width 44 height 17
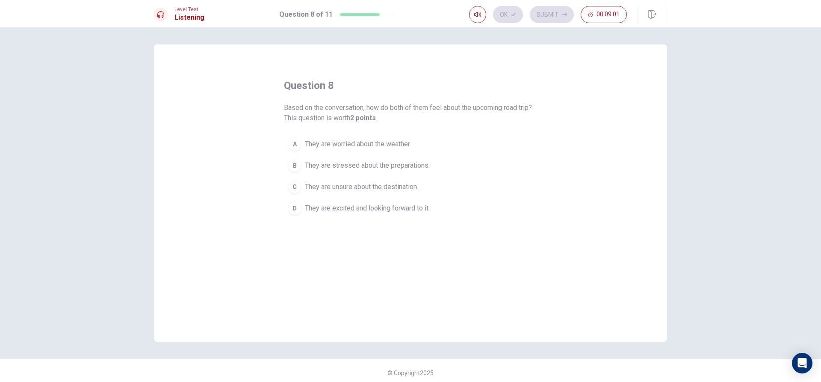
click at [407, 164] on span "They are stressed about the preparations." at bounding box center [367, 165] width 125 height 10
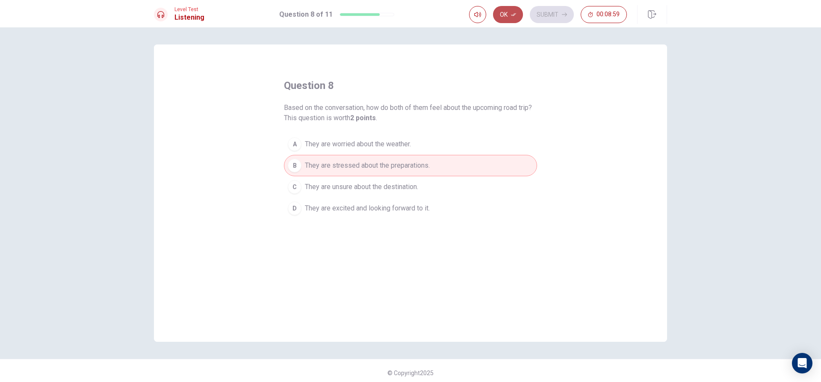
click at [519, 16] on button "Ok" at bounding box center [508, 14] width 30 height 17
click at [540, 14] on button "Submit" at bounding box center [552, 14] width 44 height 17
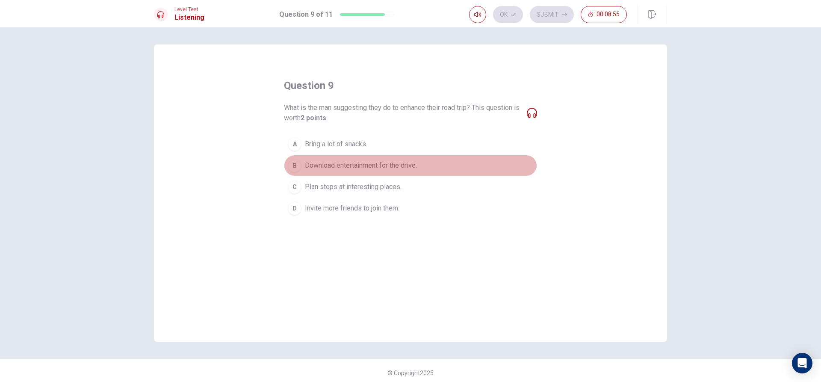
click at [386, 168] on span "Download entertainment for the drive." at bounding box center [361, 165] width 112 height 10
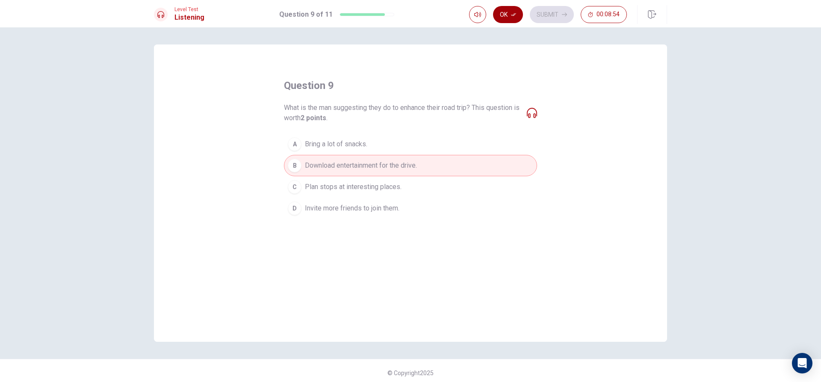
click at [511, 12] on icon "button" at bounding box center [513, 14] width 5 height 5
click at [546, 16] on button "Submit" at bounding box center [552, 14] width 44 height 17
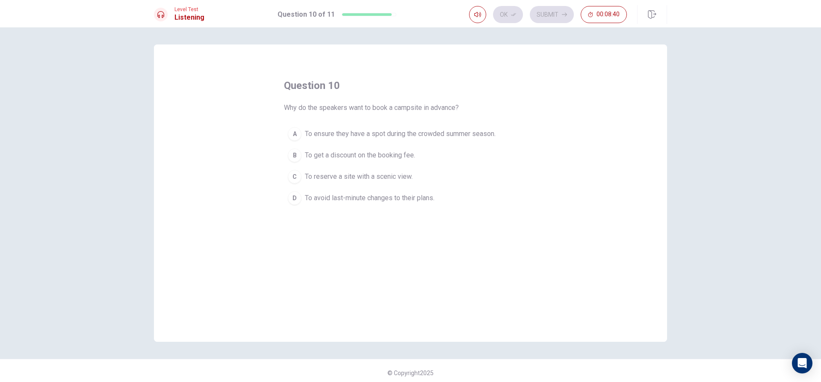
click at [453, 140] on button "A To ensure they have a spot during the crowded summer season." at bounding box center [410, 133] width 253 height 21
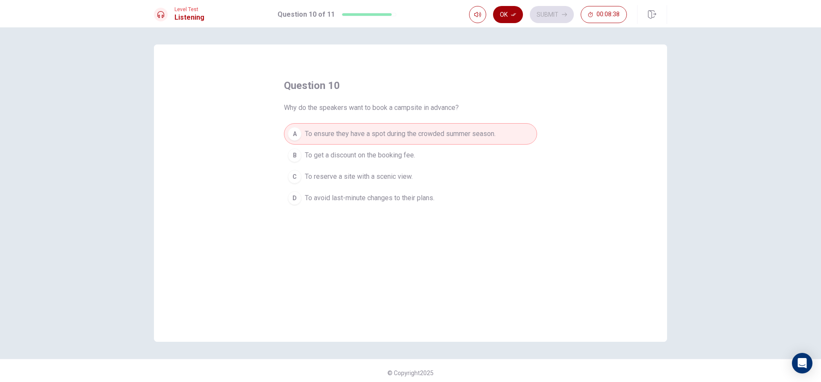
click at [519, 14] on button "Ok" at bounding box center [508, 14] width 30 height 17
click at [537, 15] on button "Submit" at bounding box center [552, 14] width 44 height 17
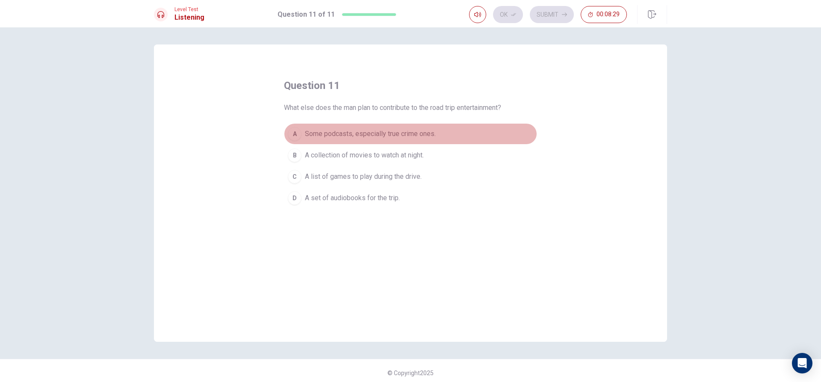
click at [382, 135] on span "Some podcasts, especially true crime ones." at bounding box center [370, 134] width 131 height 10
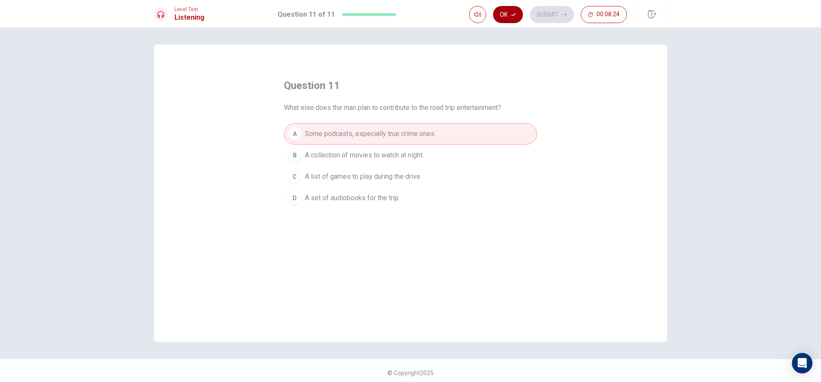
click at [505, 11] on button "Ok" at bounding box center [508, 14] width 30 height 17
click at [552, 11] on button "Submit" at bounding box center [552, 14] width 44 height 17
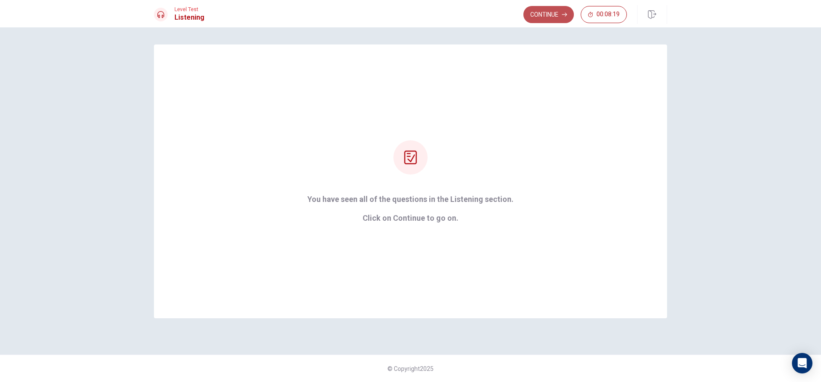
click at [552, 14] on button "Continue" at bounding box center [549, 14] width 50 height 17
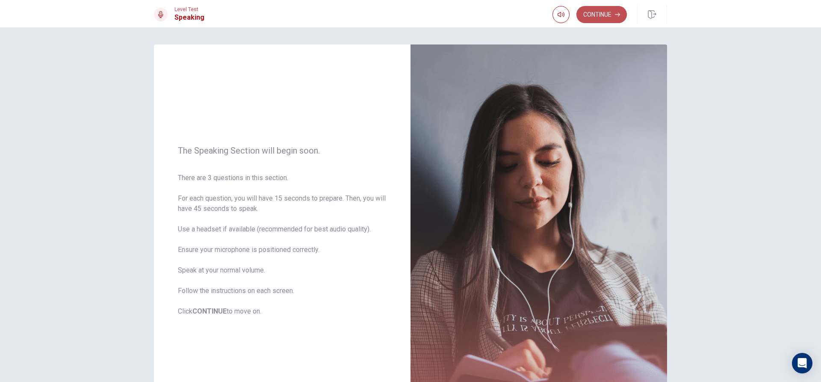
click at [593, 21] on button "Continue" at bounding box center [602, 14] width 50 height 17
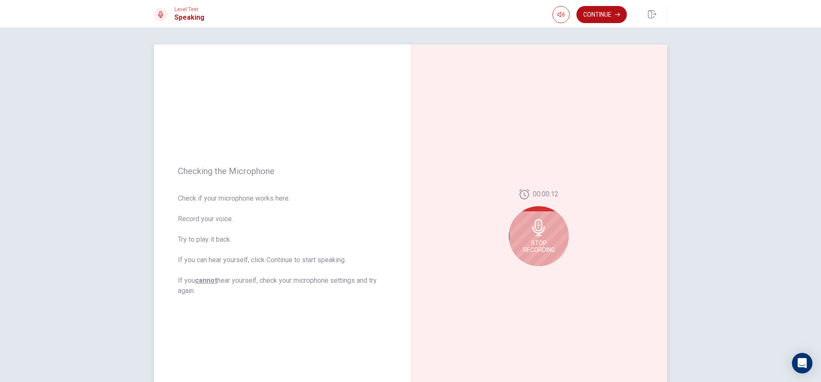
click at [545, 236] on div "Stop Recording" at bounding box center [539, 236] width 60 height 60
click at [538, 229] on icon at bounding box center [540, 230] width 17 height 17
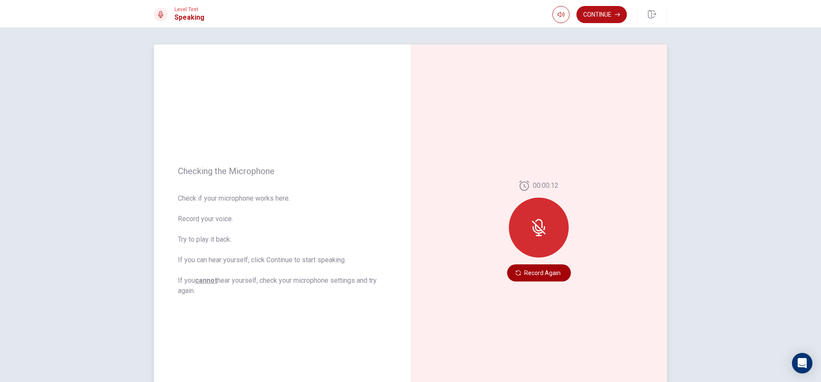
click at [536, 273] on button "Record Again" at bounding box center [539, 272] width 64 height 17
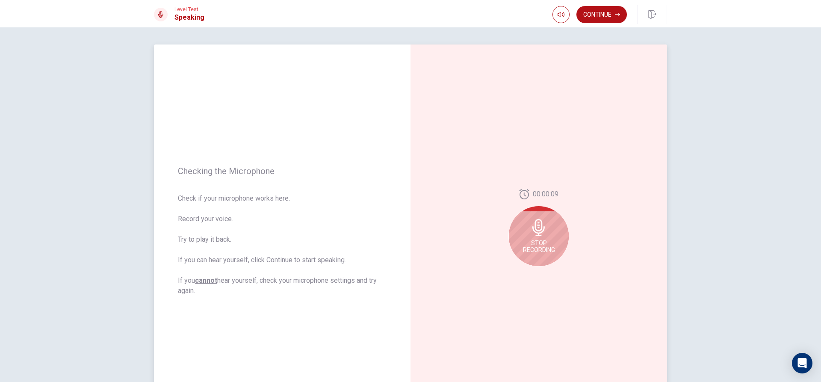
click at [553, 238] on div "Stop Recording" at bounding box center [539, 236] width 60 height 60
drag, startPoint x: 554, startPoint y: 268, endPoint x: 553, endPoint y: 272, distance: 4.3
click at [554, 271] on div "00:00:08" at bounding box center [539, 231] width 60 height 96
click at [550, 272] on button "Play Audio" at bounding box center [549, 273] width 12 height 12
click at [594, 26] on div "Level Test Speaking Continue" at bounding box center [410, 13] width 821 height 27
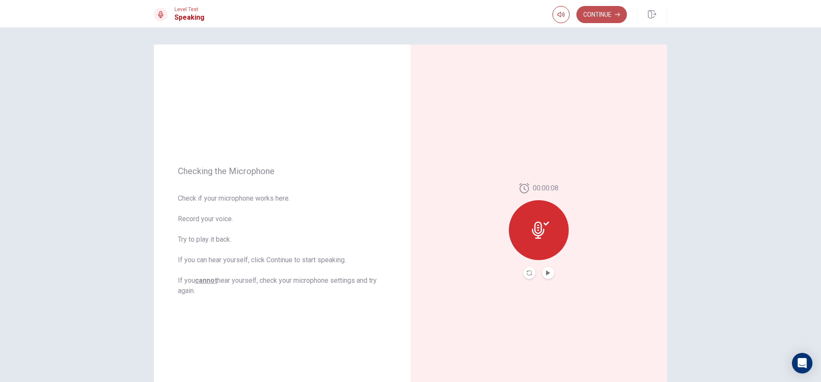
click at [598, 15] on button "Continue" at bounding box center [602, 14] width 50 height 17
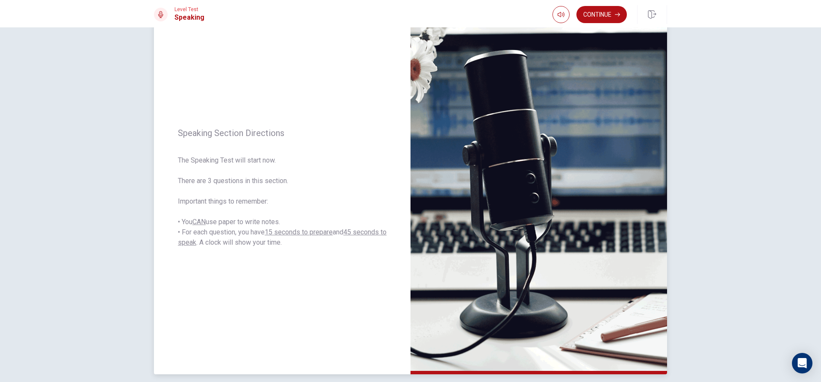
scroll to position [80, 0]
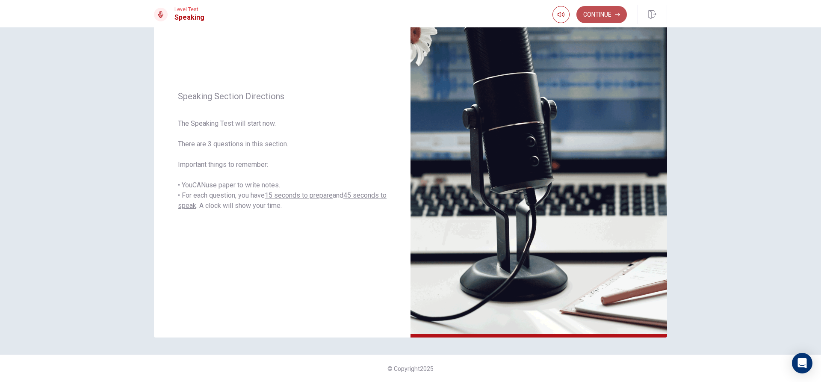
click at [595, 18] on button "Continue" at bounding box center [602, 14] width 50 height 17
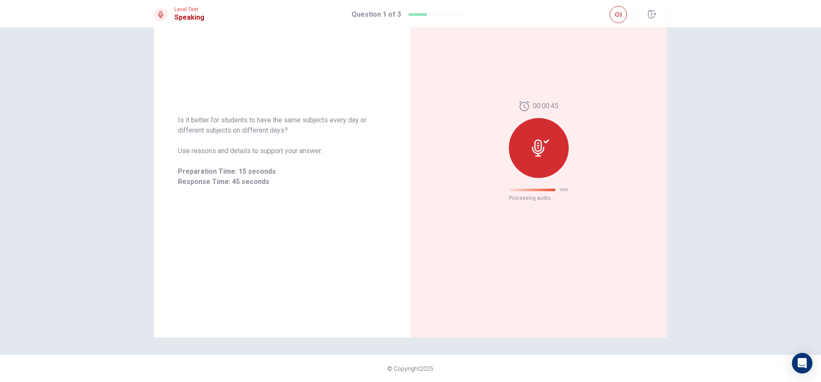
scroll to position [0, 0]
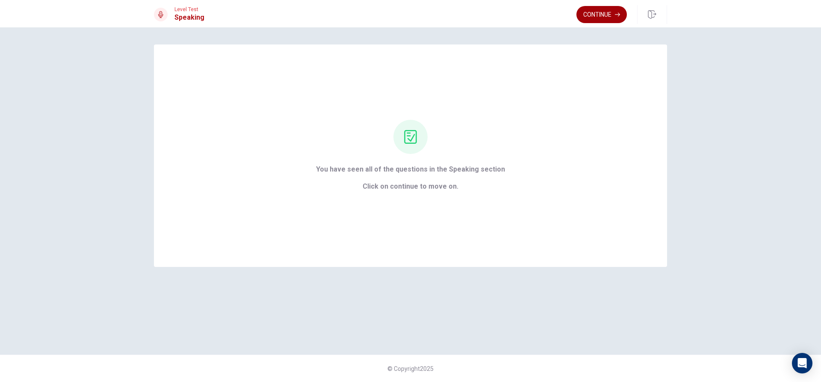
click at [585, 18] on button "Continue" at bounding box center [602, 14] width 50 height 17
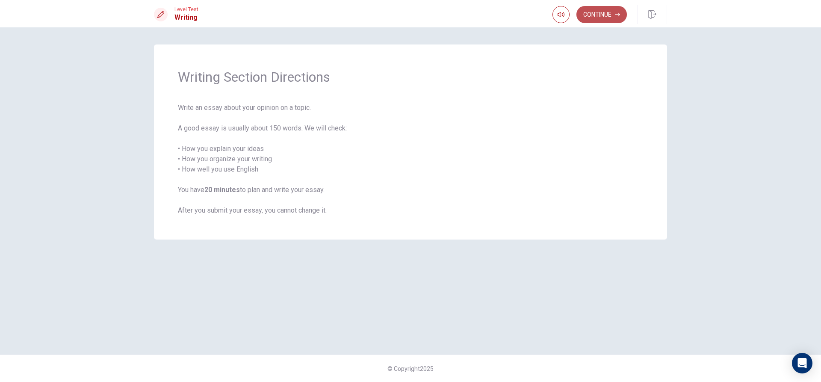
click at [603, 18] on button "Continue" at bounding box center [602, 14] width 50 height 17
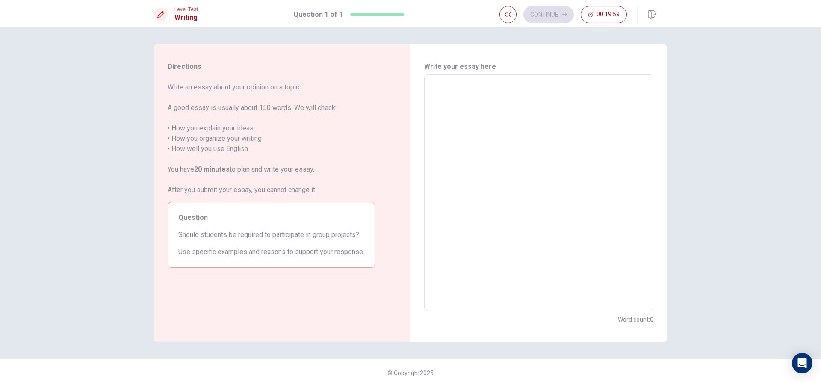
click at [607, 118] on textarea at bounding box center [538, 193] width 217 height 222
type textarea "S"
type textarea "x"
type textarea "St"
type textarea "x"
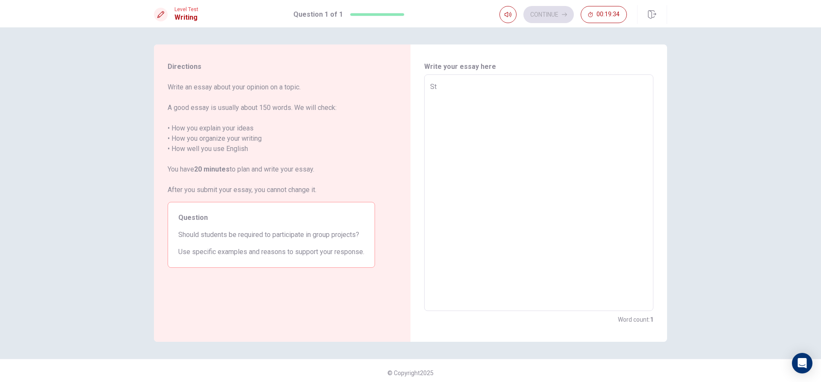
type textarea "Sty"
type textarea "x"
type textarea "Styy"
type textarea "x"
type textarea "Sty"
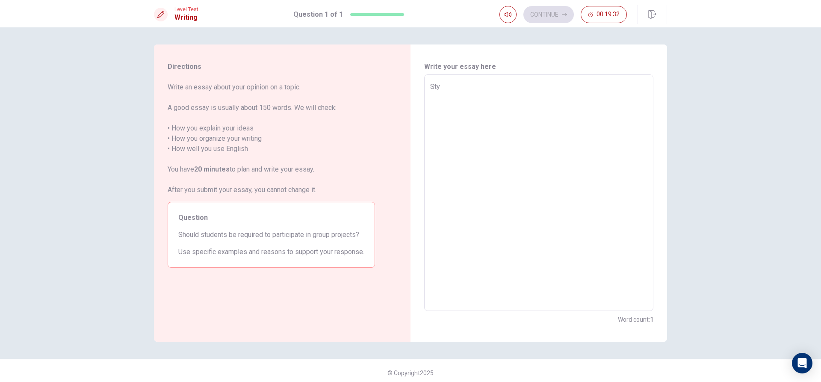
type textarea "x"
type textarea "St"
type textarea "x"
type textarea "Stu"
type textarea "x"
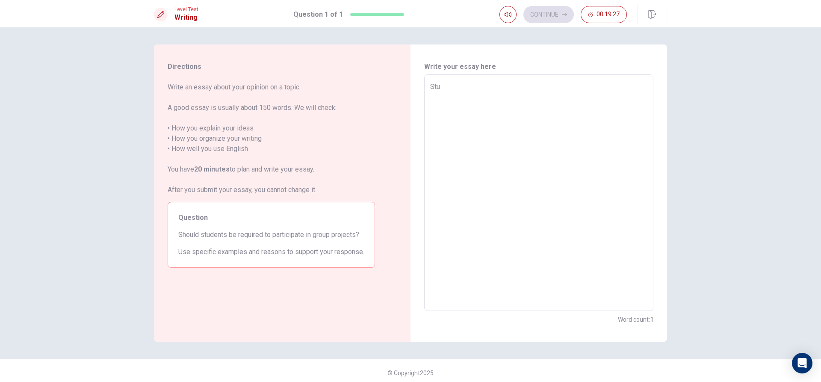
type textarea "Stud"
type textarea "x"
type textarea "Stude"
type textarea "x"
type textarea "Studen"
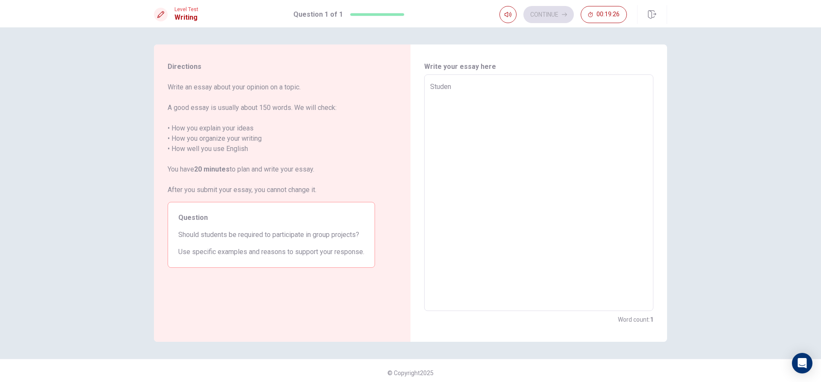
type textarea "x"
type textarea "[PERSON_NAME]"
type textarea "x"
type textarea "Studen"
type textarea "x"
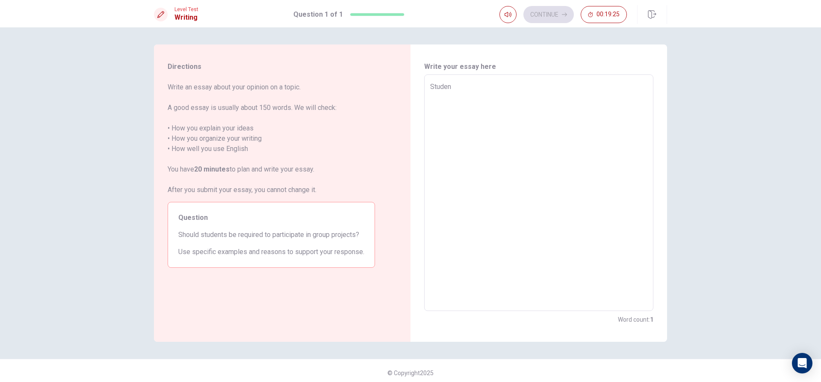
type textarea "Student"
type textarea "x"
type textarea "Students"
type textarea "x"
type textarea "Students"
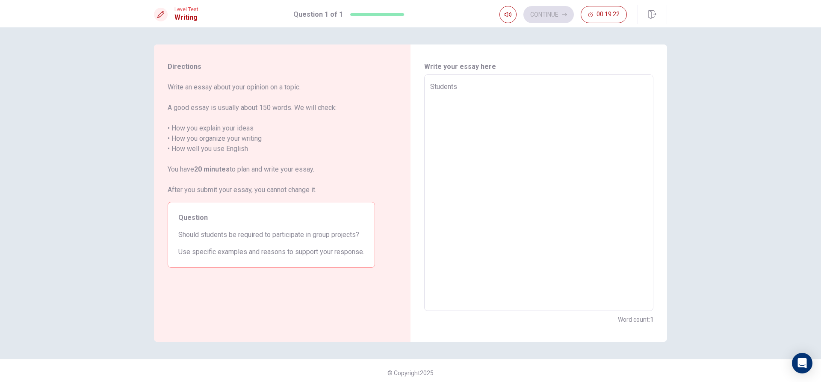
type textarea "x"
type textarea "Students s"
type textarea "x"
type textarea "Students sh"
type textarea "x"
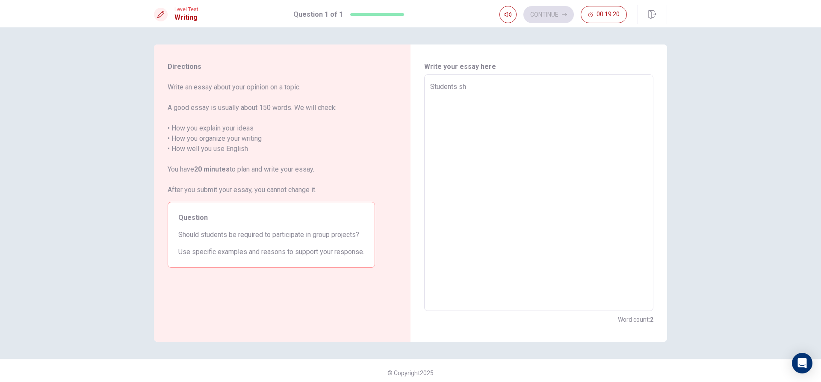
type textarea "Students shi"
type textarea "x"
type textarea "Students shiy"
type textarea "x"
type textarea "Students shi"
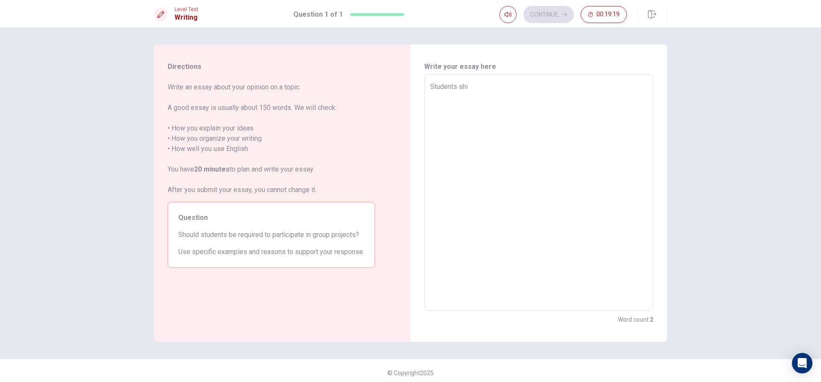
type textarea "x"
type textarea "Students sh"
type textarea "x"
type textarea "Students sho"
type textarea "x"
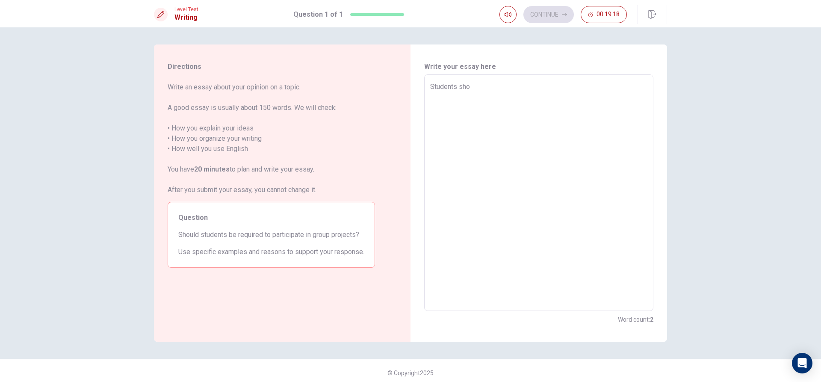
type textarea "Students shou"
type textarea "x"
type textarea "Students shouk"
type textarea "x"
type textarea "Students shoukd"
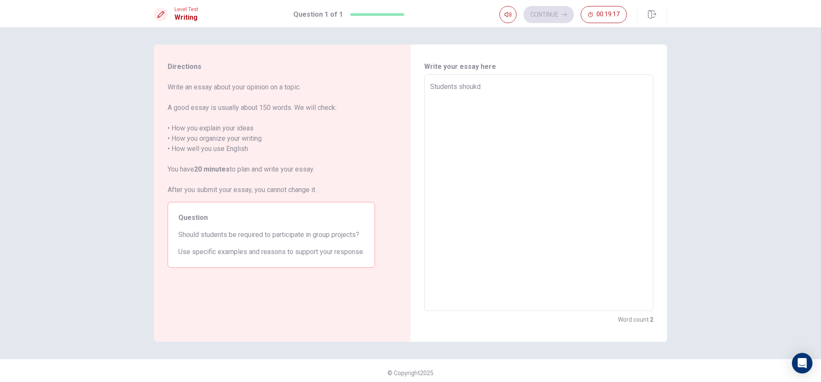
type textarea "x"
type textarea "Students shouk"
type textarea "x"
type textarea "Students shou"
type textarea "x"
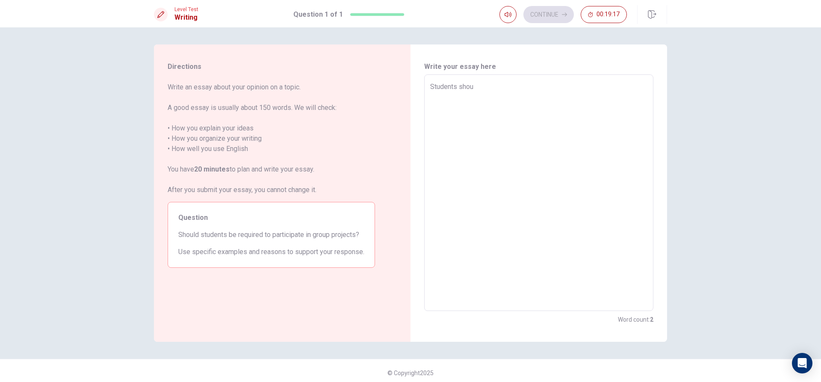
type textarea "Students shoul"
type textarea "x"
type textarea "Students should"
type textarea "x"
type textarea "Students should"
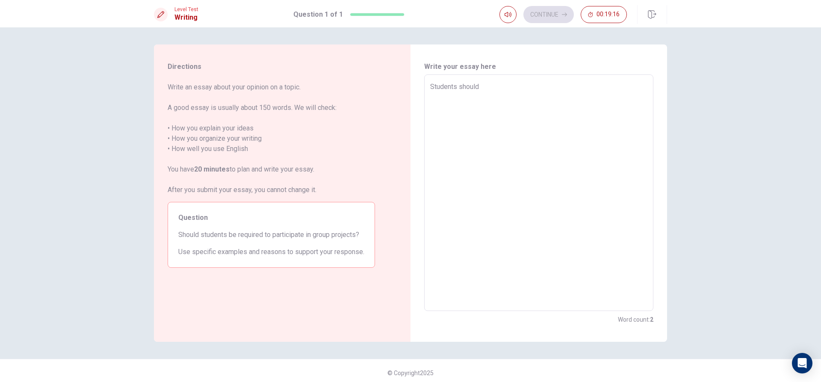
type textarea "x"
type textarea "Students should h"
type textarea "x"
type textarea "Students should ha"
type textarea "x"
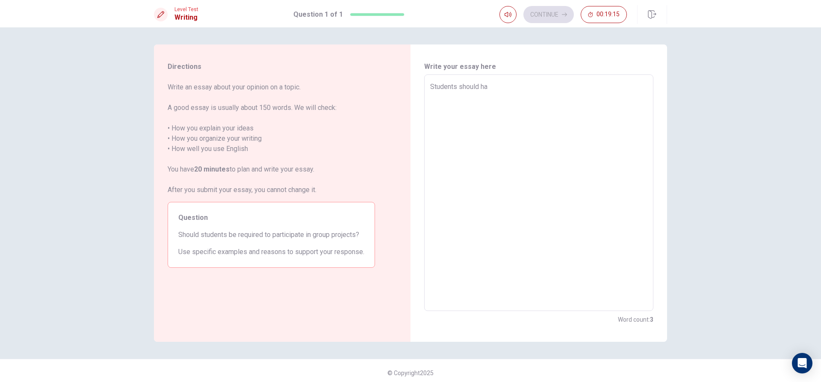
type textarea "Students should hav"
type textarea "x"
type textarea "Students should have"
type textarea "x"
type textarea "Students should have"
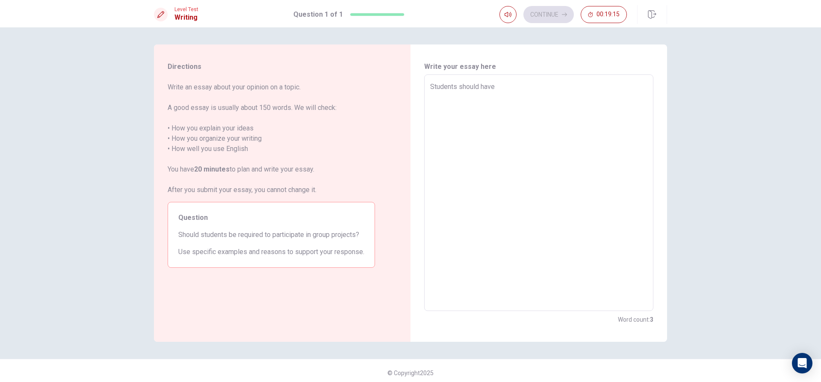
type textarea "x"
type textarea "Students should have r"
type textarea "x"
type textarea "Students should have re"
type textarea "x"
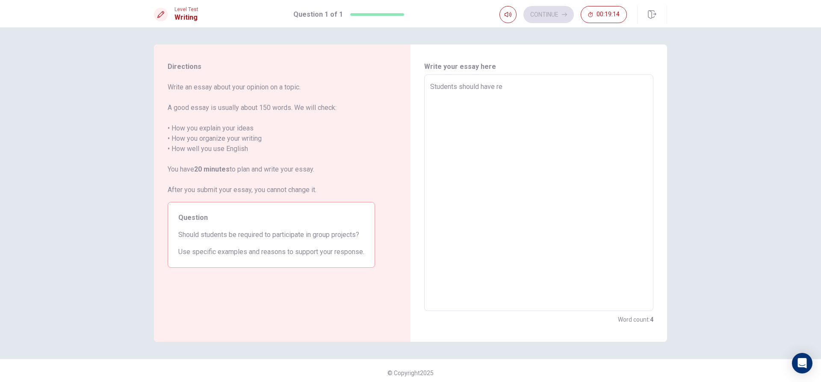
type textarea "Students should have req"
type textarea "x"
type textarea "Students should have reqy"
type textarea "x"
type textarea "Students should have reqyr"
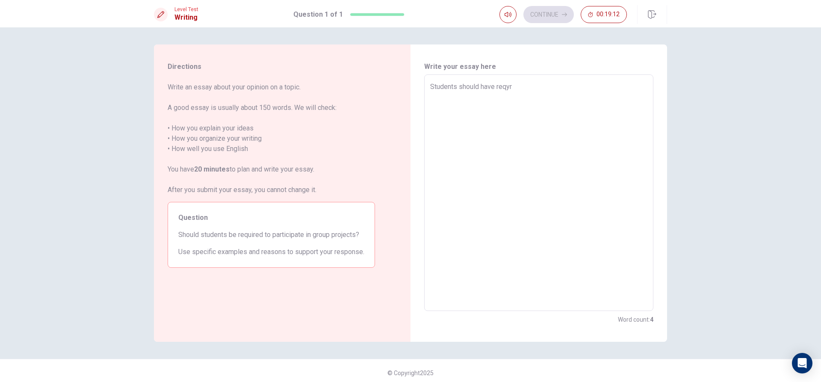
type textarea "x"
type textarea "Students should have reqy"
type textarea "x"
type textarea "Students should have req"
type textarea "x"
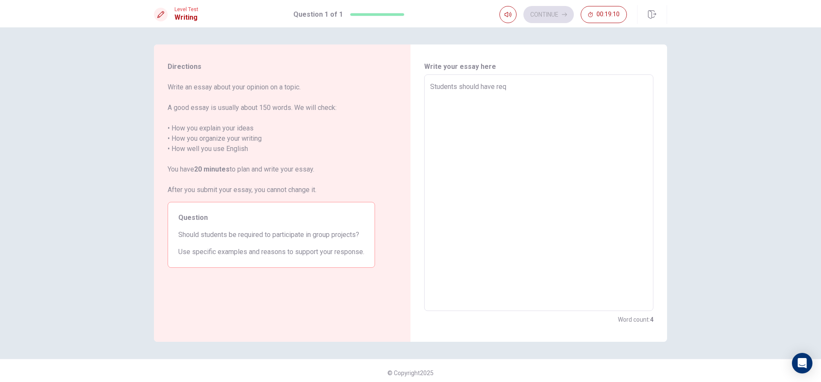
type textarea "Students should have requ"
type textarea "x"
type textarea "Students should have requr"
type textarea "x"
type textarea "Students should have requri"
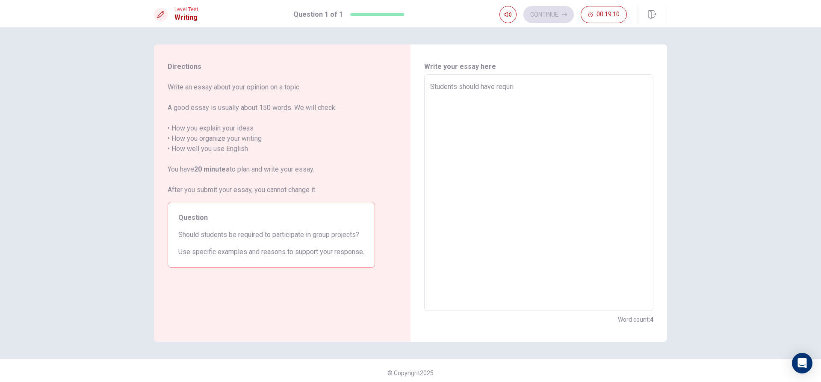
type textarea "x"
type textarea "Students should have requrie"
type textarea "x"
type textarea "Students should have requri"
type textarea "x"
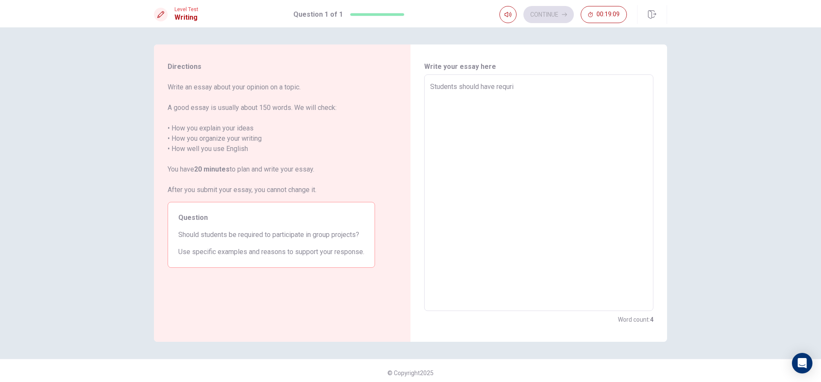
type textarea "Students should have requr"
type textarea "x"
type textarea "Students should have requ"
type textarea "x"
type textarea "Students should have requi"
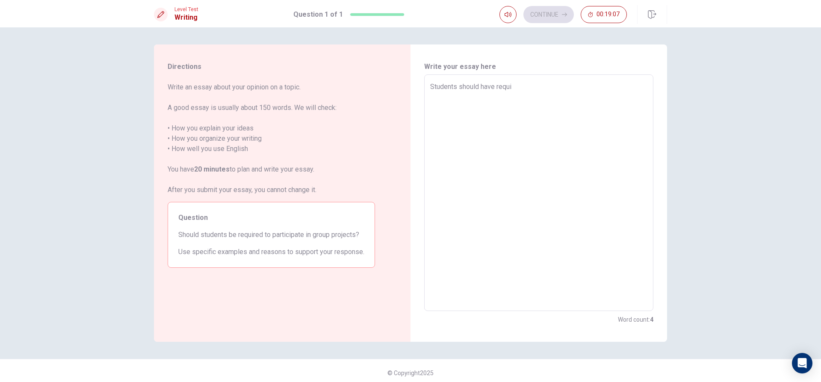
type textarea "x"
type textarea "Students should have requir"
type textarea "x"
type textarea "Students should have require"
type textarea "x"
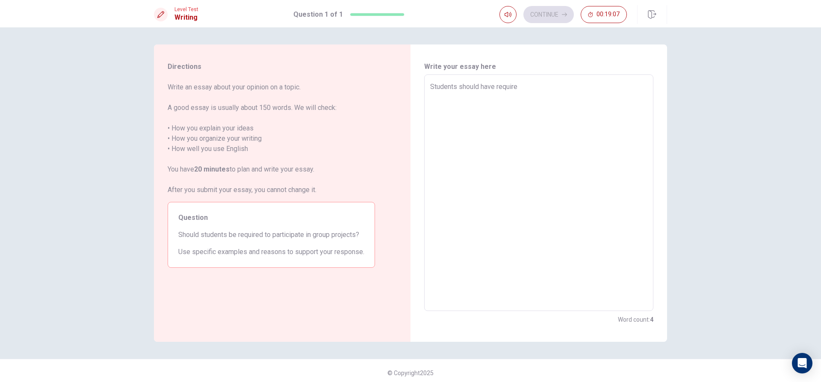
type textarea "Students should have required"
type textarea "x"
type textarea "Students should have required"
type textarea "x"
type textarea "Students should have required t"
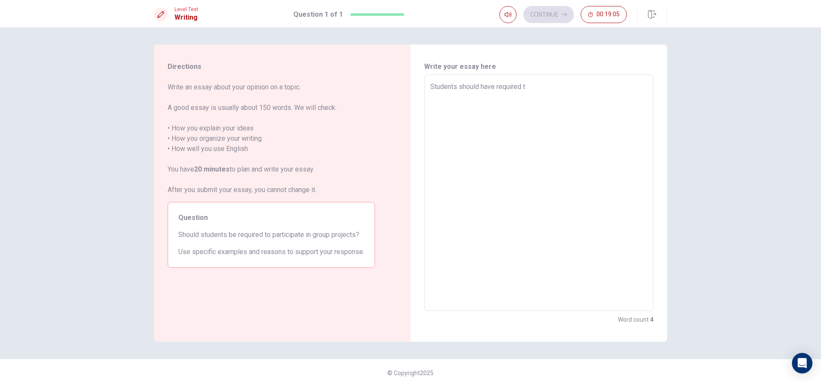
type textarea "x"
type textarea "Students should have required to"
type textarea "x"
type textarea "Students should have required to"
type textarea "x"
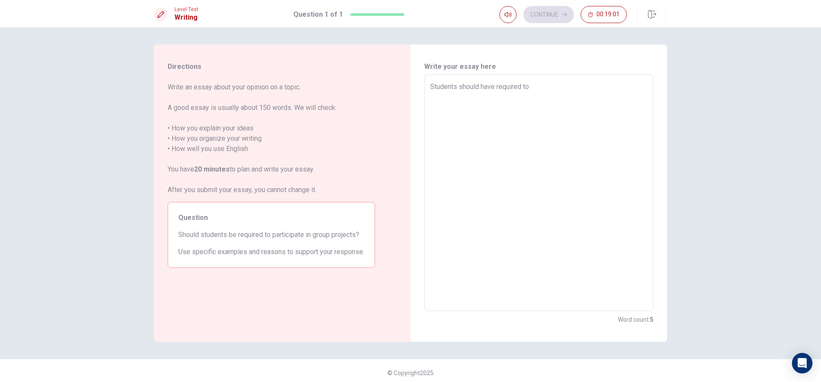
type textarea "Students should have required to g"
type textarea "x"
type textarea "Students should have required to gr"
type textarea "x"
type textarea "Students should have required to gri"
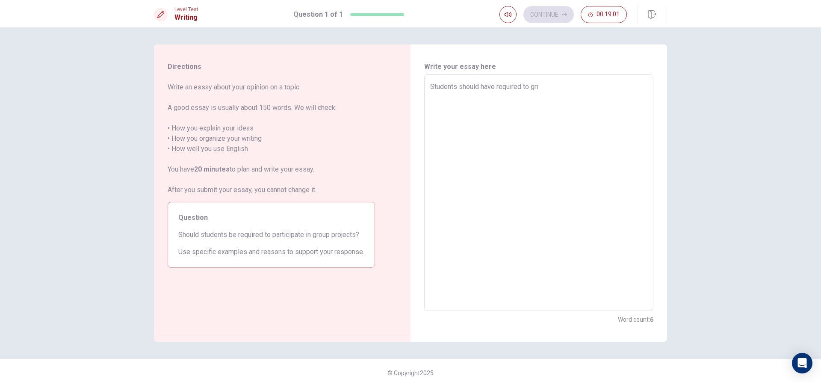
type textarea "x"
type textarea "Students should have required to grio"
type textarea "x"
type textarea "Students should have required to gri"
type textarea "x"
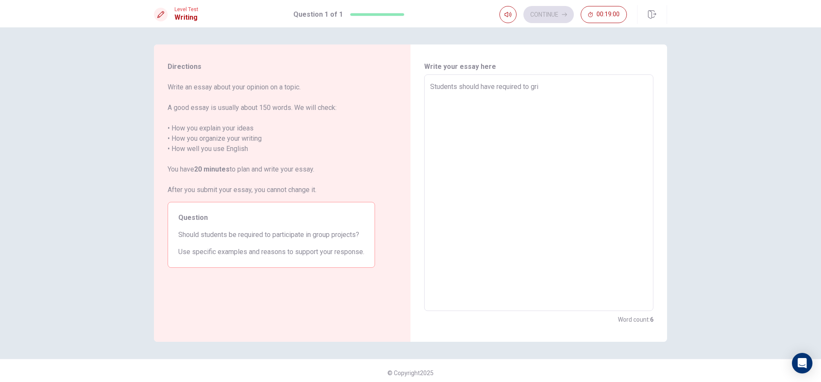
type textarea "Students should have required to gr"
type textarea "x"
type textarea "Students should have required to gro"
type textarea "x"
type textarea "Students should have required to [PERSON_NAME]"
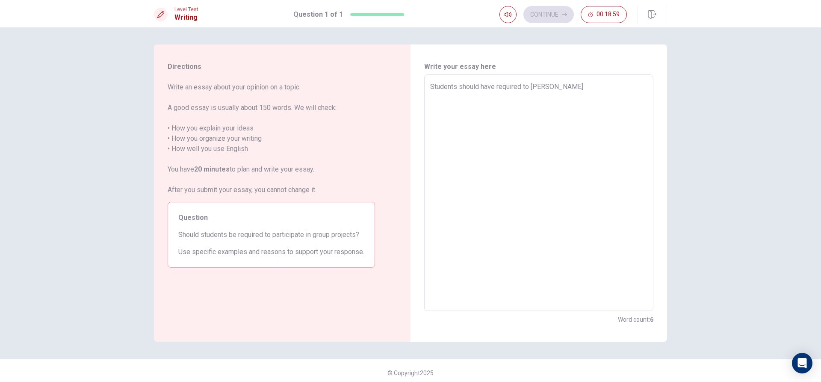
type textarea "x"
type textarea "Students should have required to gro"
type textarea "x"
type textarea "Students should have required to grou"
type textarea "x"
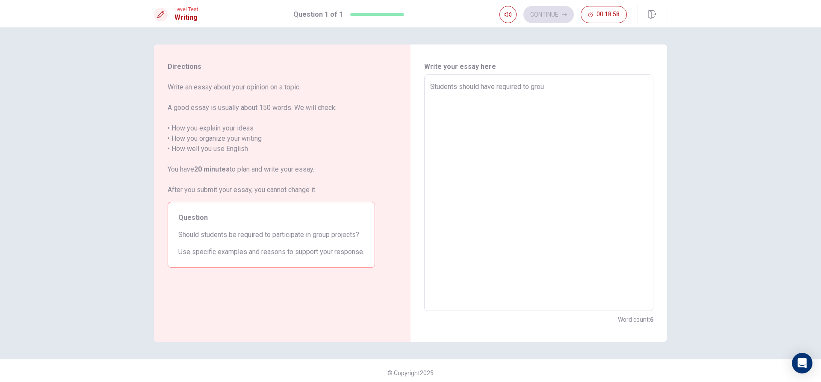
type textarea "Students should have required to group"
type textarea "x"
type textarea "Students should have required to group"
type textarea "x"
type textarea "Students should have required to group p"
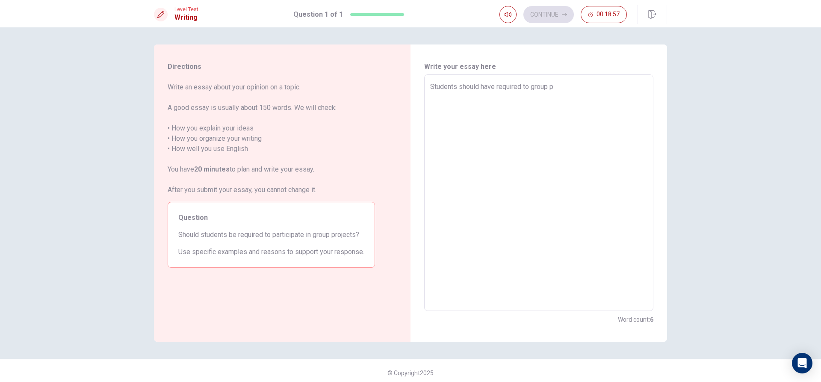
type textarea "x"
type textarea "Students should have required to group pr"
type textarea "x"
type textarea "Students should have required to group pro"
type textarea "x"
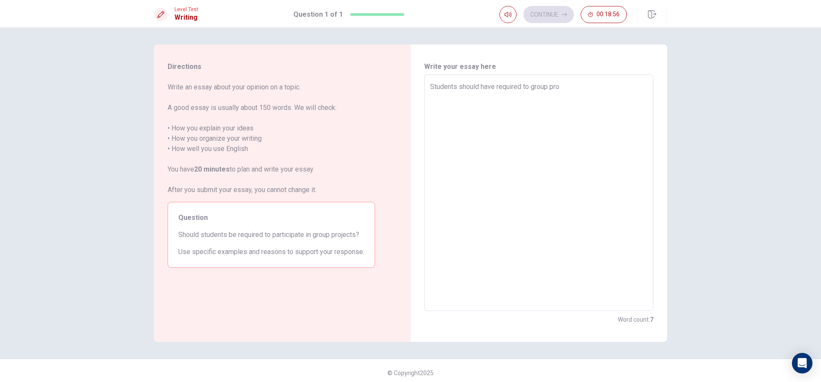
type textarea "Students should have required to group proh"
type textarea "x"
type textarea "Students should have required to group pro"
type textarea "x"
type textarea "Students should have required to group proj"
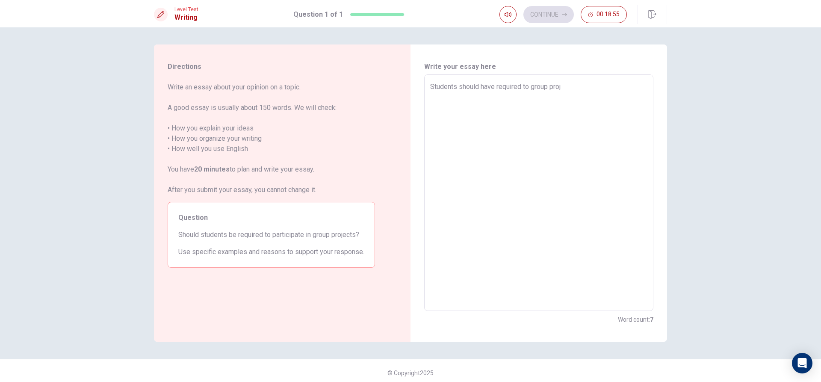
type textarea "x"
type textarea "Students should have required to group proje"
type textarea "x"
type textarea "Students should have required to group projec"
type textarea "x"
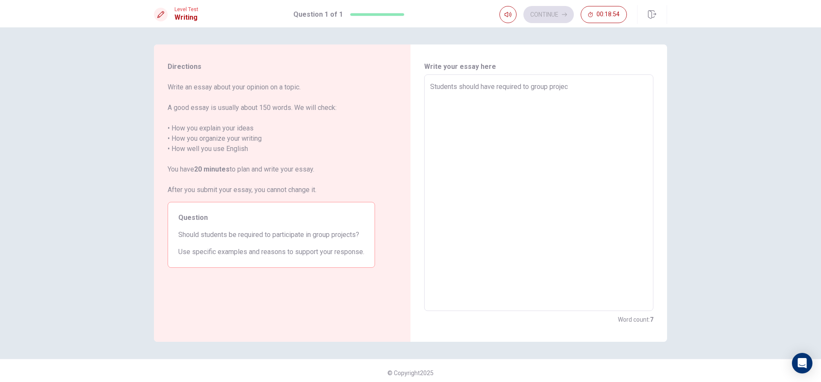
type textarea "Students should have required to group projecy"
type textarea "x"
type textarea "Students should have required to group projec"
type textarea "x"
type textarea "Students should have required to group project"
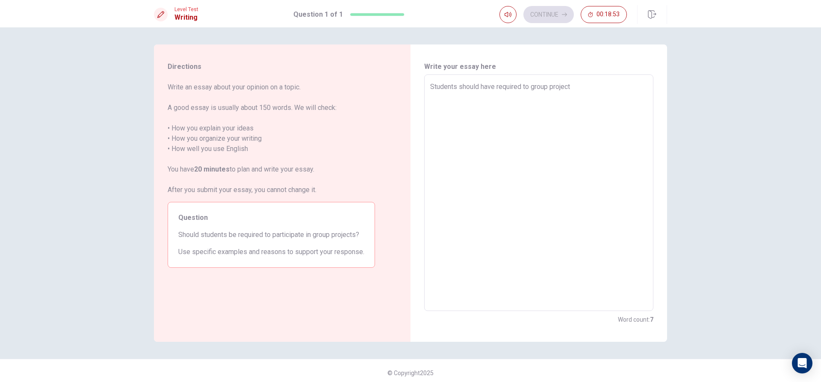
type textarea "x"
type textarea "Students should have required to group project"
type textarea "x"
type textarea "Students should have required to group project b"
type textarea "x"
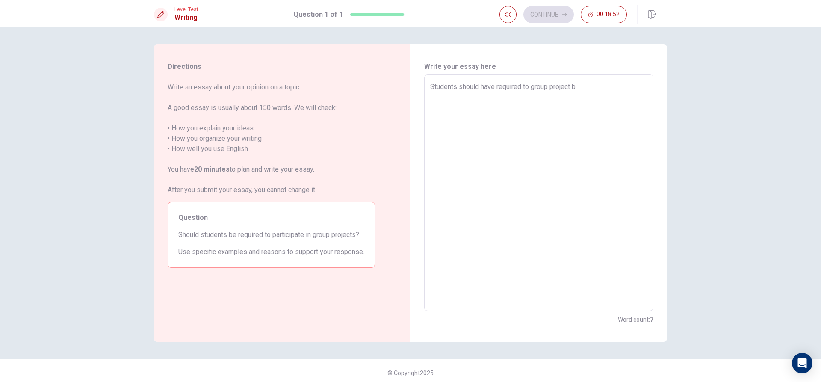
type textarea "Students should have required to group project be"
type textarea "x"
type textarea "Students should have required to group project bec"
type textarea "x"
type textarea "Students should have required to group project beca"
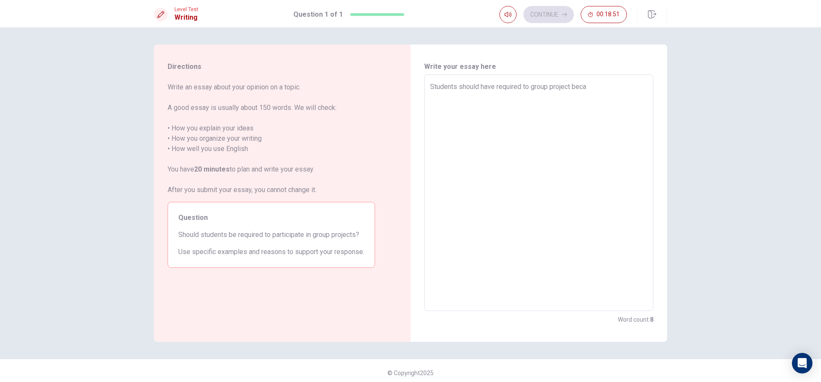
type textarea "x"
type textarea "Students should have required to group project becas"
type textarea "x"
type textarea "Students should have required to group project becasu"
type textarea "x"
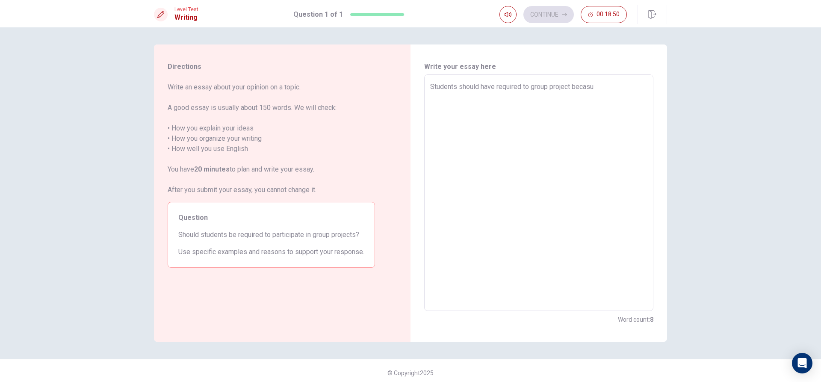
type textarea "Students should have required to group project becasus"
type textarea "x"
type textarea "Students should have required to group project becasuse"
type textarea "x"
type textarea "Students should have required to group project becasus"
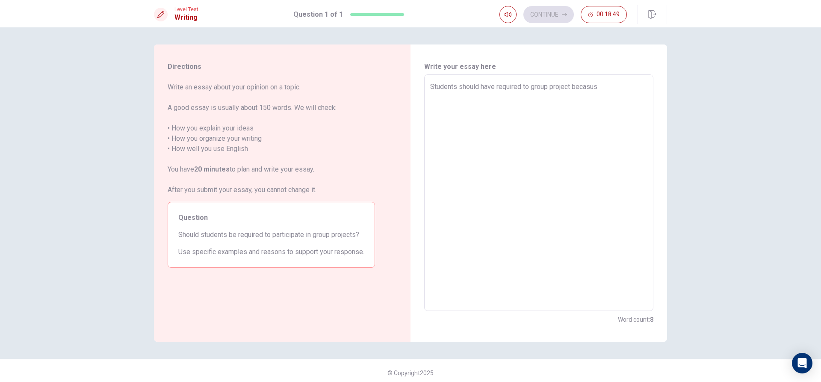
type textarea "x"
type textarea "Students should have required to group project becasu"
type textarea "x"
type textarea "Students should have required to group project becasus"
type textarea "x"
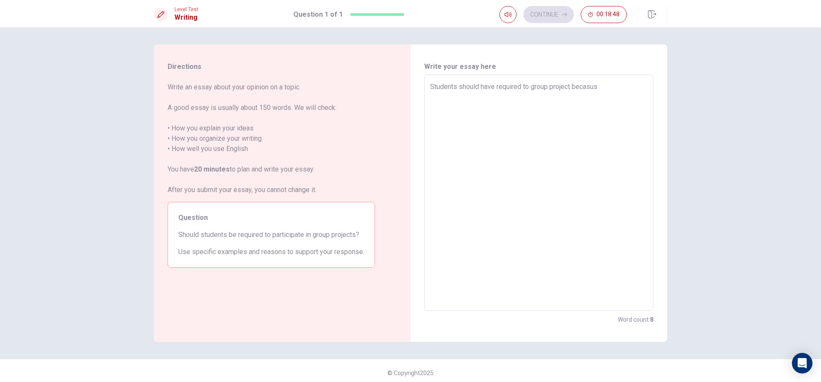
type textarea "Students should have required to group project becasu"
type textarea "x"
type textarea "Students should have required to group project becasue"
type textarea "x"
type textarea "Students should have required to group project becasue"
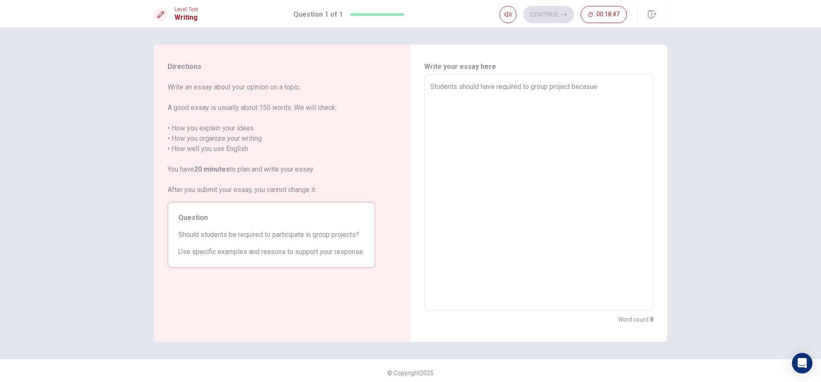
type textarea "x"
type textarea "Students should have required to group project becasue"
type textarea "x"
type textarea "Students should have required to group project becasu"
type textarea "x"
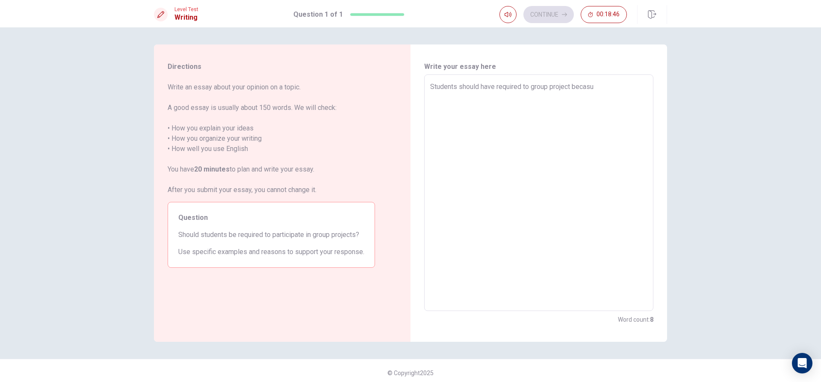
type textarea "Students should have required to group project becas"
type textarea "x"
type textarea "Students should have required to group project beca"
type textarea "x"
type textarea "Students should have required to group project bec"
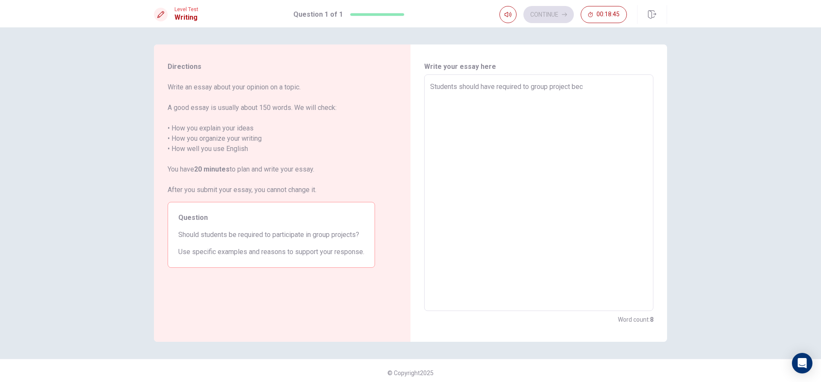
type textarea "x"
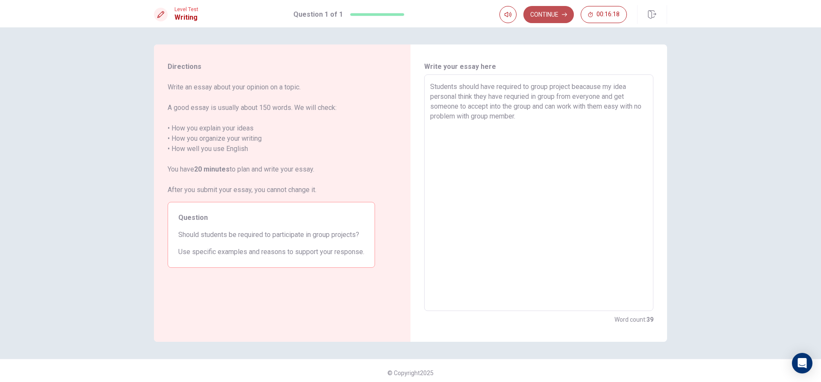
click at [551, 17] on button "Continue" at bounding box center [549, 14] width 50 height 17
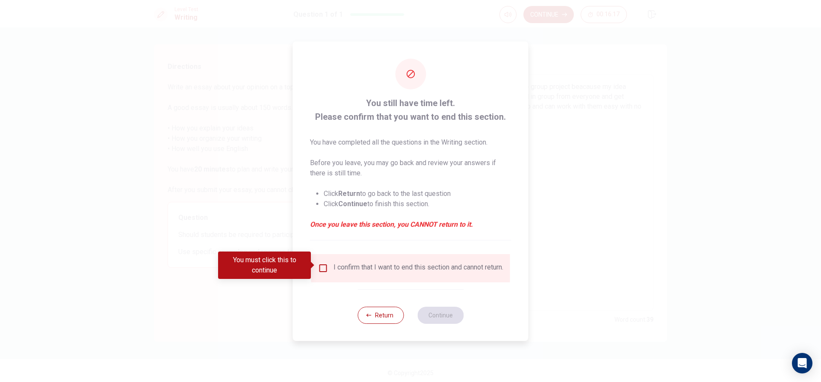
click at [321, 266] on input "You must click this to continue" at bounding box center [323, 268] width 10 height 10
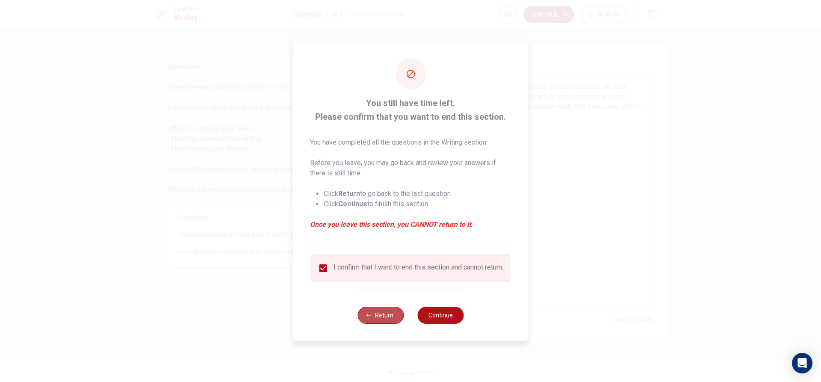
click at [380, 320] on button "Return" at bounding box center [381, 315] width 46 height 17
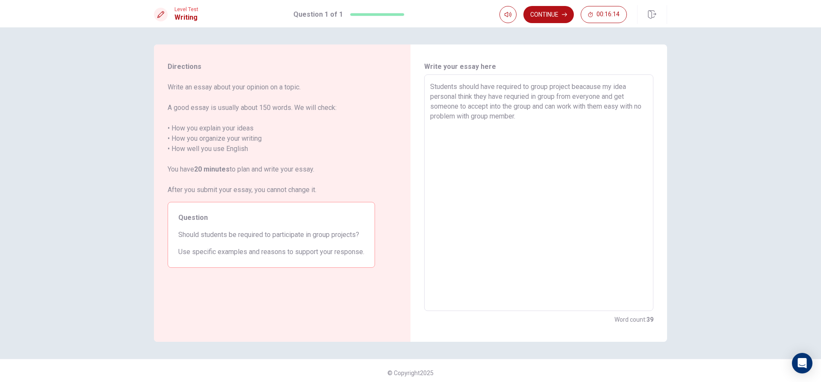
click at [538, 122] on textarea "Students should have required to group project beacause my idea personal think …" at bounding box center [538, 193] width 217 height 222
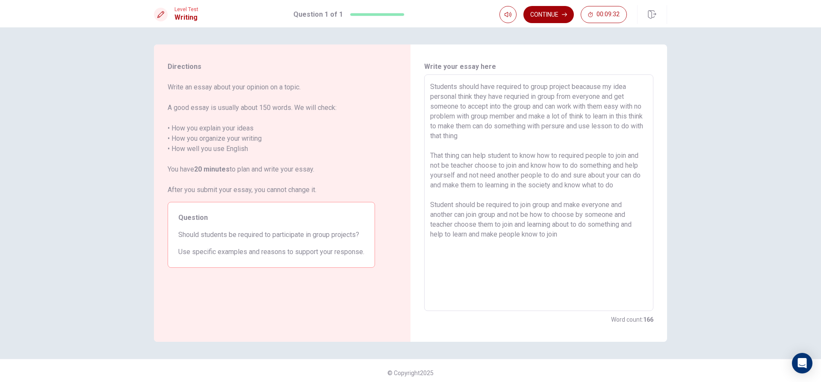
click at [549, 9] on button "Continue" at bounding box center [549, 14] width 50 height 17
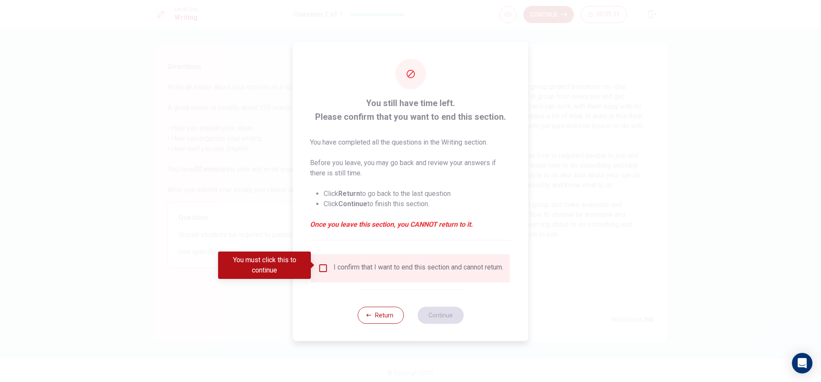
drag, startPoint x: 305, startPoint y: 270, endPoint x: 338, endPoint y: 265, distance: 32.9
click at [307, 270] on div "You must click this to continue" at bounding box center [264, 265] width 93 height 27
click at [340, 265] on div "I confirm that I want to end this section and cannot return." at bounding box center [419, 268] width 170 height 10
click at [324, 269] on div "I confirm that I want to end this section and cannot return." at bounding box center [410, 268] width 185 height 10
click at [322, 263] on input "You must click this to continue" at bounding box center [323, 268] width 10 height 10
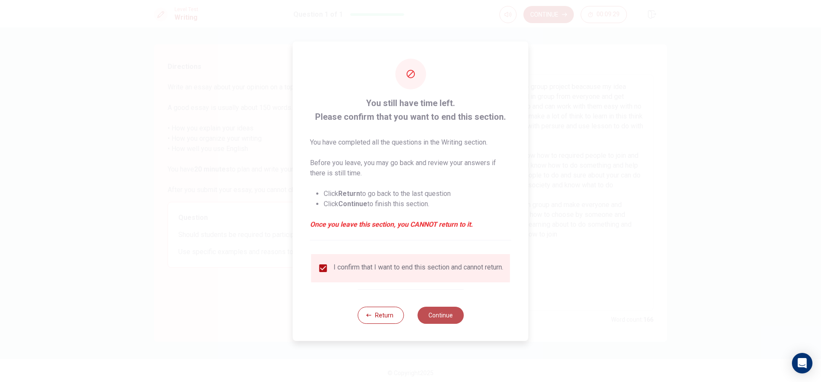
click at [451, 314] on button "Continue" at bounding box center [441, 315] width 46 height 17
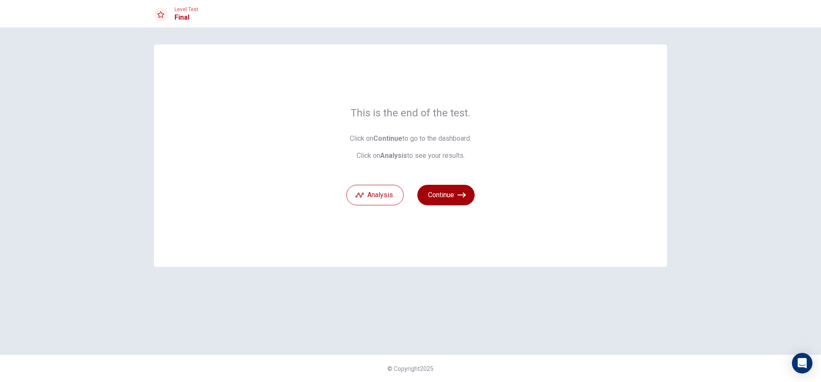
click at [460, 189] on button "Continue" at bounding box center [446, 195] width 57 height 21
